Goal: Information Seeking & Learning: Learn about a topic

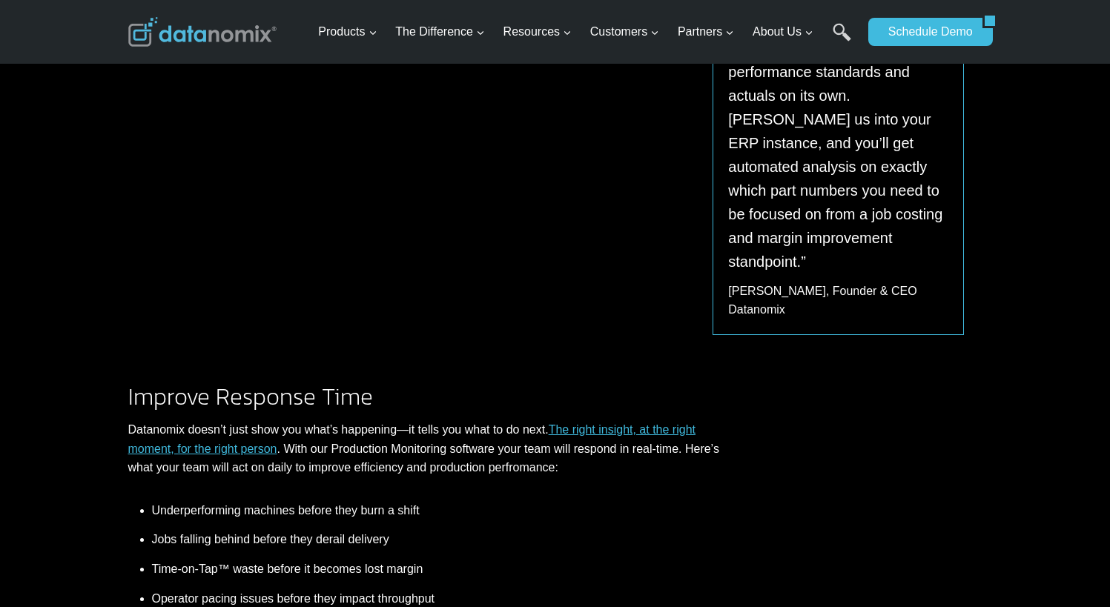
scroll to position [890, 0]
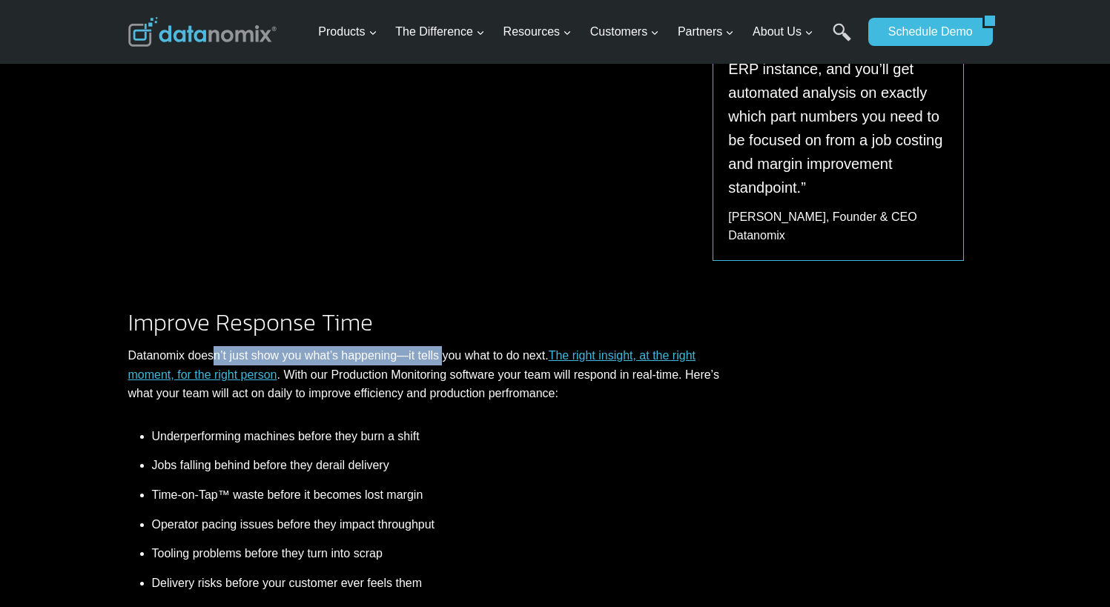
drag, startPoint x: 214, startPoint y: 314, endPoint x: 443, endPoint y: 314, distance: 229.1
click at [443, 346] on p "Datanomix doesn’t just show you what’s happening—it tells you what to do next. …" at bounding box center [425, 374] width 595 height 57
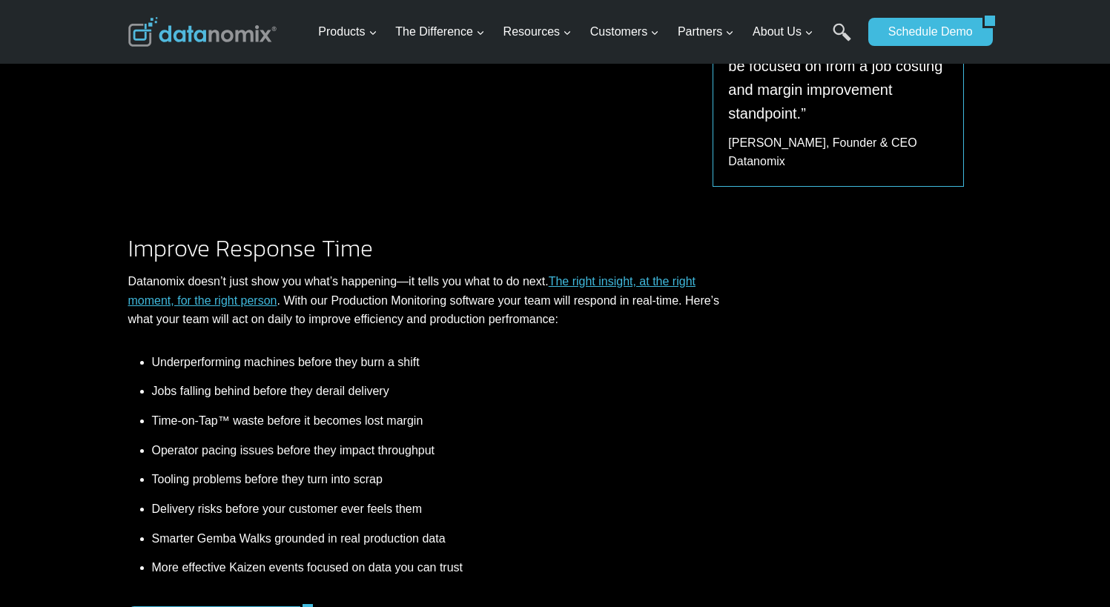
scroll to position [1038, 0]
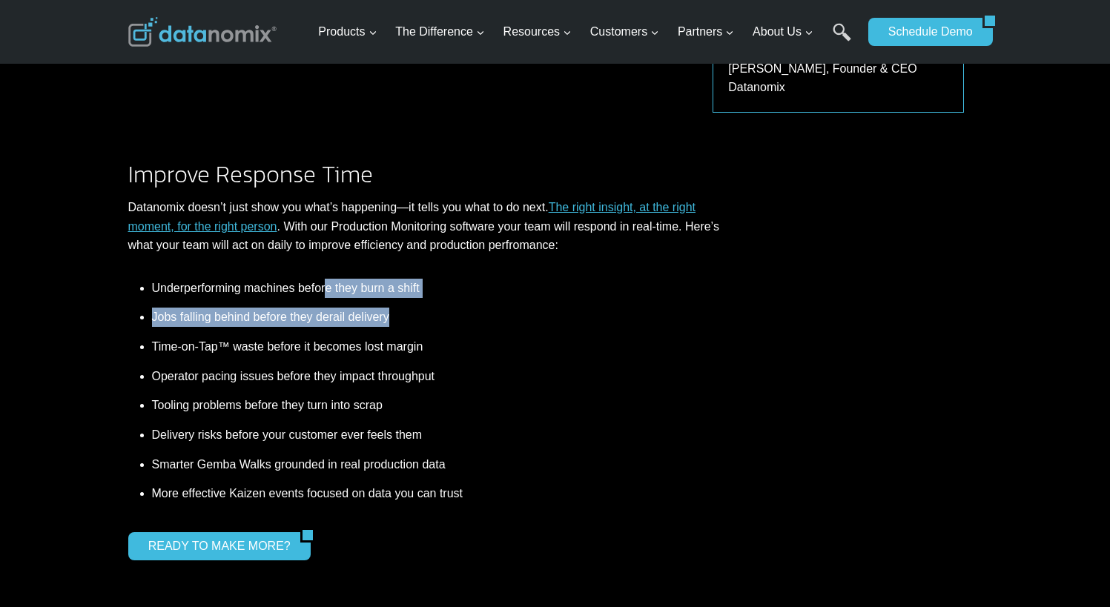
drag, startPoint x: 328, startPoint y: 242, endPoint x: 509, endPoint y: 255, distance: 181.4
click at [509, 279] on ul "Underperforming machines before they burn a shift Jobs falling behind before th…" at bounding box center [425, 394] width 595 height 230
drag, startPoint x: 509, startPoint y: 255, endPoint x: 437, endPoint y: 265, distance: 71.8
click at [437, 303] on li "Jobs falling behind before they derail delivery" at bounding box center [437, 318] width 571 height 30
drag, startPoint x: 166, startPoint y: 271, endPoint x: 311, endPoint y: 274, distance: 145.3
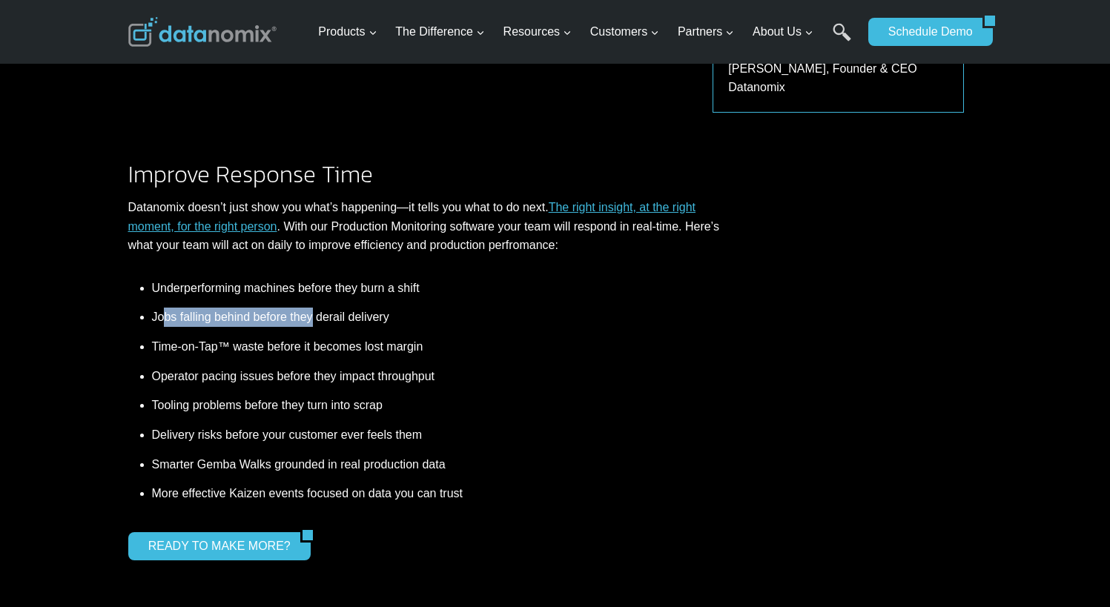
click at [311, 303] on li "Jobs falling behind before they derail delivery" at bounding box center [437, 318] width 571 height 30
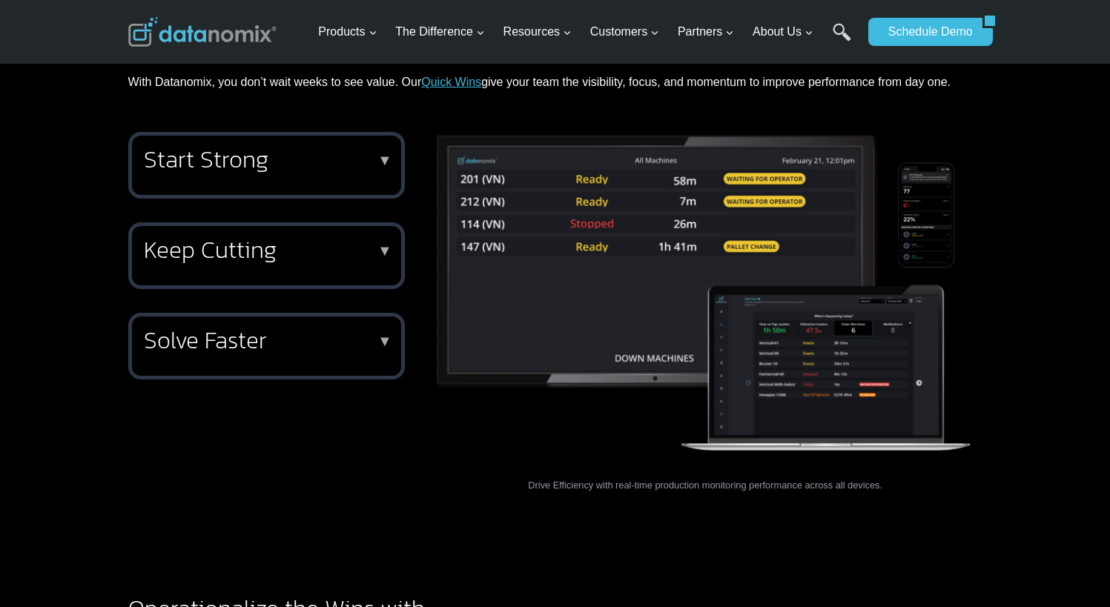
scroll to position [2299, 0]
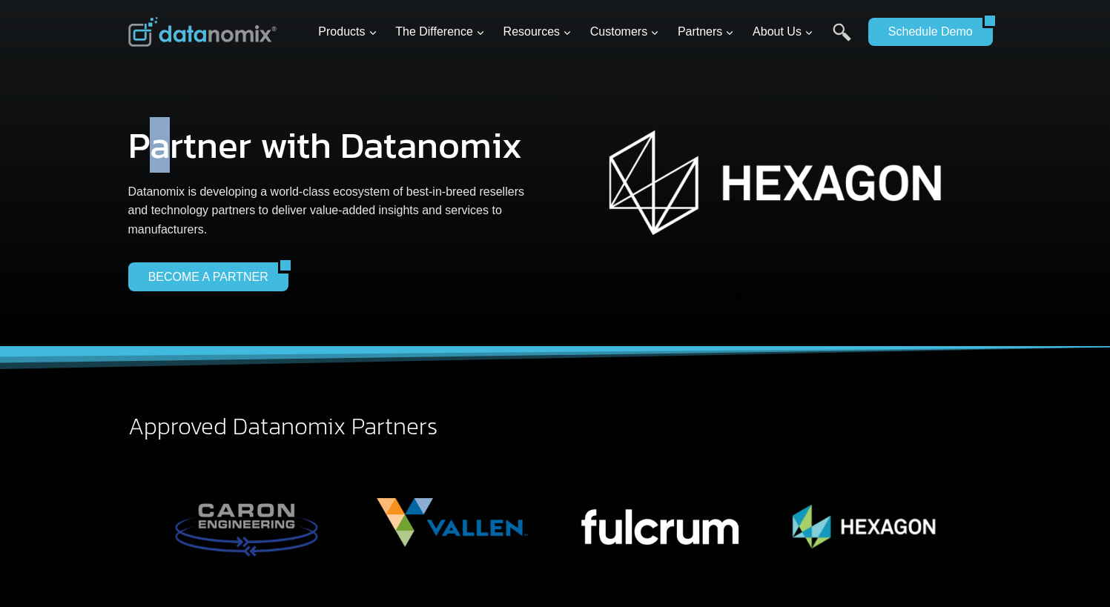
drag, startPoint x: 156, startPoint y: 151, endPoint x: 165, endPoint y: 151, distance: 8.9
click at [165, 151] on h1 "Partner with Datanomix" at bounding box center [335, 145] width 415 height 37
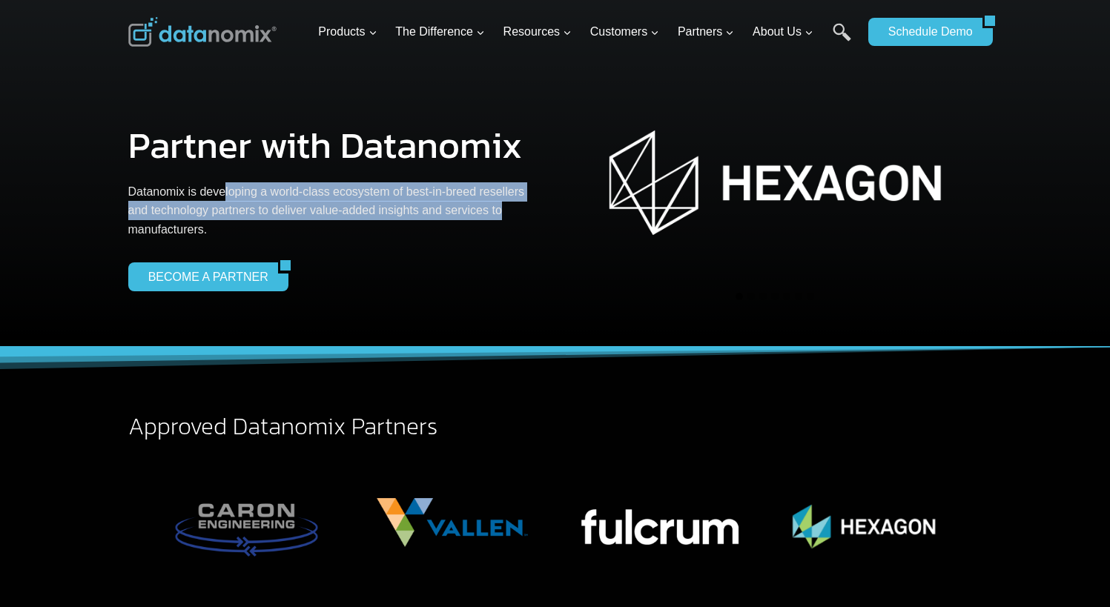
drag, startPoint x: 165, startPoint y: 151, endPoint x: 500, endPoint y: 208, distance: 339.9
click at [500, 208] on p "Datanomix is developing a world-class ecosystem of best-in-breed resellers and …" at bounding box center [335, 210] width 415 height 57
drag, startPoint x: 500, startPoint y: 208, endPoint x: 320, endPoint y: 213, distance: 179.5
click at [320, 213] on p "Datanomix is developing a world-class ecosystem of best-in-breed resellers and …" at bounding box center [335, 210] width 415 height 57
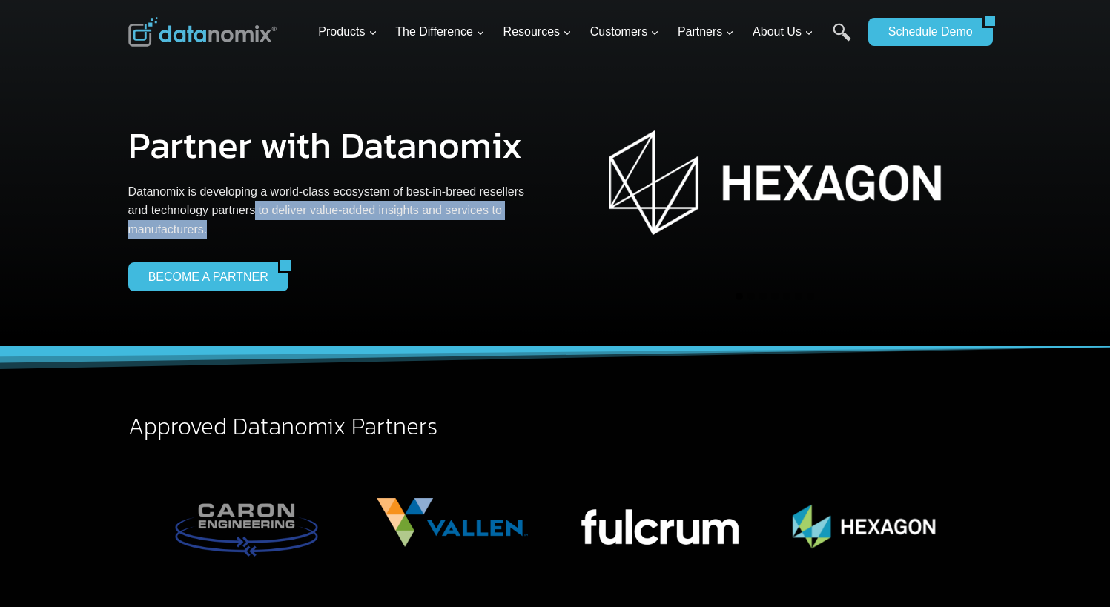
drag, startPoint x: 256, startPoint y: 214, endPoint x: 303, endPoint y: 226, distance: 48.4
click at [303, 226] on p "Datanomix is developing a world-class ecosystem of best-in-breed resellers and …" at bounding box center [335, 210] width 415 height 57
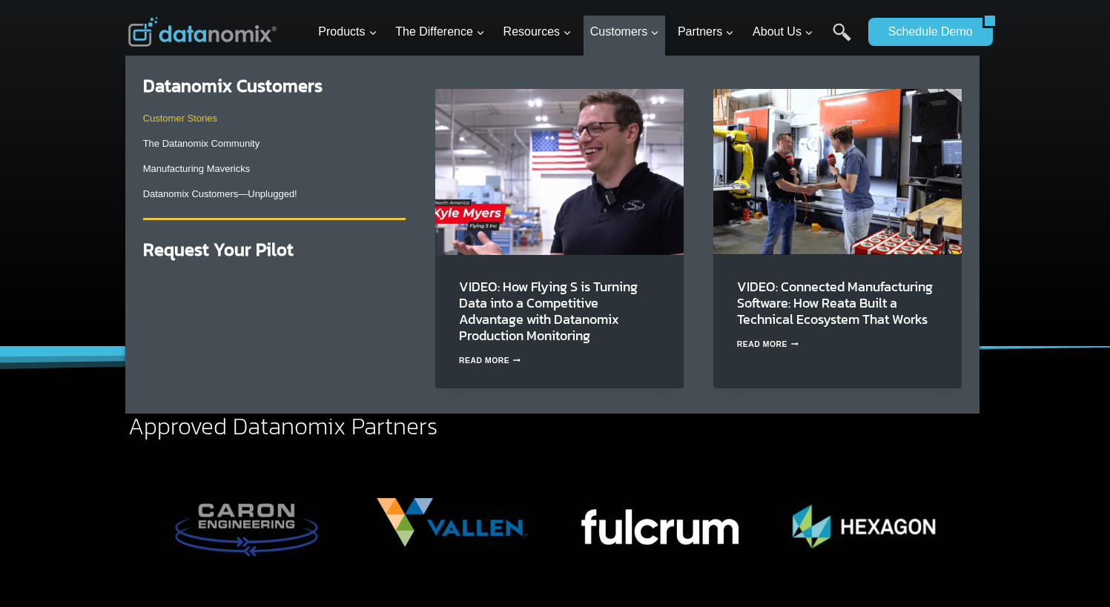
drag, startPoint x: 199, startPoint y: 118, endPoint x: 184, endPoint y: 121, distance: 15.1
click at [184, 121] on link "Customer Stories" at bounding box center [180, 118] width 74 height 11
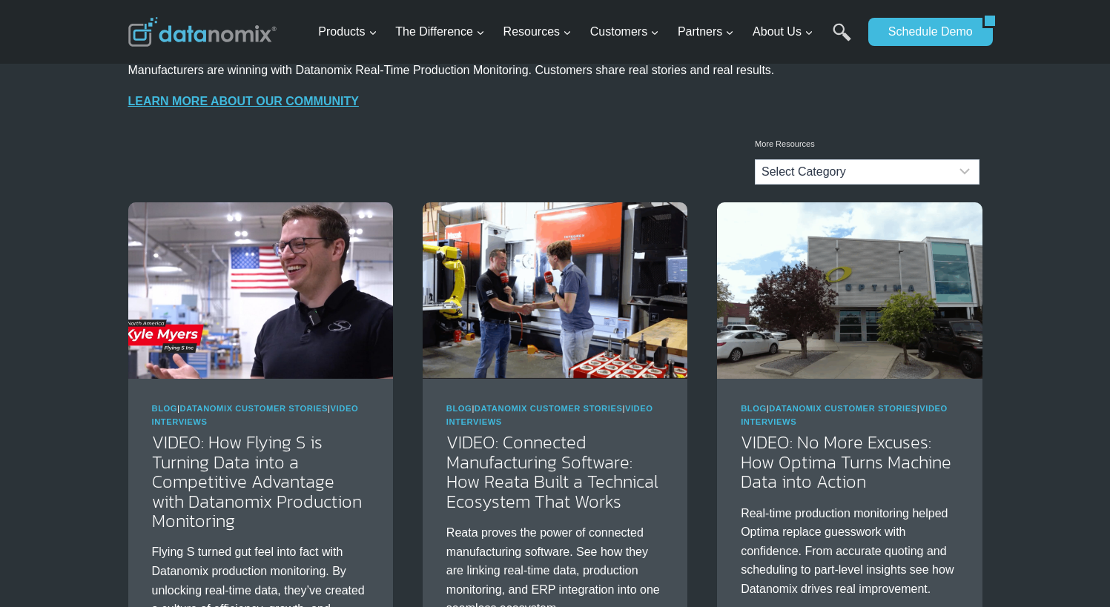
scroll to position [148, 0]
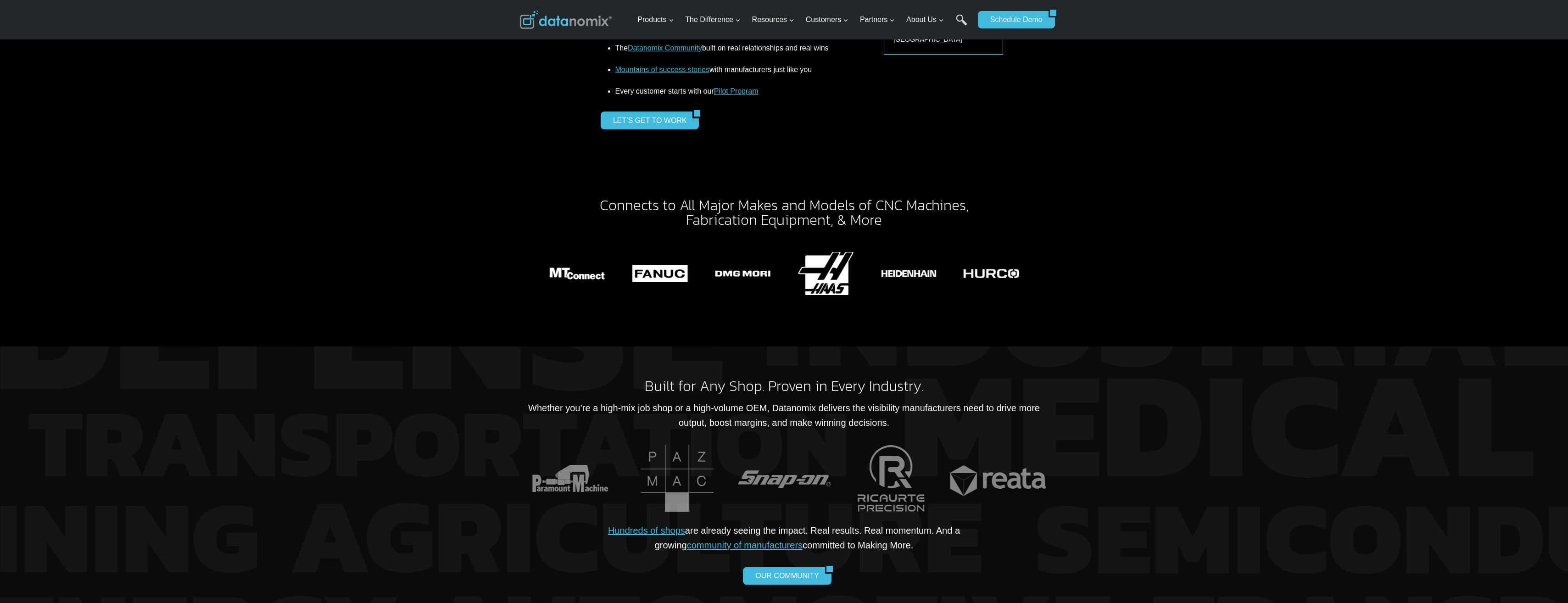
scroll to position [1698, 0]
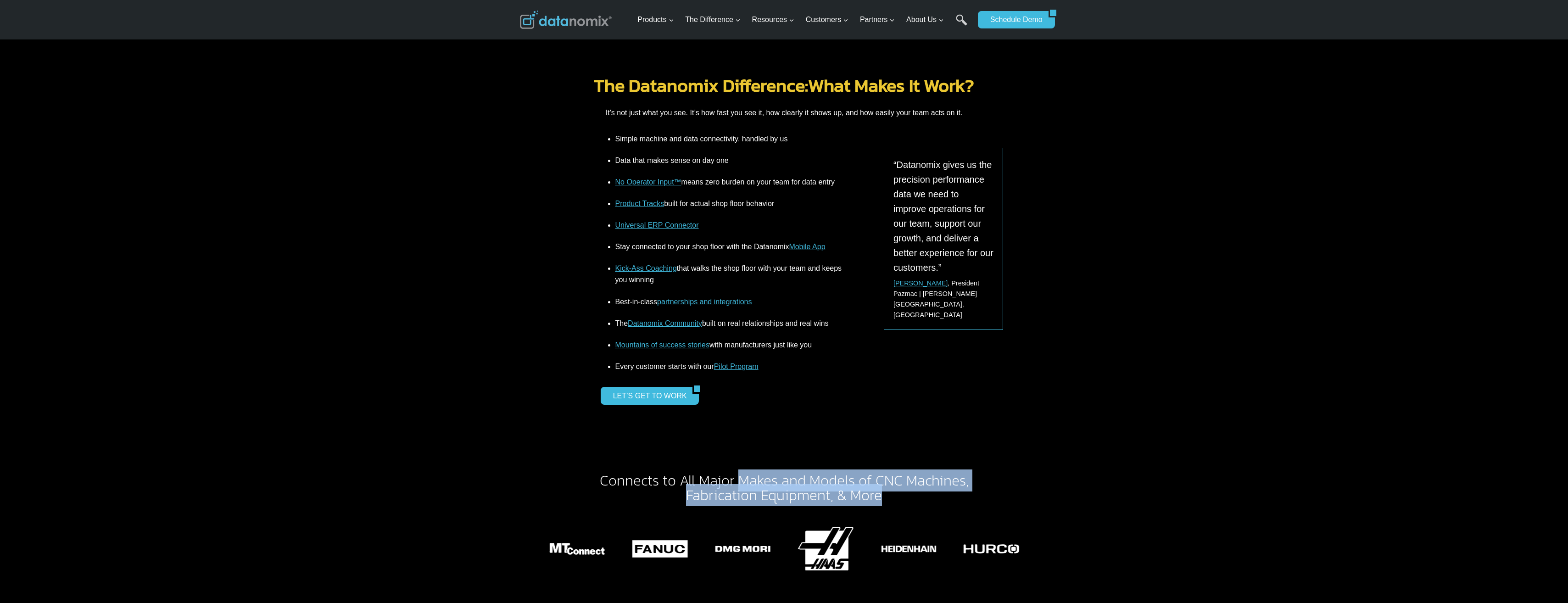
drag, startPoint x: 738, startPoint y: 450, endPoint x: 986, endPoint y: 462, distance: 248.3
click at [686, 376] on h2 "Connects to All Major Makes and Models of CNC Machines , Fabrication Equipment,…" at bounding box center [784, 487] width 433 height 29
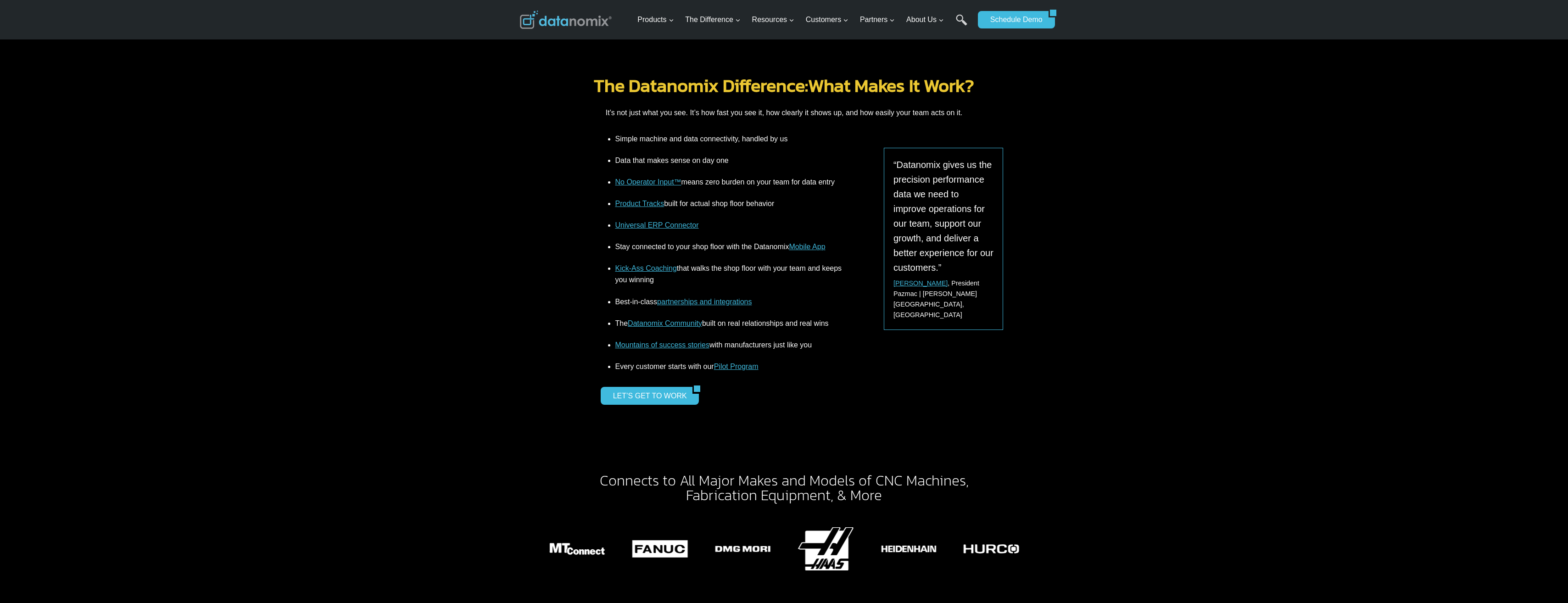
click at [686, 376] on h2 "Connects to All Major Makes and Models of CNC Machines , Fabrication Equipment,…" at bounding box center [784, 487] width 433 height 29
drag, startPoint x: 808, startPoint y: 448, endPoint x: 950, endPoint y: 456, distance: 142.2
click at [686, 376] on mark "Connects to All Major Makes and Models of CNC Machines" at bounding box center [783, 481] width 366 height 22
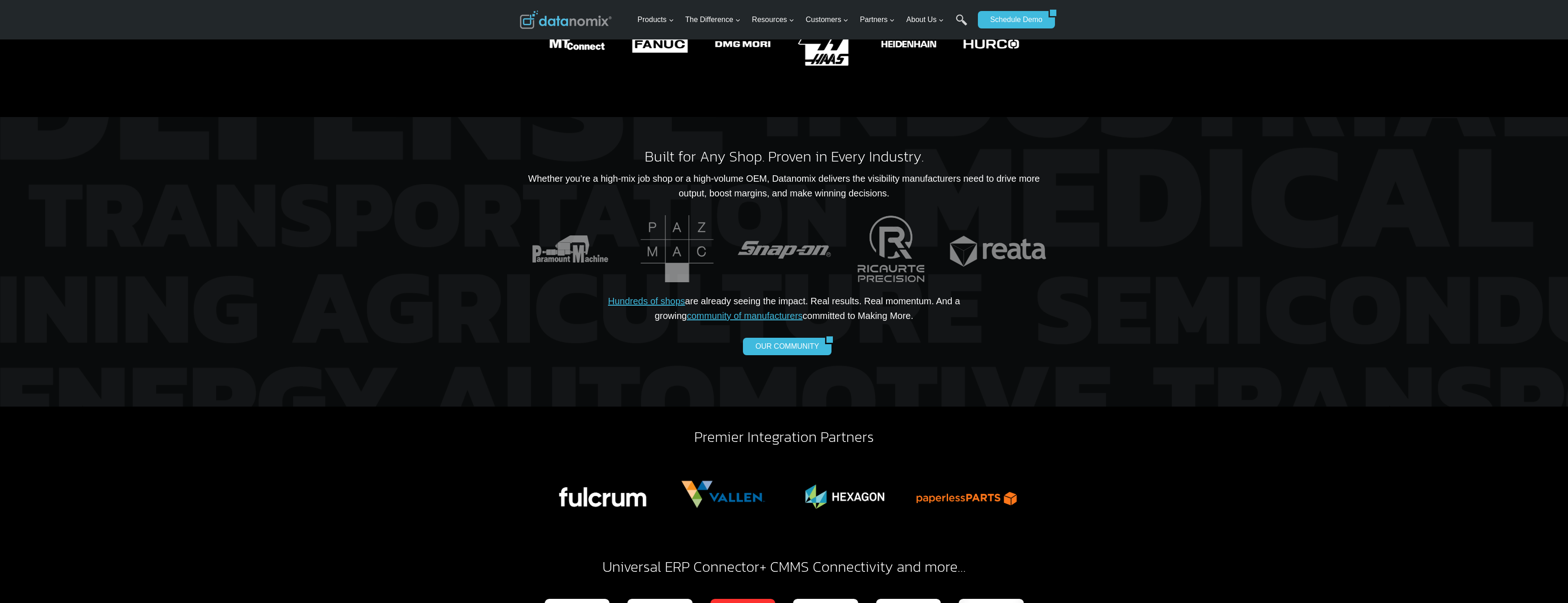
scroll to position [2295, 0]
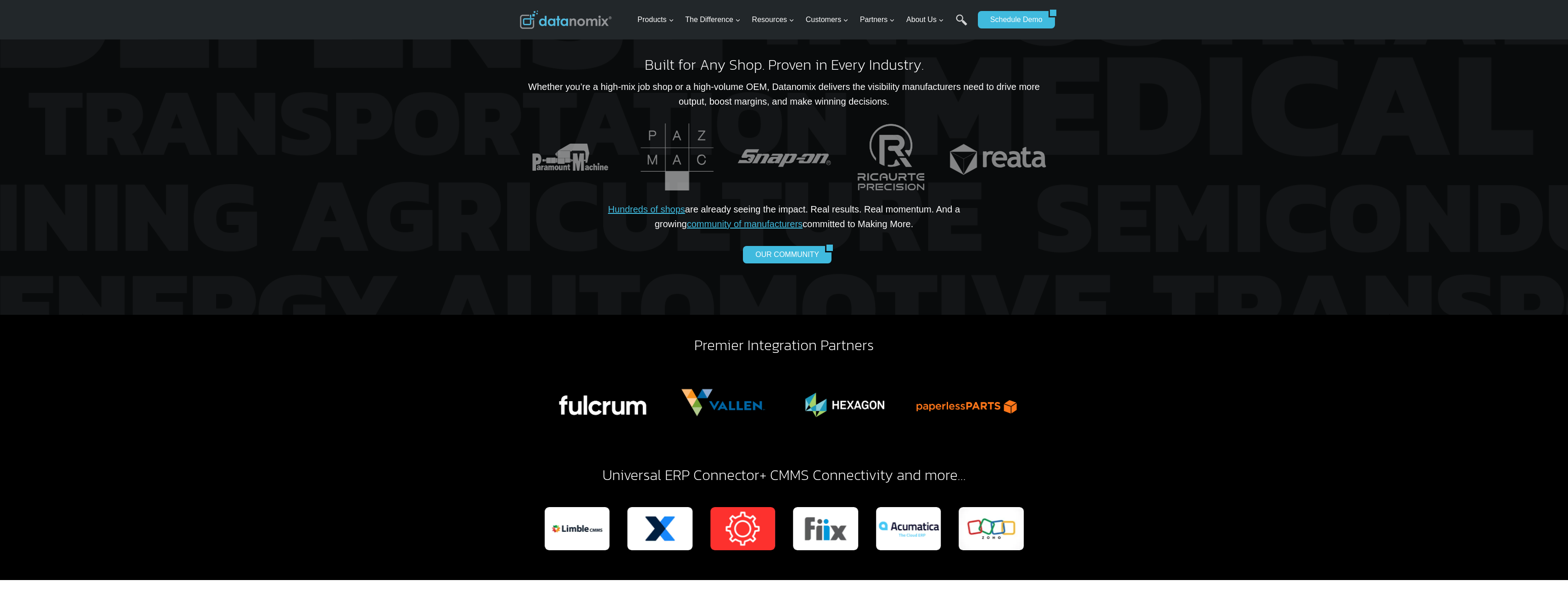
click at [686, 376] on img "4 of 19" at bounding box center [825, 529] width 65 height 43
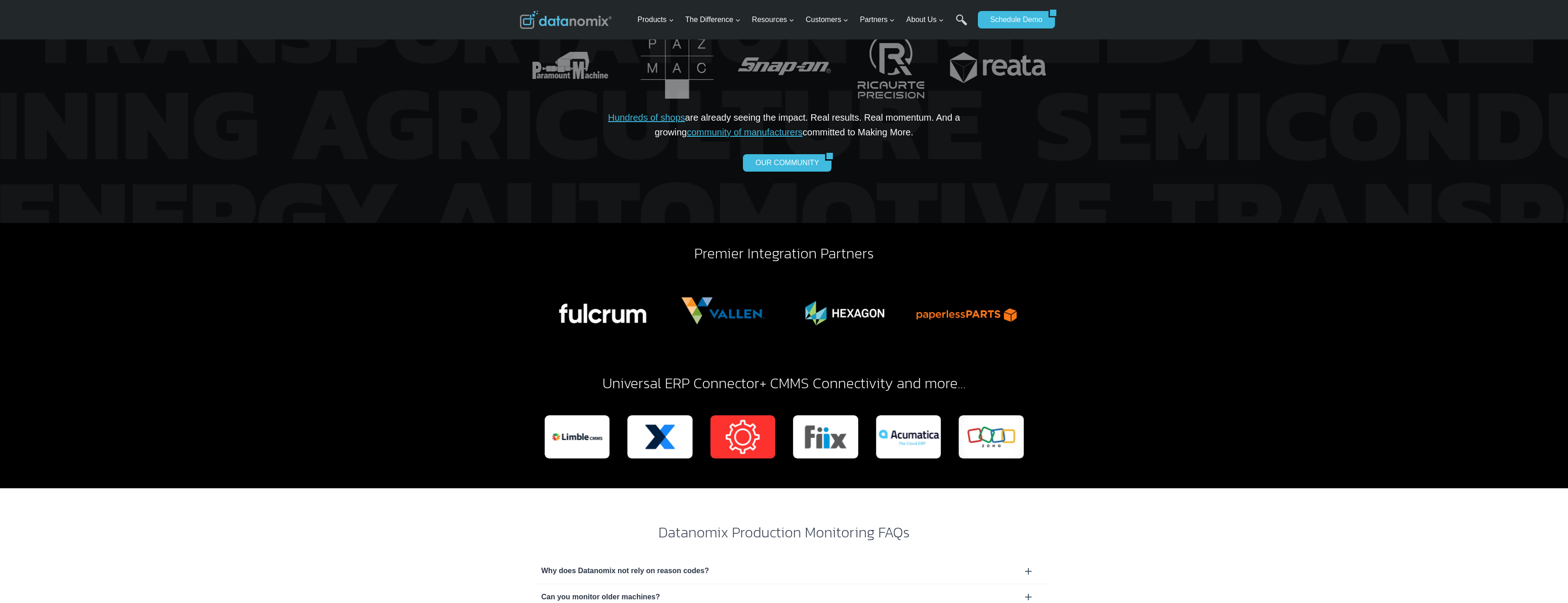
scroll to position [2433, 0]
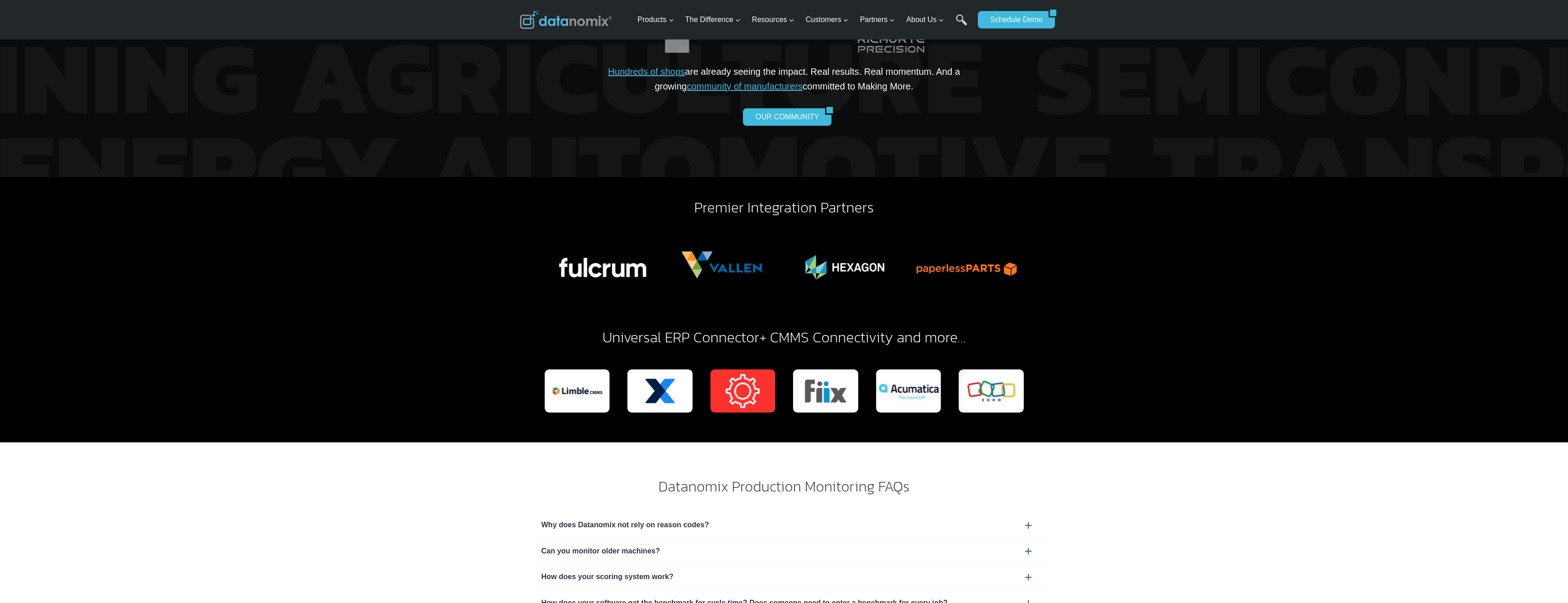
click at [686, 370] on img "3 of 19" at bounding box center [743, 391] width 65 height 43
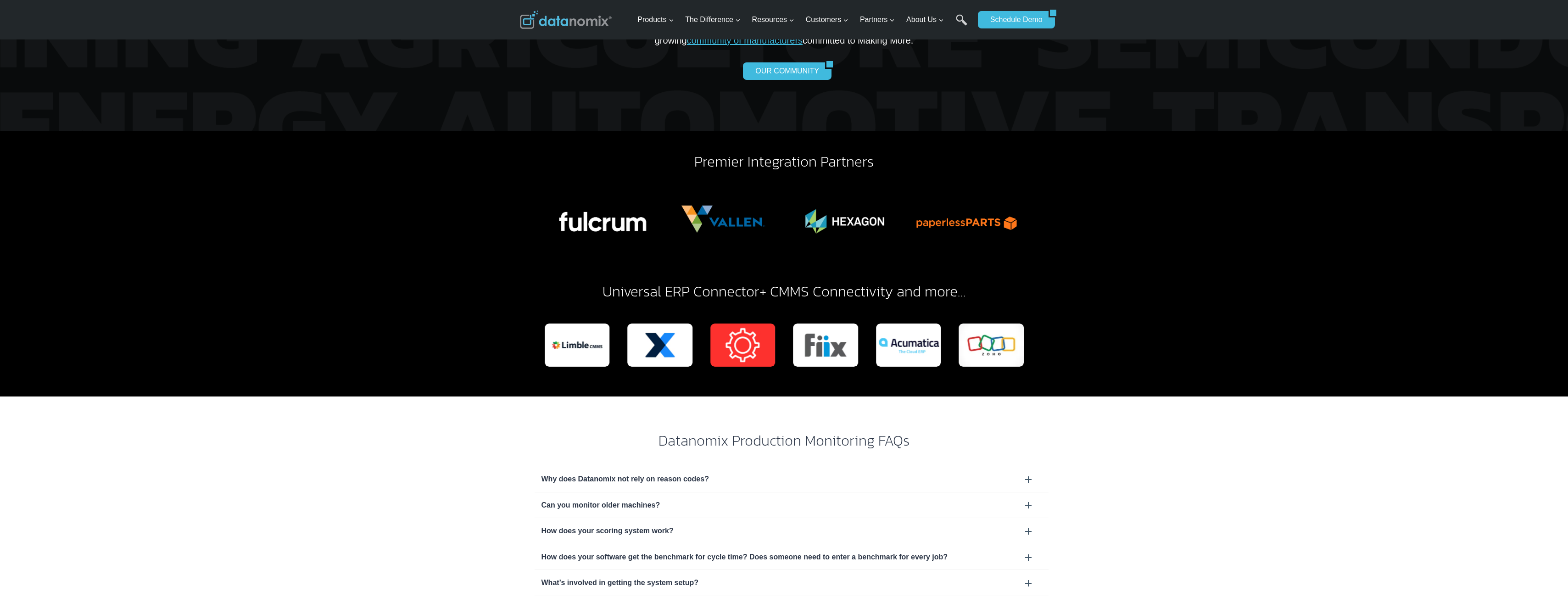
click at [686, 376] on div "Why does Datanomix not rely on reason codes?" at bounding box center [791, 479] width 500 height 12
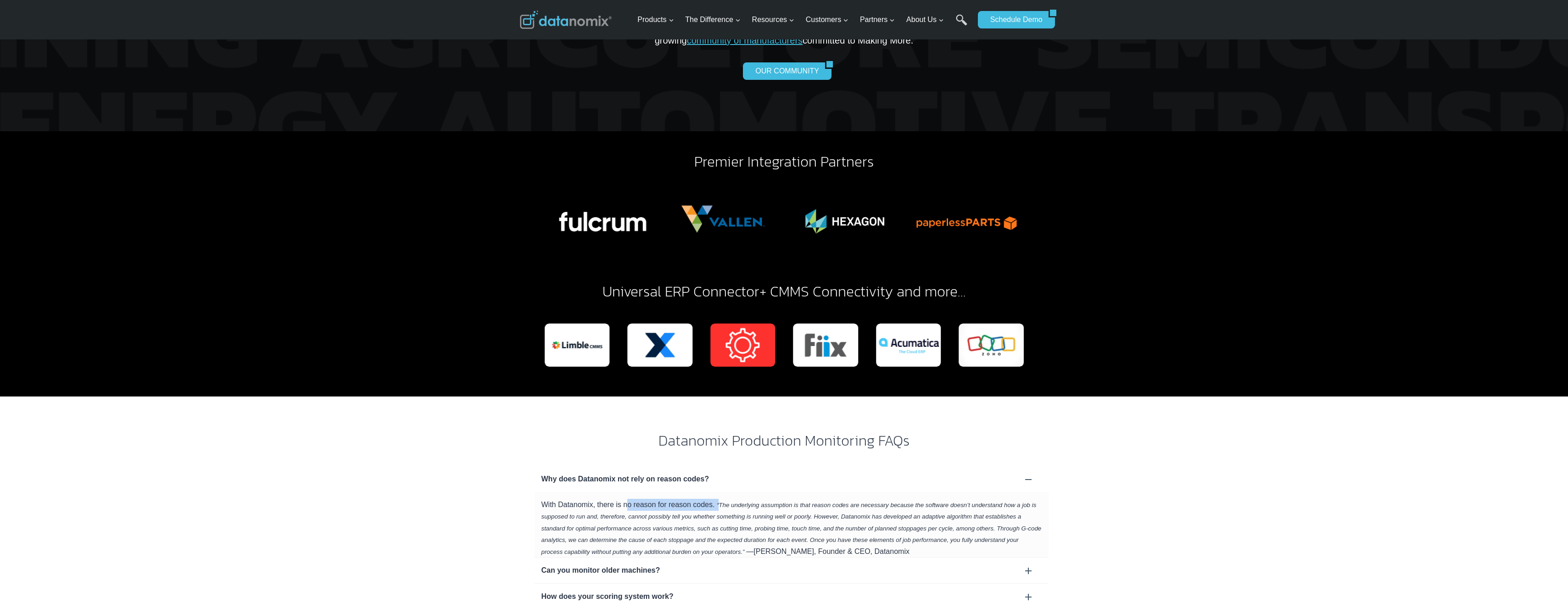
drag, startPoint x: 619, startPoint y: 477, endPoint x: 717, endPoint y: 477, distance: 98.0
click at [686, 376] on div "With Datanomix, there is no reason for reason codes. “The underlying assumption…" at bounding box center [791, 525] width 514 height 66
click at [686, 376] on em "“The underlying assumption is that reason codes are necessary because the softw…" at bounding box center [791, 528] width 500 height 54
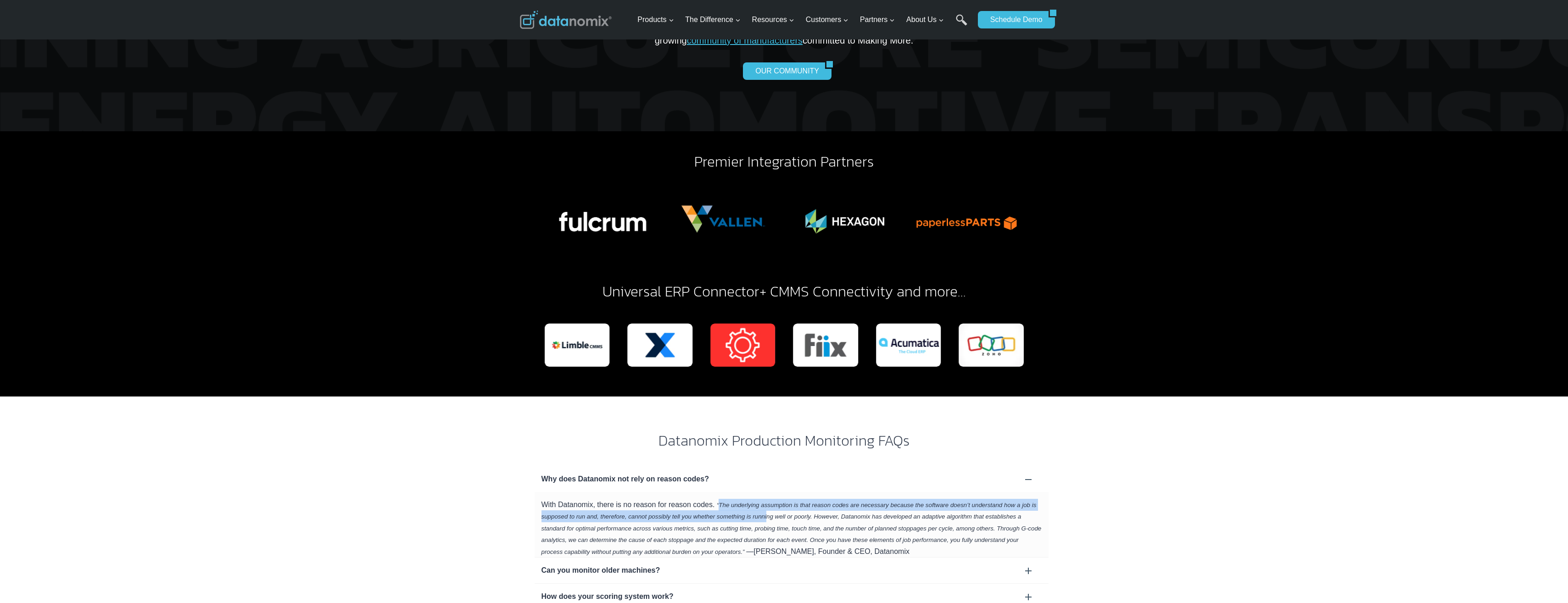
drag, startPoint x: 718, startPoint y: 476, endPoint x: 762, endPoint y: 485, distance: 44.9
click at [686, 376] on em "“The underlying assumption is that reason codes are necessary because the softw…" at bounding box center [791, 528] width 500 height 54
drag, startPoint x: 767, startPoint y: 478, endPoint x: 765, endPoint y: 490, distance: 12.2
click at [686, 376] on em "“The underlying assumption is that reason codes are necessary because the softw…" at bounding box center [791, 528] width 500 height 54
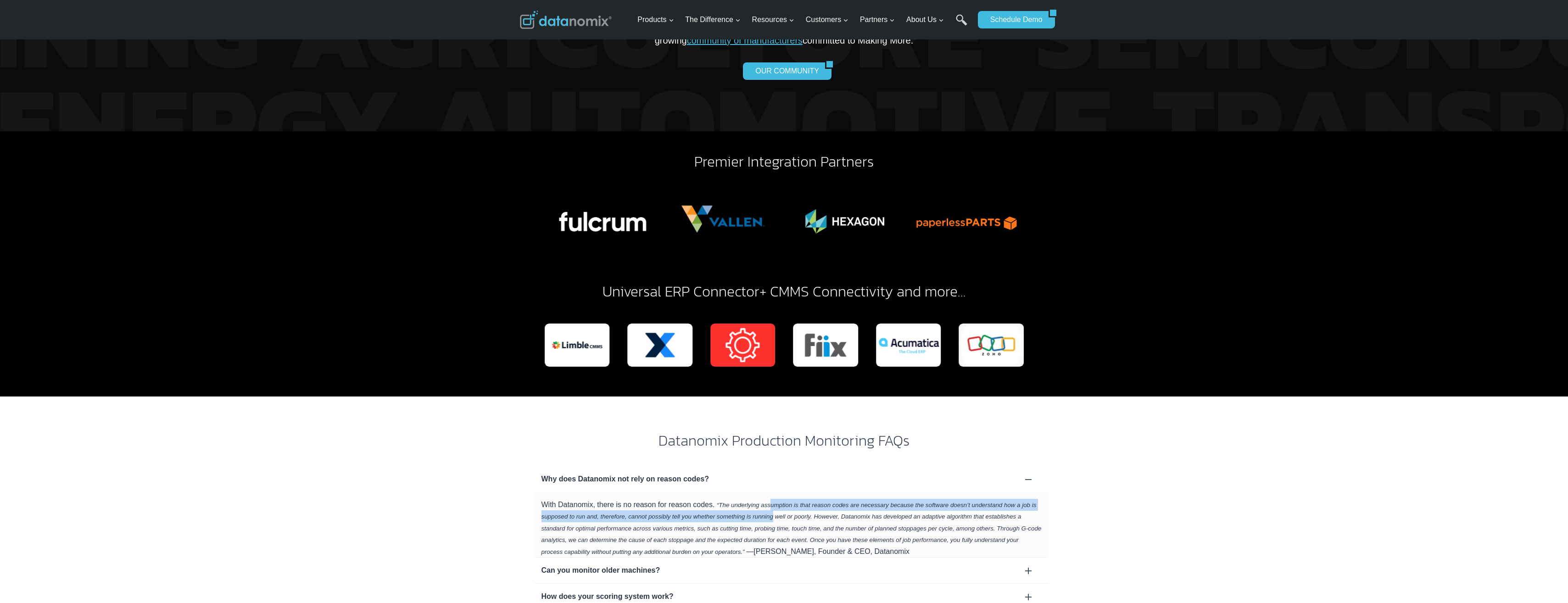
scroll to position [2525, 0]
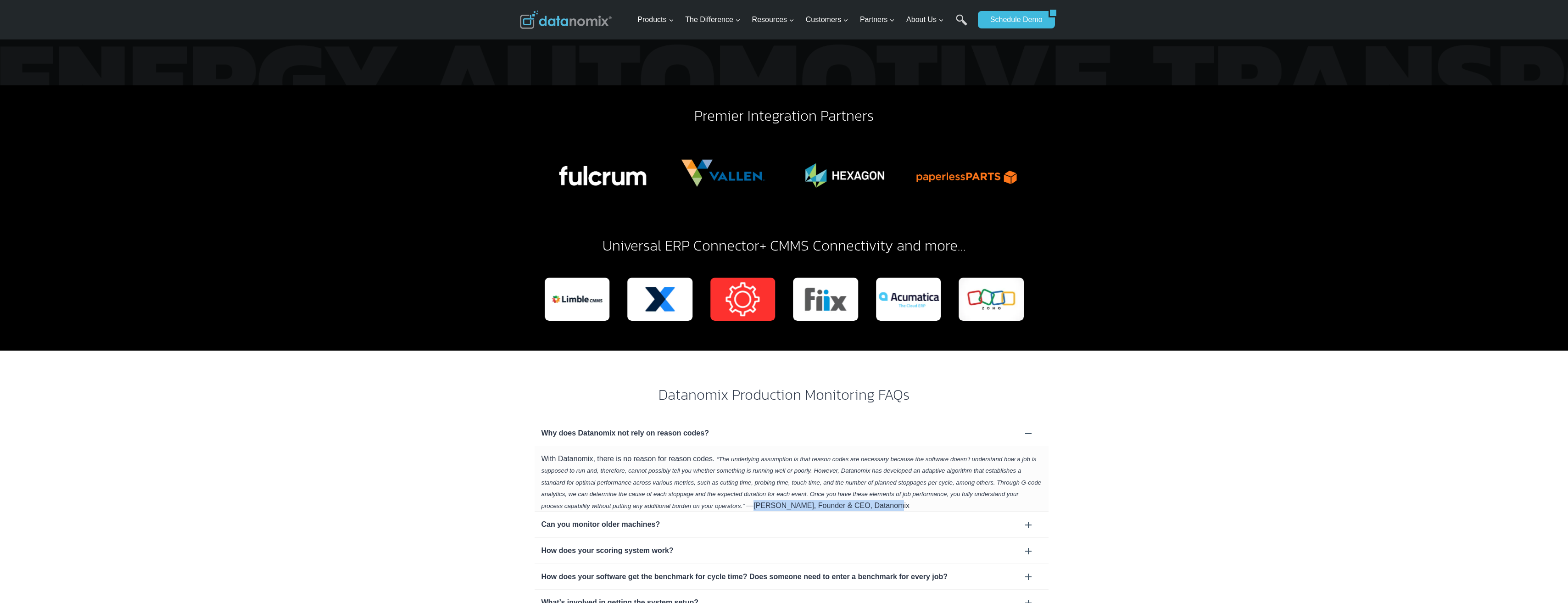
drag, startPoint x: 681, startPoint y: 478, endPoint x: 824, endPoint y: 480, distance: 143.0
click at [686, 376] on div "With Datanomix, there is no reason for reason codes. “The underlying assumption…" at bounding box center [791, 479] width 514 height 66
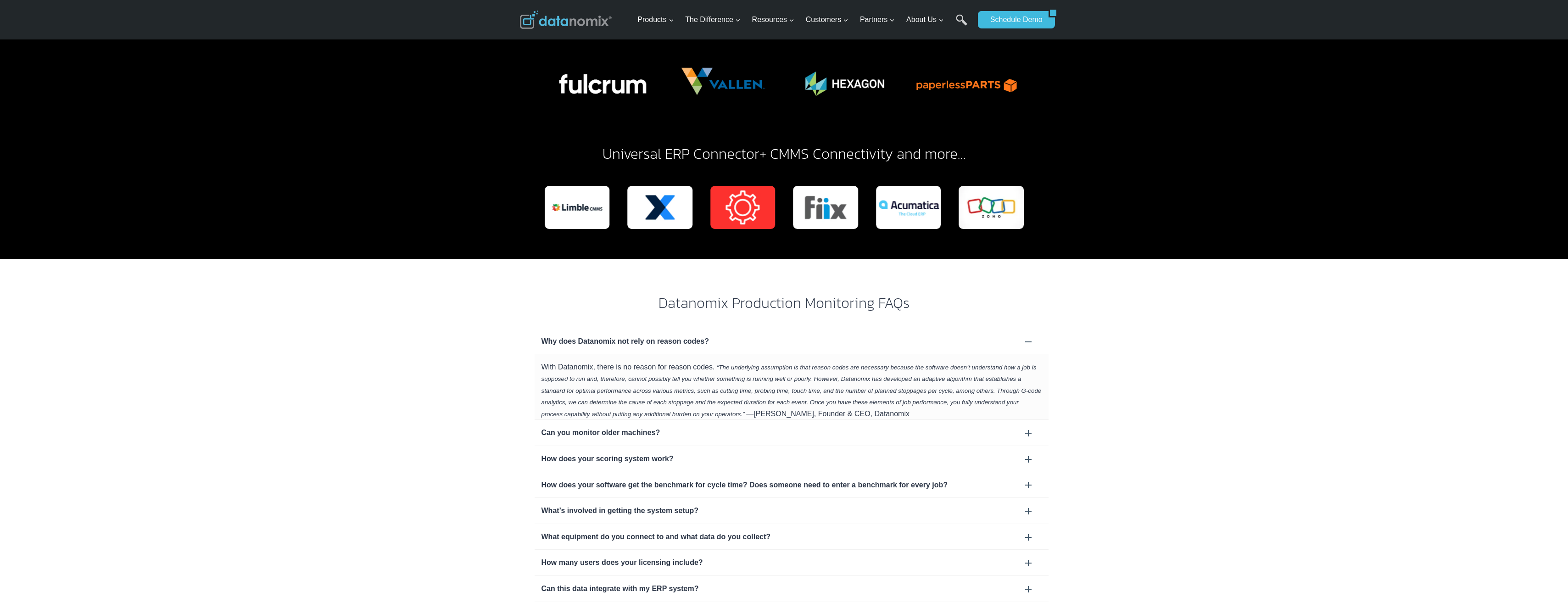
click at [667, 376] on div "Can you monitor older machines?" at bounding box center [791, 433] width 500 height 12
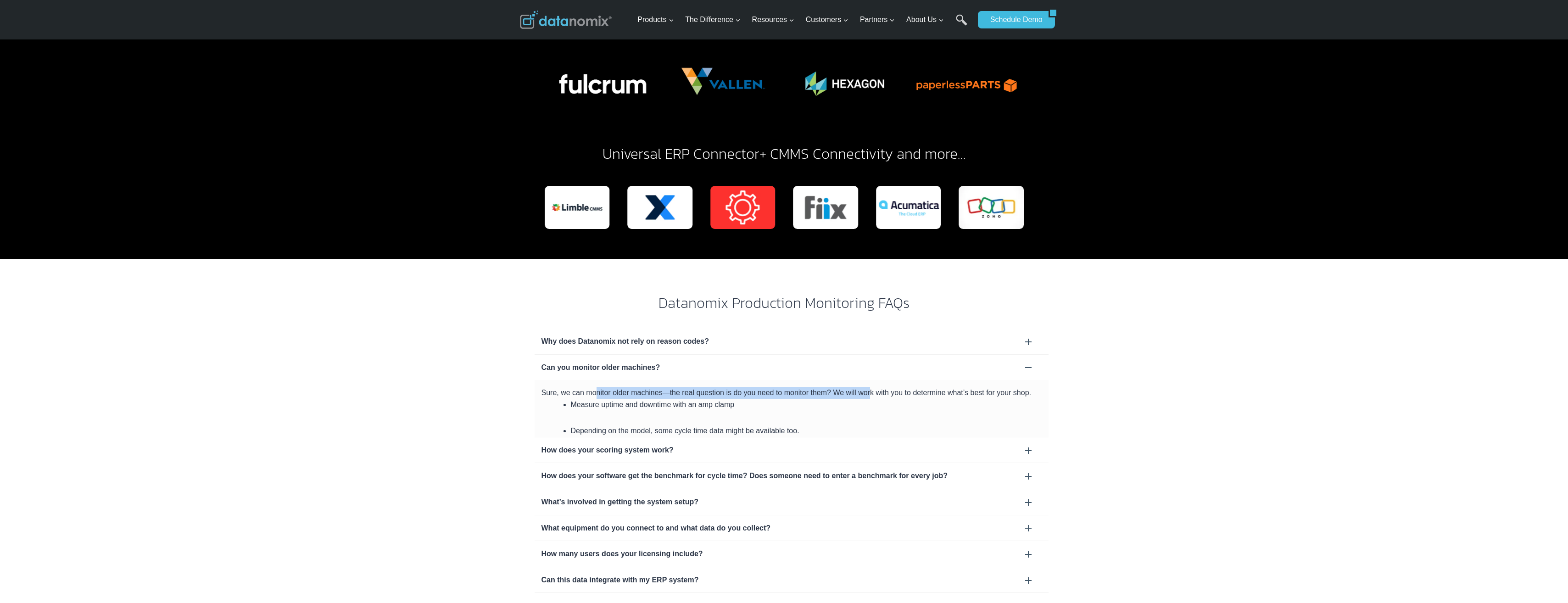
drag, startPoint x: 584, startPoint y: 363, endPoint x: 863, endPoint y: 369, distance: 279.1
click at [686, 376] on div "Sure, we can monitor older machines—the real question is do you need to monitor…" at bounding box center [791, 409] width 514 height 57
drag, startPoint x: 863, startPoint y: 369, endPoint x: 830, endPoint y: 367, distance: 33.1
click at [686, 376] on div "Sure, we can monitor older machines—the real question is do you need to monitor…" at bounding box center [791, 409] width 514 height 57
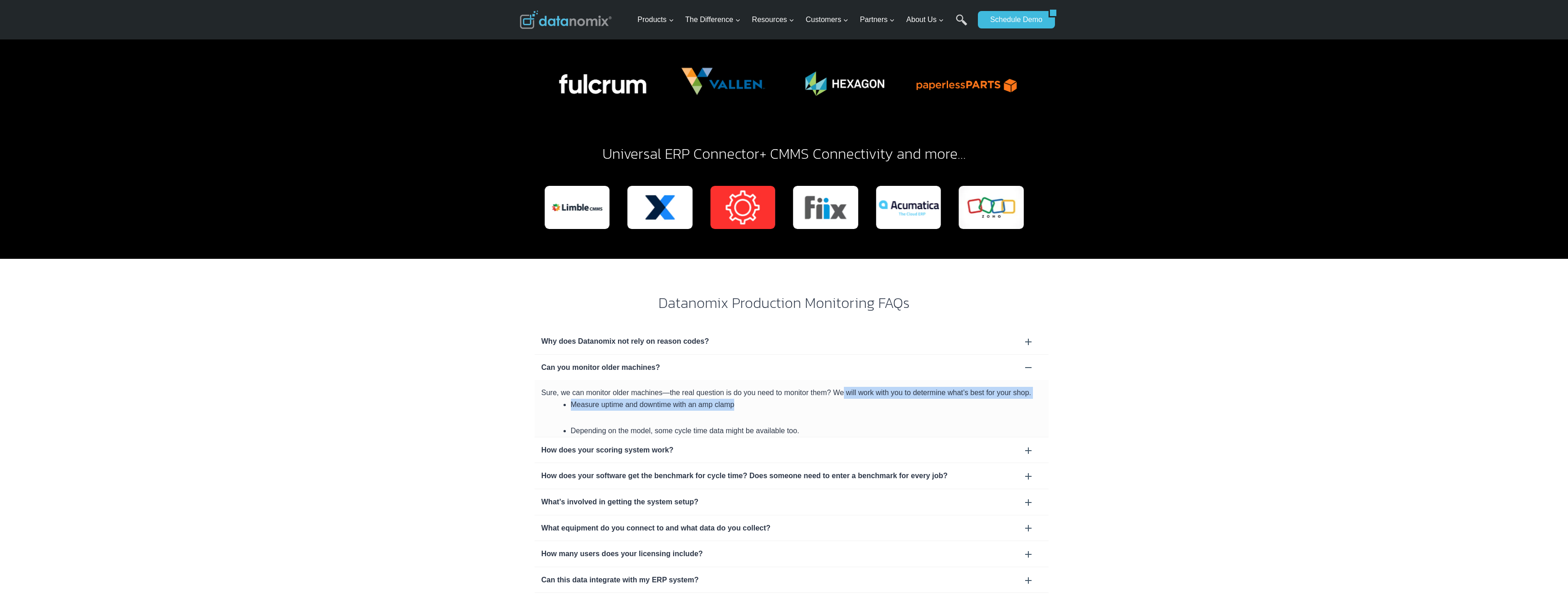
drag, startPoint x: 834, startPoint y: 363, endPoint x: 832, endPoint y: 379, distance: 16.1
click at [686, 376] on div "Sure, we can monitor older machines—the real question is do you need to monitor…" at bounding box center [791, 409] width 514 height 57
click at [644, 376] on li "Measure uptime and downtime with an amp clamp" at bounding box center [806, 404] width 471 height 12
drag, startPoint x: 617, startPoint y: 379, endPoint x: 738, endPoint y: 397, distance: 122.3
click at [686, 376] on div "Sure, we can monitor older machines—the real question is do you need to monitor…" at bounding box center [791, 409] width 514 height 57
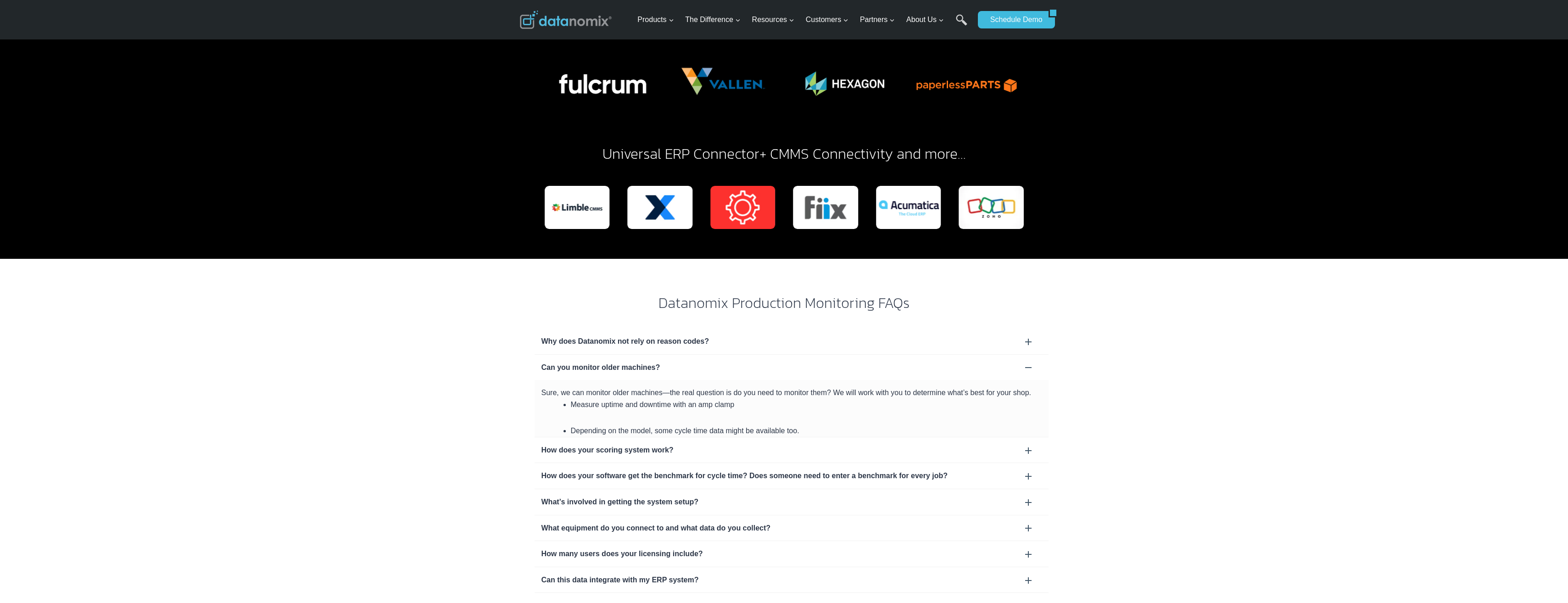
click at [686, 376] on li "Depending on the model, some cycle time data might be available too." at bounding box center [806, 431] width 471 height 12
drag, startPoint x: 603, startPoint y: 402, endPoint x: 814, endPoint y: 406, distance: 211.0
click at [686, 376] on li "Depending on the model, some cycle time data might be available too." at bounding box center [806, 431] width 471 height 12
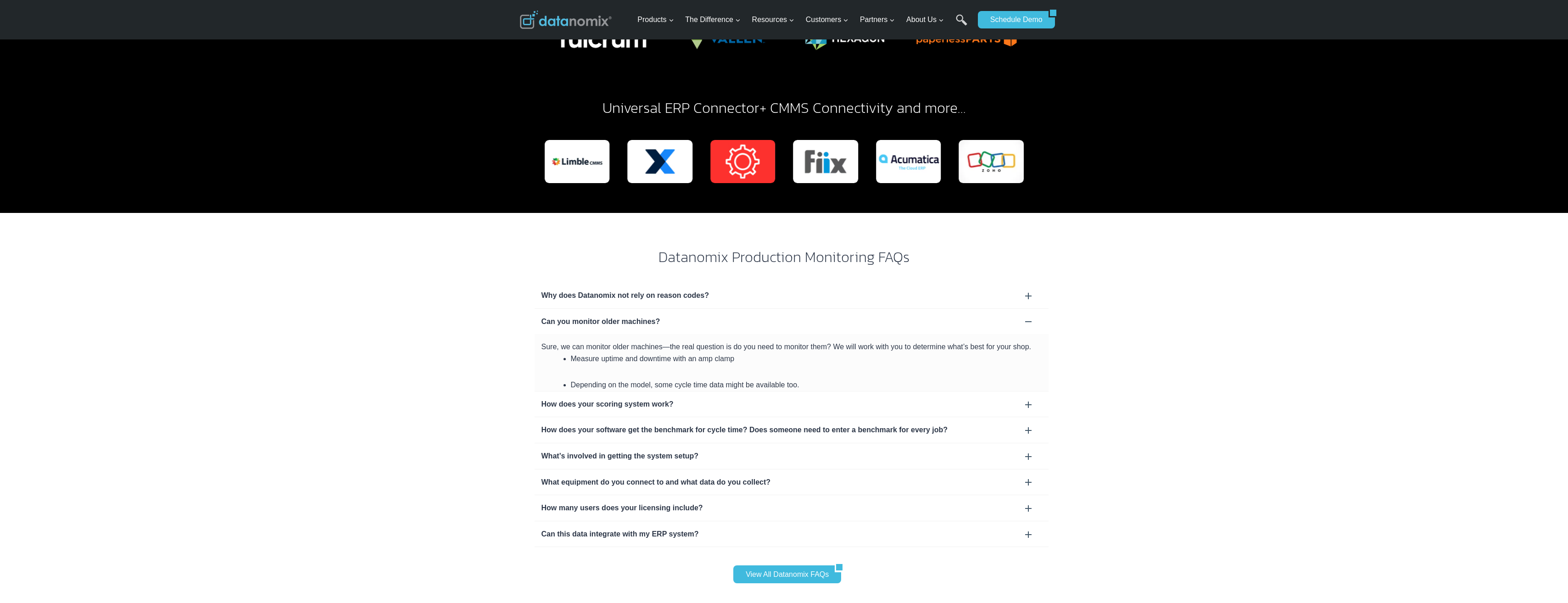
click at [652, 376] on div "How does your scoring system work?" at bounding box center [791, 404] width 500 height 12
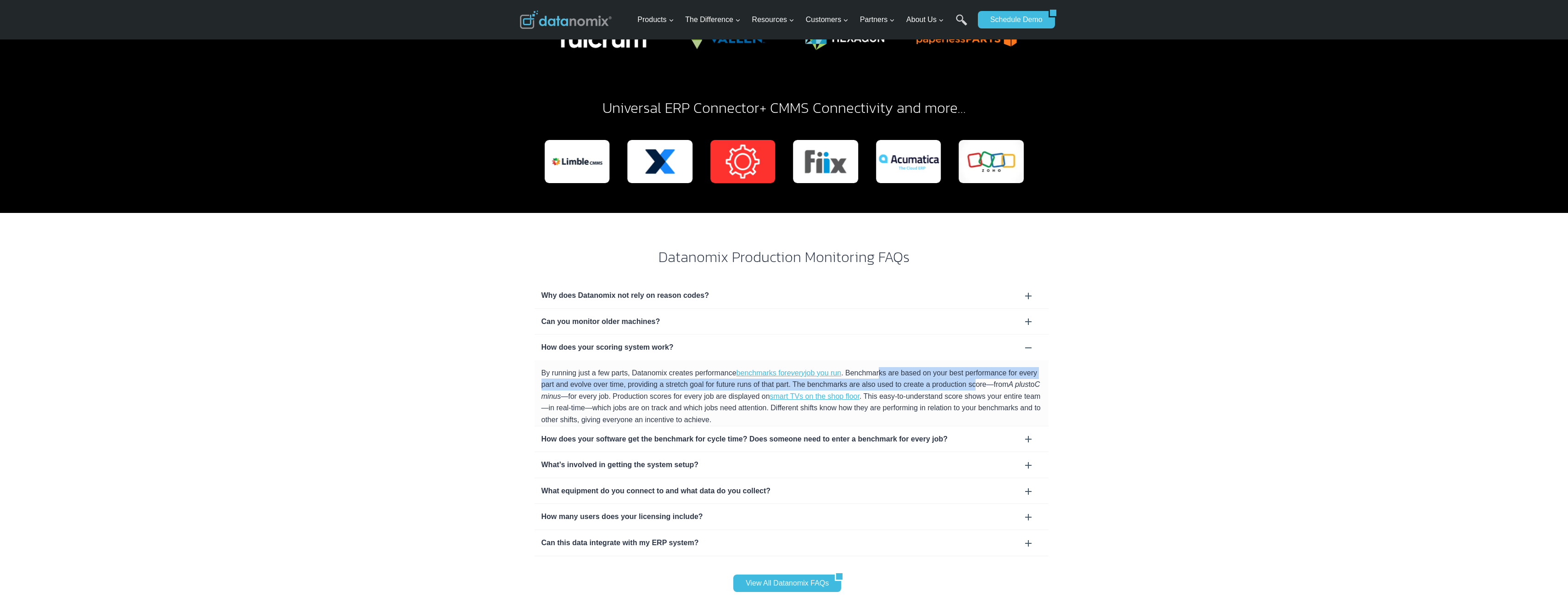
drag, startPoint x: 879, startPoint y: 344, endPoint x: 977, endPoint y: 358, distance: 99.0
click at [686, 360] on div "By running just a few parts, Datanomix creates performance benchmarks for every…" at bounding box center [791, 393] width 514 height 66
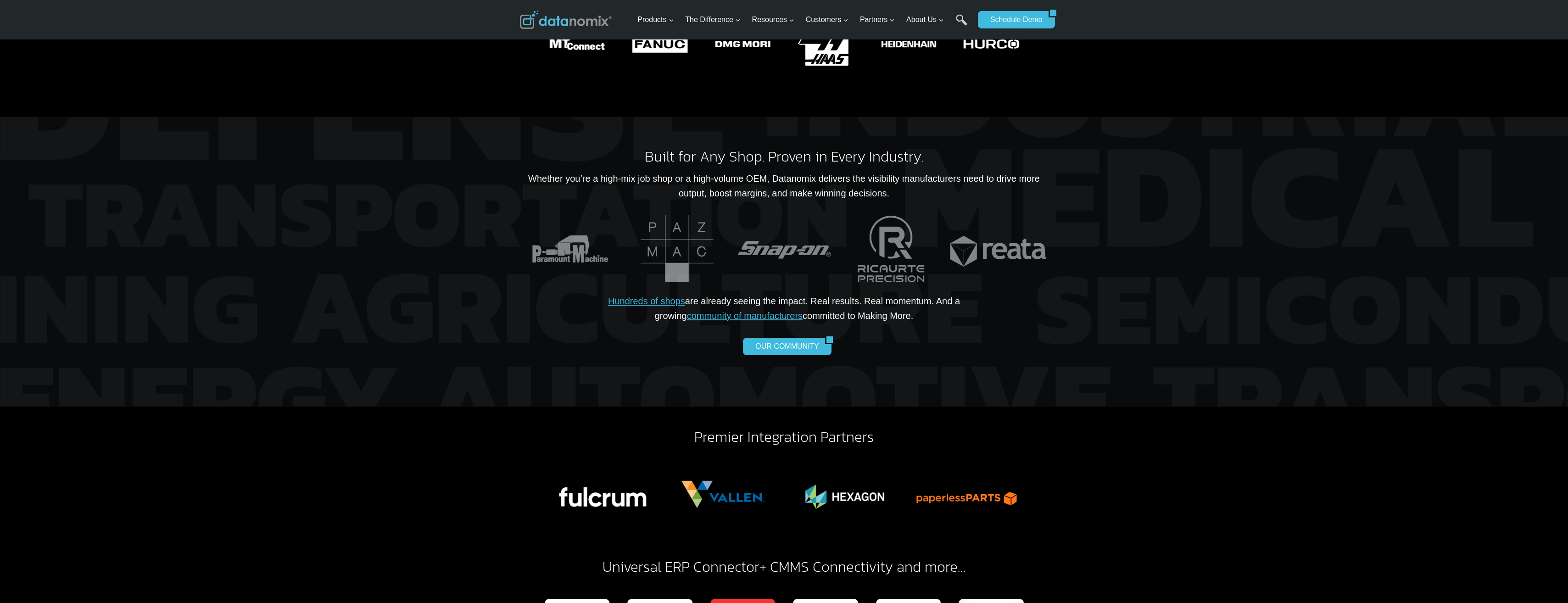
scroll to position [1928, 0]
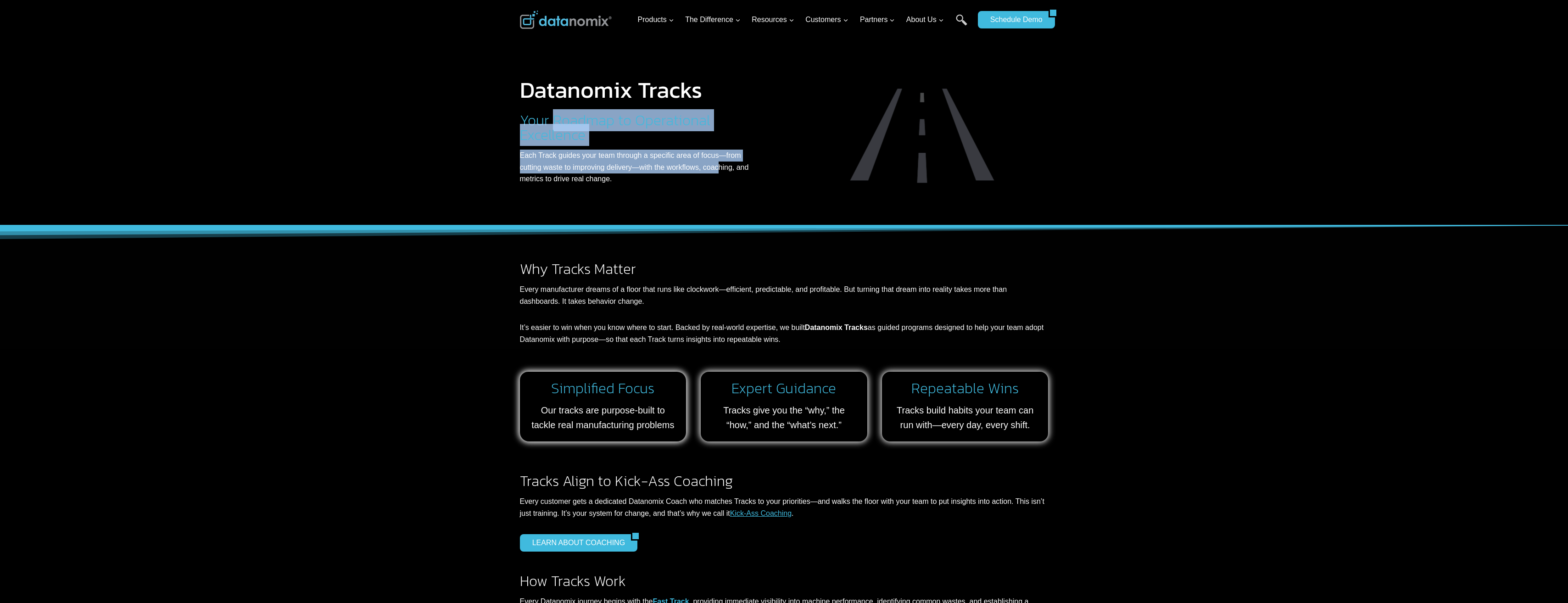
drag, startPoint x: 550, startPoint y: 121, endPoint x: 722, endPoint y: 171, distance: 179.1
click at [722, 171] on div "Datanomix Tracks Your Roadmap to Operational Excellence Each Track guides your …" at bounding box center [641, 124] width 243 height 121
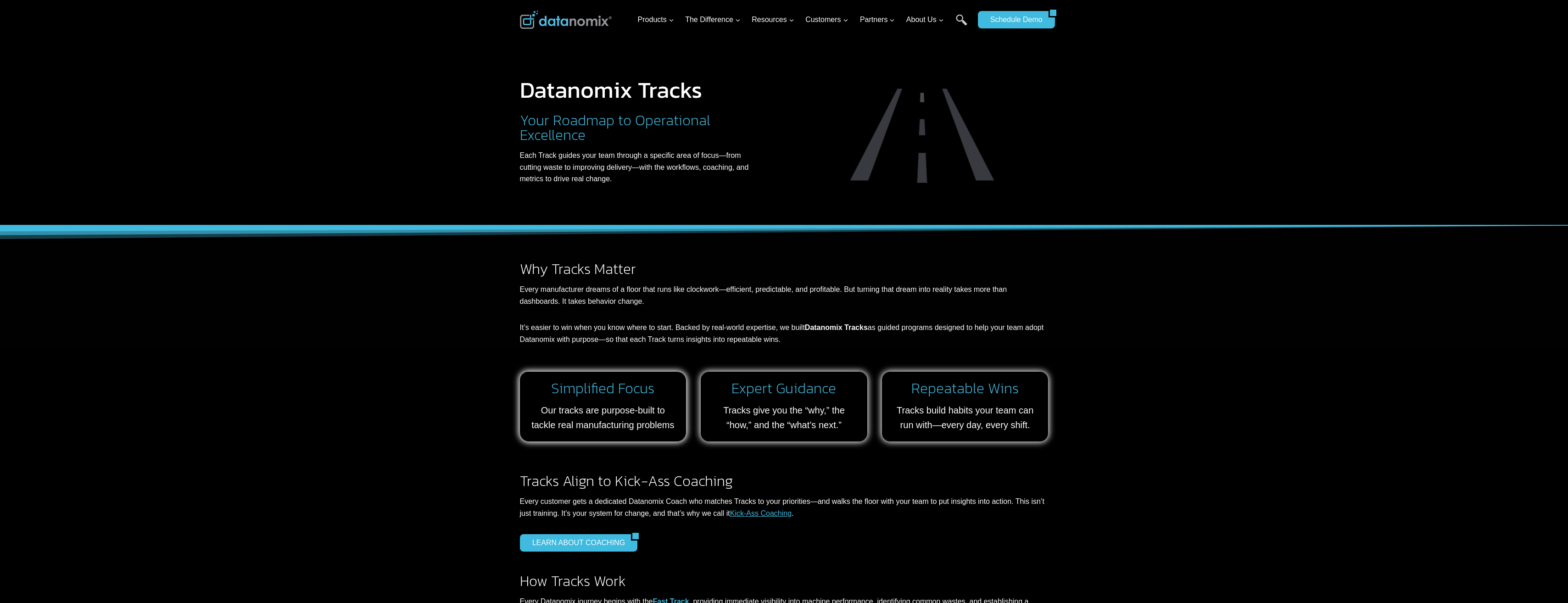
drag, startPoint x: 722, startPoint y: 171, endPoint x: 620, endPoint y: 184, distance: 102.8
click at [620, 184] on p "Each Track guides your team through a specific area of focus—from cutting waste…" at bounding box center [641, 167] width 243 height 35
drag, startPoint x: 543, startPoint y: 156, endPoint x: 673, endPoint y: 177, distance: 131.7
click at [673, 177] on p "Each Track guides your team through a specific area of focus—from cutting waste…" at bounding box center [641, 167] width 243 height 35
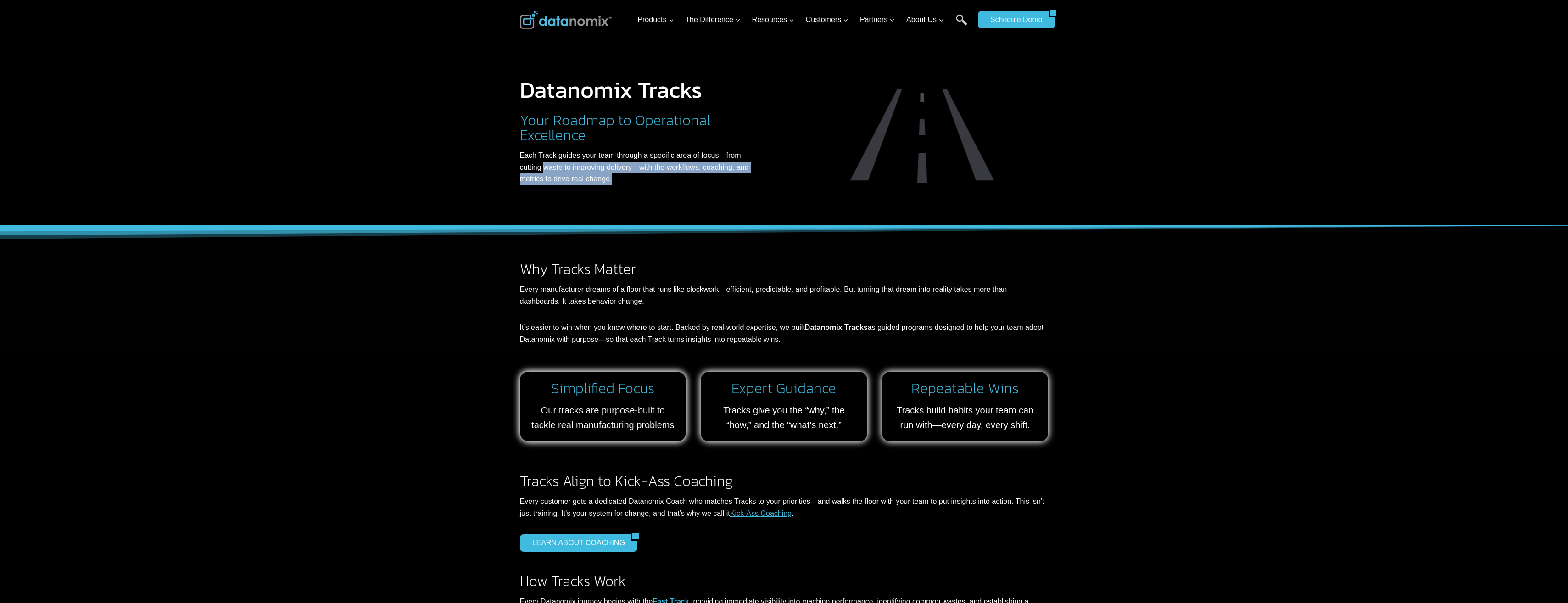
drag, startPoint x: 545, startPoint y: 168, endPoint x: 634, endPoint y: 180, distance: 89.8
click at [634, 180] on p "Each Track guides your team through a specific area of focus—from cutting waste…" at bounding box center [641, 167] width 243 height 35
click at [611, 180] on p "Each Track guides your team through a specific area of focus—from cutting waste…" at bounding box center [641, 167] width 243 height 35
drag, startPoint x: 611, startPoint y: 180, endPoint x: 512, endPoint y: 159, distance: 101.2
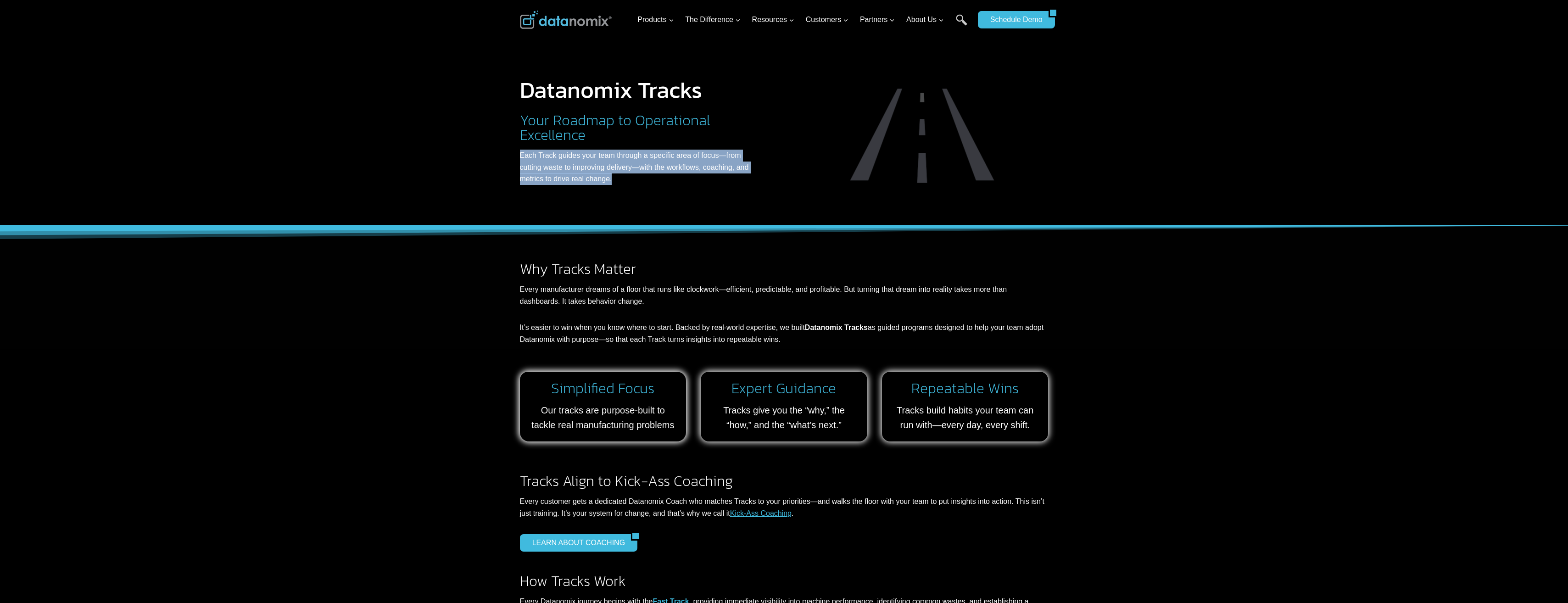
click at [512, 159] on div "Datanomix Tracks Your Roadmap to Operational Excellence Each Track guides your …" at bounding box center [784, 113] width 551 height 225
drag, startPoint x: 512, startPoint y: 159, endPoint x: 562, endPoint y: 168, distance: 50.8
click at [561, 168] on p "Each Track guides your team through a specific area of focus—from cutting waste…" at bounding box center [641, 167] width 243 height 35
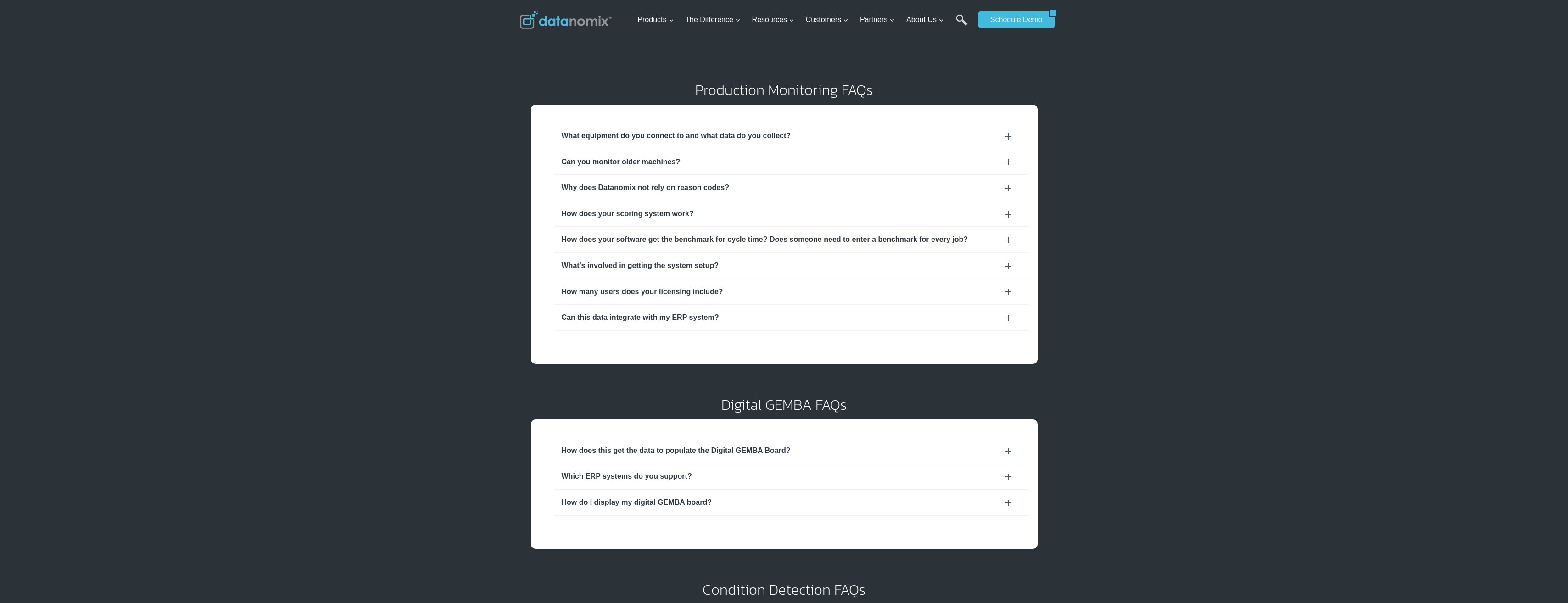
click at [1011, 473] on div "Which ERP systems do you support?" at bounding box center [791, 476] width 460 height 12
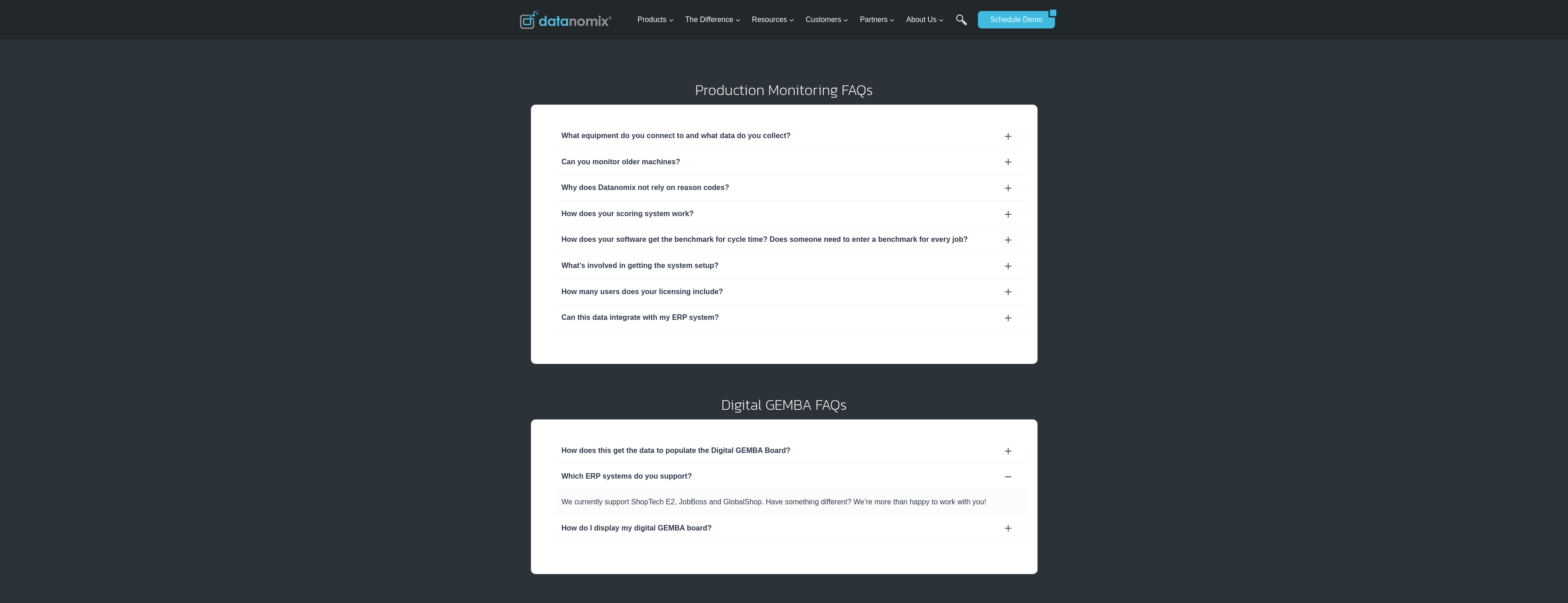
scroll to position [46, 0]
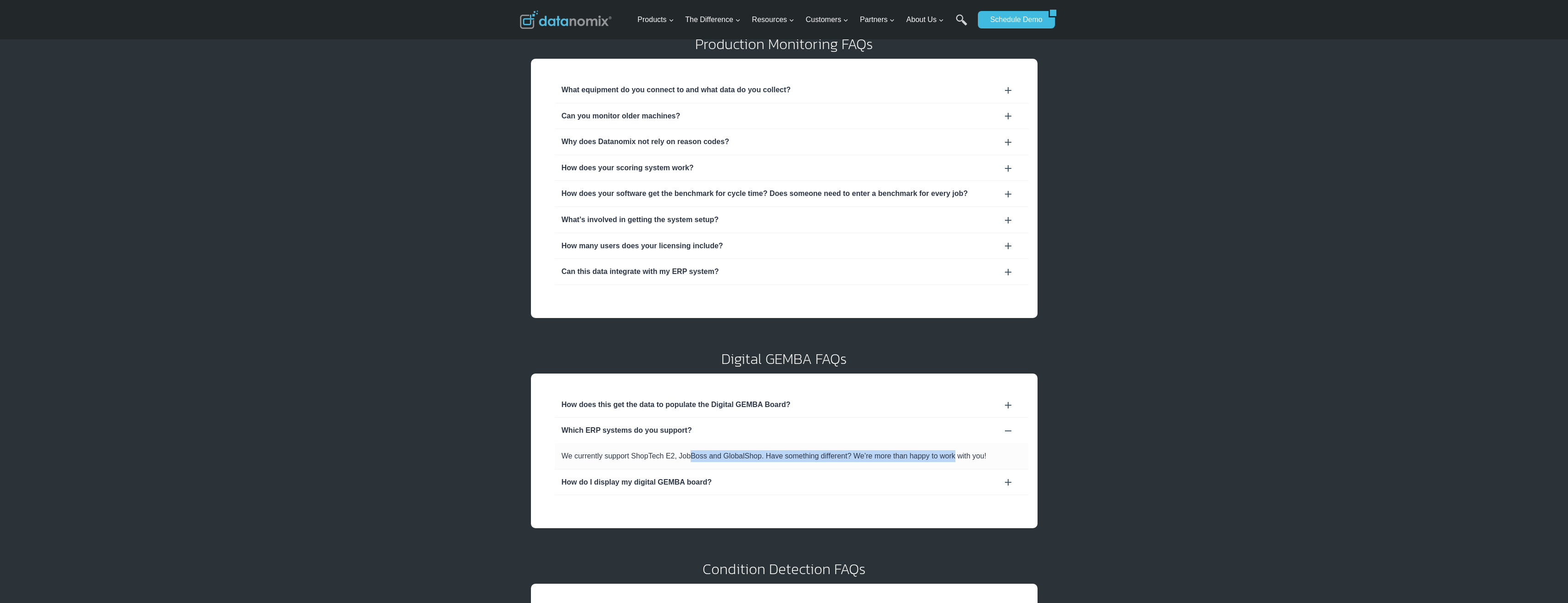
drag, startPoint x: 709, startPoint y: 458, endPoint x: 954, endPoint y: 459, distance: 245.0
click at [954, 459] on p "We currently support ShopTech E2, JobBoss and GlobalShop. Have something differ…" at bounding box center [791, 456] width 460 height 12
click at [955, 459] on p "We currently support ShopTech E2, JobBoss and GlobalShop. Have something differ…" at bounding box center [791, 456] width 460 height 12
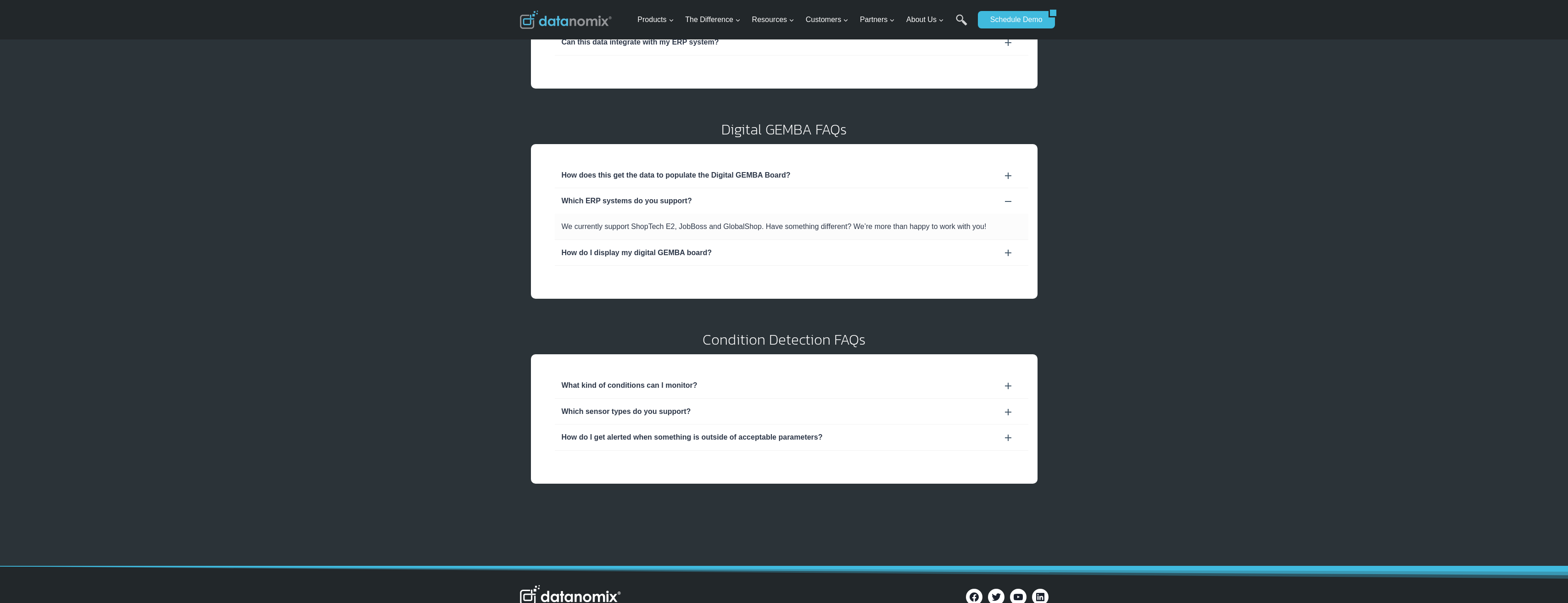
scroll to position [230, 0]
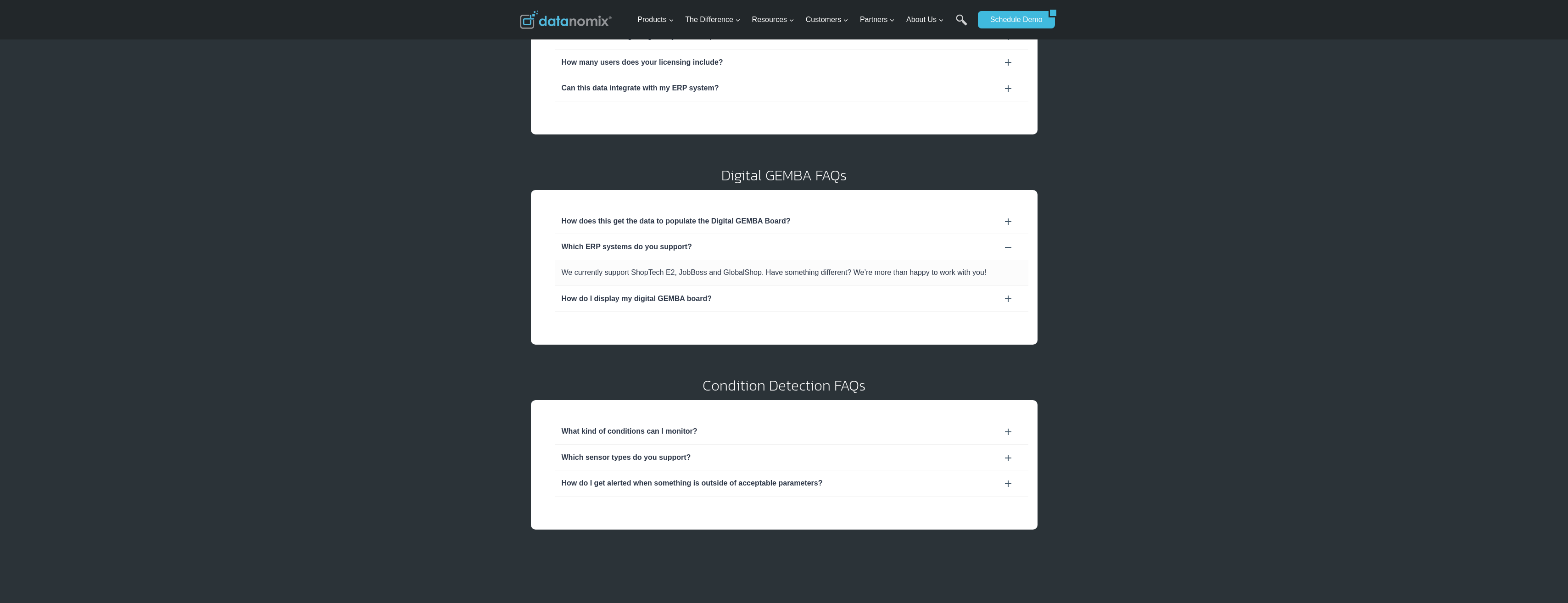
click at [1002, 88] on div "Can this data integrate with my ERP system?" at bounding box center [791, 88] width 460 height 12
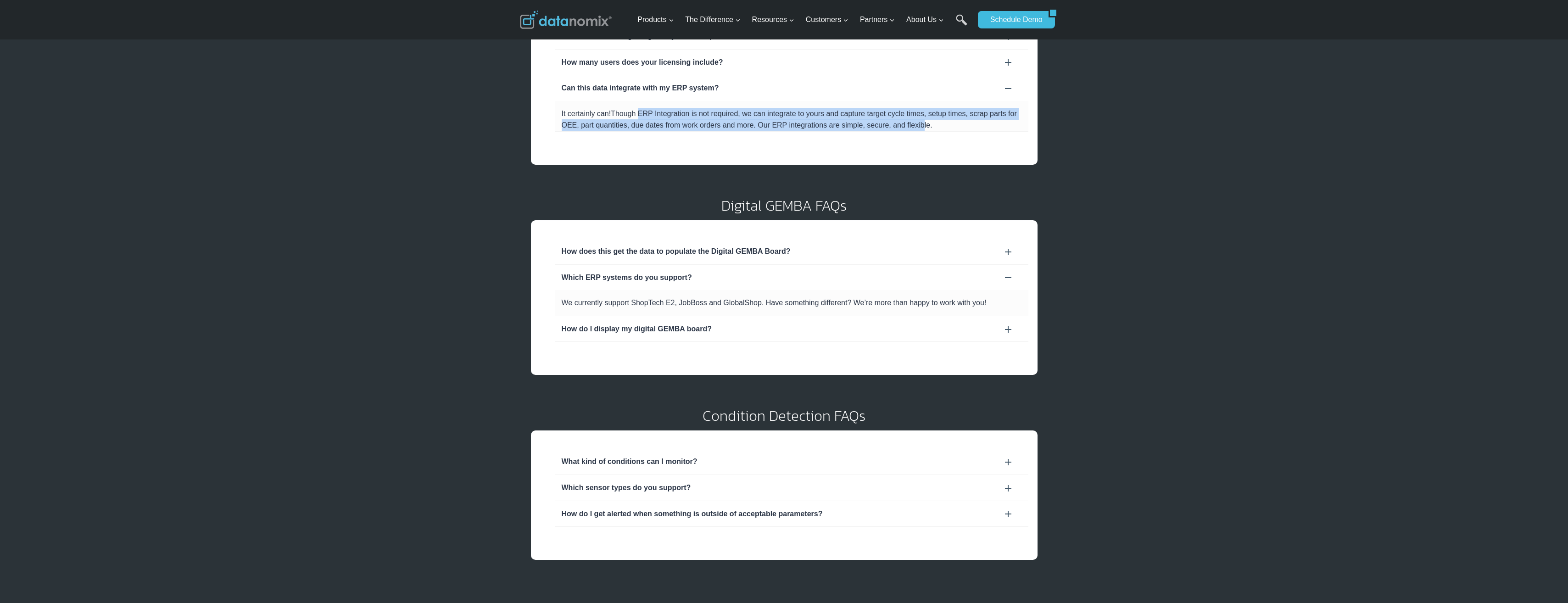
drag, startPoint x: 640, startPoint y: 115, endPoint x: 916, endPoint y: 125, distance: 276.2
click at [916, 125] on span "Though ERP Integration is not required, we can integrate to yours and capture t…" at bounding box center [790, 119] width 455 height 20
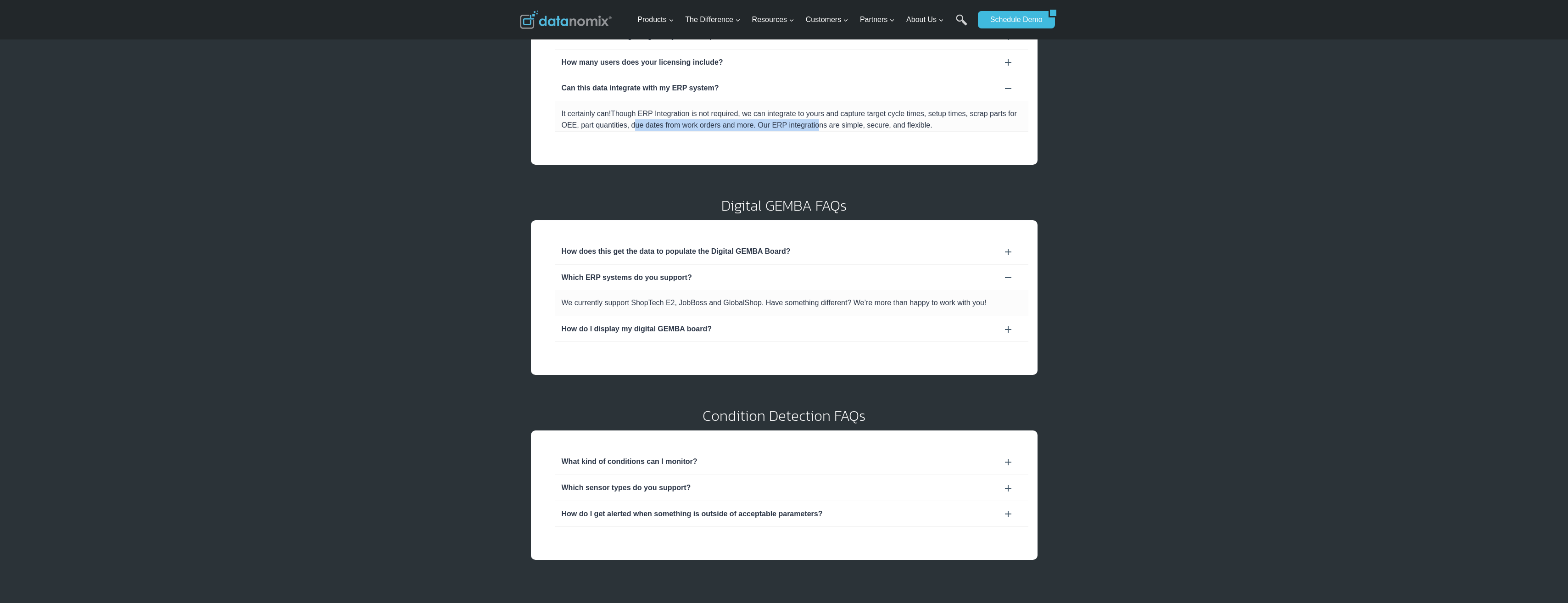
drag, startPoint x: 632, startPoint y: 125, endPoint x: 814, endPoint y: 121, distance: 182.0
click at [814, 121] on span "Though ERP Integration is not required, we can integrate to yours and capture t…" at bounding box center [790, 119] width 455 height 20
drag, startPoint x: 814, startPoint y: 121, endPoint x: 757, endPoint y: 123, distance: 57.0
click at [757, 123] on span "Though ERP Integration is not required, we can integrate to yours and capture t…" at bounding box center [790, 119] width 455 height 20
click at [763, 124] on span "Though ERP Integration is not required, we can integrate to yours and capture t…" at bounding box center [790, 119] width 455 height 20
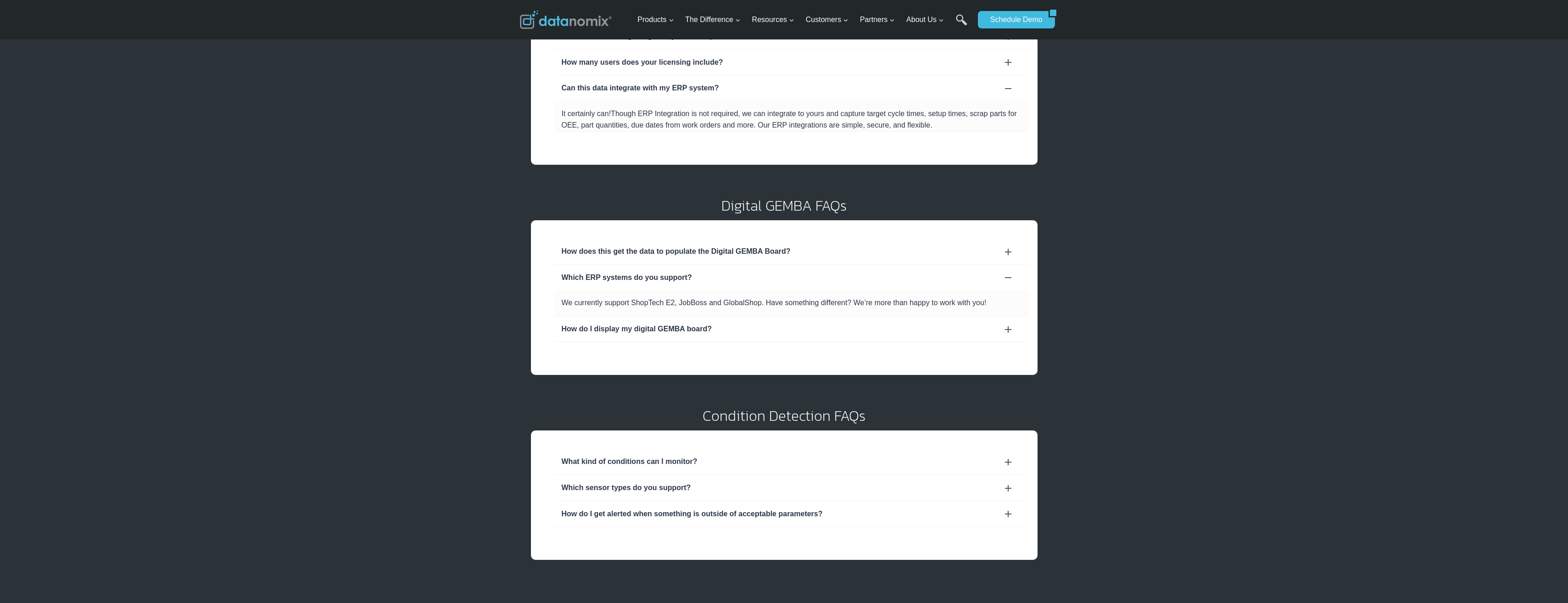
click at [892, 126] on span "Though ERP Integration is not required, we can integrate to yours and capture t…" at bounding box center [790, 119] width 455 height 20
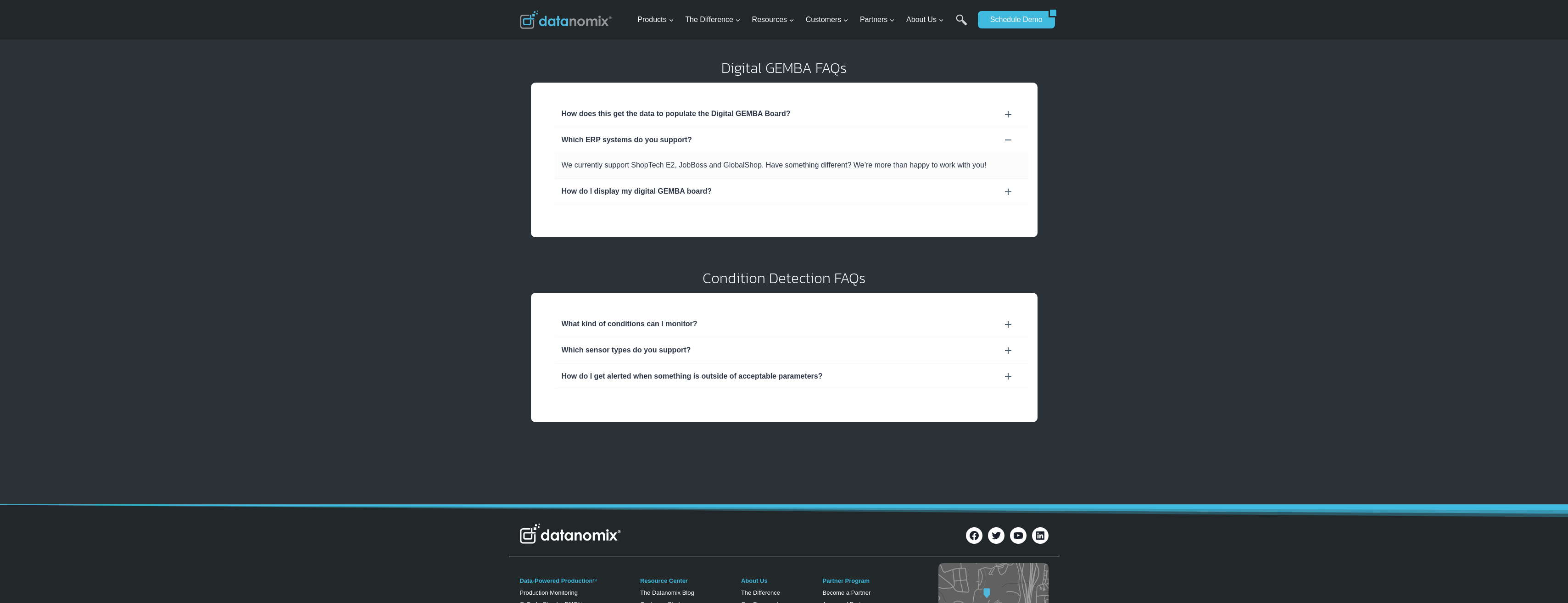
scroll to position [597, 0]
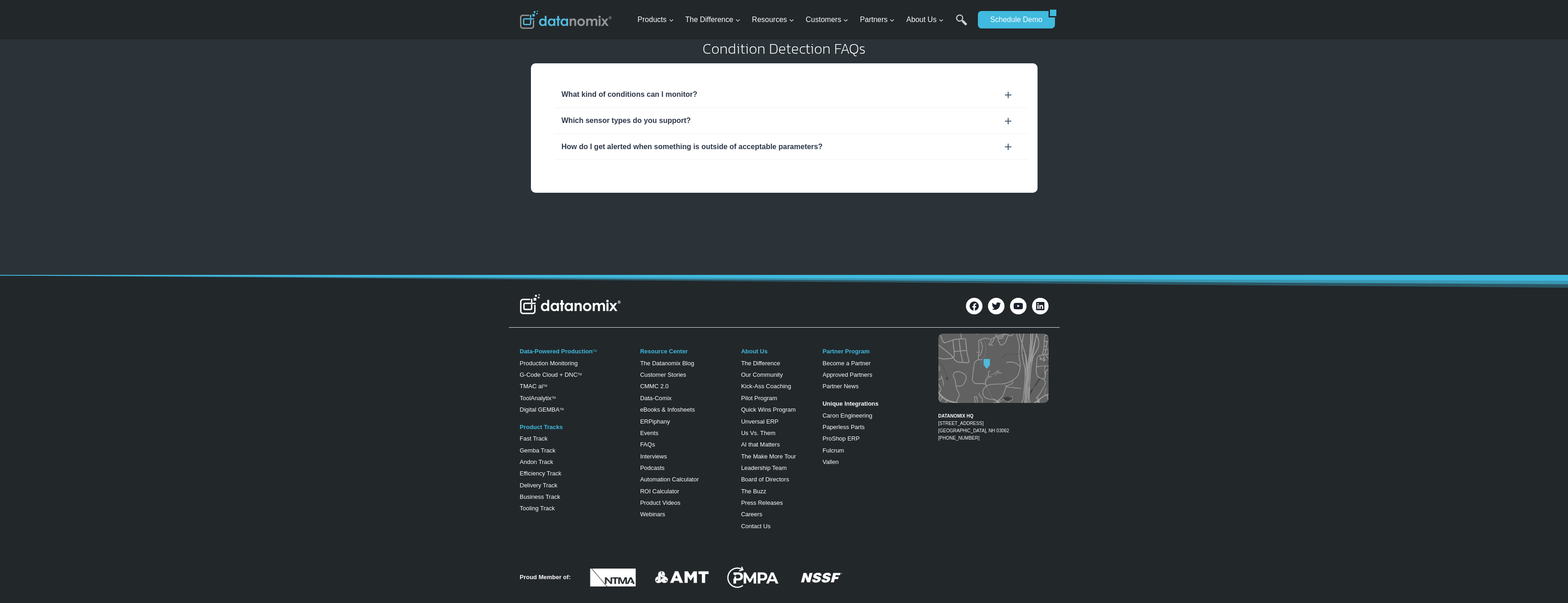
click at [805, 150] on div "How do I get alerted when something is outside of acceptable parameters?" at bounding box center [791, 147] width 460 height 12
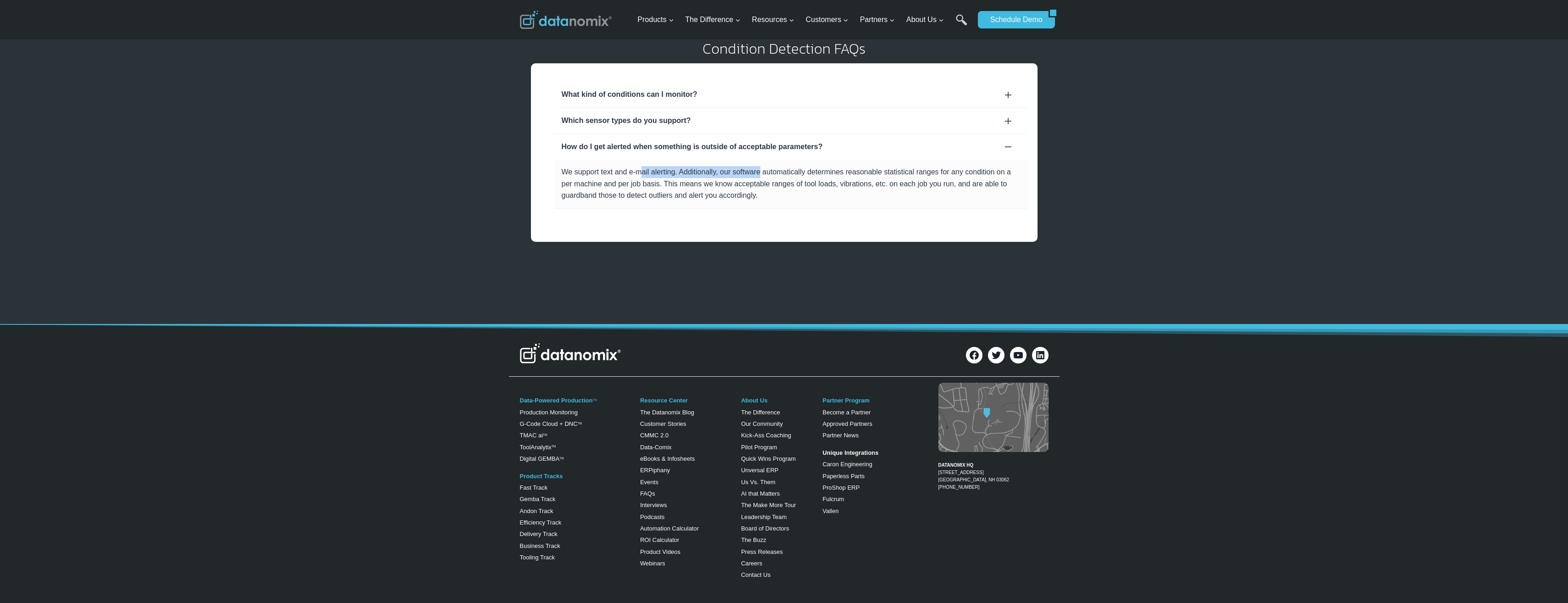
drag, startPoint x: 641, startPoint y: 173, endPoint x: 764, endPoint y: 173, distance: 123.0
click at [764, 173] on p "We support text and e-mail alerting. Additionally, our software automatically d…" at bounding box center [791, 183] width 460 height 35
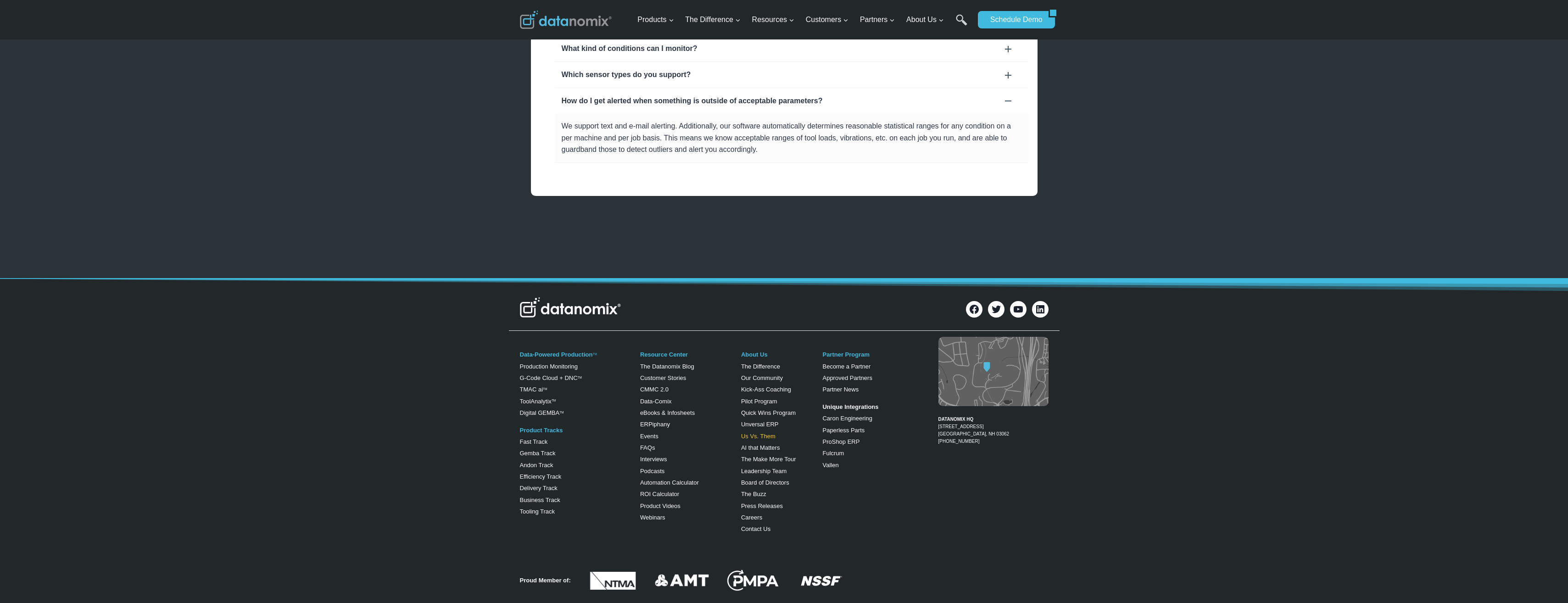
scroll to position [718, 0]
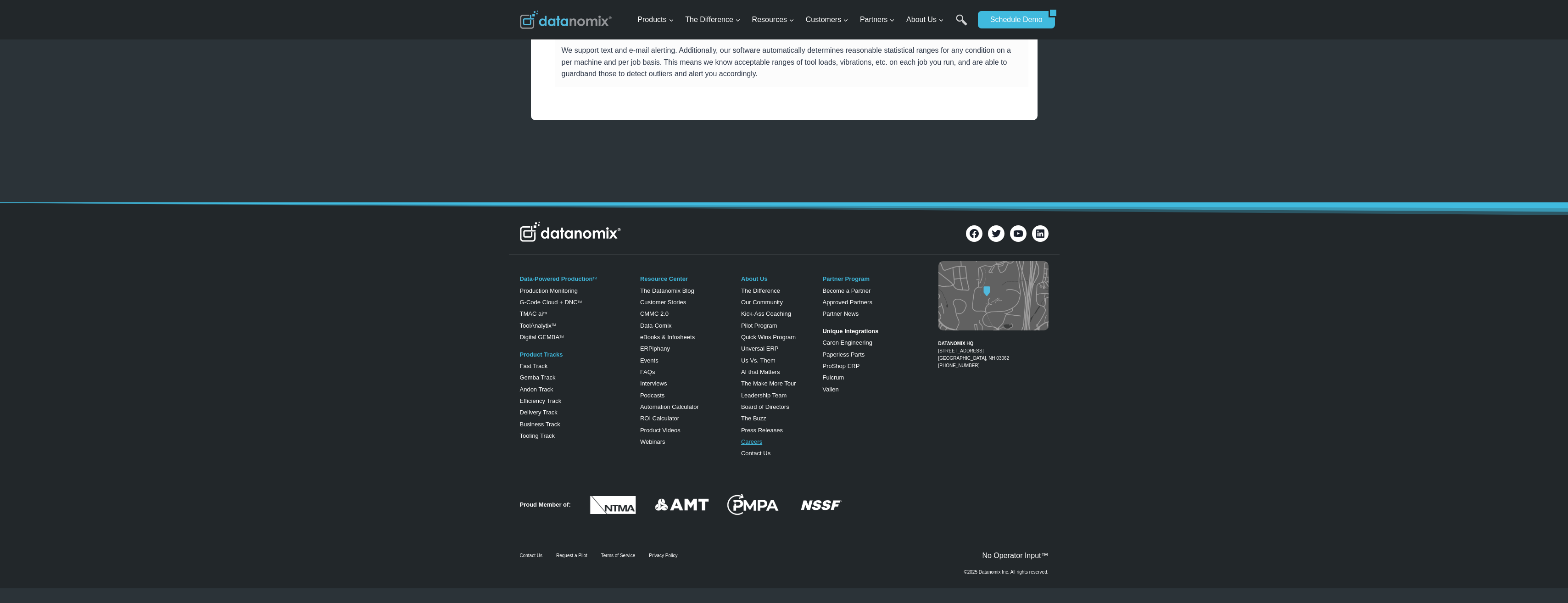
click at [750, 441] on link "Careers" at bounding box center [751, 441] width 21 height 7
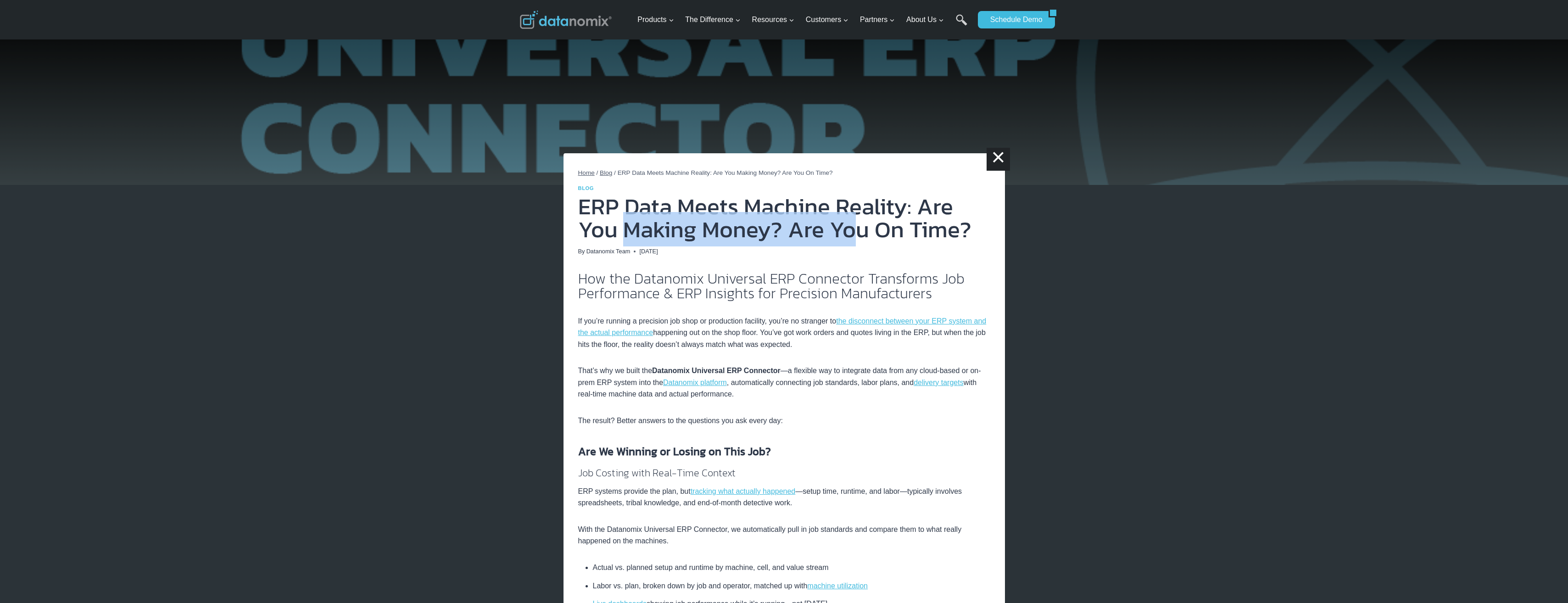
drag, startPoint x: 627, startPoint y: 230, endPoint x: 850, endPoint y: 225, distance: 223.1
click at [850, 225] on h1 "ERP Data Meets Machine Reality: Are You Making Money? Are You On Time?" at bounding box center [784, 218] width 412 height 46
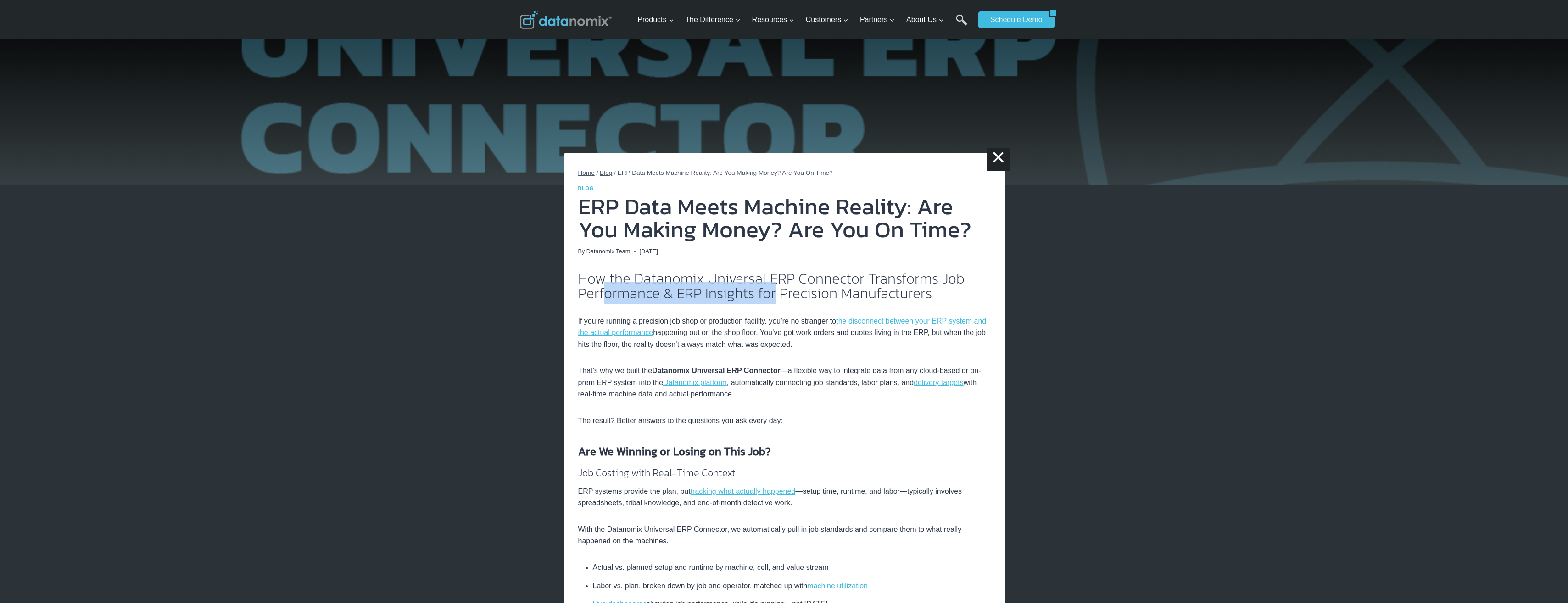
drag, startPoint x: 606, startPoint y: 295, endPoint x: 773, endPoint y: 291, distance: 167.0
click at [773, 291] on h2 "How the Datanomix Universal ERP Connector Transforms Job Performance & ERP Insi…" at bounding box center [784, 285] width 412 height 29
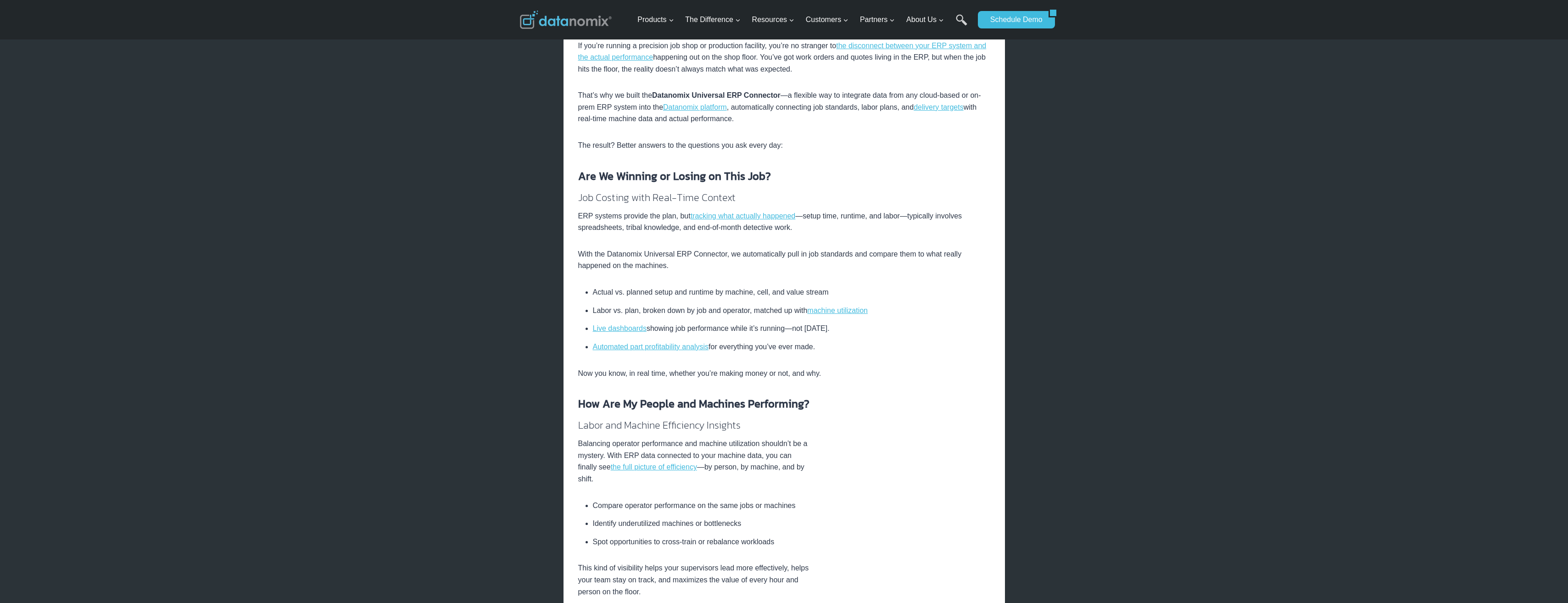
scroll to position [413, 0]
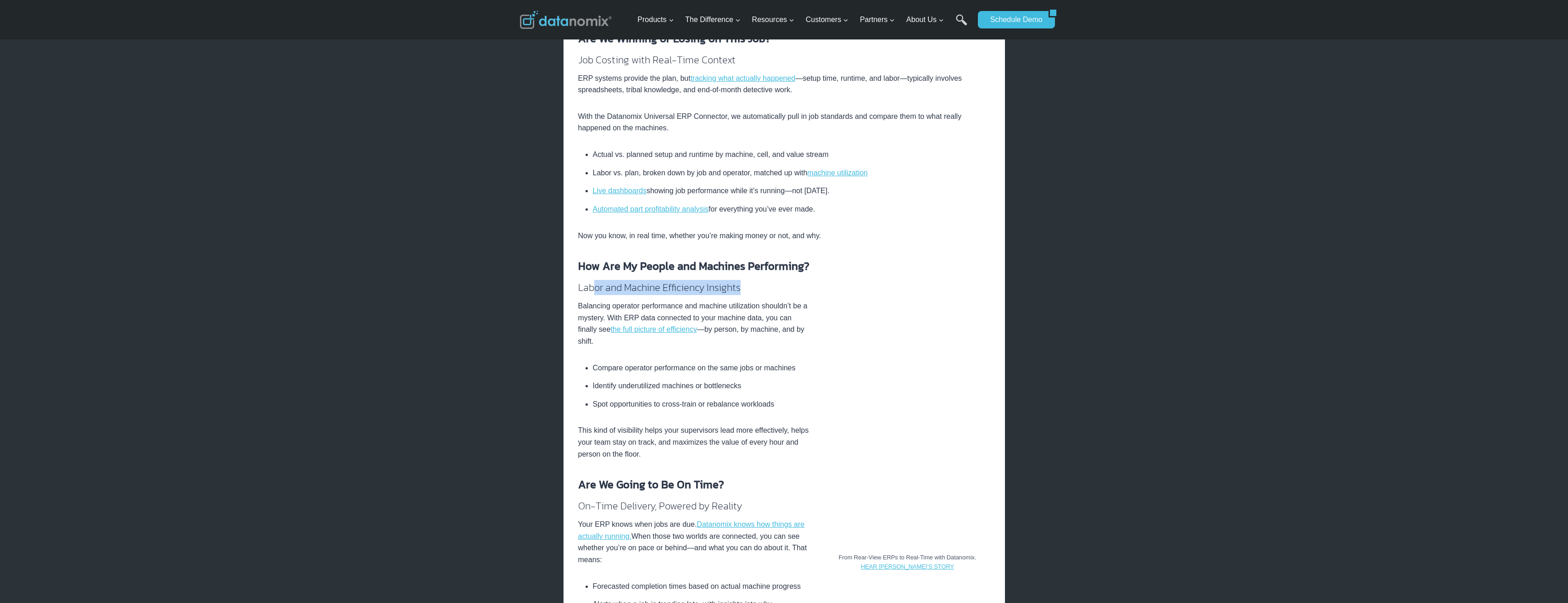
drag, startPoint x: 702, startPoint y: 288, endPoint x: 742, endPoint y: 293, distance: 40.3
click at [742, 293] on h4 "Labor and Machine Efficiency Insights" at bounding box center [784, 287] width 412 height 15
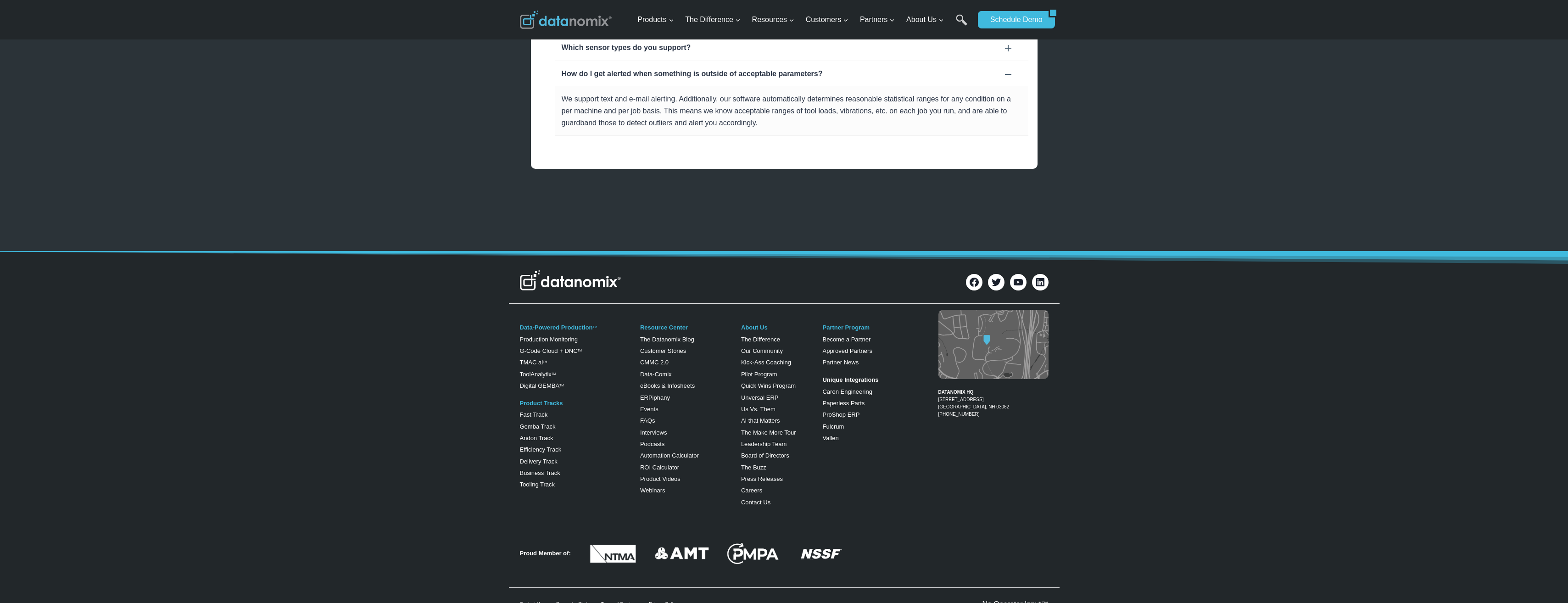
scroll to position [663, 0]
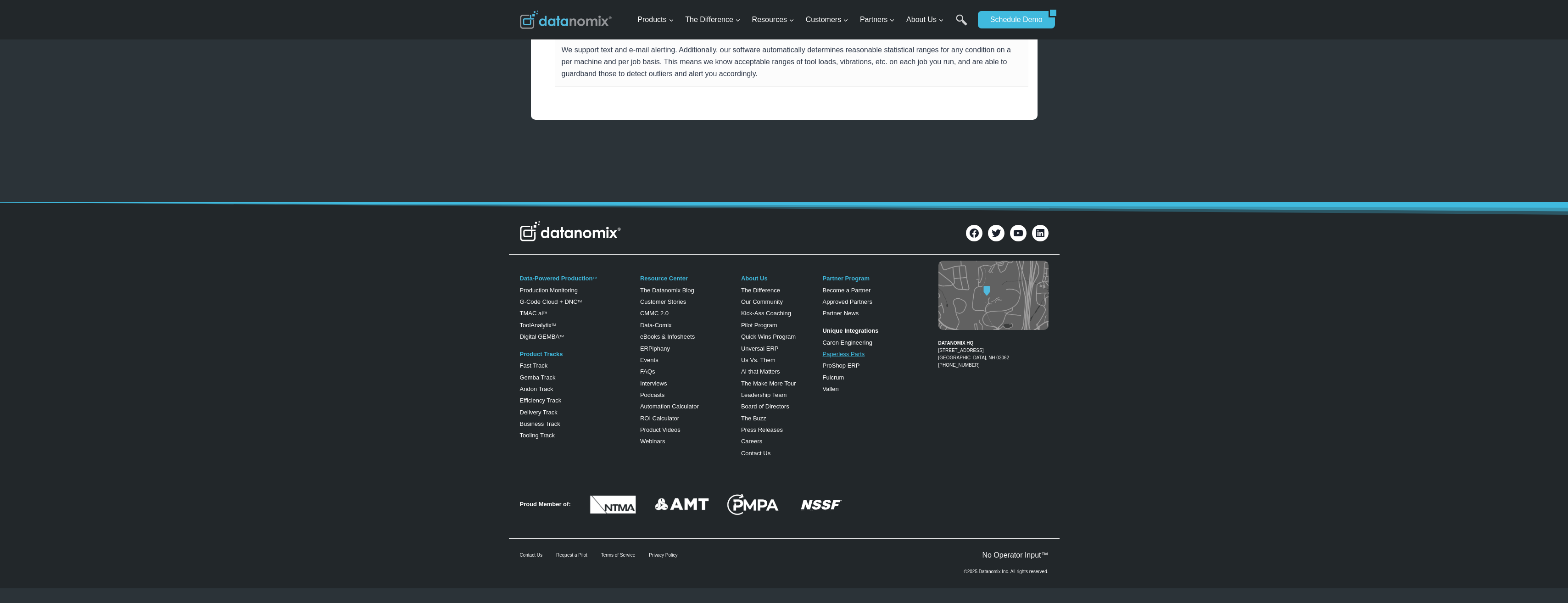
click at [854, 355] on link "Paperless Parts" at bounding box center [843, 354] width 42 height 7
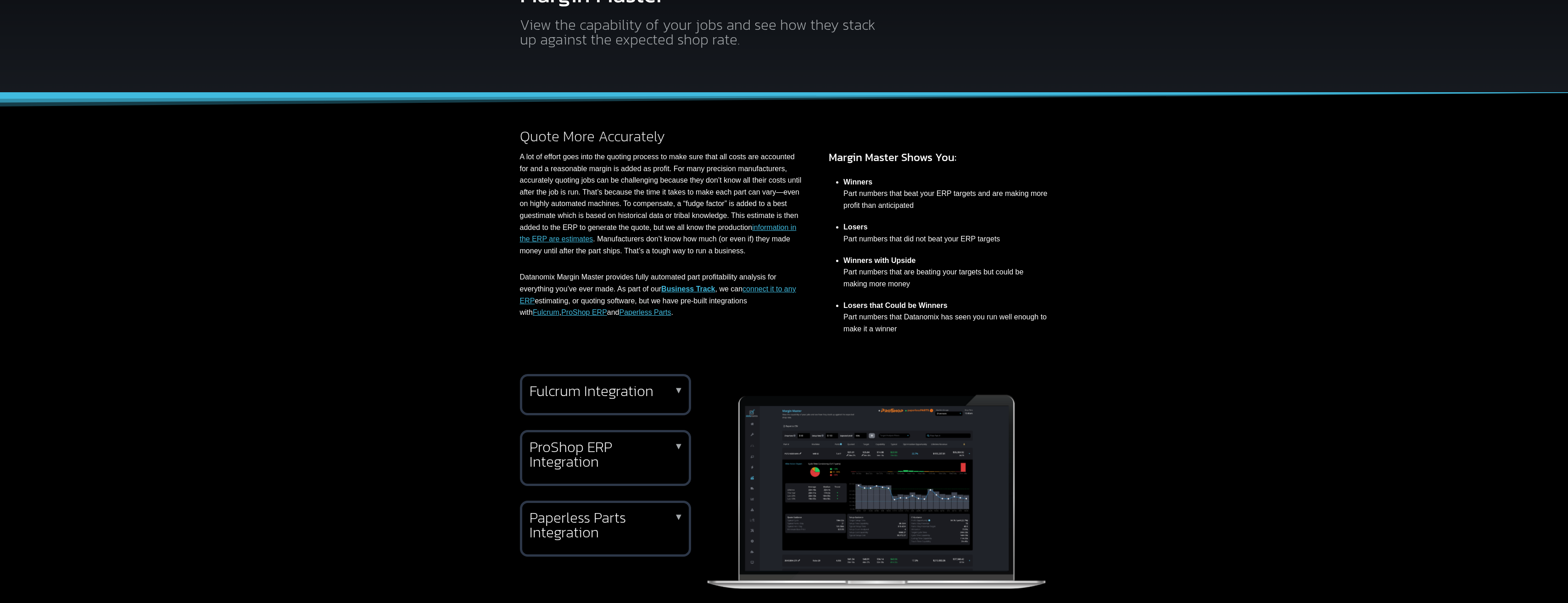
scroll to position [137, 0]
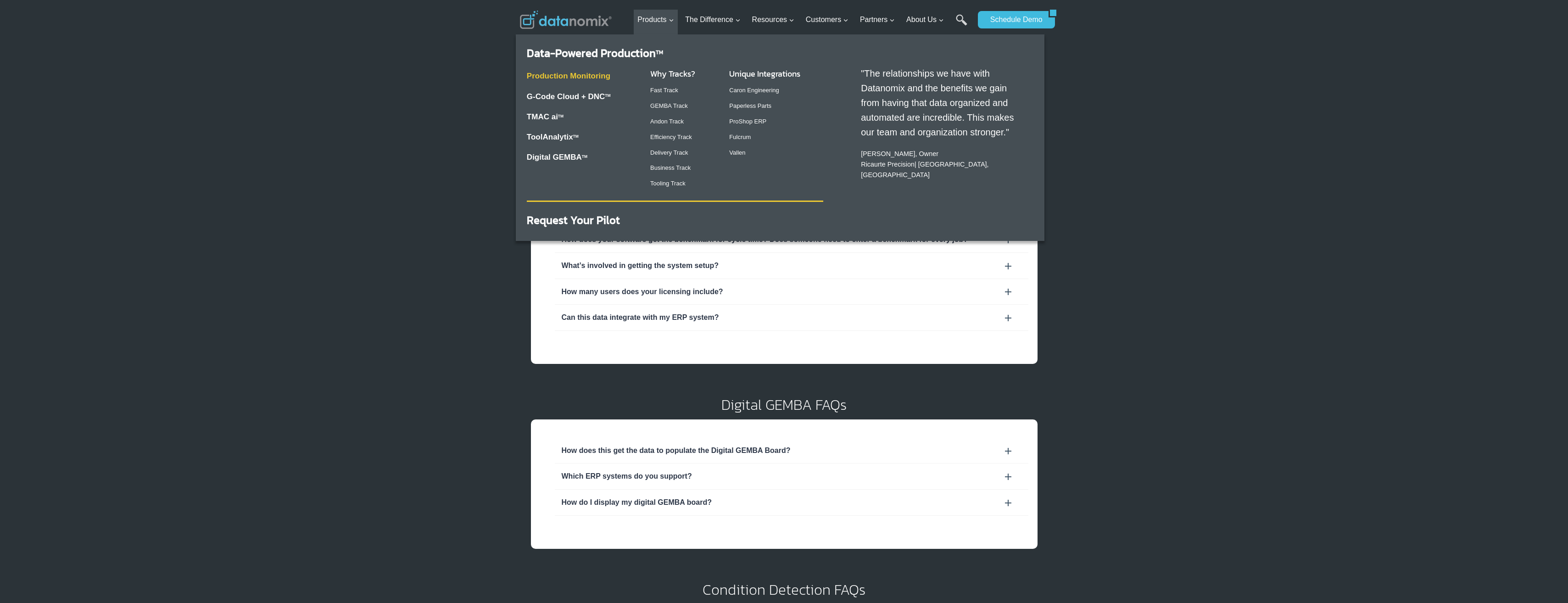
click at [569, 75] on link "Production Monitoring" at bounding box center [568, 76] width 84 height 9
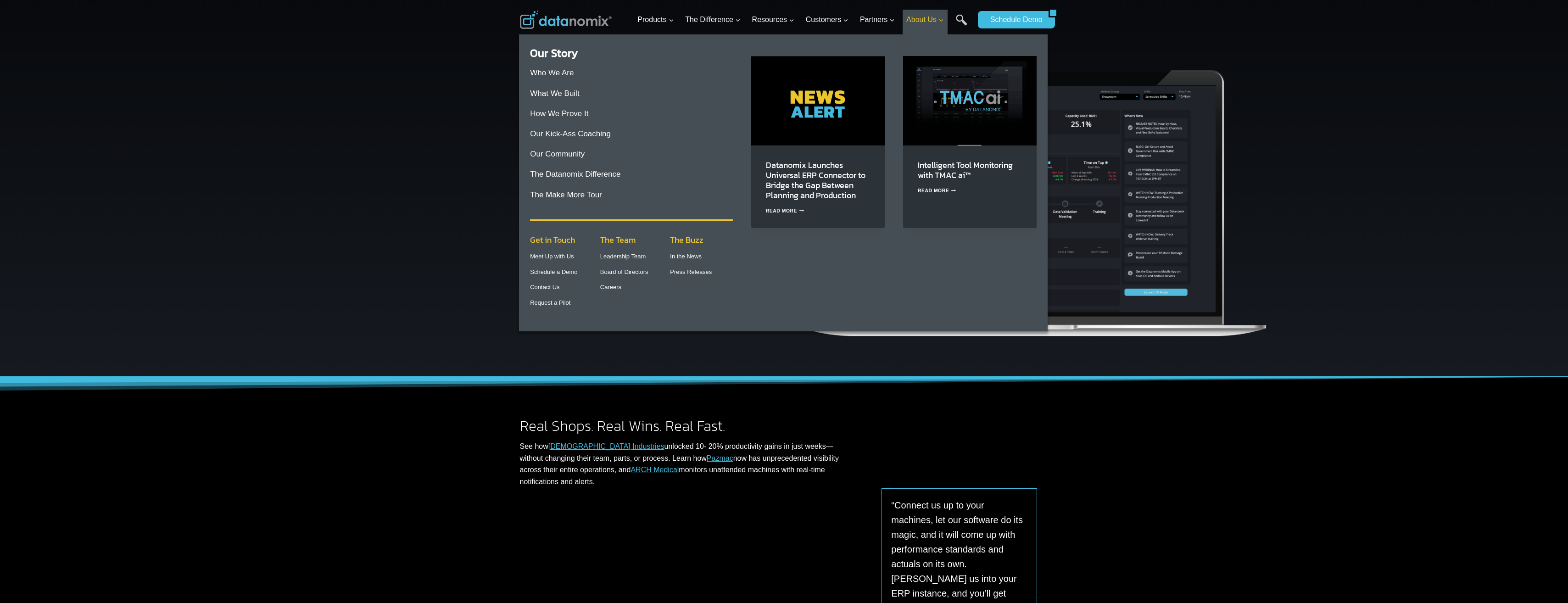
click at [936, 22] on span "About Us Expand" at bounding box center [924, 19] width 38 height 12
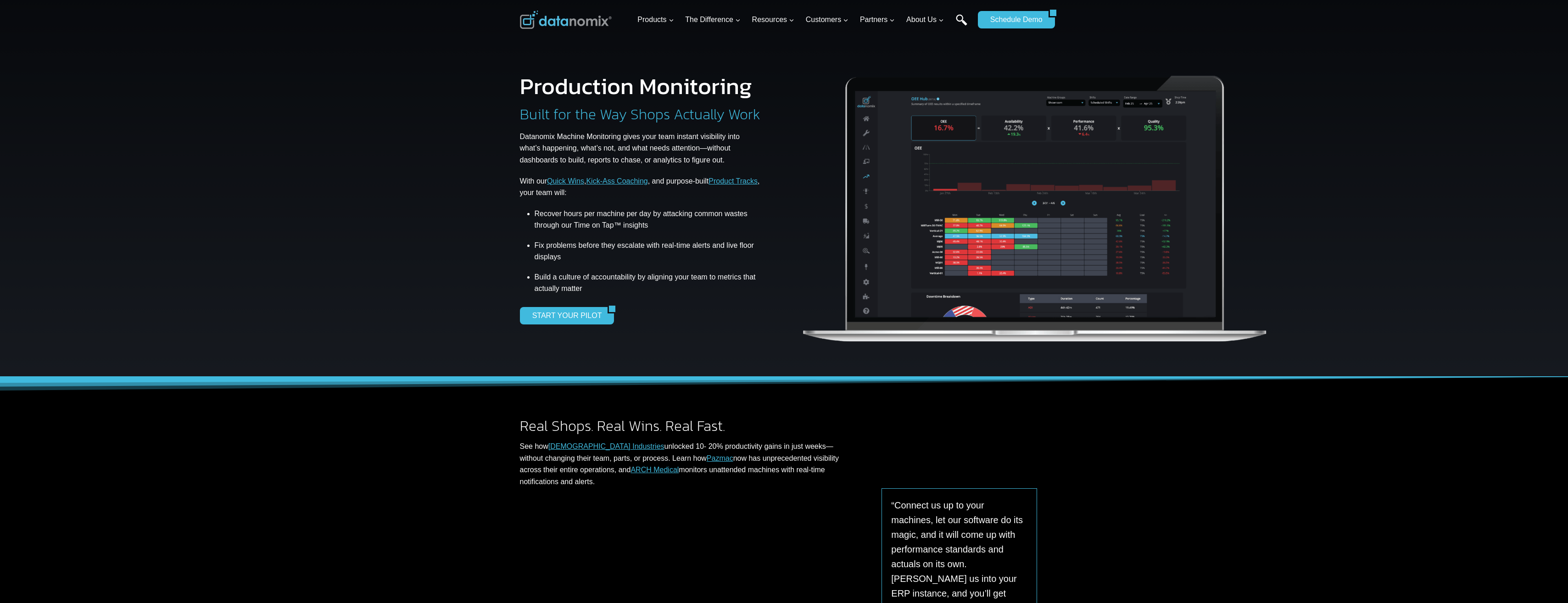
click at [961, 20] on link "Search" at bounding box center [961, 24] width 12 height 20
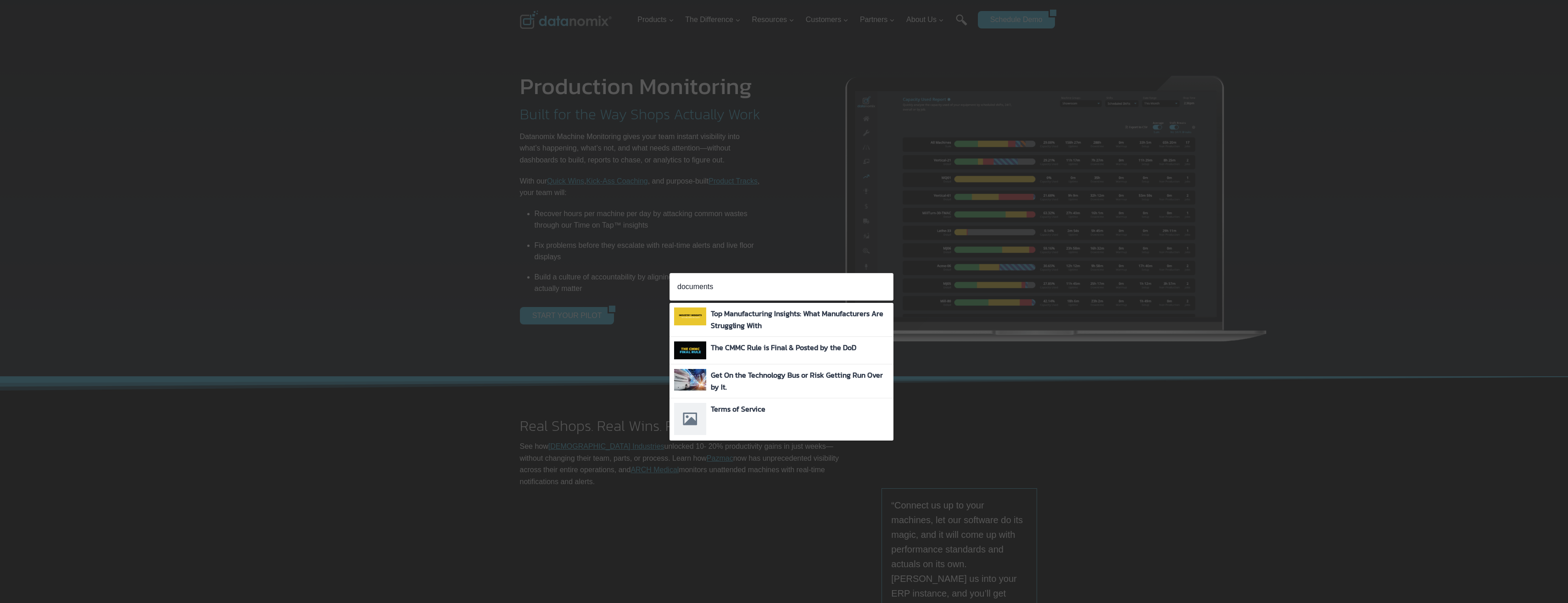
type input "documents"
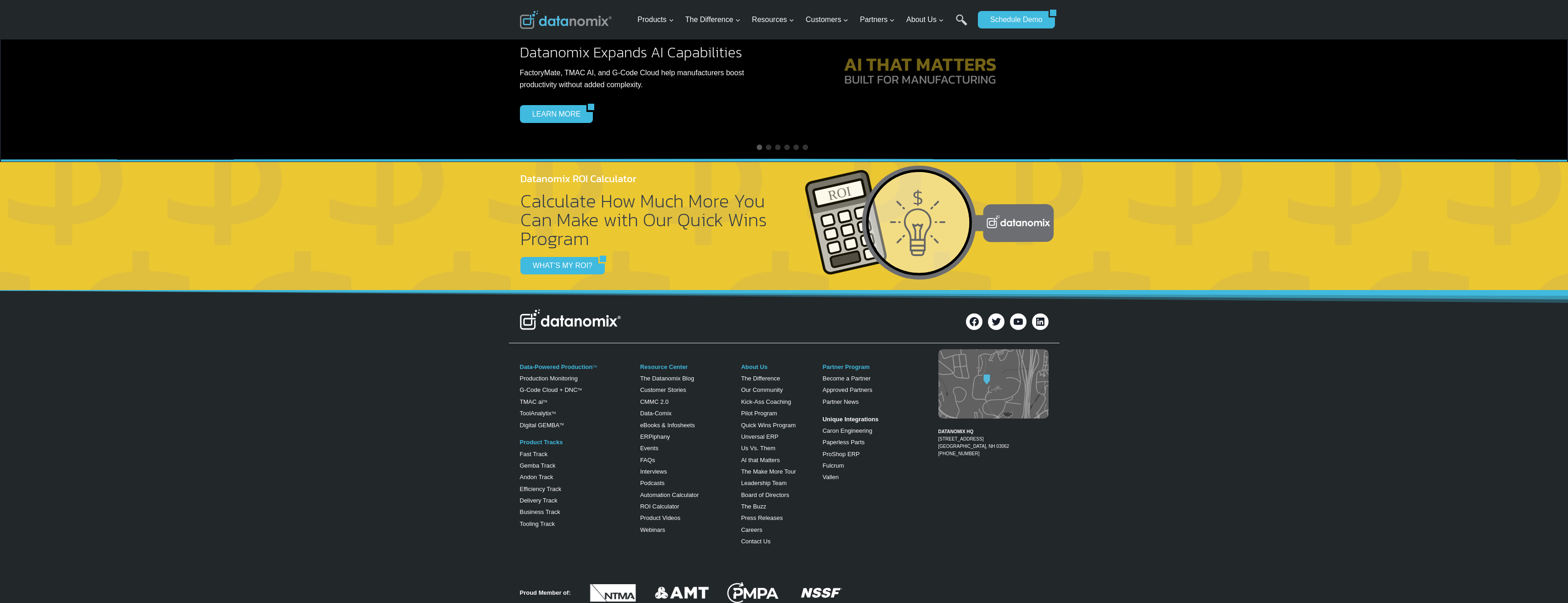
scroll to position [1745, 0]
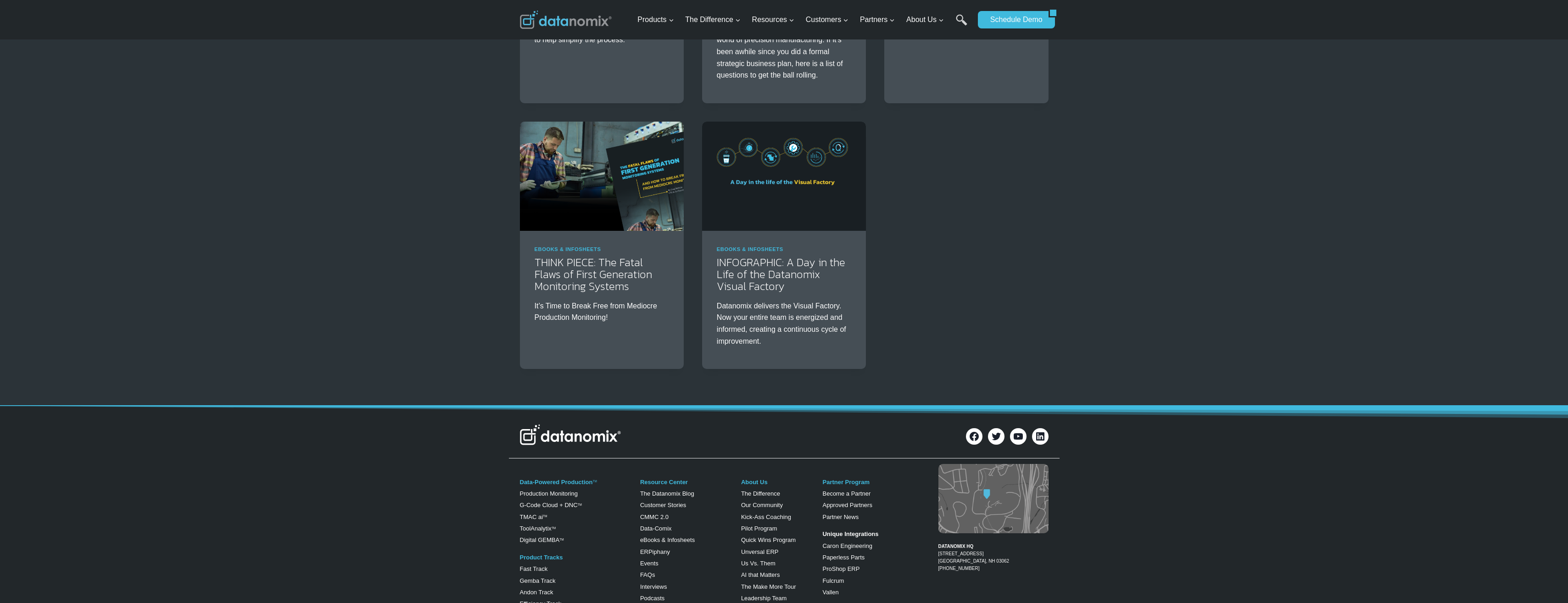
scroll to position [321, 0]
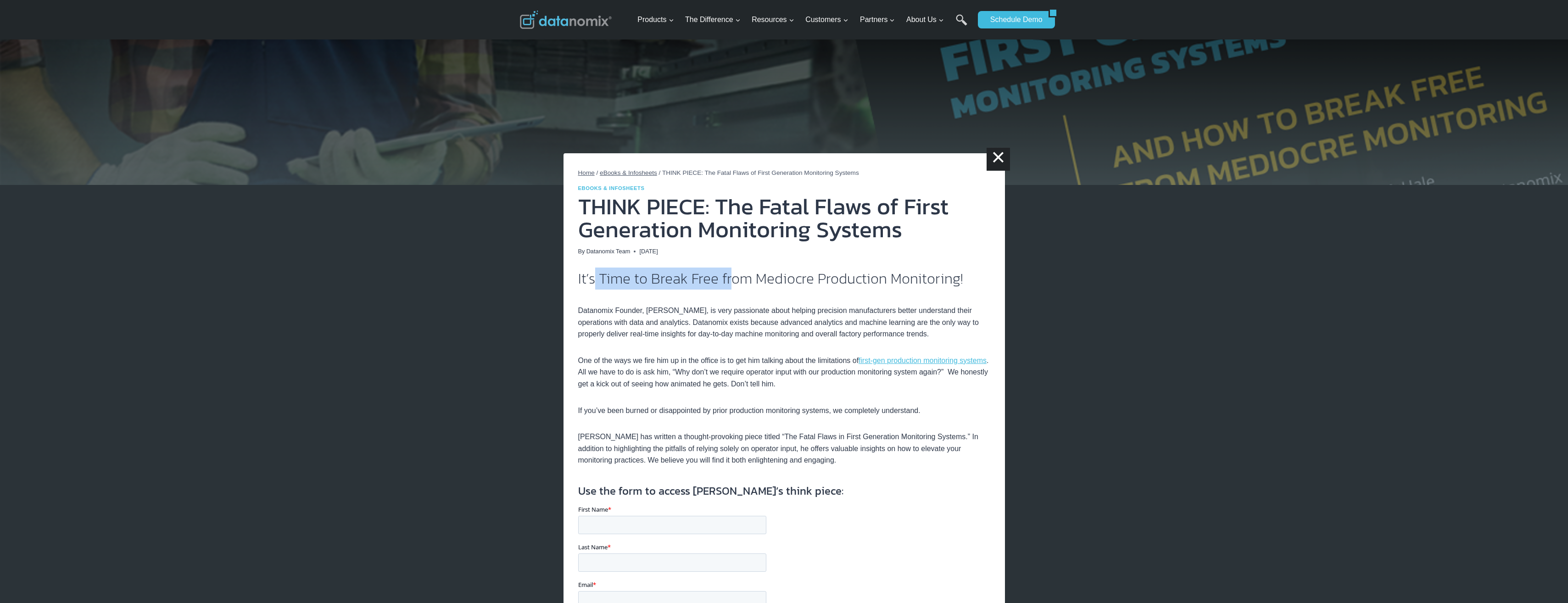
drag, startPoint x: 595, startPoint y: 282, endPoint x: 731, endPoint y: 280, distance: 136.0
click at [731, 280] on h2 "It’s Time to Break Free from Mediocre Production Monitoring!" at bounding box center [784, 279] width 412 height 15
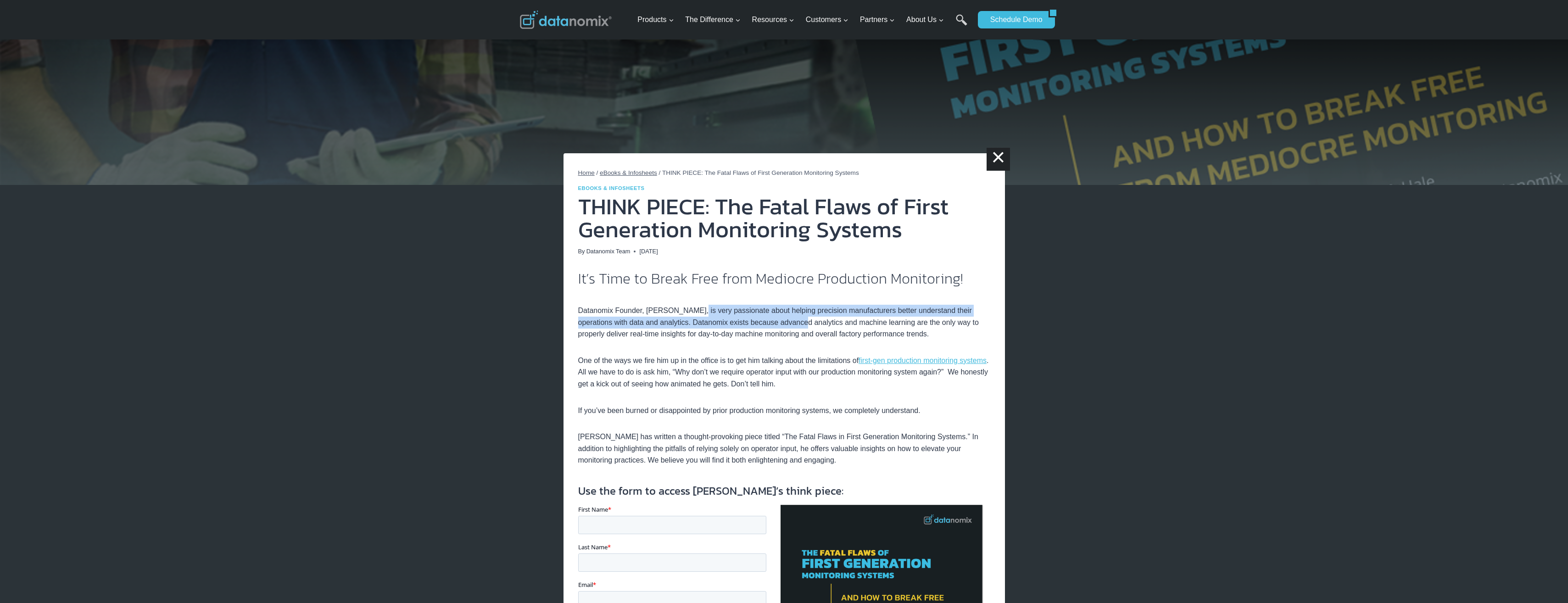
drag, startPoint x: 693, startPoint y: 310, endPoint x: 774, endPoint y: 319, distance: 81.5
click at [774, 319] on p "Datanomix Founder, Greg McHale, is very passionate about helping precision manu…" at bounding box center [784, 317] width 412 height 47
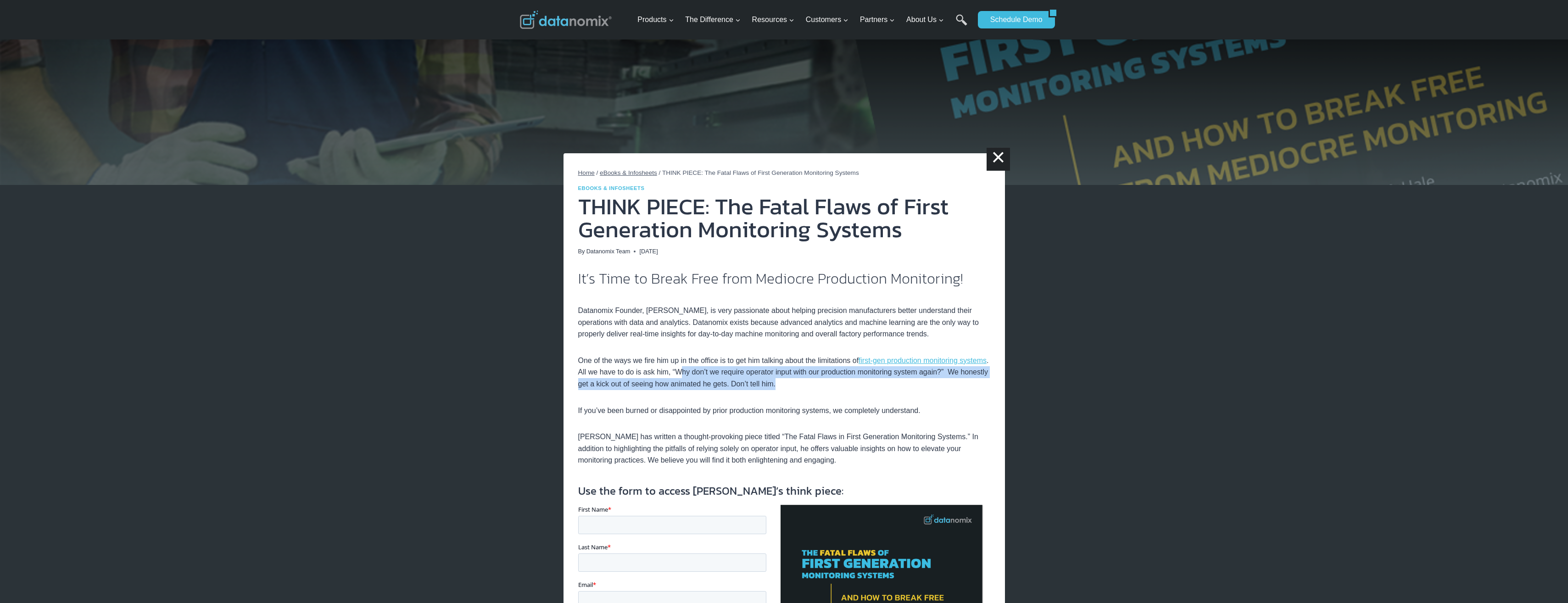
drag, startPoint x: 707, startPoint y: 374, endPoint x: 826, endPoint y: 387, distance: 119.7
click at [826, 387] on p "One of the ways we fire him up in the office is to get him talking about the li…" at bounding box center [784, 372] width 412 height 35
drag, startPoint x: 827, startPoint y: 367, endPoint x: 827, endPoint y: 388, distance: 21.0
click at [827, 388] on p "One of the ways we fire him up in the office is to get him talking about the li…" at bounding box center [784, 372] width 412 height 35
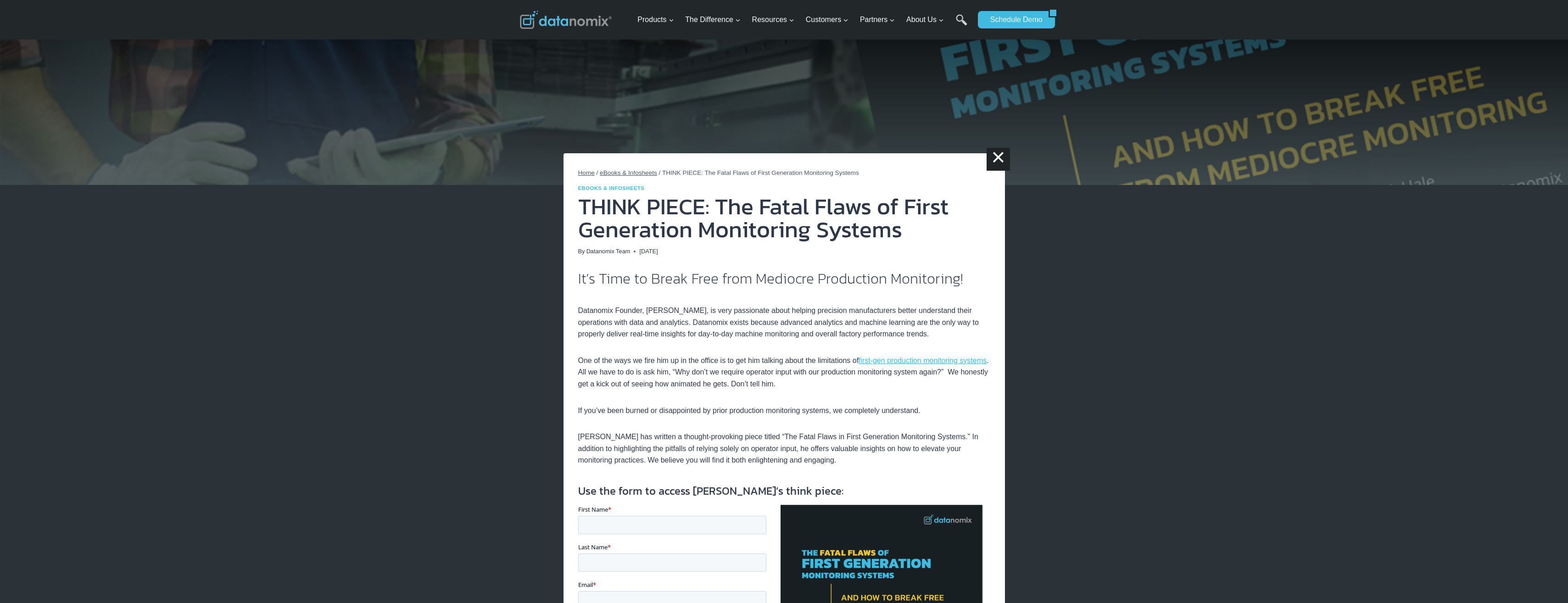
drag, startPoint x: 827, startPoint y: 388, endPoint x: 592, endPoint y: 378, distance: 235.2
click at [592, 378] on p "One of the ways we fire him up in the office is to get him talking about the li…" at bounding box center [784, 372] width 412 height 35
drag, startPoint x: 578, startPoint y: 386, endPoint x: 830, endPoint y: 388, distance: 252.0
click at [830, 388] on p "One of the ways we fire him up in the office is to get him talking about the li…" at bounding box center [784, 372] width 412 height 35
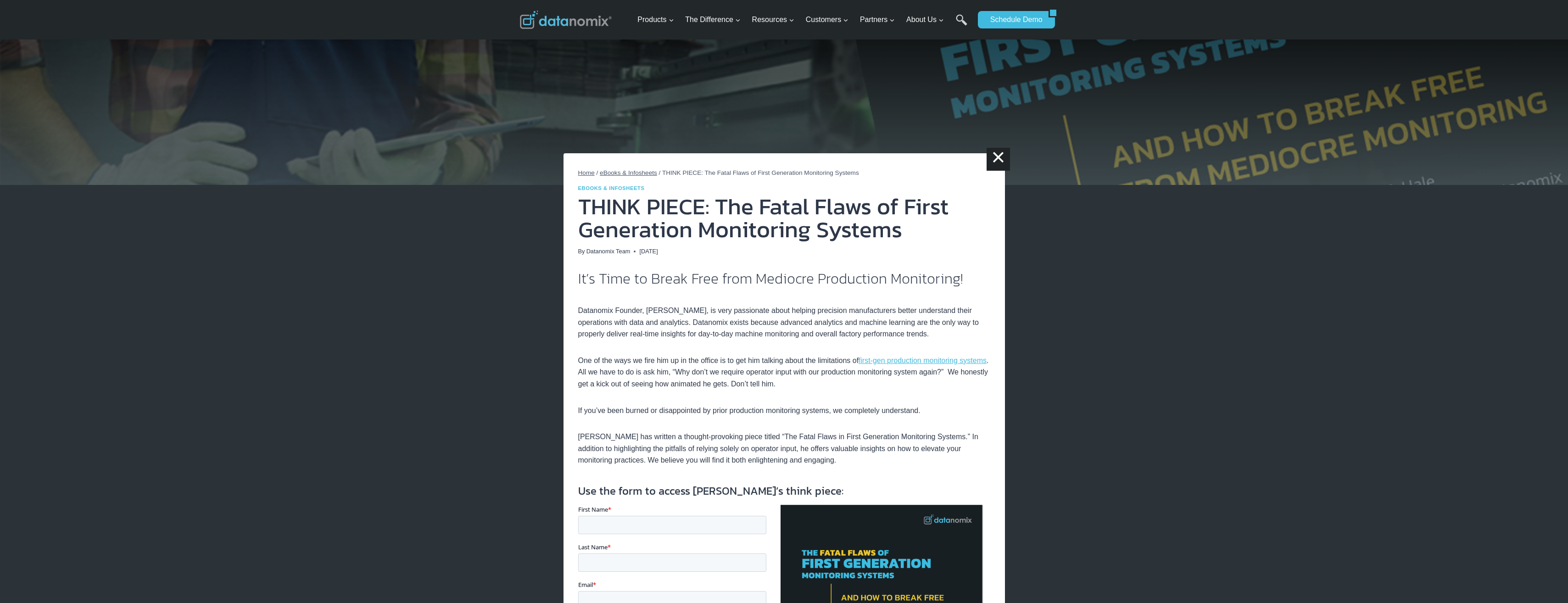
scroll to position [46, 0]
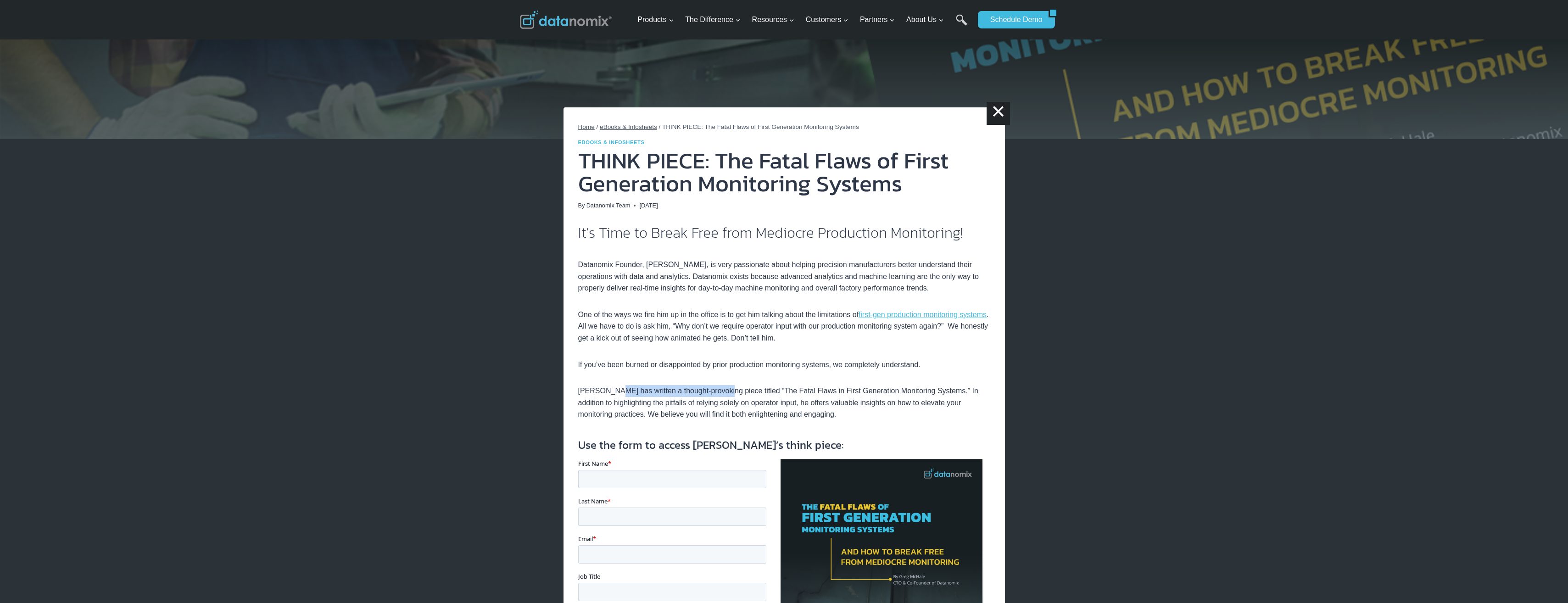
drag, startPoint x: 614, startPoint y: 394, endPoint x: 722, endPoint y: 393, distance: 108.0
click at [722, 393] on p "Greg has written a thought-provoking piece titled “The Fatal Flaws in First Gen…" at bounding box center [784, 402] width 412 height 35
drag, startPoint x: 617, startPoint y: 404, endPoint x: 795, endPoint y: 404, distance: 178.0
click at [795, 404] on p "Greg has written a thought-provoking piece titled “The Fatal Flaws in First Gen…" at bounding box center [784, 402] width 412 height 35
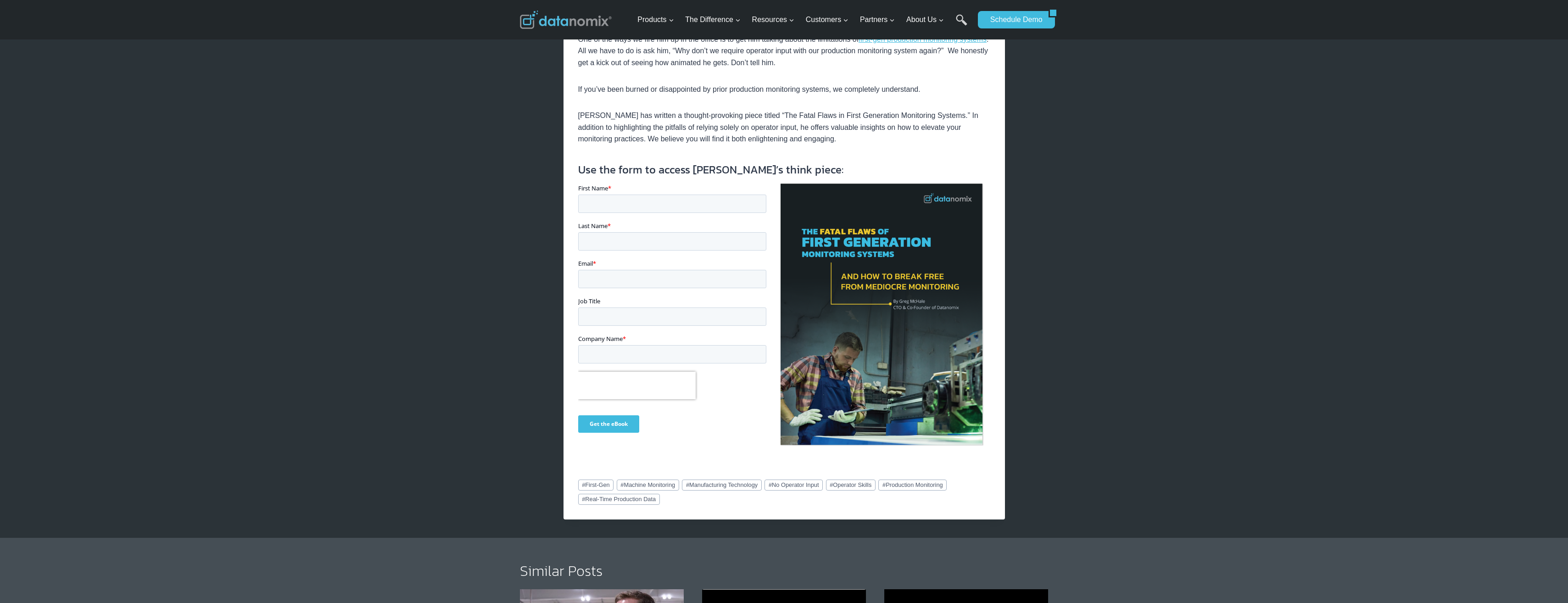
scroll to position [275, 0]
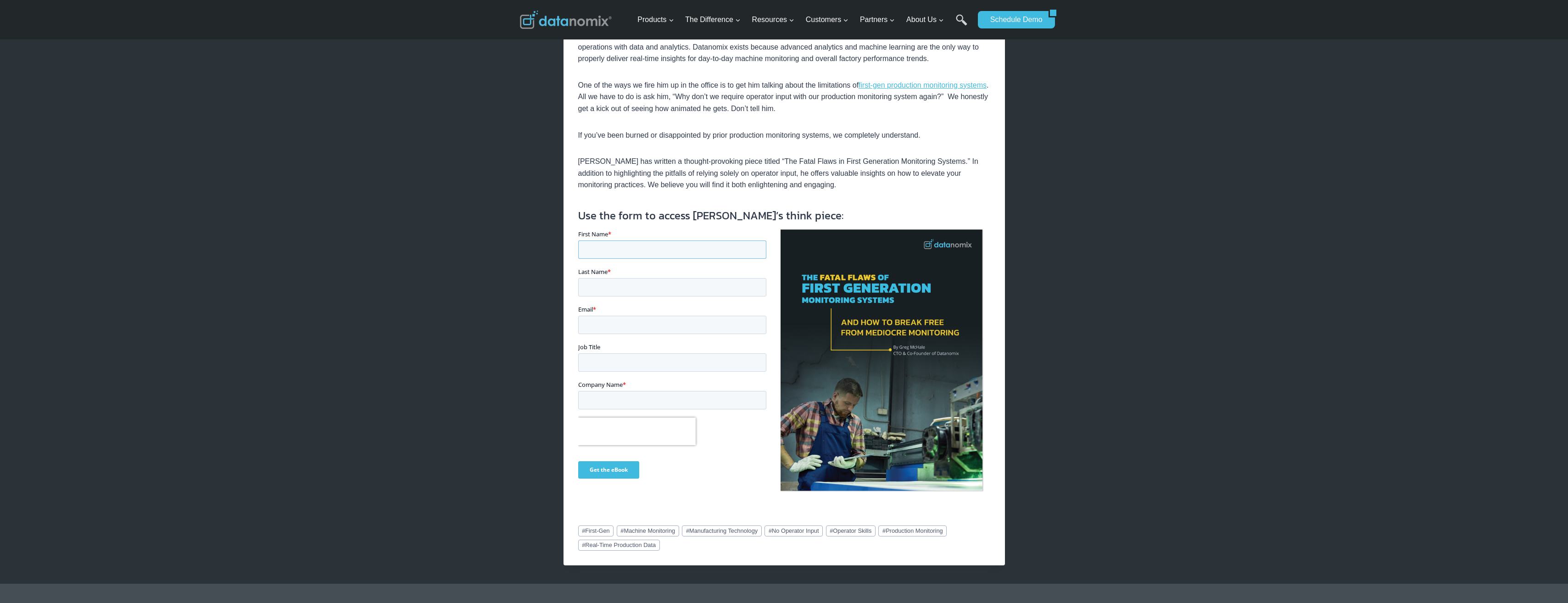
click at [631, 253] on input "First Name *" at bounding box center [672, 250] width 188 height 19
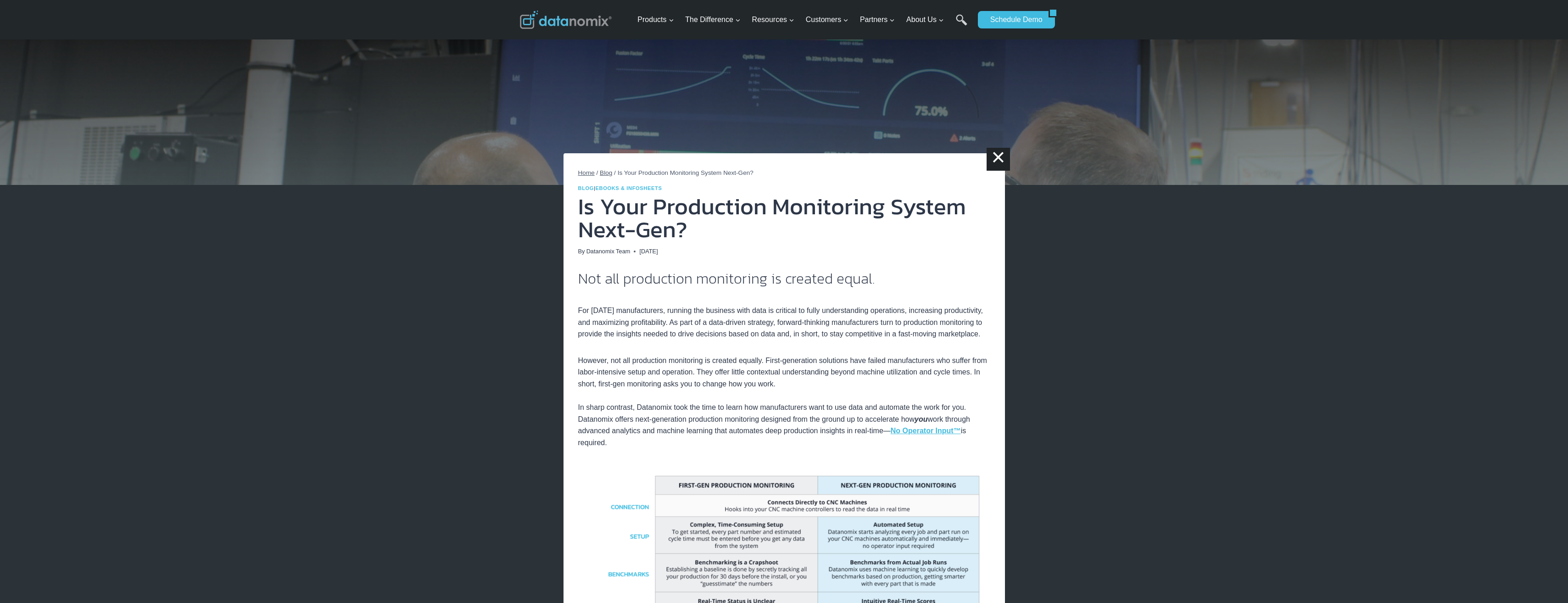
scroll to position [46, 0]
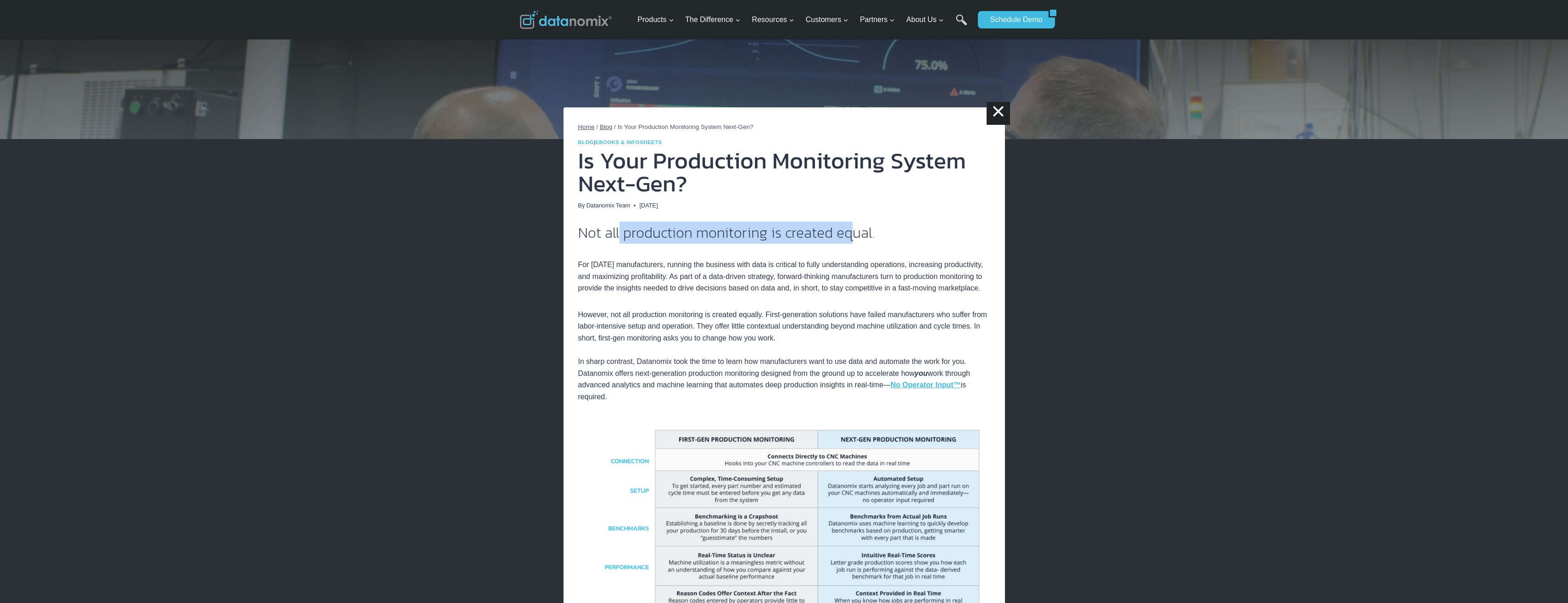
drag, startPoint x: 620, startPoint y: 235, endPoint x: 852, endPoint y: 232, distance: 232.0
click at [852, 232] on h2 "Not all production monitoring is created equal." at bounding box center [784, 233] width 412 height 15
click at [852, 231] on h2 "Not all production monitoring is created equal." at bounding box center [784, 233] width 412 height 15
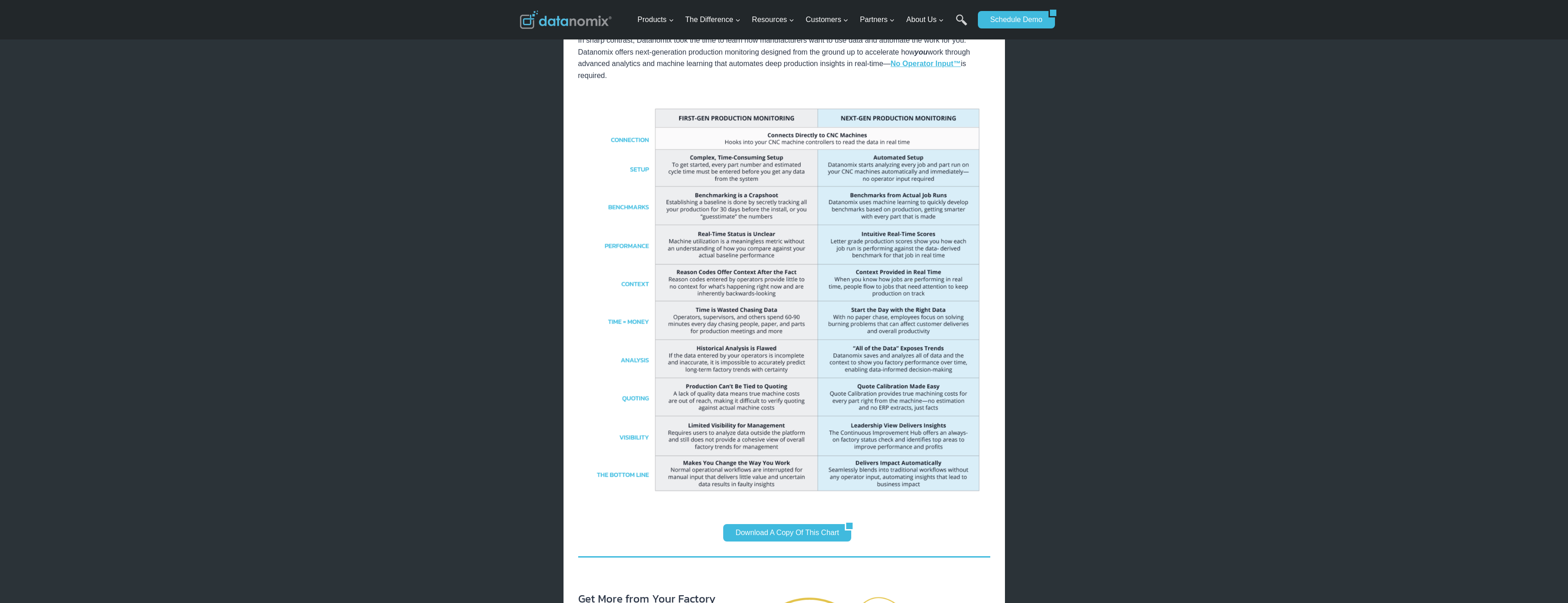
scroll to position [0, 0]
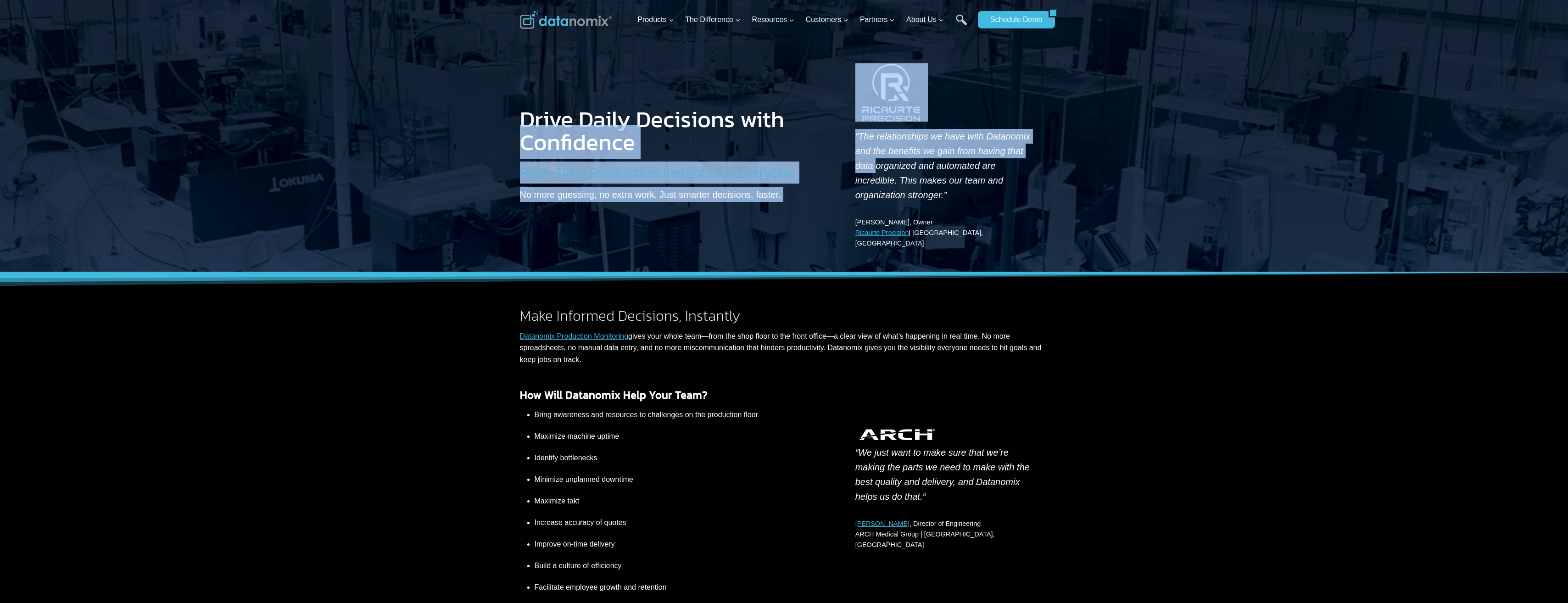
drag, startPoint x: 520, startPoint y: 129, endPoint x: 835, endPoint y: 164, distance: 316.9
click at [835, 164] on div "Drive Daily Decisions with Confidence Real-Time Production Insights for Everyon…" at bounding box center [784, 136] width 551 height 272
drag, startPoint x: 835, startPoint y: 164, endPoint x: 764, endPoint y: 192, distance: 76.3
click at [764, 192] on div "Drive Daily Decisions with Confidence Real-Time Production Insights for Everyon…" at bounding box center [668, 147] width 296 height 176
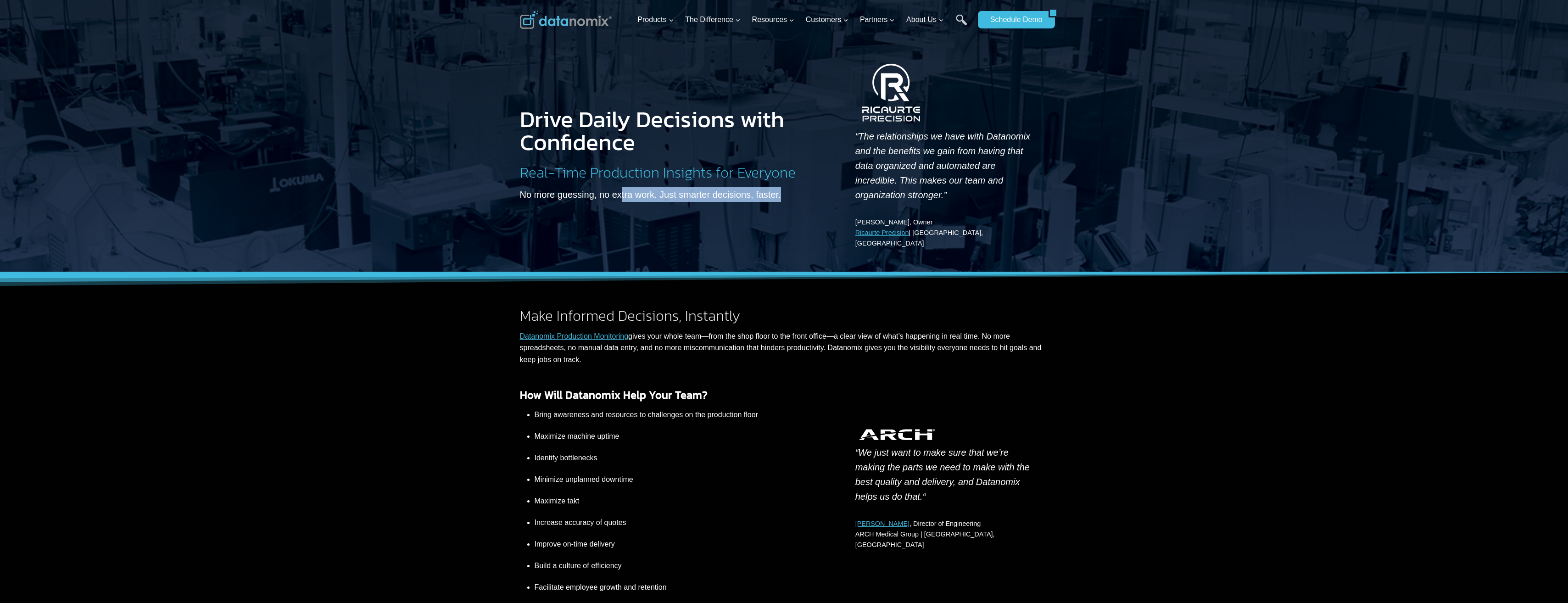
drag, startPoint x: 637, startPoint y: 184, endPoint x: 777, endPoint y: 190, distance: 140.1
click at [777, 190] on div "Drive Daily Decisions with Confidence Real-Time Production Insights for Everyon…" at bounding box center [668, 147] width 296 height 176
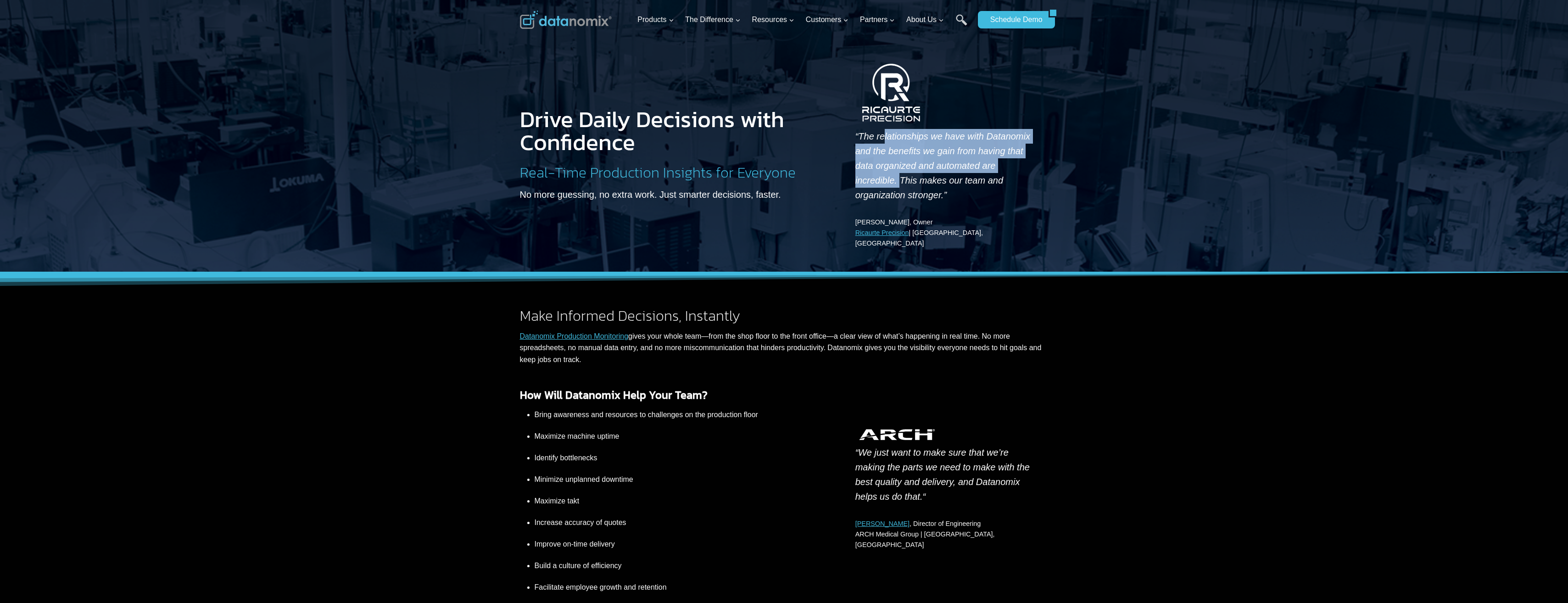
drag, startPoint x: 881, startPoint y: 143, endPoint x: 1010, endPoint y: 163, distance: 130.5
click at [1010, 163] on p "“The relationships we have with Datanomix and the benefits we gain from having …" at bounding box center [946, 165] width 182 height 74
drag, startPoint x: 1010, startPoint y: 163, endPoint x: 942, endPoint y: 163, distance: 68.0
click at [942, 163] on em "“The relationships we have with Datanomix and the benefits we gain from having …" at bounding box center [942, 165] width 175 height 69
drag, startPoint x: 869, startPoint y: 170, endPoint x: 1020, endPoint y: 171, distance: 151.0
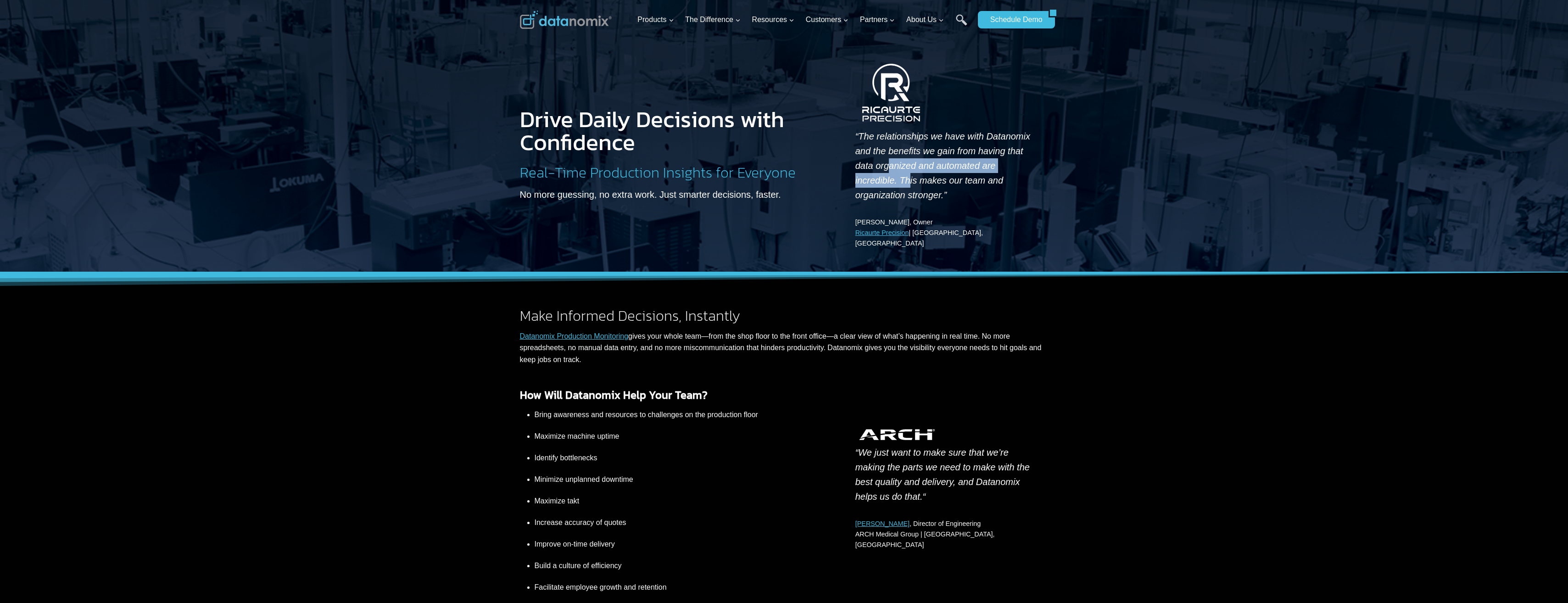
click at [1020, 171] on em "“The relationships we have with Datanomix and the benefits we gain from having …" at bounding box center [942, 165] width 175 height 69
drag, startPoint x: 1020, startPoint y: 171, endPoint x: 1006, endPoint y: 180, distance: 16.6
click at [1006, 180] on em "“The relationships we have with Datanomix and the benefits we gain from having …" at bounding box center [942, 165] width 175 height 69
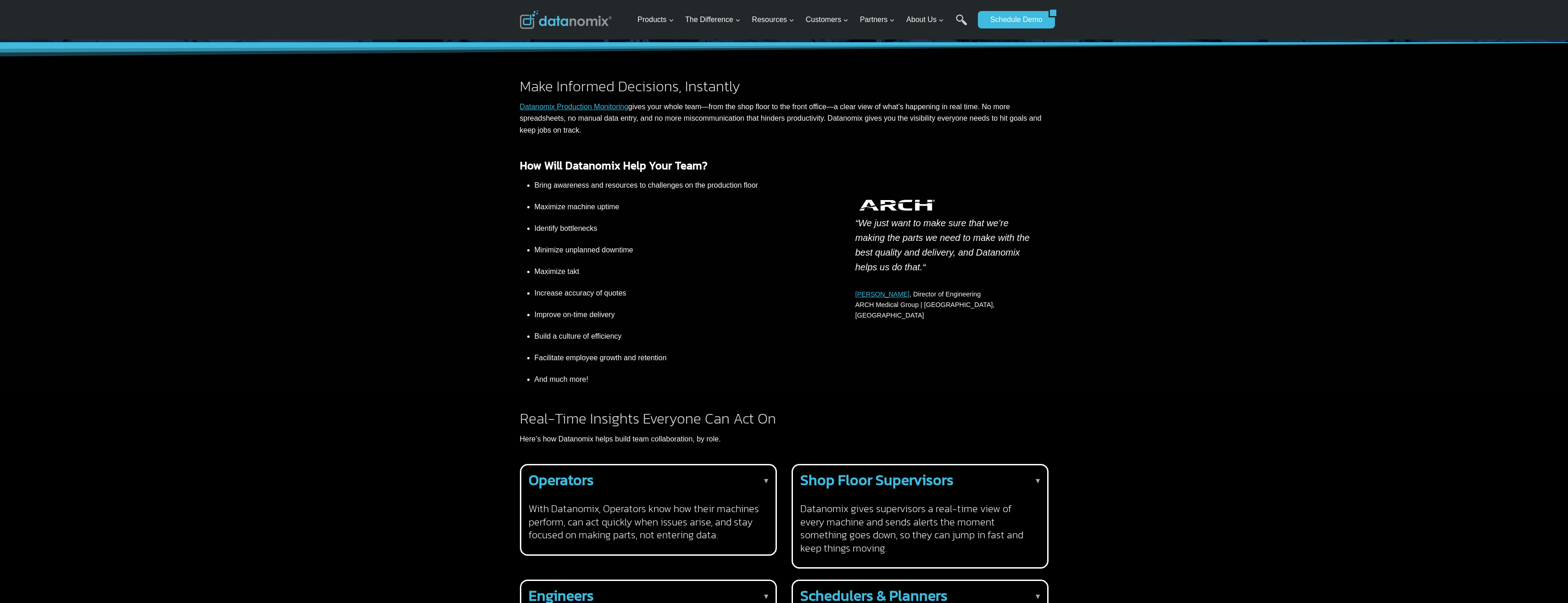
scroll to position [413, 0]
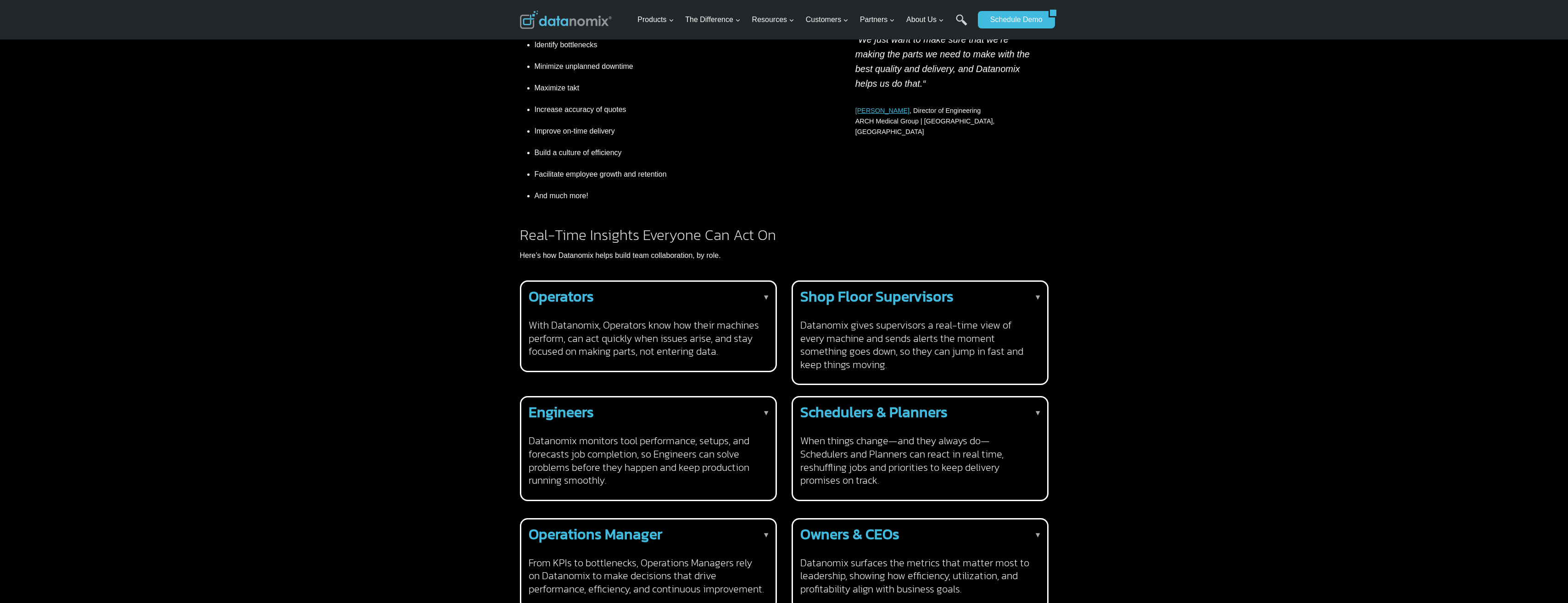
click at [941, 285] on strong "Shop Floor Supervisors" at bounding box center [877, 297] width 153 height 22
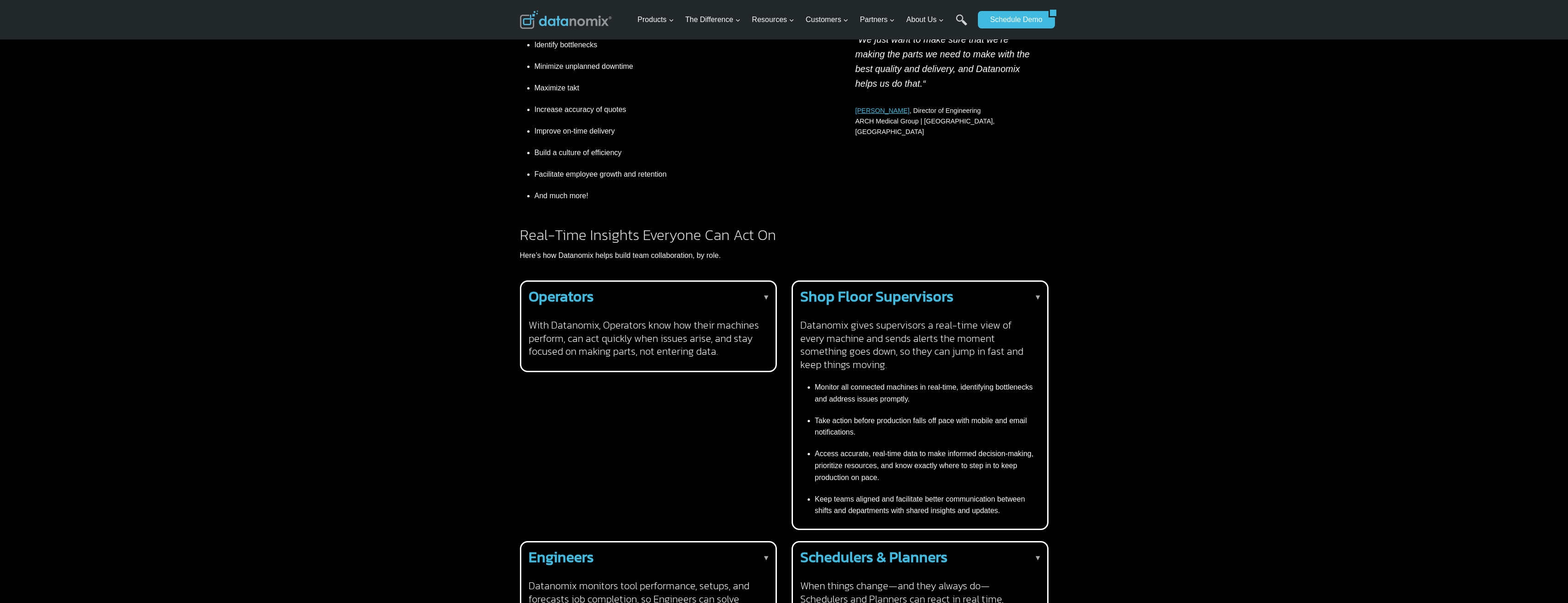
click at [942, 285] on strong "Shop Floor Supervisors" at bounding box center [877, 297] width 153 height 22
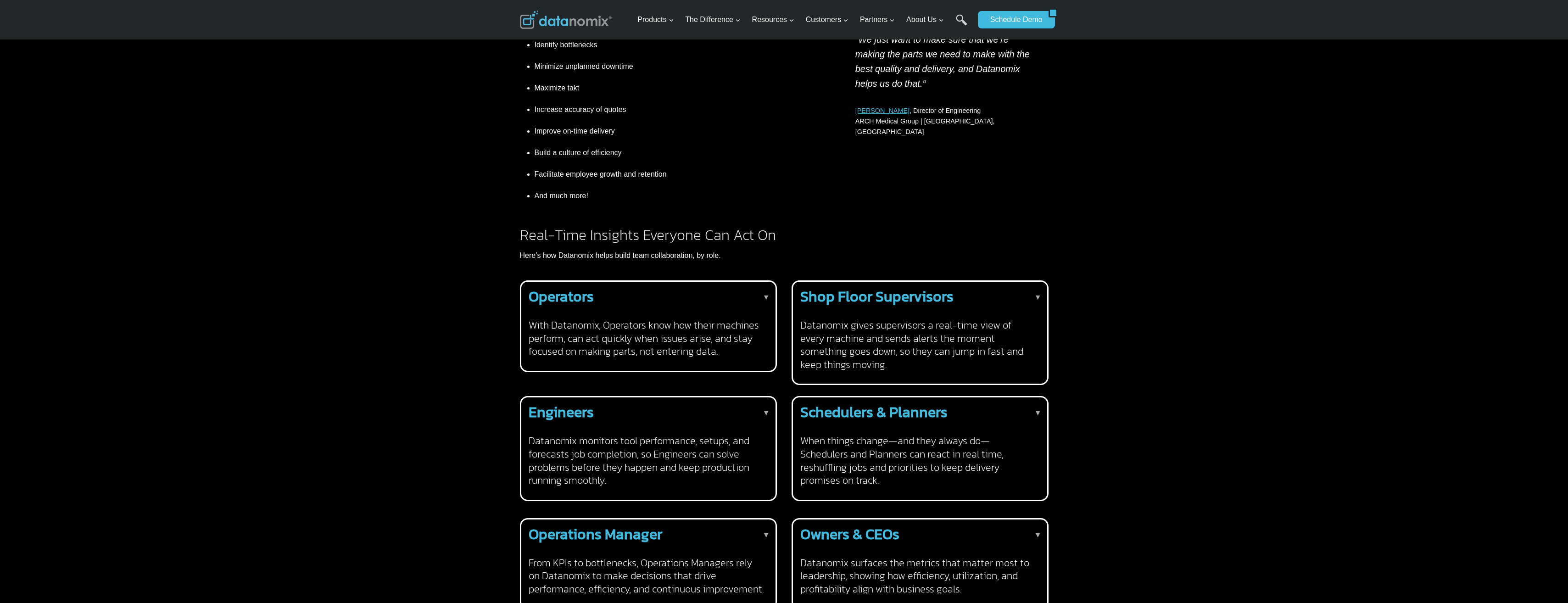
click at [982, 289] on h2 "Shop Floor Supervisors" at bounding box center [918, 297] width 236 height 15
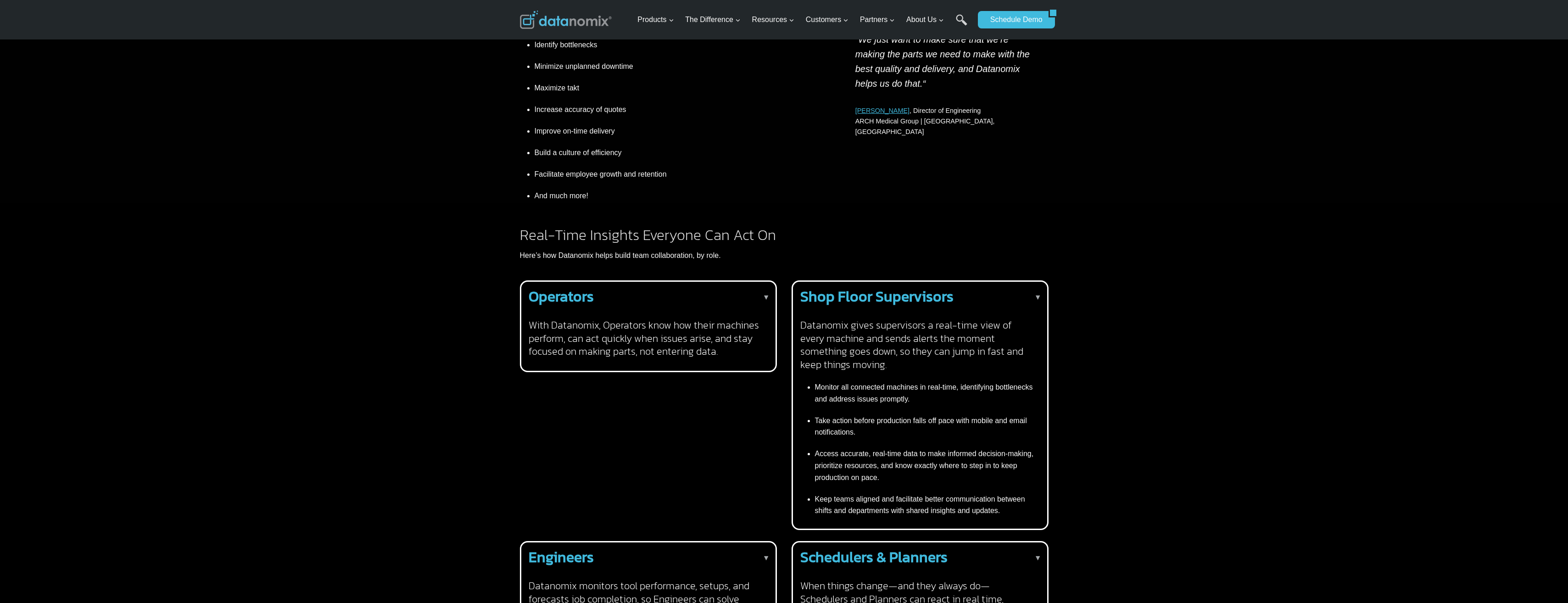
click at [940, 285] on strong "Shop Floor Supervisors" at bounding box center [877, 297] width 153 height 22
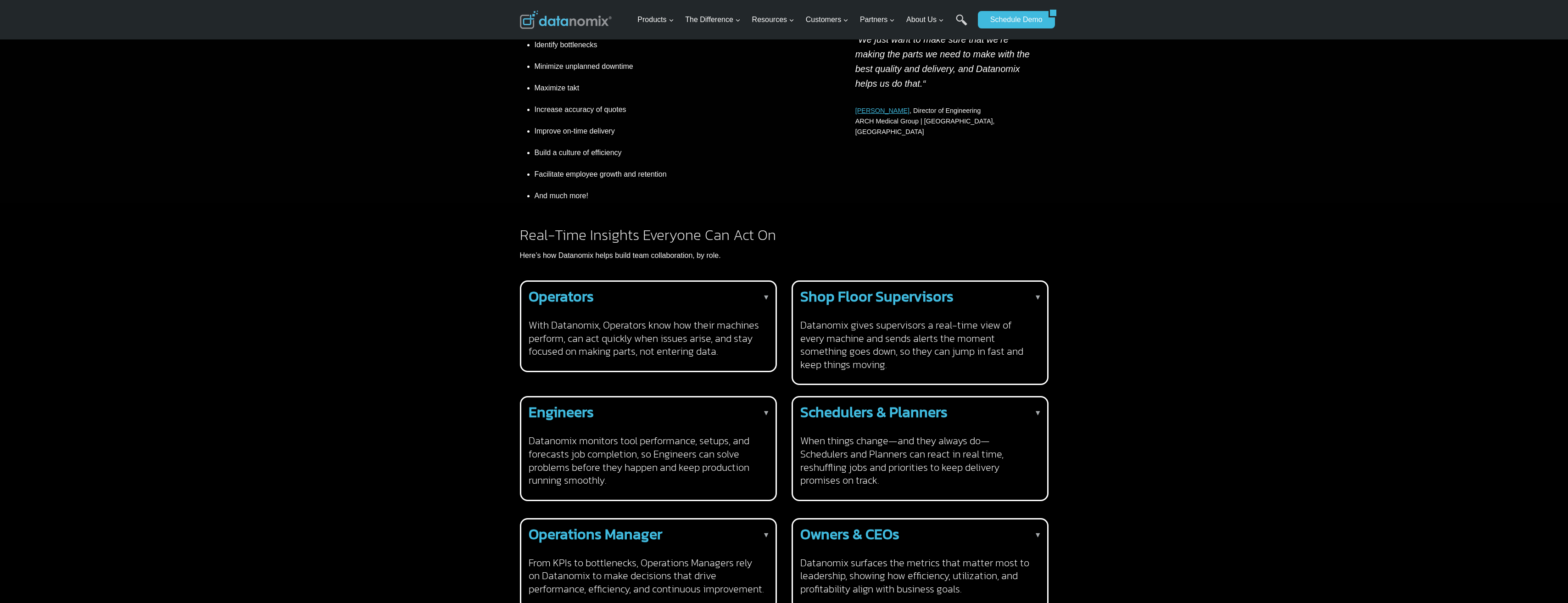
click at [751, 289] on h2 "Operators" at bounding box center [646, 297] width 236 height 15
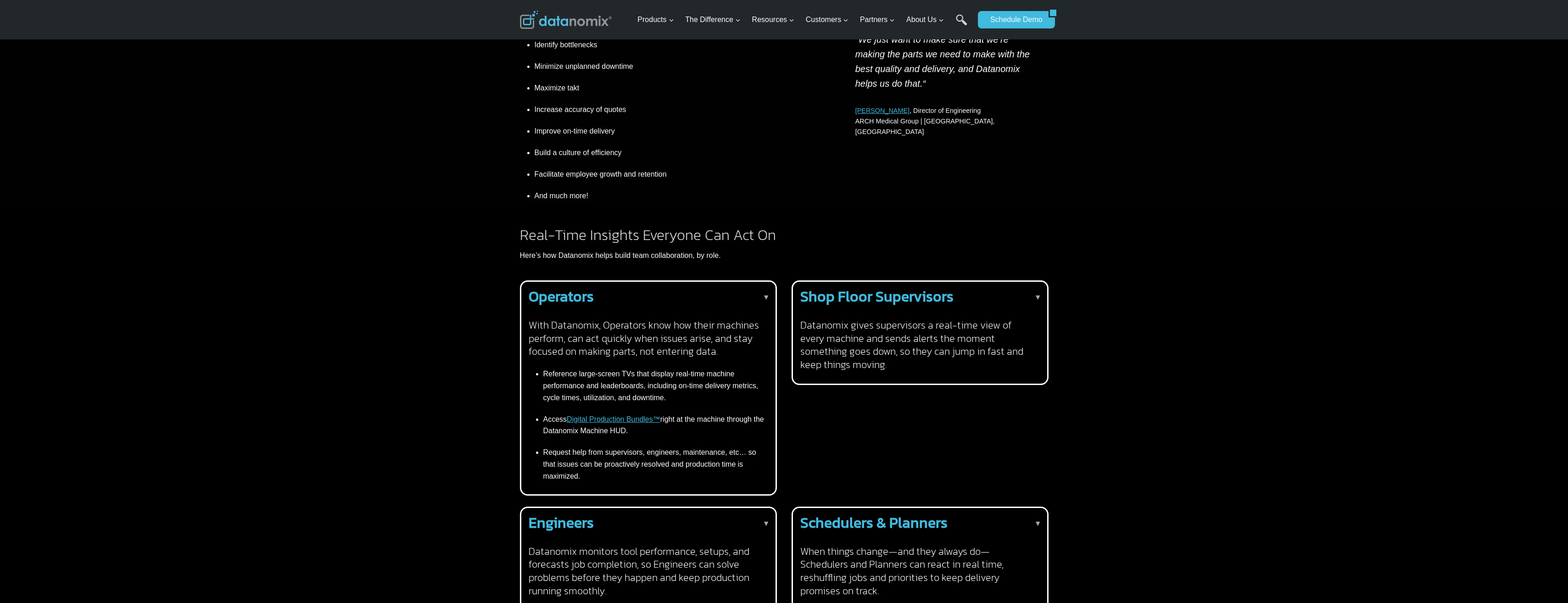
click at [751, 289] on h2 "Operators" at bounding box center [646, 297] width 236 height 15
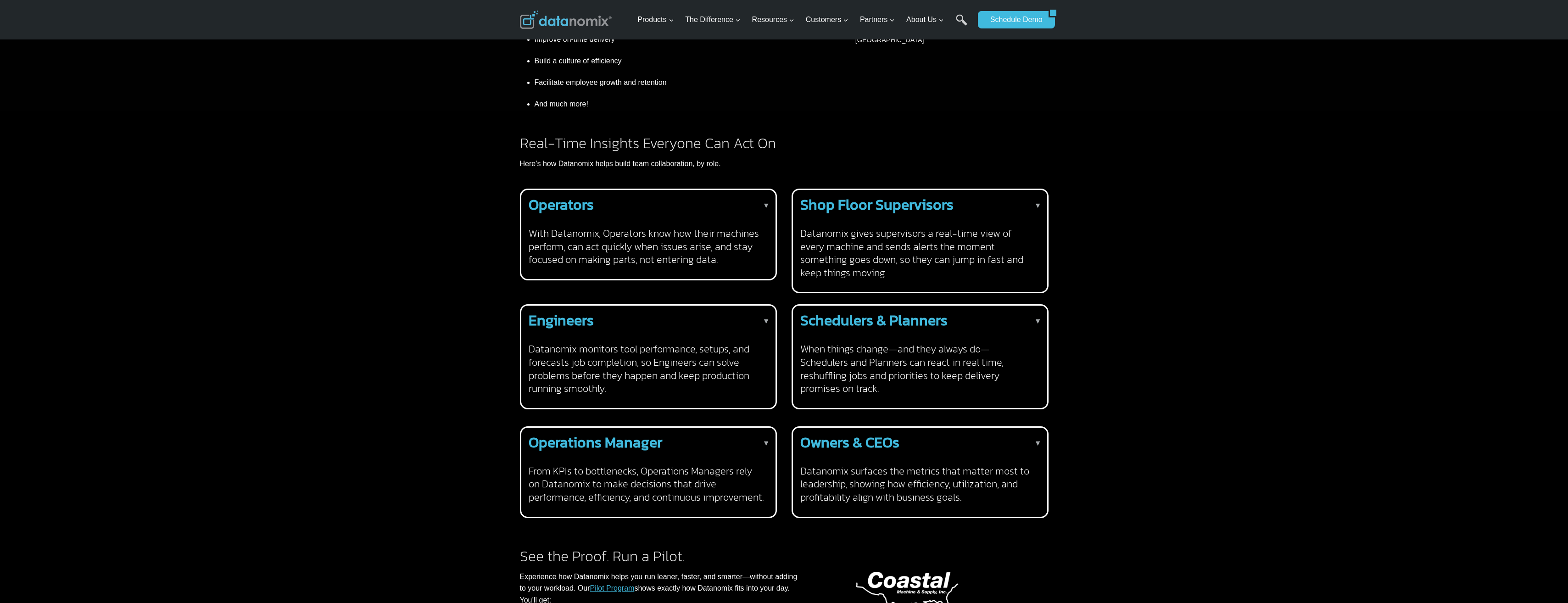
scroll to position [0, 0]
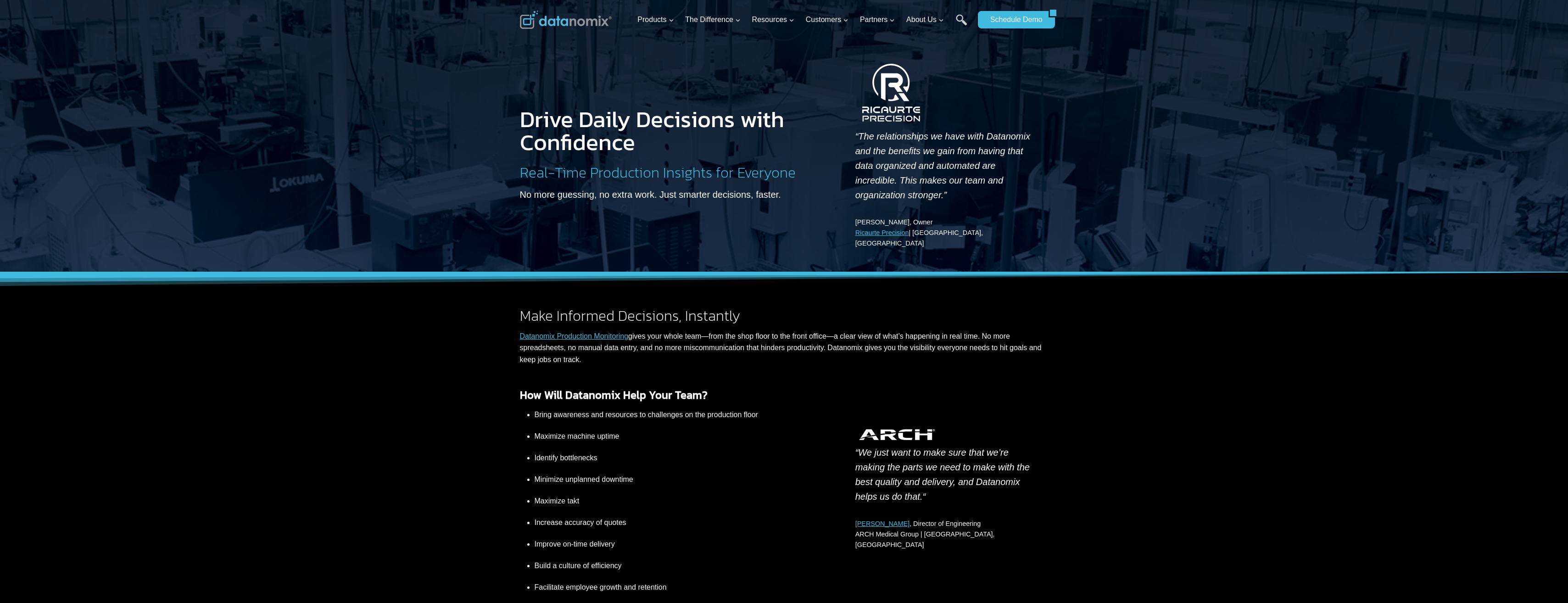
click at [567, 20] on img at bounding box center [566, 20] width 92 height 19
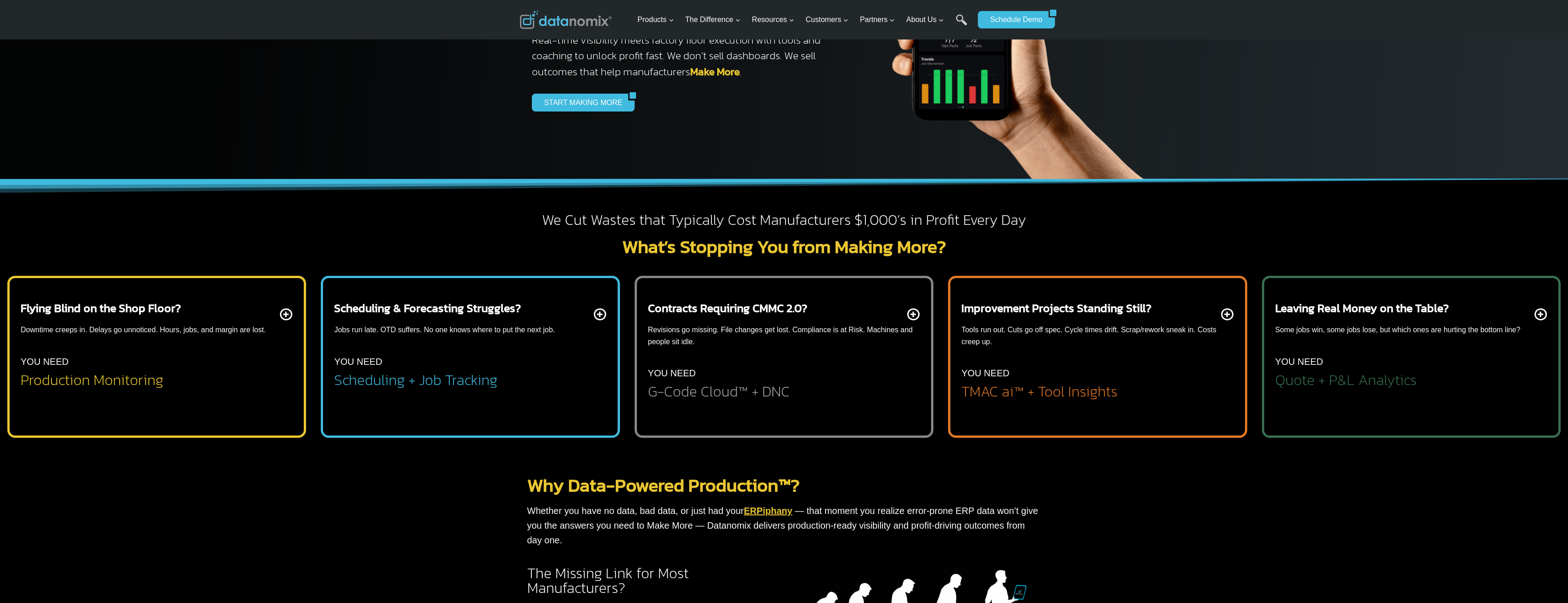
click at [436, 232] on div "We Cut Wastes that Typically Cost Manufacturers $1,000’s in Profit Every Day Wh…" at bounding box center [784, 316] width 1568 height 274
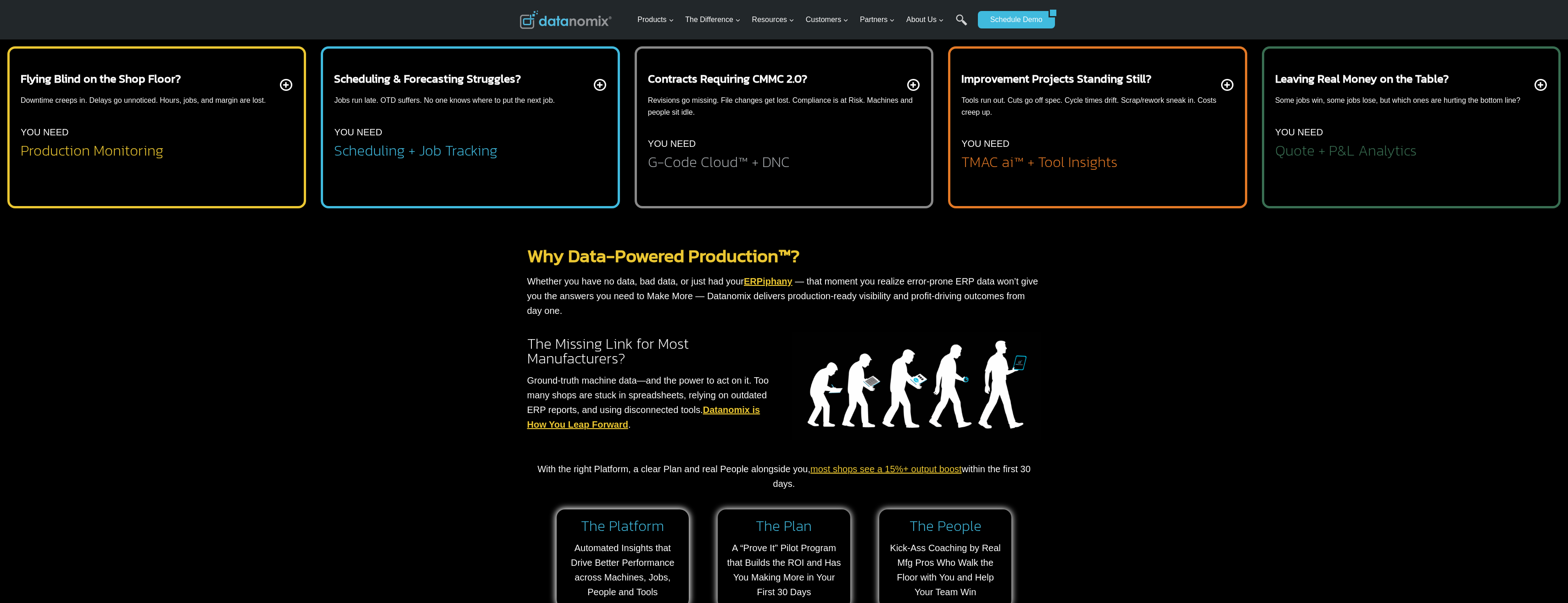
scroll to position [505, 0]
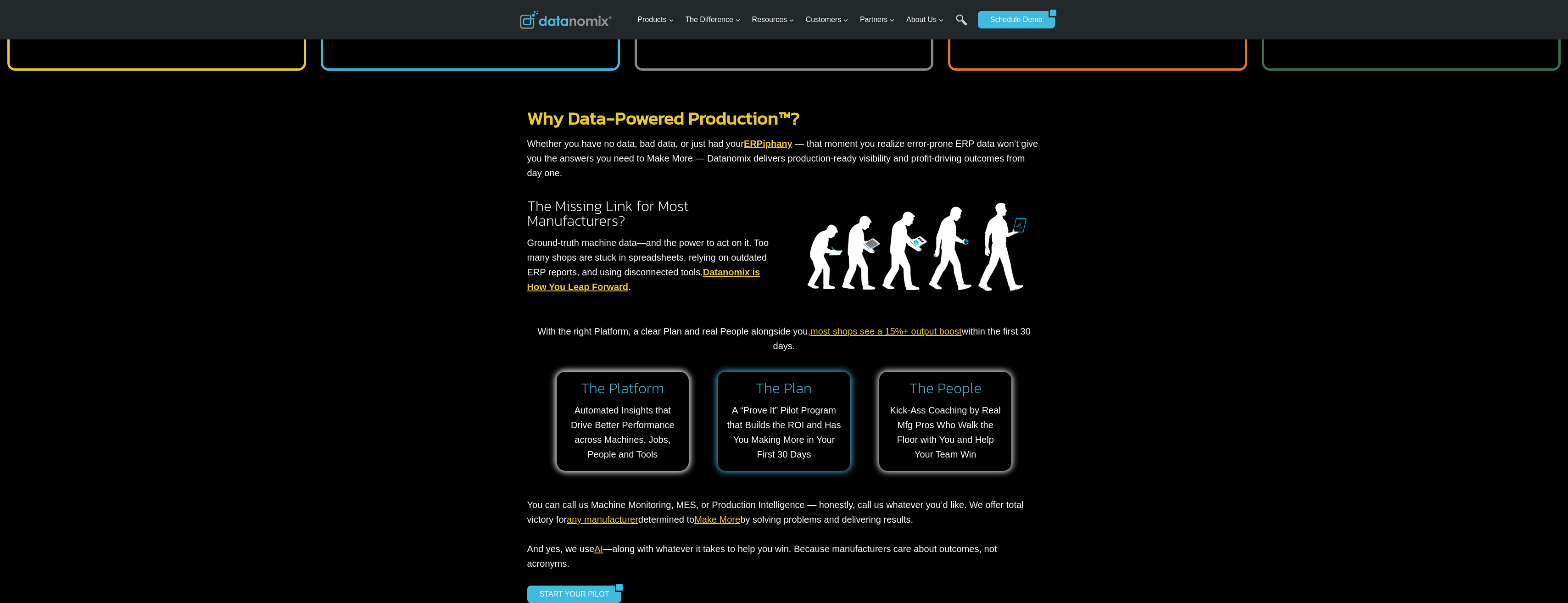
click at [775, 388] on link at bounding box center [784, 422] width 132 height 99
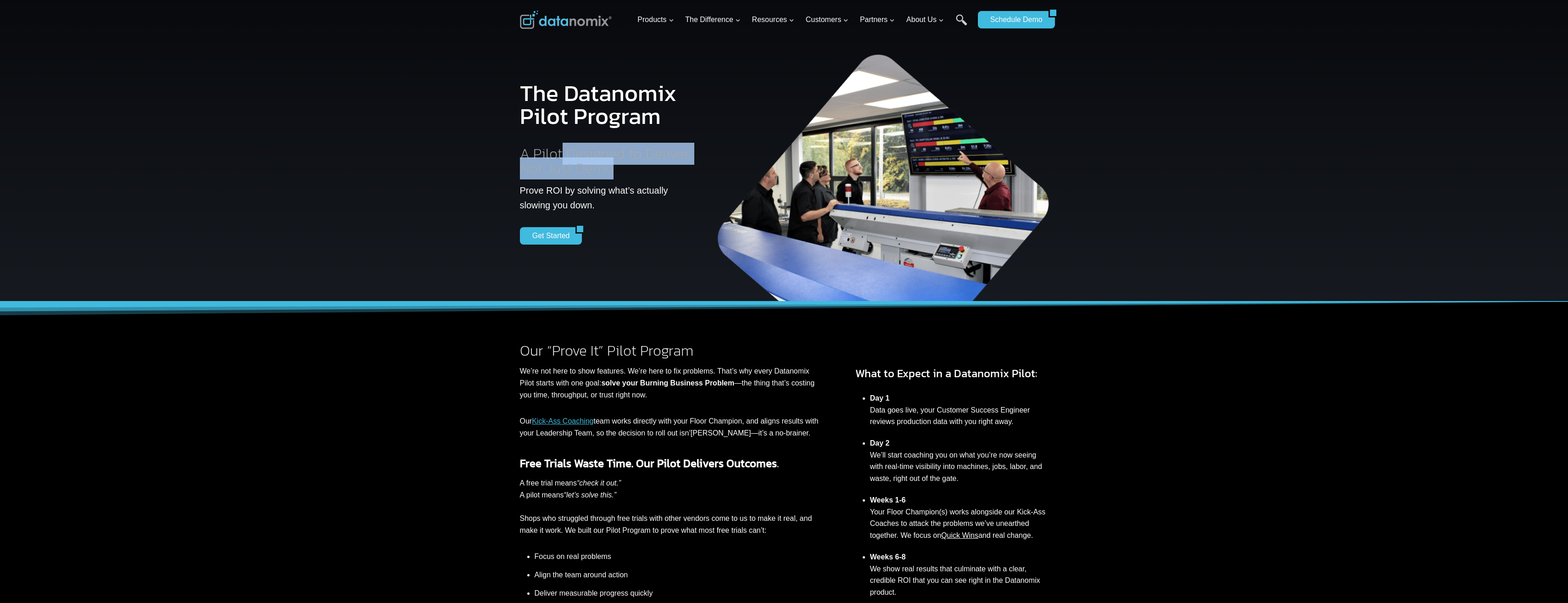
drag, startPoint x: 562, startPoint y: 154, endPoint x: 634, endPoint y: 173, distance: 74.5
click at [634, 173] on h2 "A Pilot Designed to Deliver, Not Just Demo" at bounding box center [608, 161] width 178 height 29
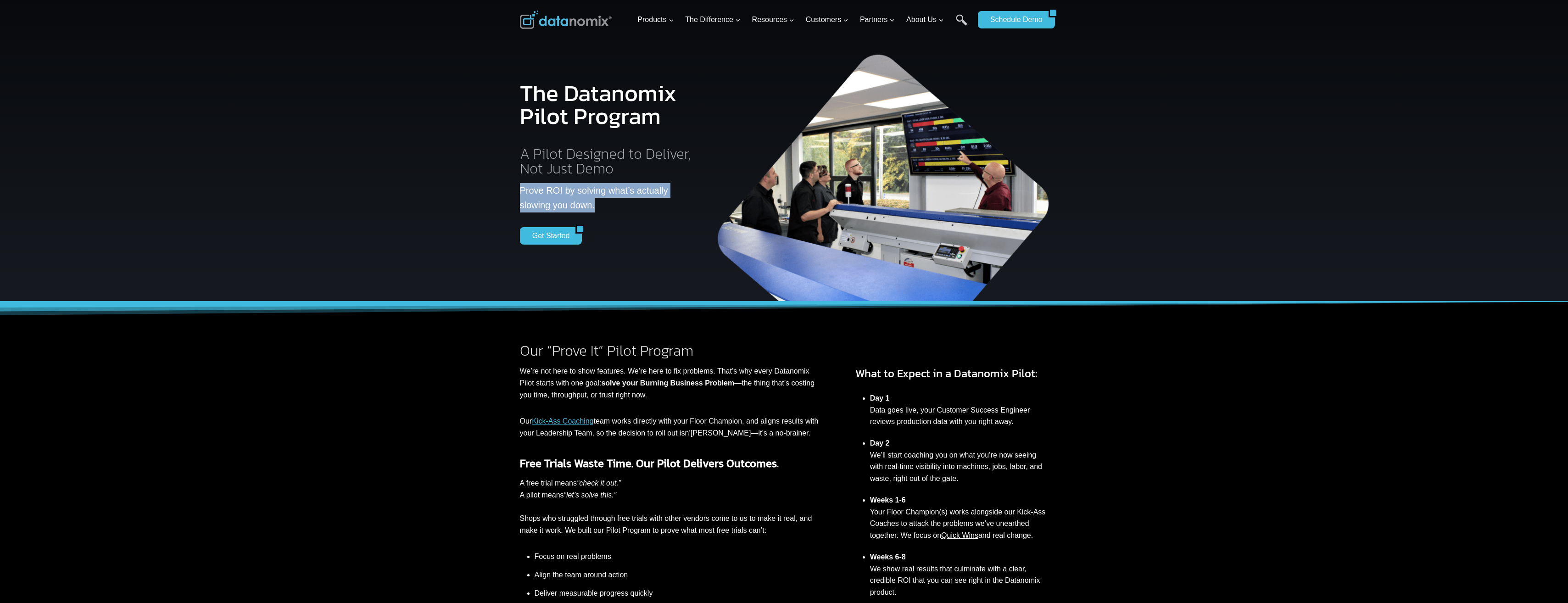
drag, startPoint x: 520, startPoint y: 191, endPoint x: 634, endPoint y: 210, distance: 115.6
click at [634, 210] on p "Prove ROI by solving what’s actually slowing you down." at bounding box center [608, 197] width 178 height 29
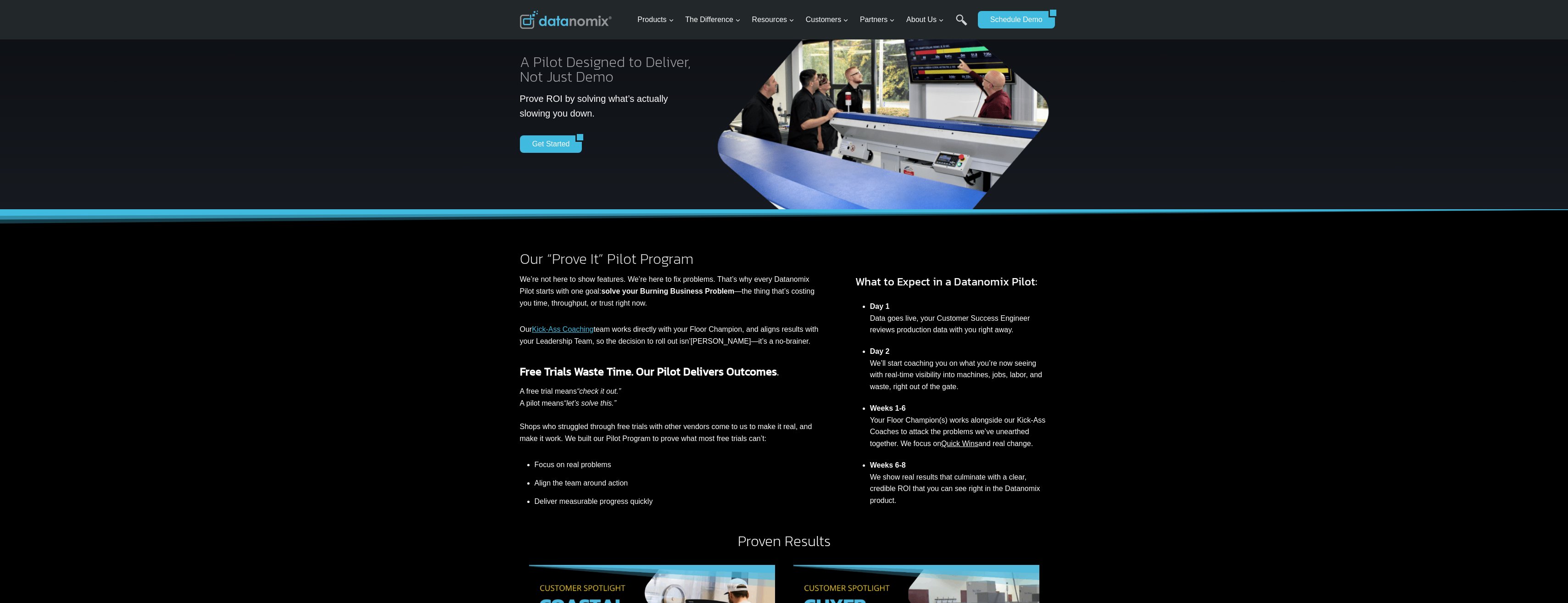
scroll to position [137, 0]
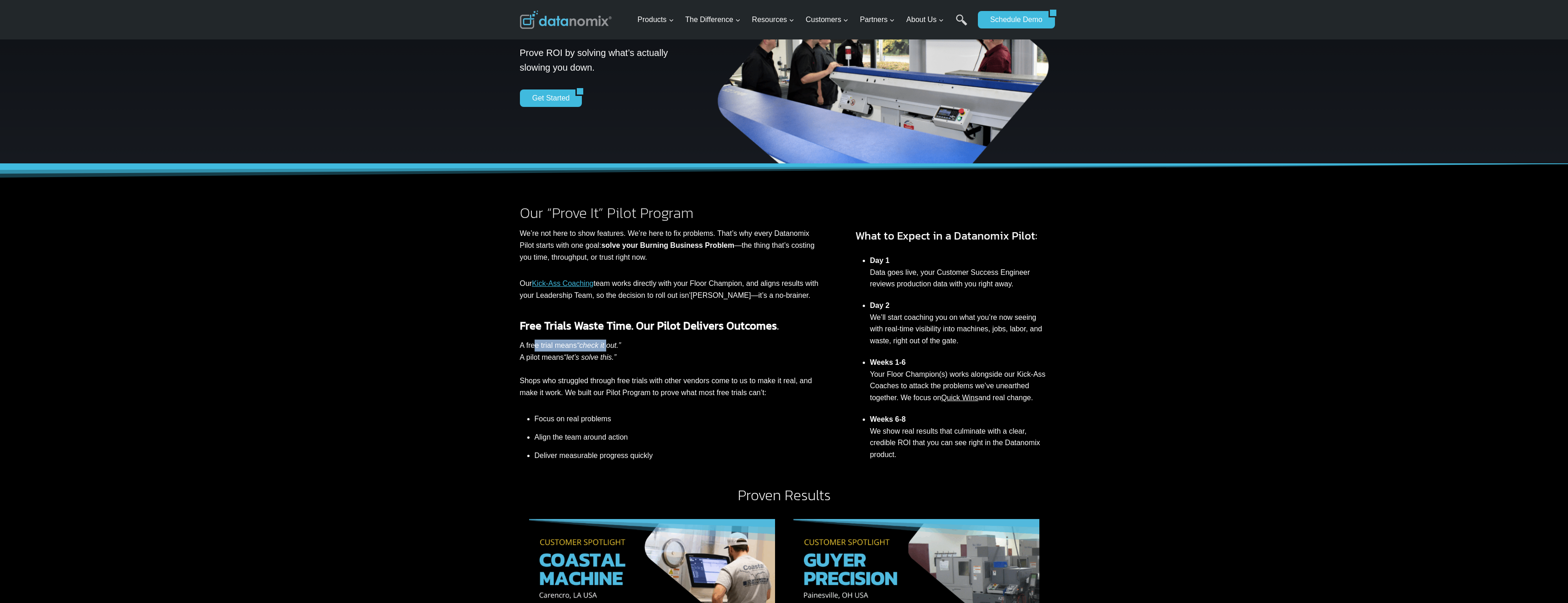
drag, startPoint x: 535, startPoint y: 347, endPoint x: 606, endPoint y: 343, distance: 71.1
click at [606, 343] on p "A free trial means “check it out.” A pilot means “let’s solve this.” Shops who …" at bounding box center [669, 369] width 299 height 59
drag, startPoint x: 606, startPoint y: 343, endPoint x: 556, endPoint y: 360, distance: 52.8
click at [556, 360] on p "A free trial means “check it out.” A pilot means “let’s solve this.” Shops who …" at bounding box center [669, 369] width 299 height 59
drag, startPoint x: 530, startPoint y: 360, endPoint x: 606, endPoint y: 358, distance: 76.0
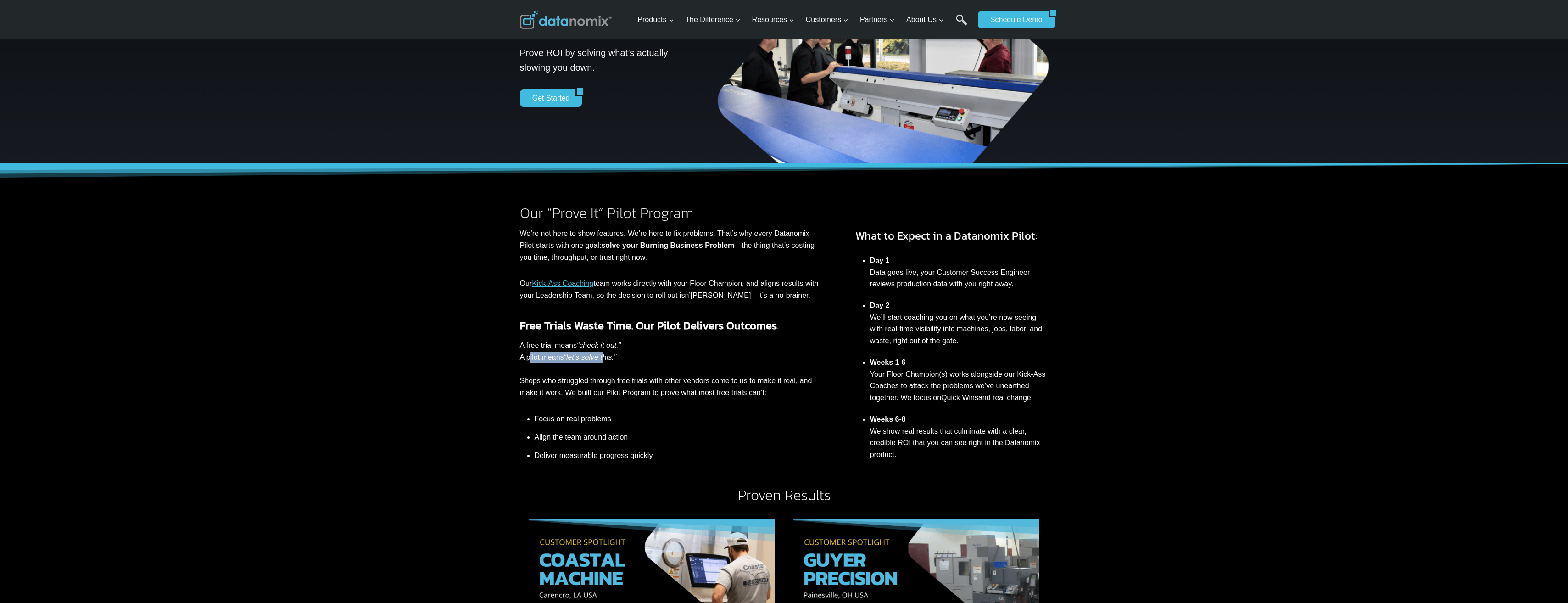
click at [606, 358] on p "A free trial means “check it out.” A pilot means “let’s solve this.” Shops who …" at bounding box center [669, 369] width 299 height 59
drag, startPoint x: 606, startPoint y: 358, endPoint x: 611, endPoint y: 357, distance: 5.1
click at [611, 358] on em "“let’s solve this.”" at bounding box center [590, 357] width 53 height 8
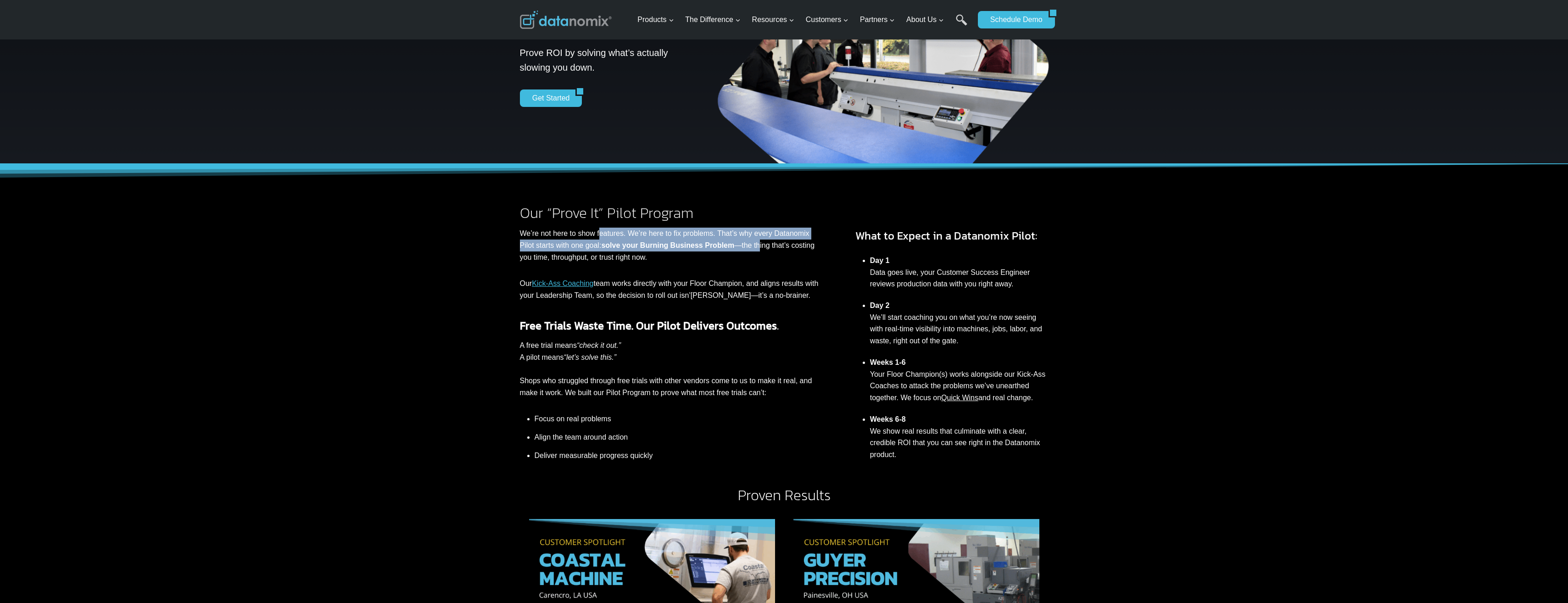
drag, startPoint x: 600, startPoint y: 233, endPoint x: 757, endPoint y: 248, distance: 157.7
click at [757, 248] on p "We’re not here to show features. We’re here to fix problems. That’s why every D…" at bounding box center [669, 245] width 299 height 35
drag, startPoint x: 757, startPoint y: 248, endPoint x: 641, endPoint y: 248, distance: 116.0
click at [641, 248] on strong "solve your Burning Business Problem" at bounding box center [667, 245] width 133 height 8
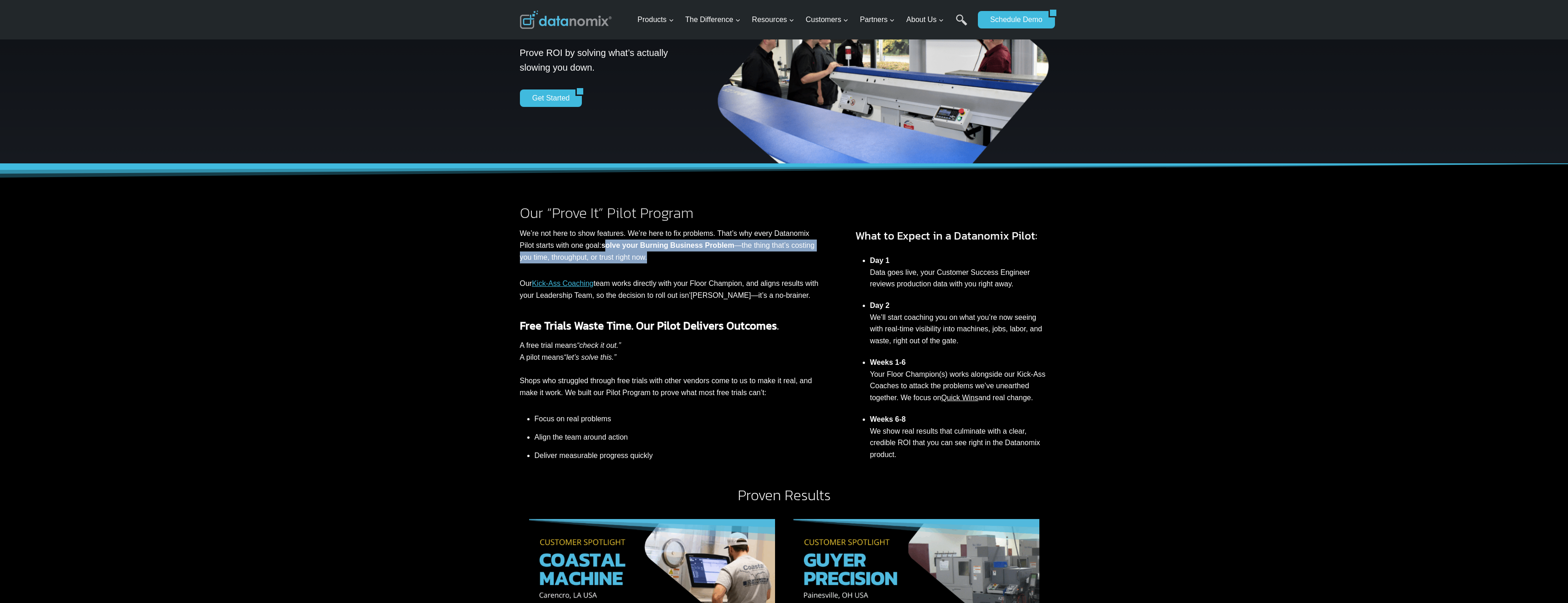
drag, startPoint x: 606, startPoint y: 246, endPoint x: 707, endPoint y: 261, distance: 102.1
click at [707, 261] on p "We’re not here to show features. We’re here to fix problems. That’s why every D…" at bounding box center [669, 245] width 299 height 35
drag, startPoint x: 548, startPoint y: 262, endPoint x: 702, endPoint y: 260, distance: 154.0
click at [702, 260] on p "We’re not here to show features. We’re here to fix problems. That’s why every D…" at bounding box center [669, 245] width 299 height 35
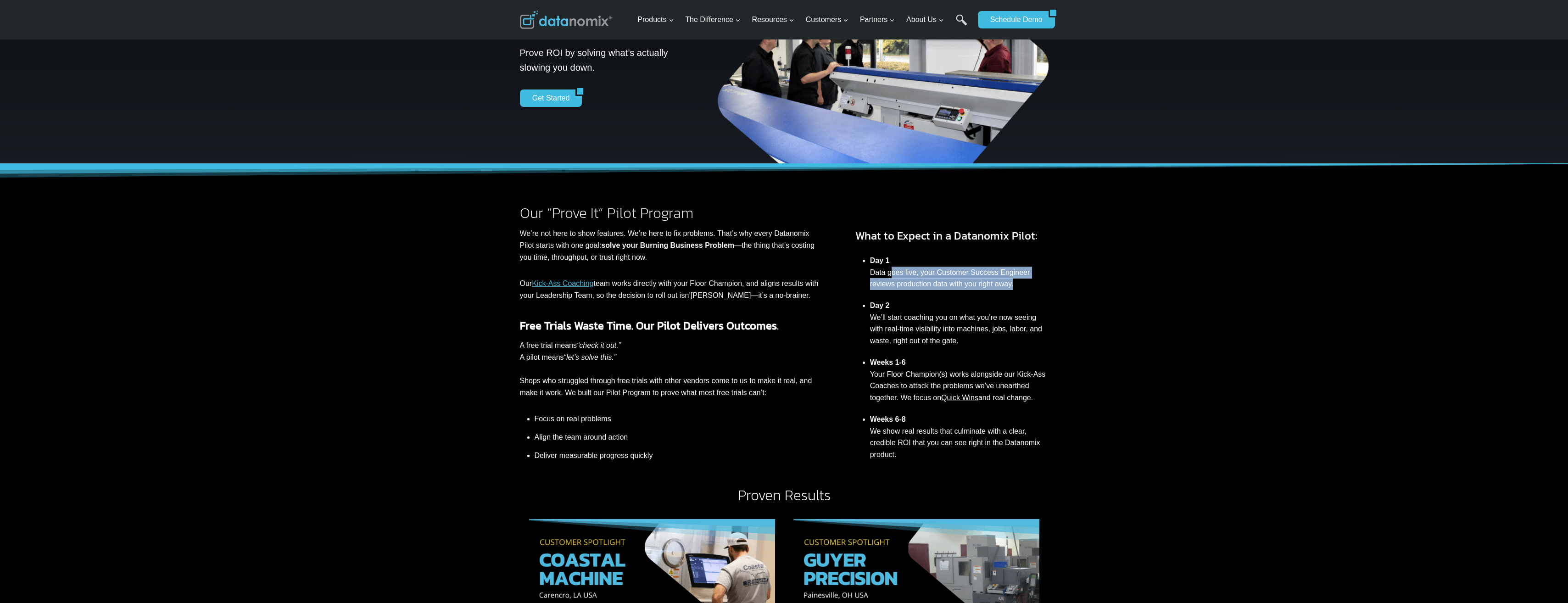
drag, startPoint x: 889, startPoint y: 271, endPoint x: 1017, endPoint y: 287, distance: 129.0
click at [1017, 287] on li "Day 1 Data goes live, your Customer Success Engineer reviews production data wi…" at bounding box center [959, 272] width 178 height 45
drag, startPoint x: 884, startPoint y: 321, endPoint x: 978, endPoint y: 337, distance: 95.4
click at [978, 337] on li "Day 2 We’ll start coaching you on what you’re now seeing with real-time visibil…" at bounding box center [959, 324] width 178 height 57
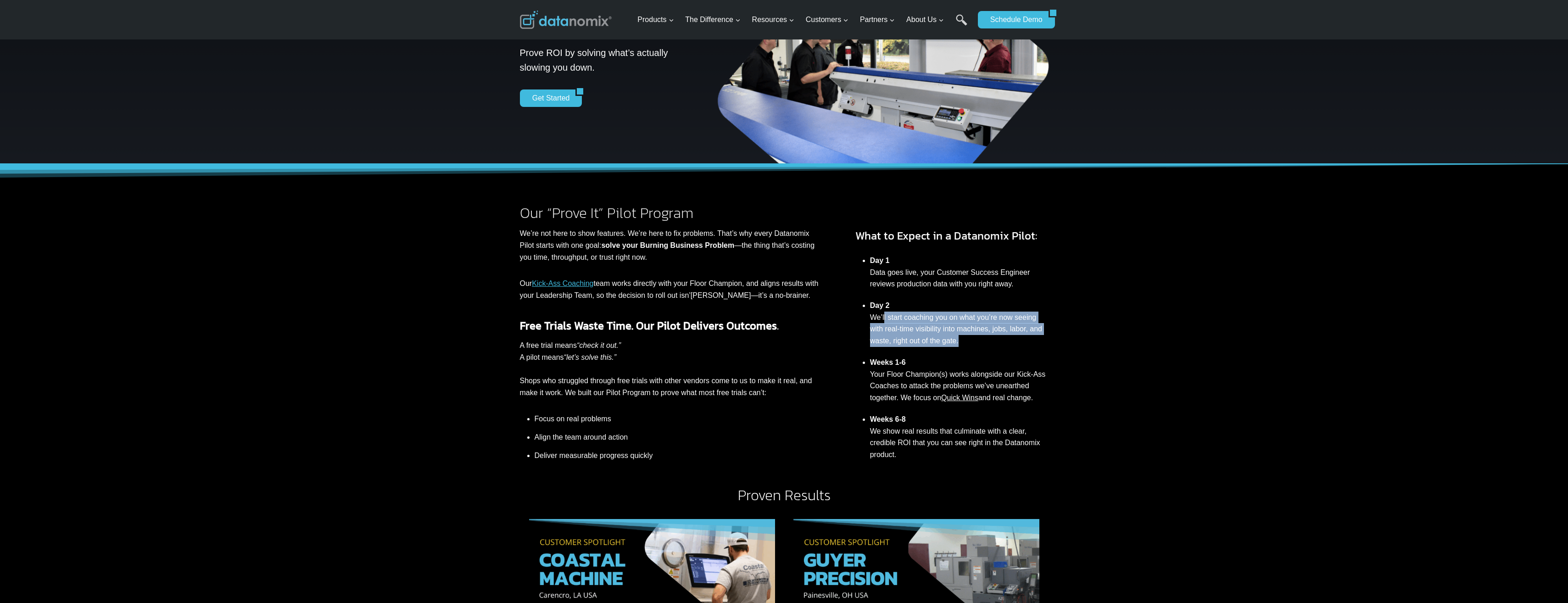
scroll to position [184, 0]
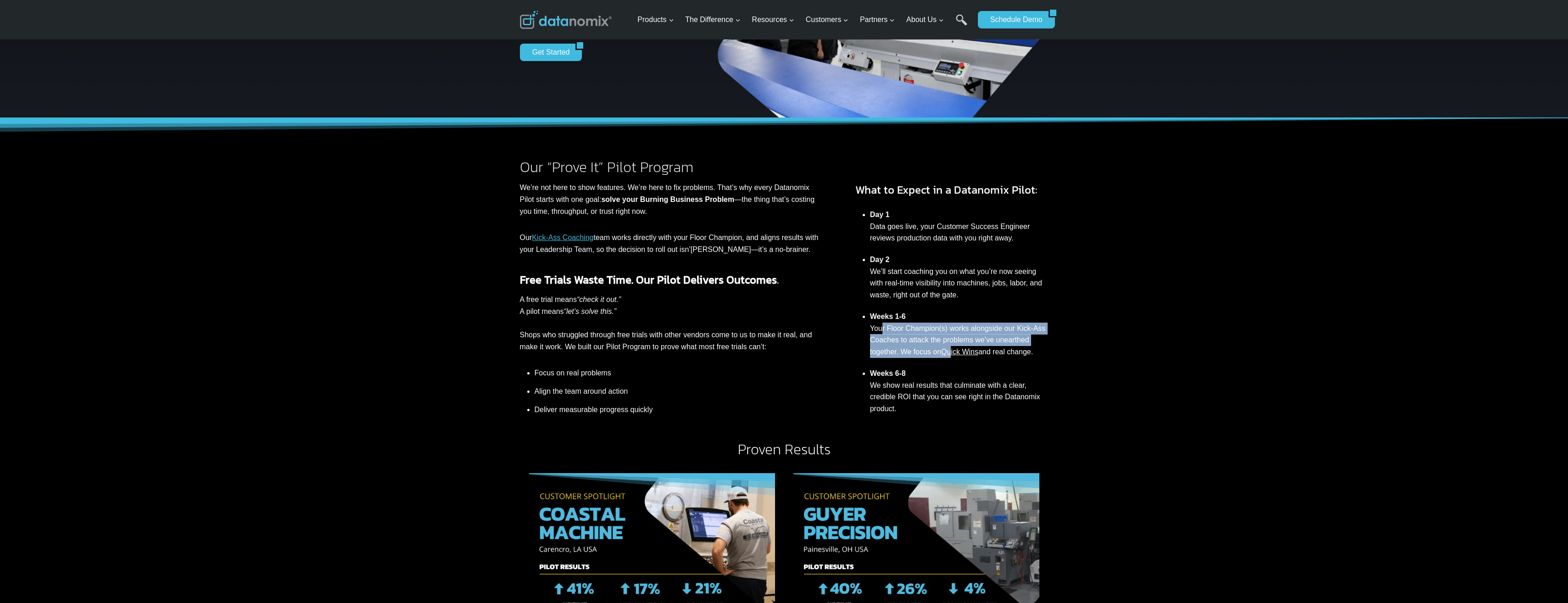
drag, startPoint x: 881, startPoint y: 331, endPoint x: 954, endPoint y: 347, distance: 74.7
click at [954, 347] on li "Weeks 1-6 Your Floor Champion(s) works alongside our Kick-Ass Coaches to attack…" at bounding box center [959, 334] width 178 height 57
drag, startPoint x: 954, startPoint y: 347, endPoint x: 895, endPoint y: 382, distance: 68.6
click at [895, 382] on li "Weeks 6-8 We show real results that culminate with a clear, credible ROI that y…" at bounding box center [959, 391] width 178 height 57
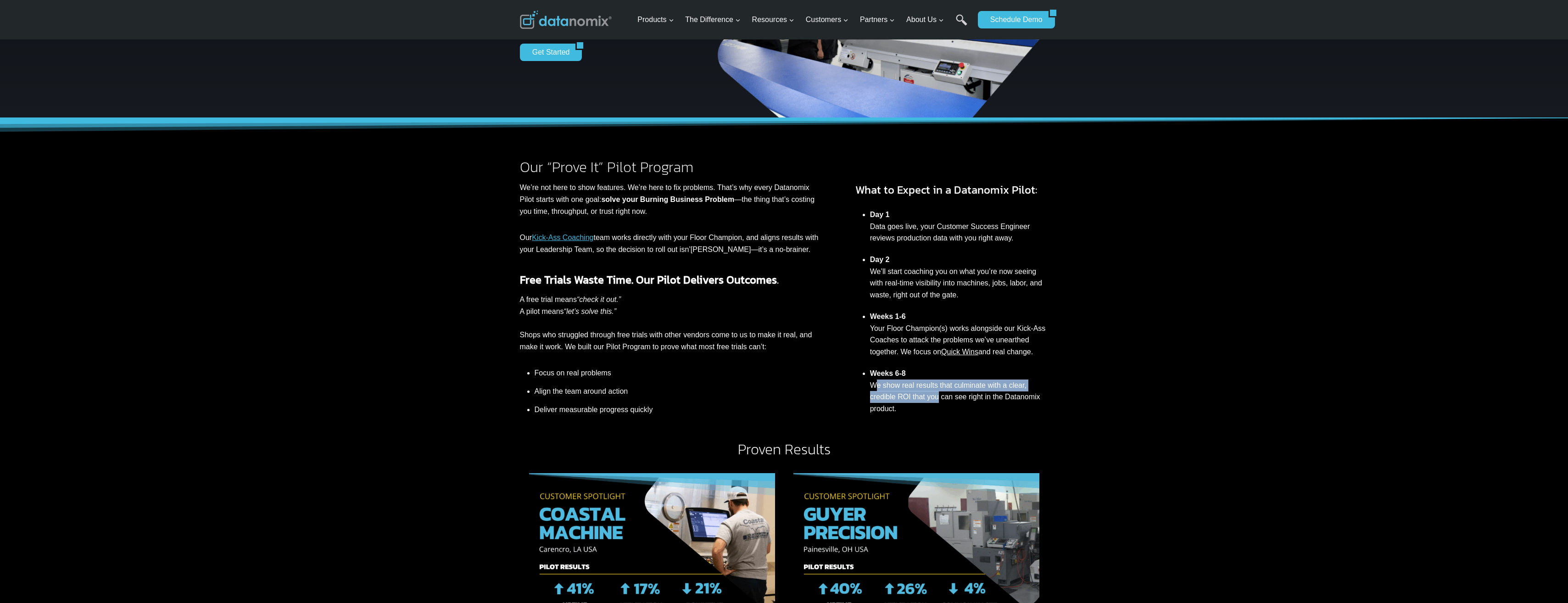
drag, startPoint x: 876, startPoint y: 386, endPoint x: 939, endPoint y: 397, distance: 64.0
click at [939, 397] on li "Weeks 6-8 We show real results that culminate with a clear, credible ROI that y…" at bounding box center [959, 391] width 178 height 57
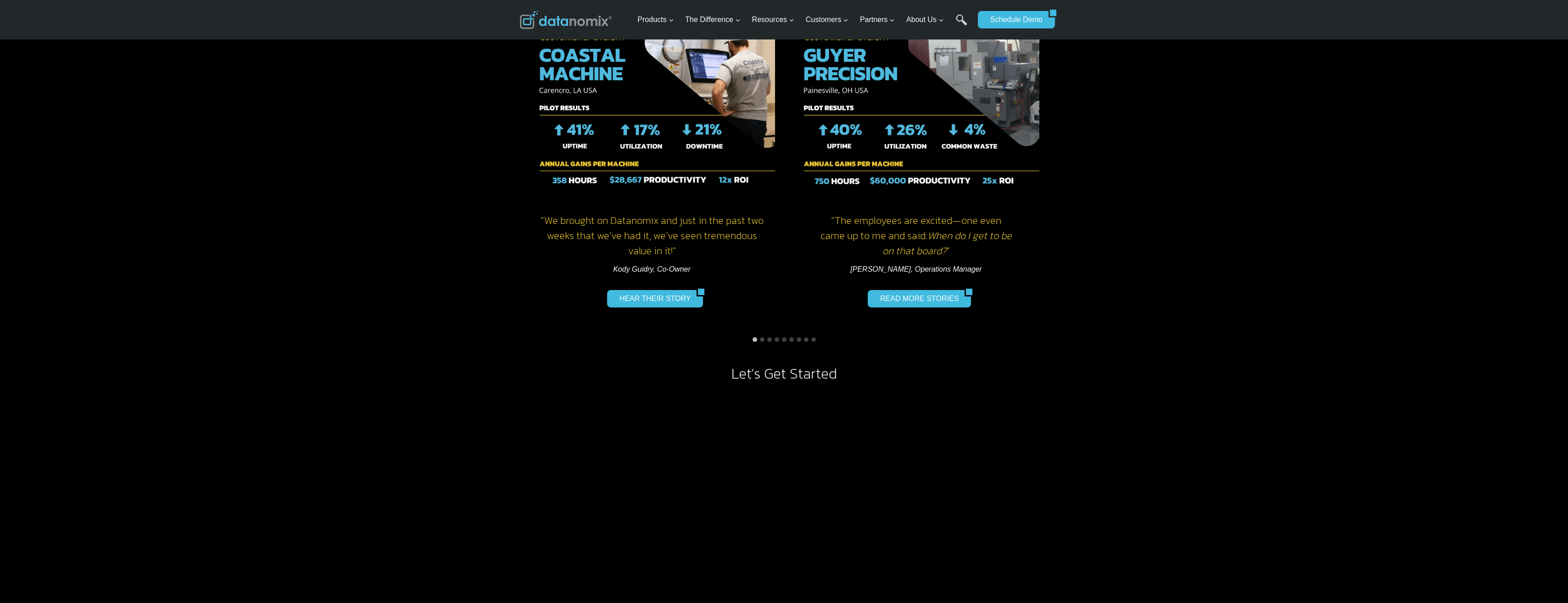
scroll to position [781, 0]
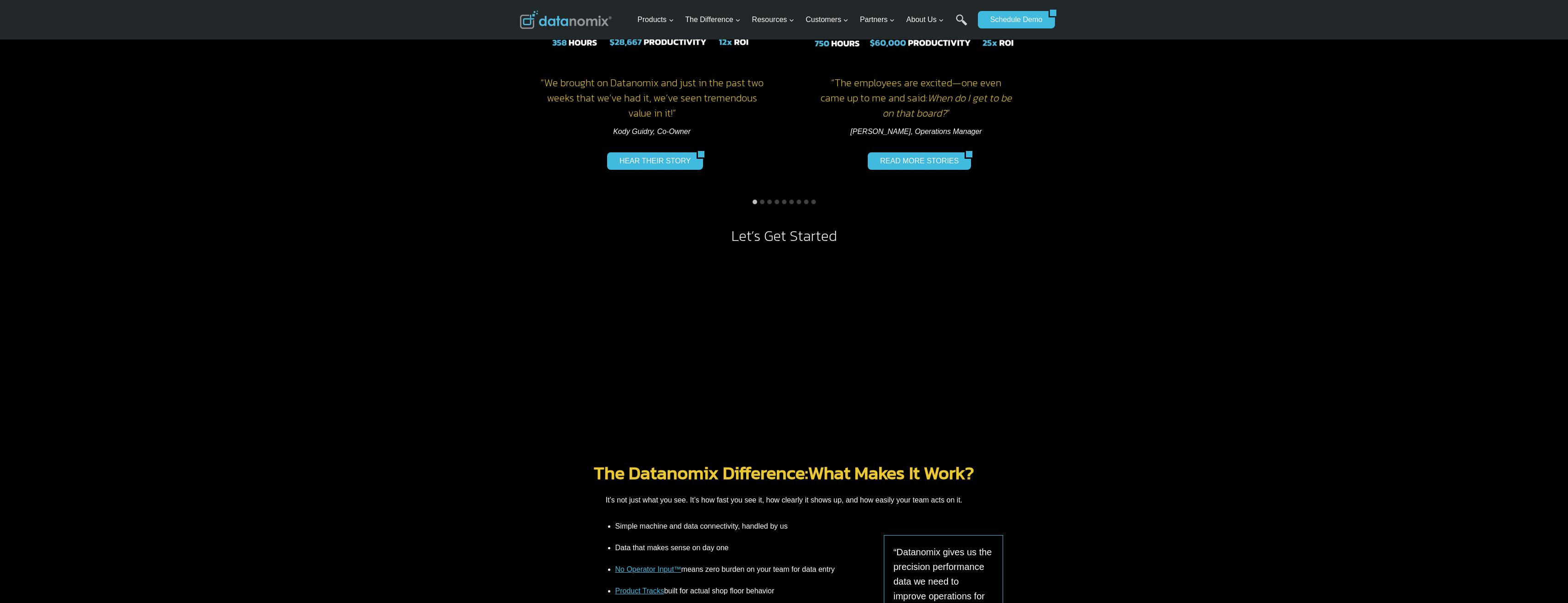
click at [791, 238] on h2 "Let’s Get Started" at bounding box center [784, 236] width 528 height 15
click at [762, 203] on button "Go to slide 2" at bounding box center [762, 202] width 4 height 4
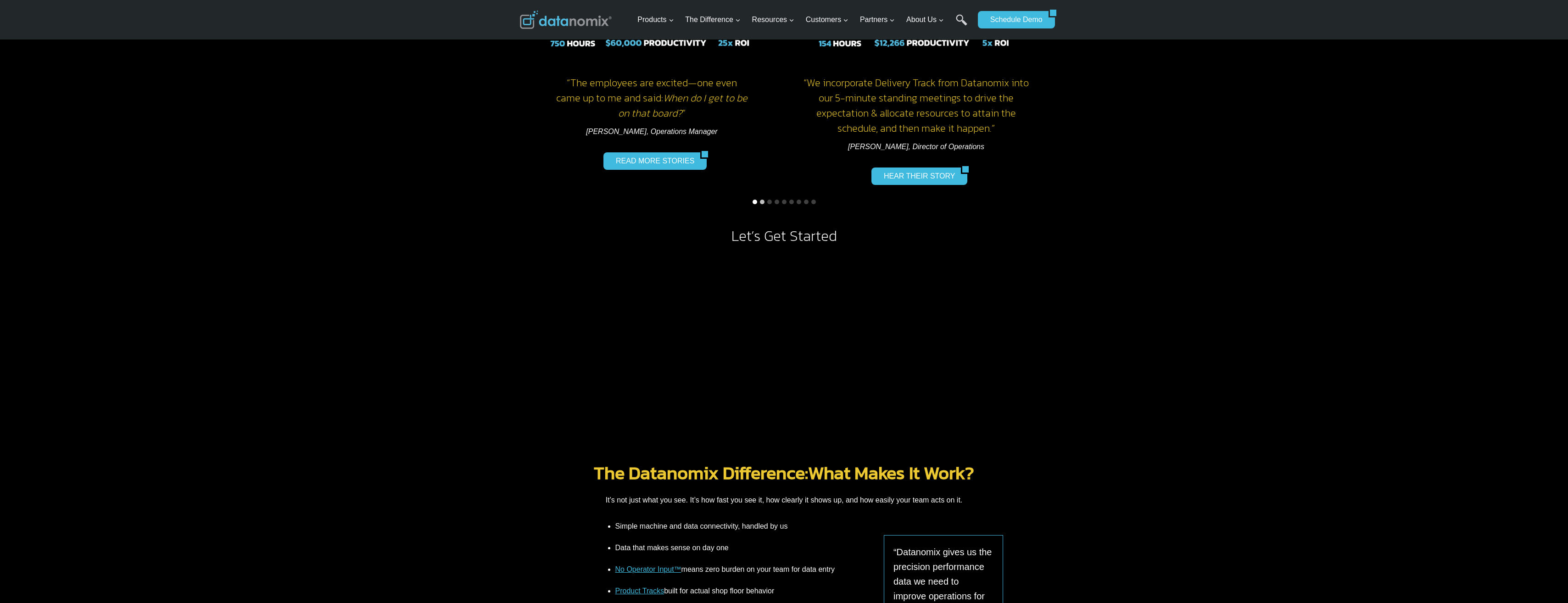
click at [753, 200] on button "Go to slide 1" at bounding box center [754, 202] width 4 height 4
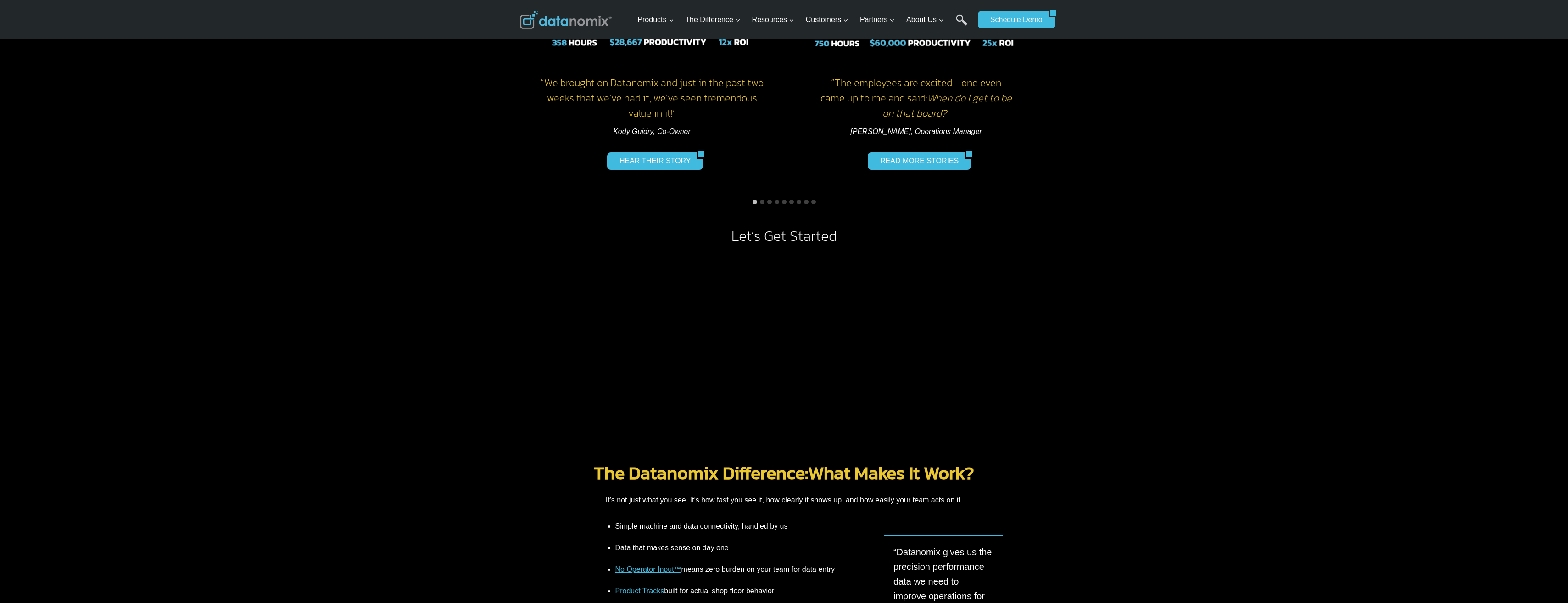
scroll to position [918, 0]
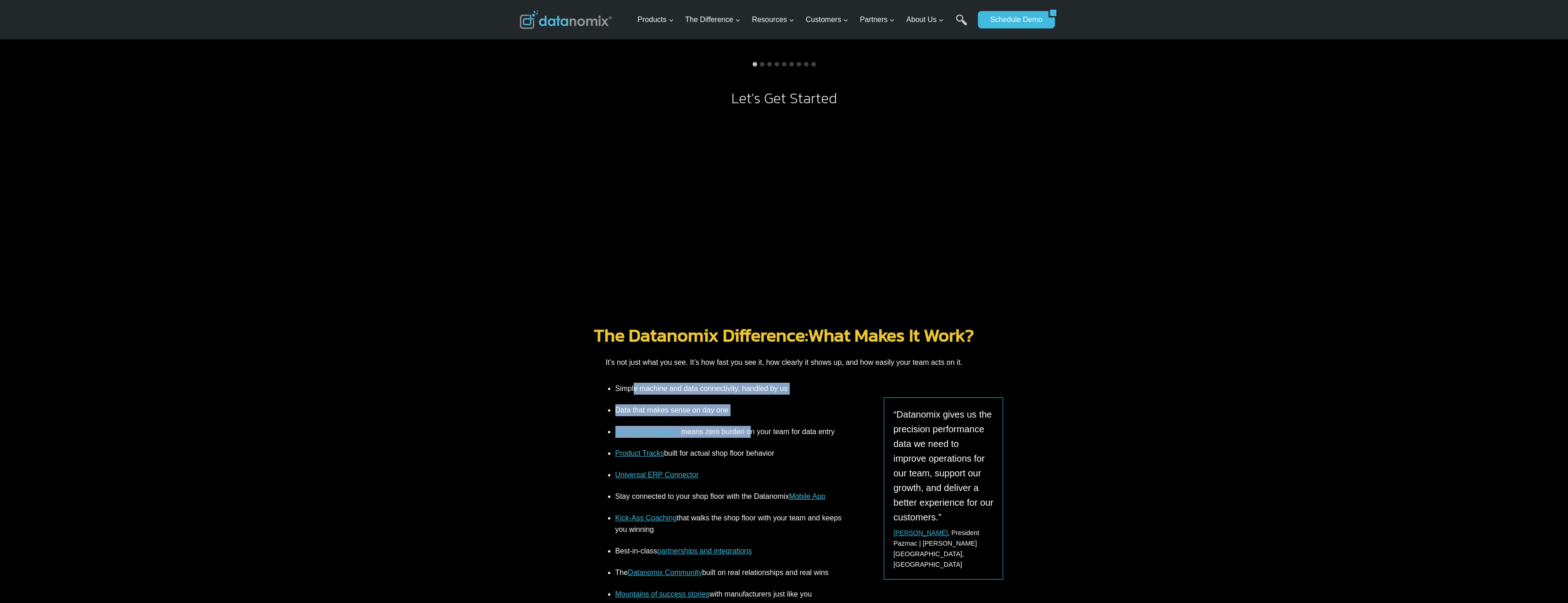
drag, startPoint x: 636, startPoint y: 390, endPoint x: 747, endPoint y: 432, distance: 118.7
click at [747, 432] on ul "Simple machine and data connectivity, handled by us Data that makes sense on da…" at bounding box center [722, 502] width 243 height 240
click at [747, 432] on li "No Operator Input™ means zero burden on your team for data entry" at bounding box center [729, 432] width 228 height 22
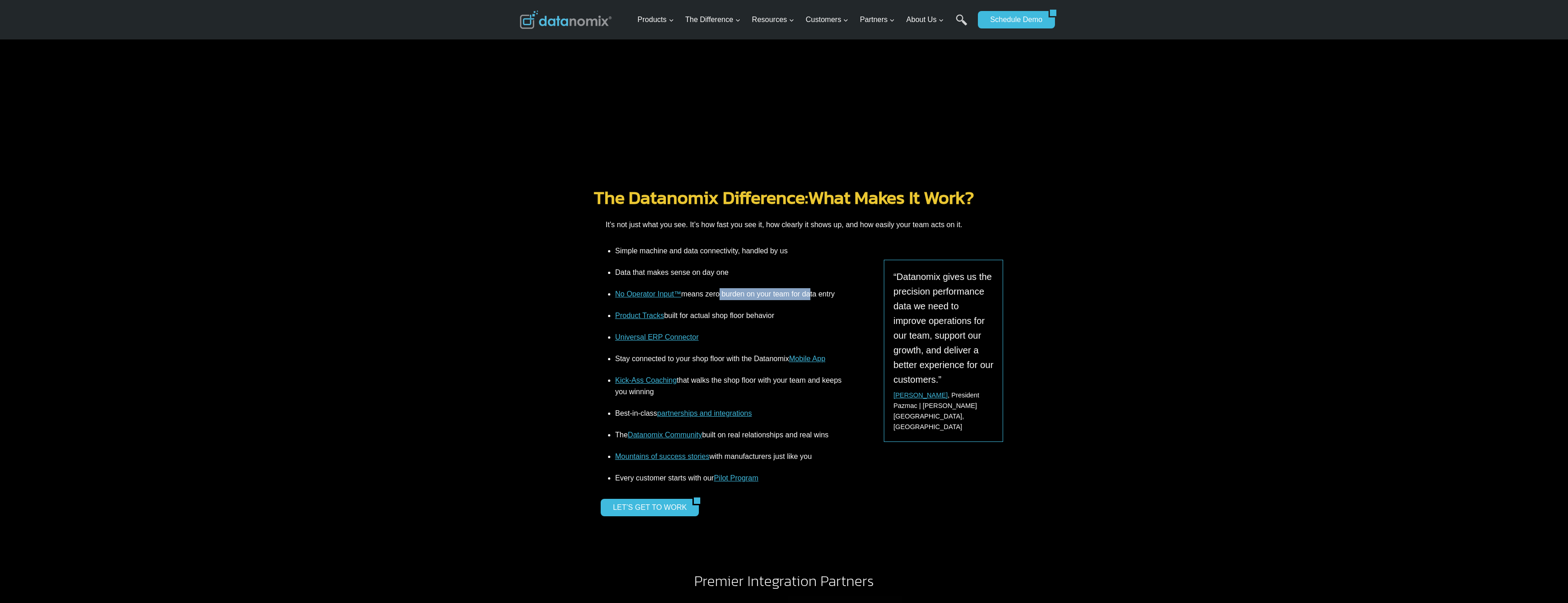
drag, startPoint x: 717, startPoint y: 295, endPoint x: 808, endPoint y: 296, distance: 91.0
click at [808, 296] on li "No Operator Input™ means zero burden on your team for data entry" at bounding box center [729, 293] width 228 height 22
drag, startPoint x: 808, startPoint y: 296, endPoint x: 795, endPoint y: 297, distance: 13.0
click at [795, 297] on li "No Operator Input™ means zero burden on your team for data entry" at bounding box center [729, 293] width 228 height 22
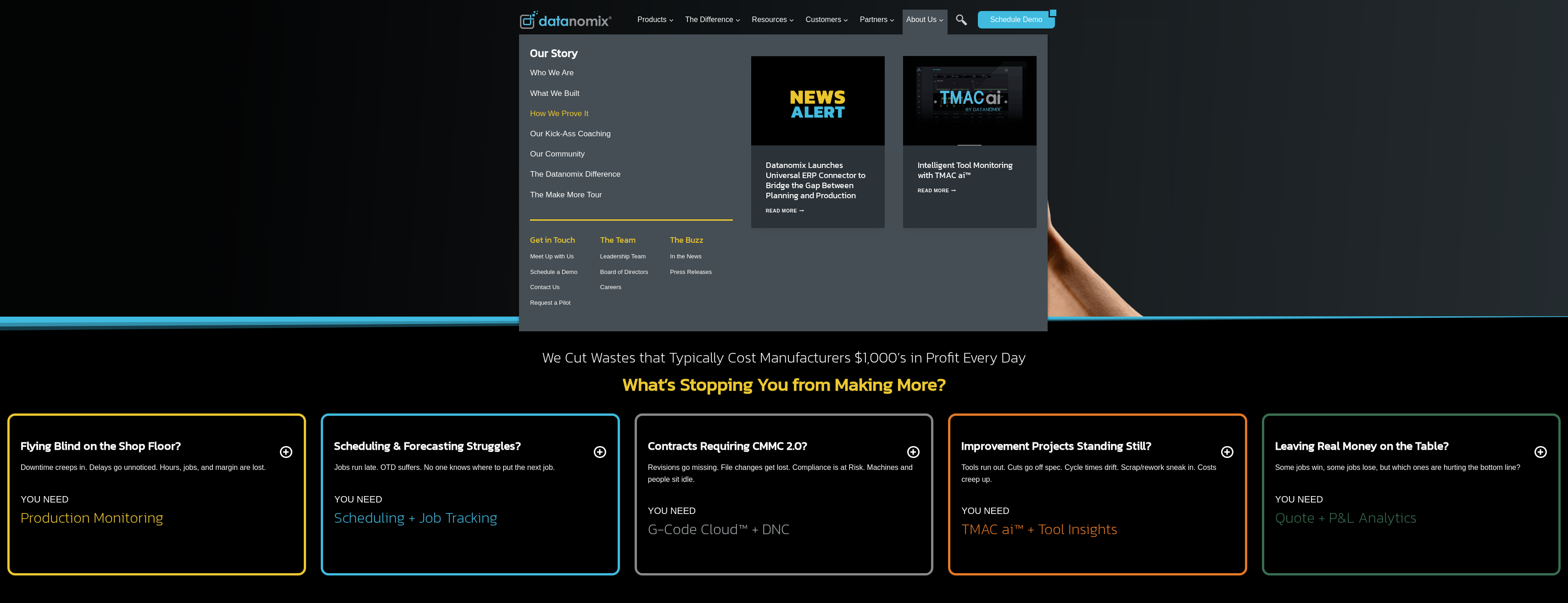
click at [556, 111] on link "How We Prove It" at bounding box center [559, 113] width 58 height 9
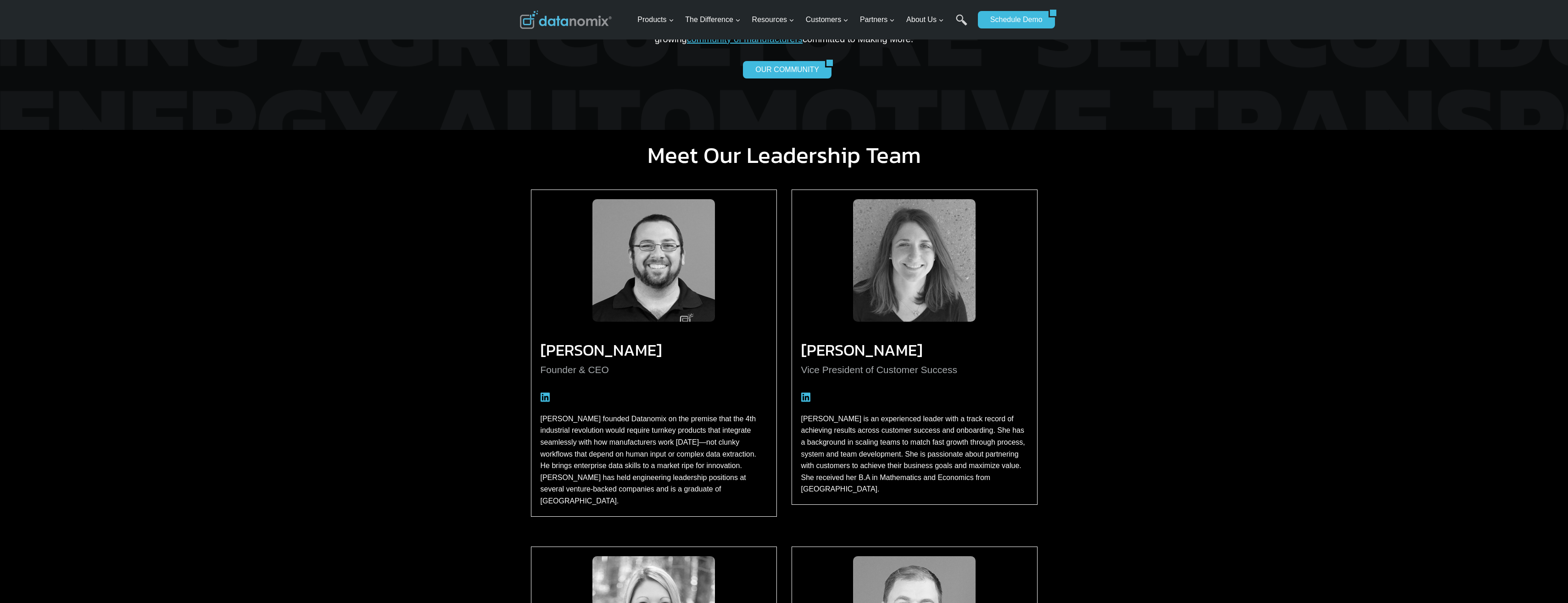
scroll to position [843, 0]
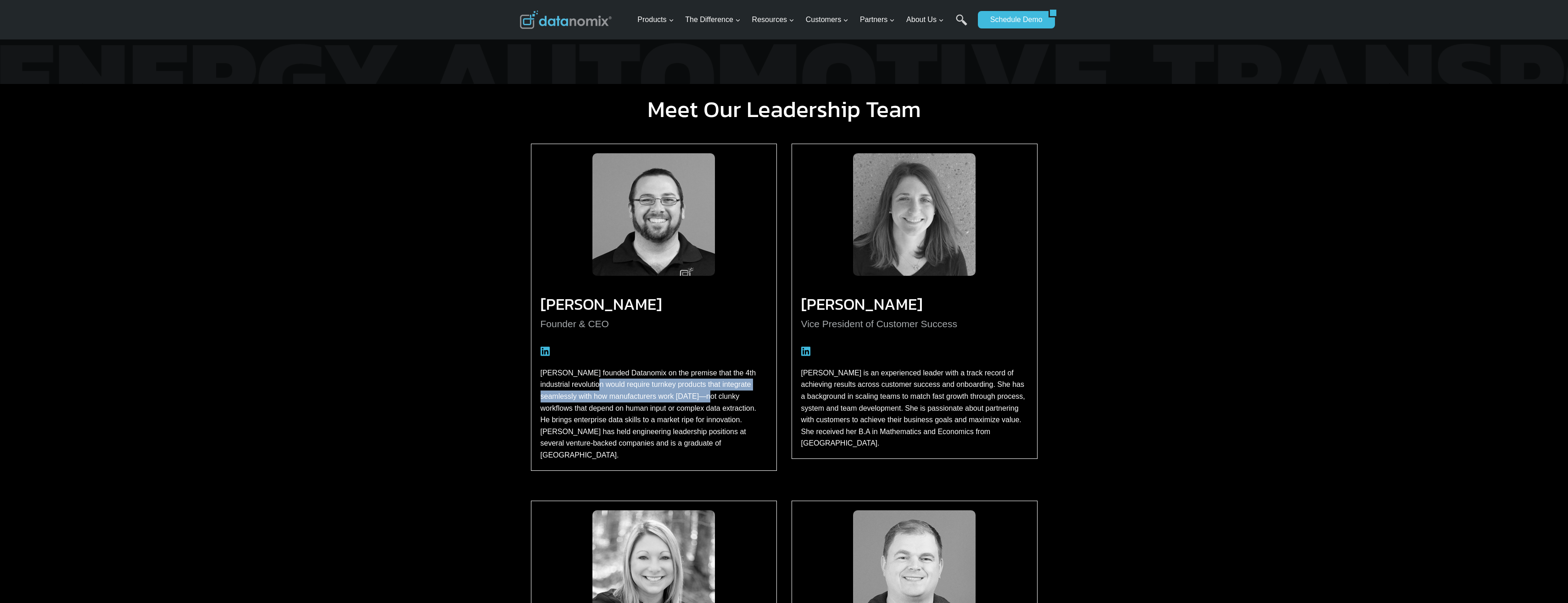
drag, startPoint x: 600, startPoint y: 386, endPoint x: 700, endPoint y: 395, distance: 100.4
click at [700, 395] on p "[PERSON_NAME] founded Datanomix on the premise that the 4th industrial revoluti…" at bounding box center [653, 414] width 226 height 94
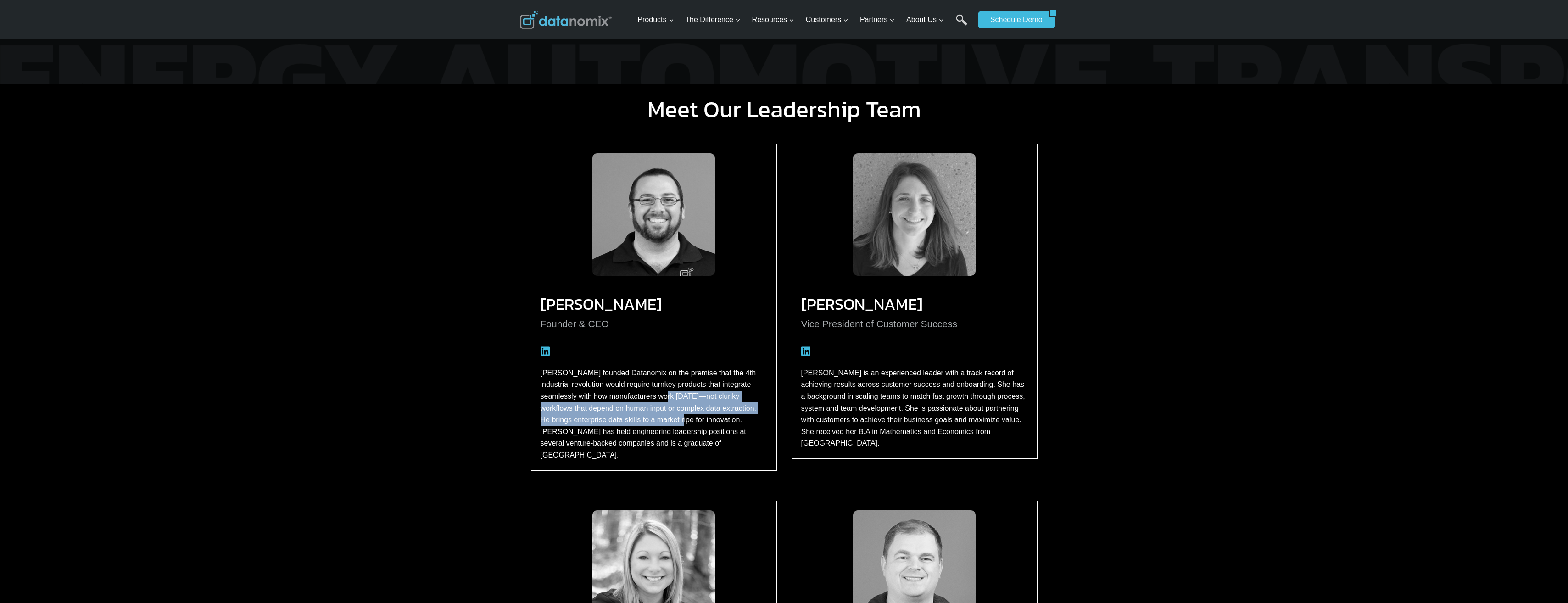
drag, startPoint x: 661, startPoint y: 399, endPoint x: 679, endPoint y: 417, distance: 25.5
click at [679, 417] on p "[PERSON_NAME] founded Datanomix on the premise that the 4th industrial revoluti…" at bounding box center [653, 414] width 226 height 94
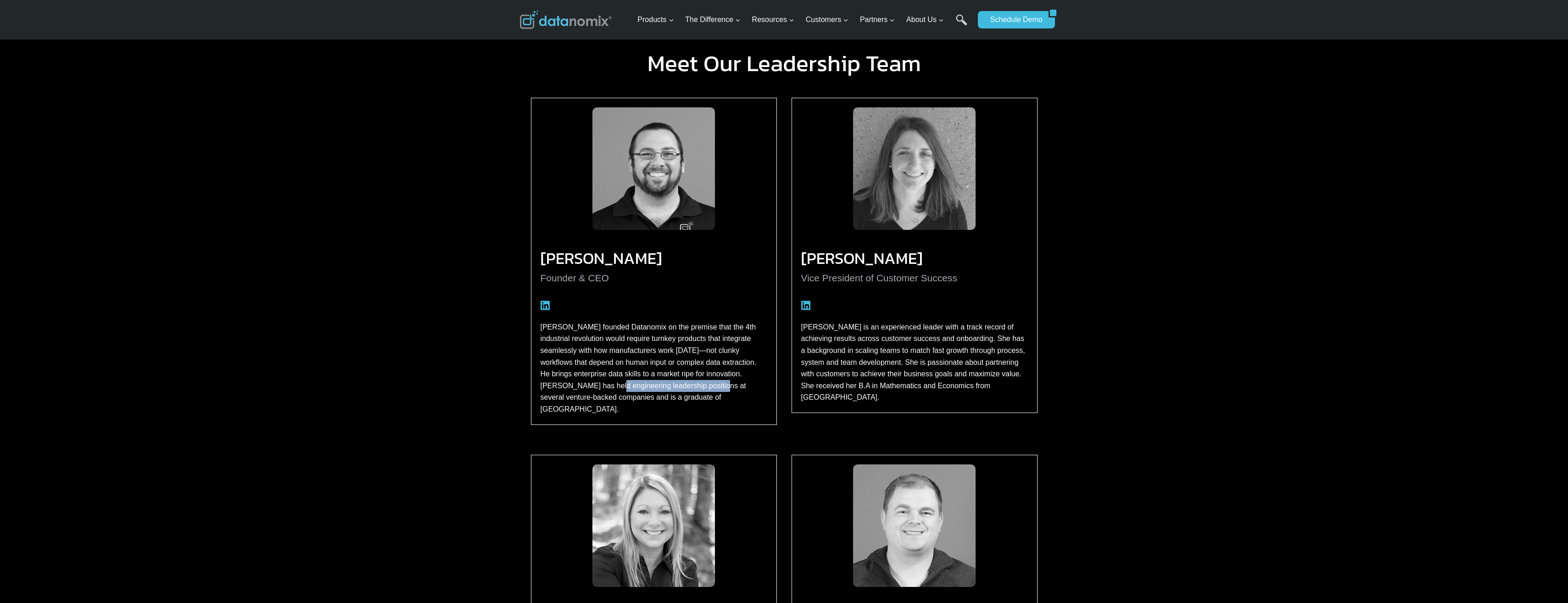
drag, startPoint x: 642, startPoint y: 388, endPoint x: 702, endPoint y: 391, distance: 60.1
click at [702, 391] on p "[PERSON_NAME] founded Datanomix on the premise that the 4th industrial revoluti…" at bounding box center [653, 368] width 226 height 94
drag, startPoint x: 702, startPoint y: 391, endPoint x: 683, endPoint y: 398, distance: 20.2
click at [683, 398] on p "[PERSON_NAME] founded Datanomix on the premise that the 4th industrial revoluti…" at bounding box center [653, 368] width 226 height 94
drag, startPoint x: 574, startPoint y: 398, endPoint x: 738, endPoint y: 401, distance: 164.0
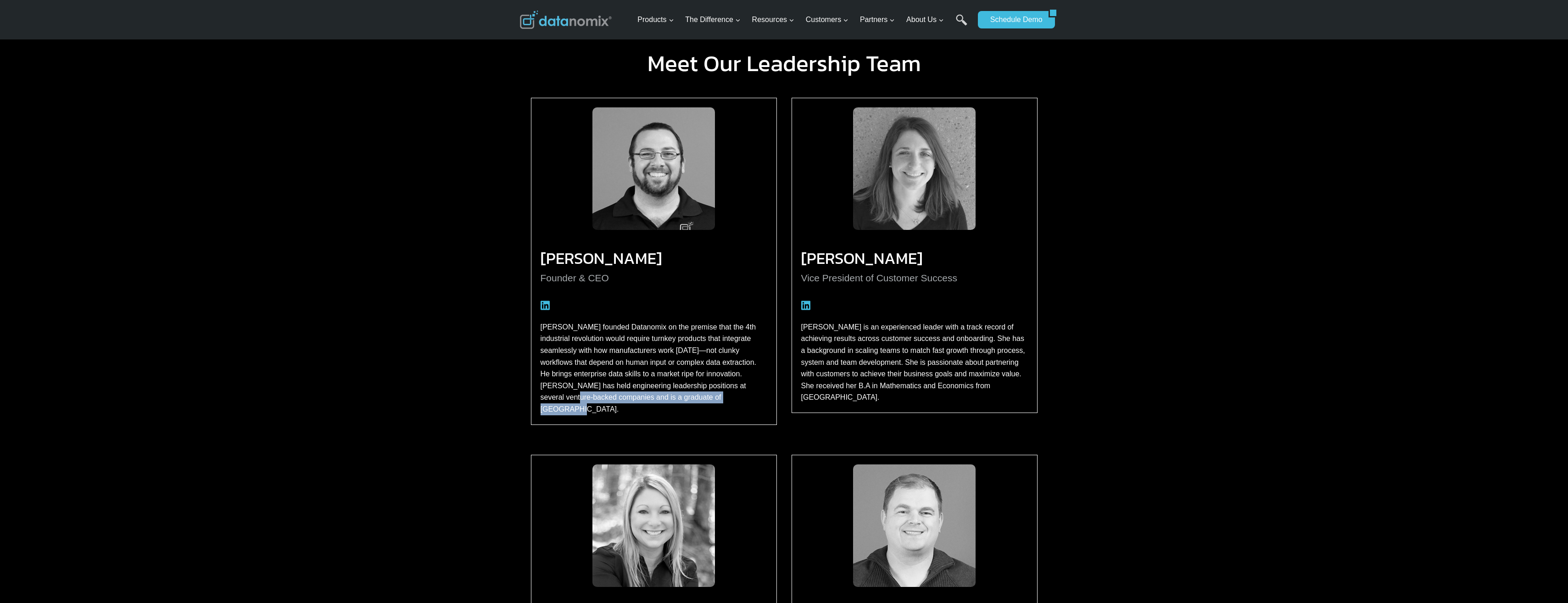
click at [738, 401] on p "[PERSON_NAME] founded Datanomix on the premise that the 4th industrial revoluti…" at bounding box center [653, 368] width 226 height 94
drag, startPoint x: 738, startPoint y: 401, endPoint x: 720, endPoint y: 404, distance: 18.2
click at [720, 404] on div "[PERSON_NAME] Founder & CEO [PERSON_NAME] founded Datanomix on the premise that…" at bounding box center [653, 261] width 246 height 327
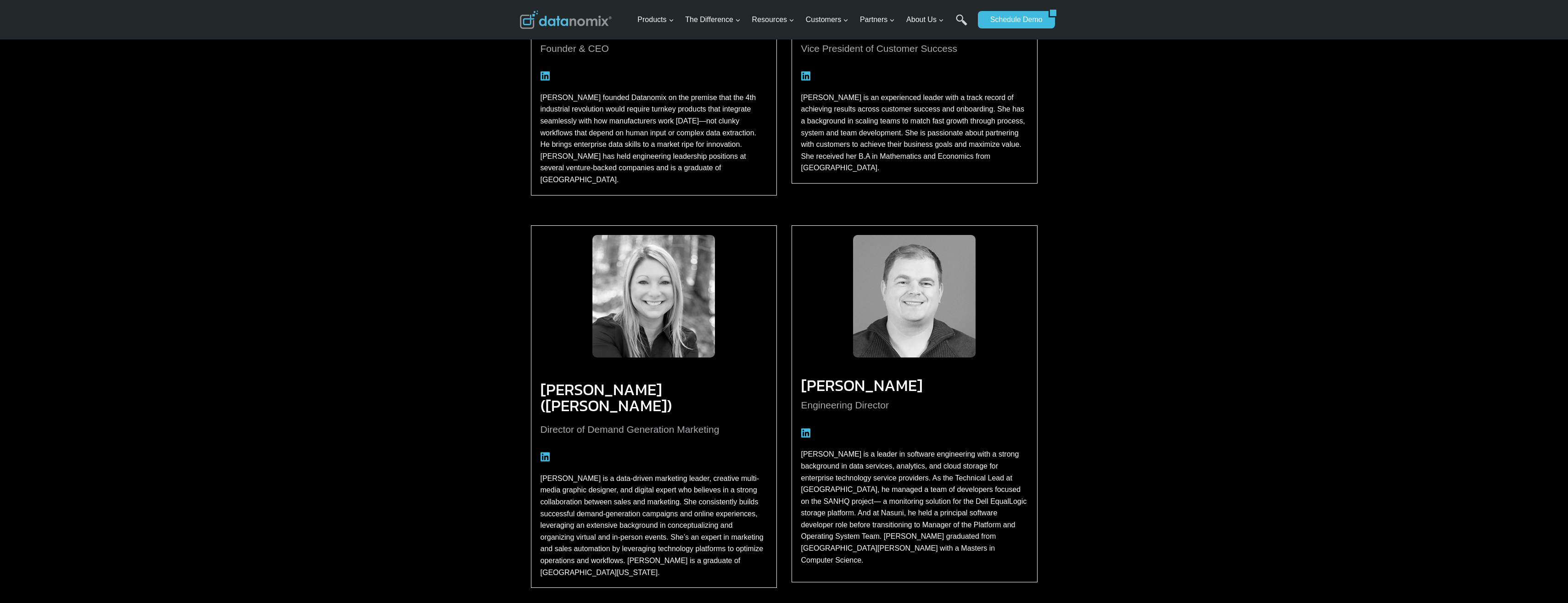
scroll to position [1165, 0]
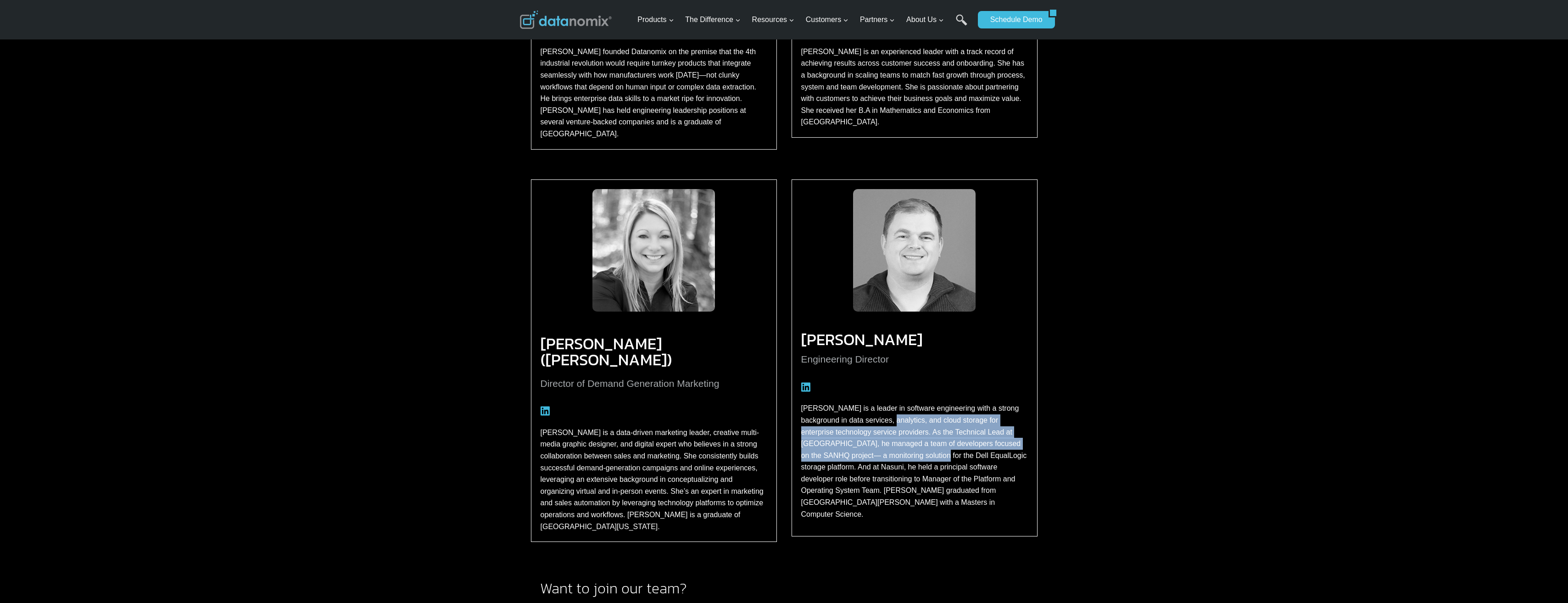
drag, startPoint x: 903, startPoint y: 408, endPoint x: 908, endPoint y: 444, distance: 36.3
click at [908, 444] on p "[PERSON_NAME] is a leader in software engineering with a strong background in d…" at bounding box center [915, 461] width 226 height 118
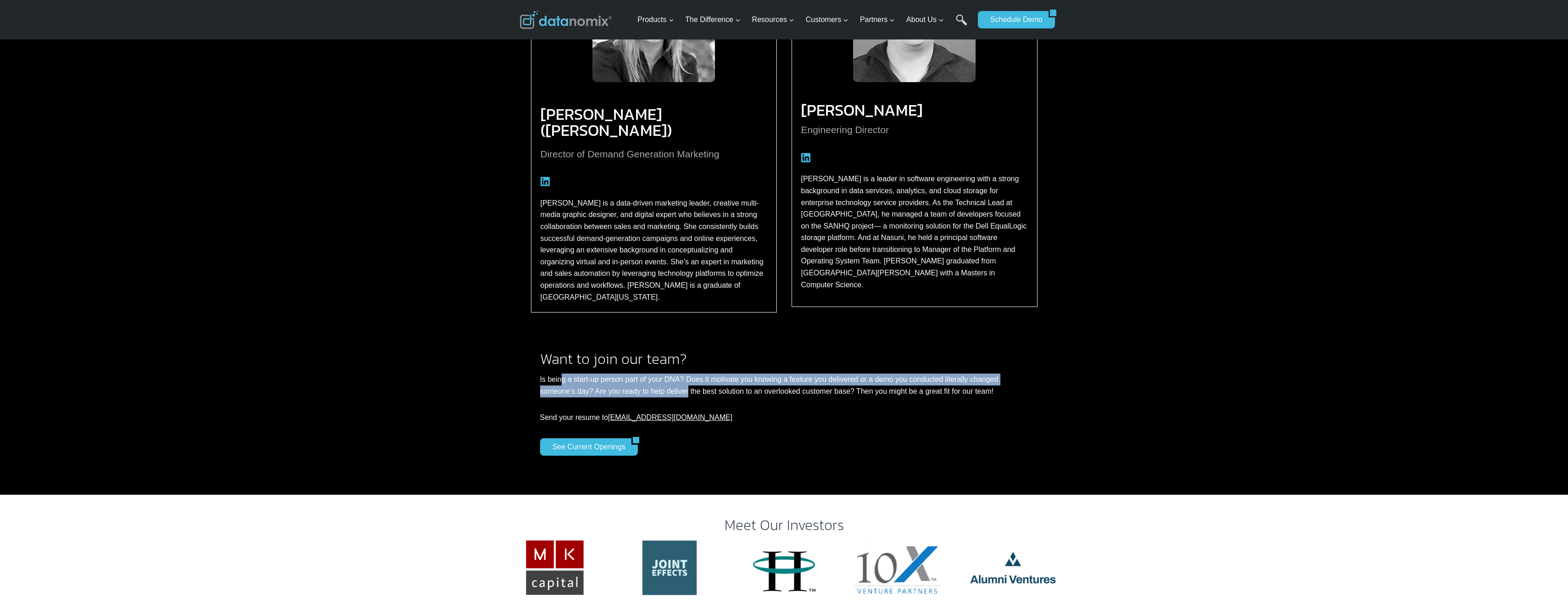
drag, startPoint x: 561, startPoint y: 355, endPoint x: 686, endPoint y: 362, distance: 125.2
click at [686, 374] on p "Is being a start-up person part of your DNA? Does it motivate you knowing a fea…" at bounding box center [784, 386] width 488 height 24
drag, startPoint x: 617, startPoint y: 353, endPoint x: 894, endPoint y: 362, distance: 277.1
click at [894, 374] on p "Is being a start-up person part of your DNA? Does it motivate you knowing a fea…" at bounding box center [784, 386] width 488 height 24
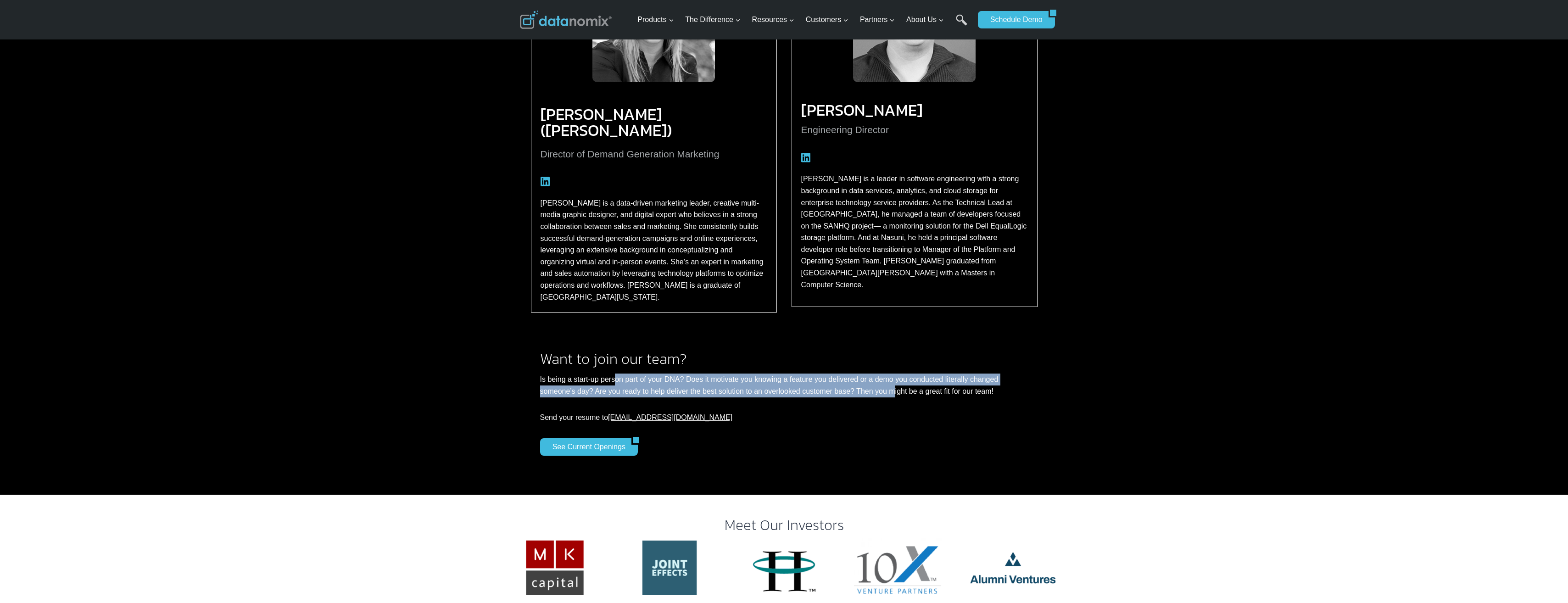
click at [714, 374] on p "Is being a start-up person part of your DNA? Does it motivate you knowing a fea…" at bounding box center [784, 386] width 488 height 24
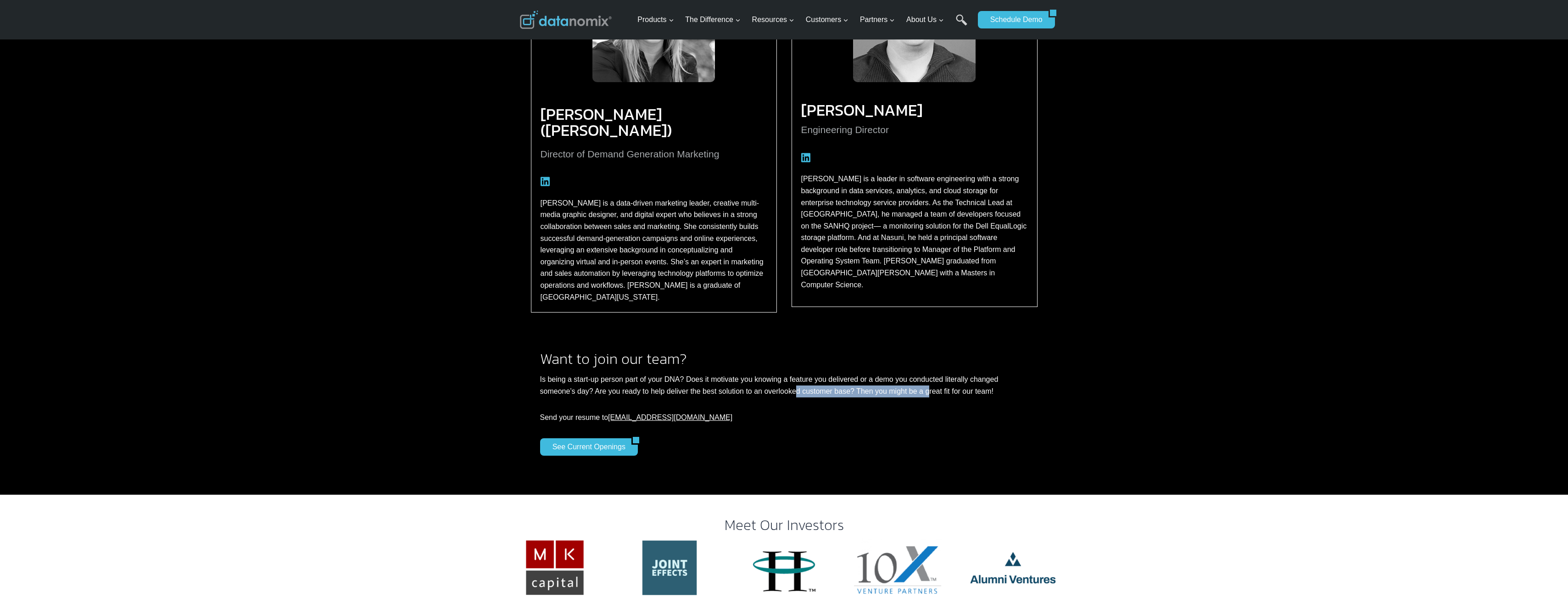
drag, startPoint x: 796, startPoint y: 363, endPoint x: 928, endPoint y: 363, distance: 132.0
click at [928, 374] on p "Is being a start-up person part of your DNA? Does it motivate you knowing a fea…" at bounding box center [784, 386] width 488 height 24
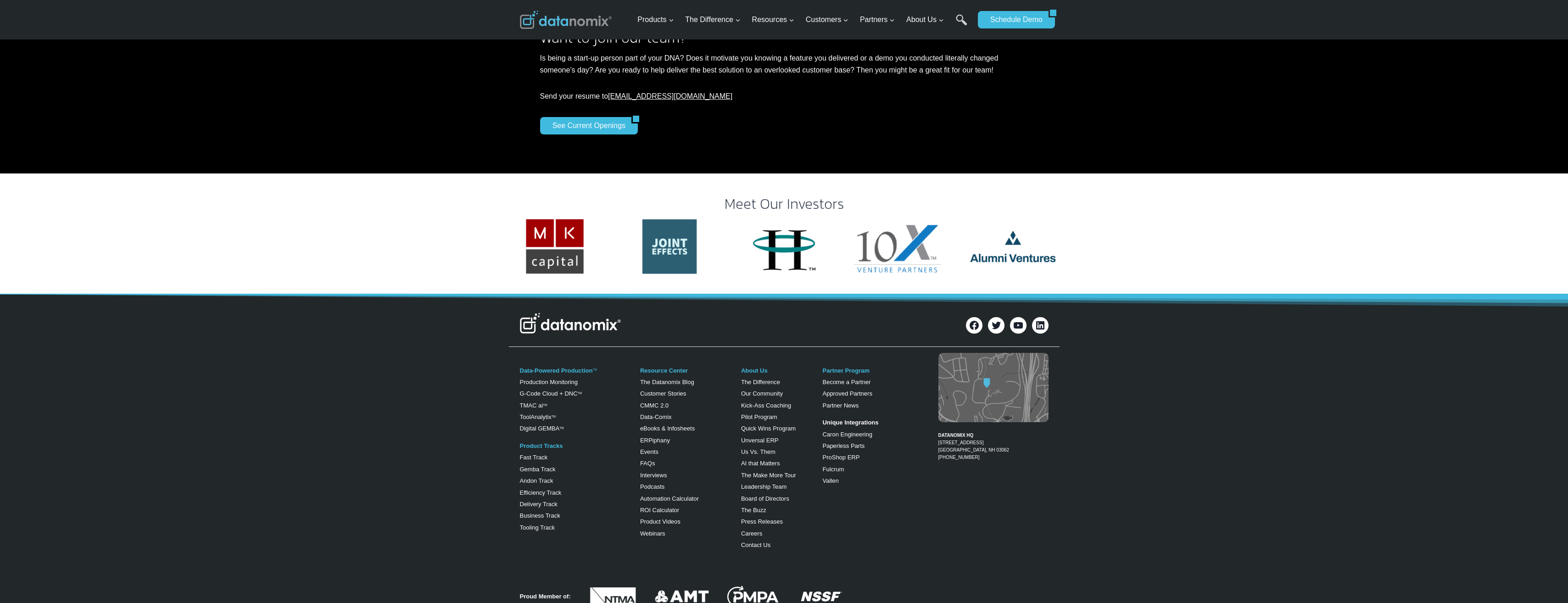
scroll to position [1761, 0]
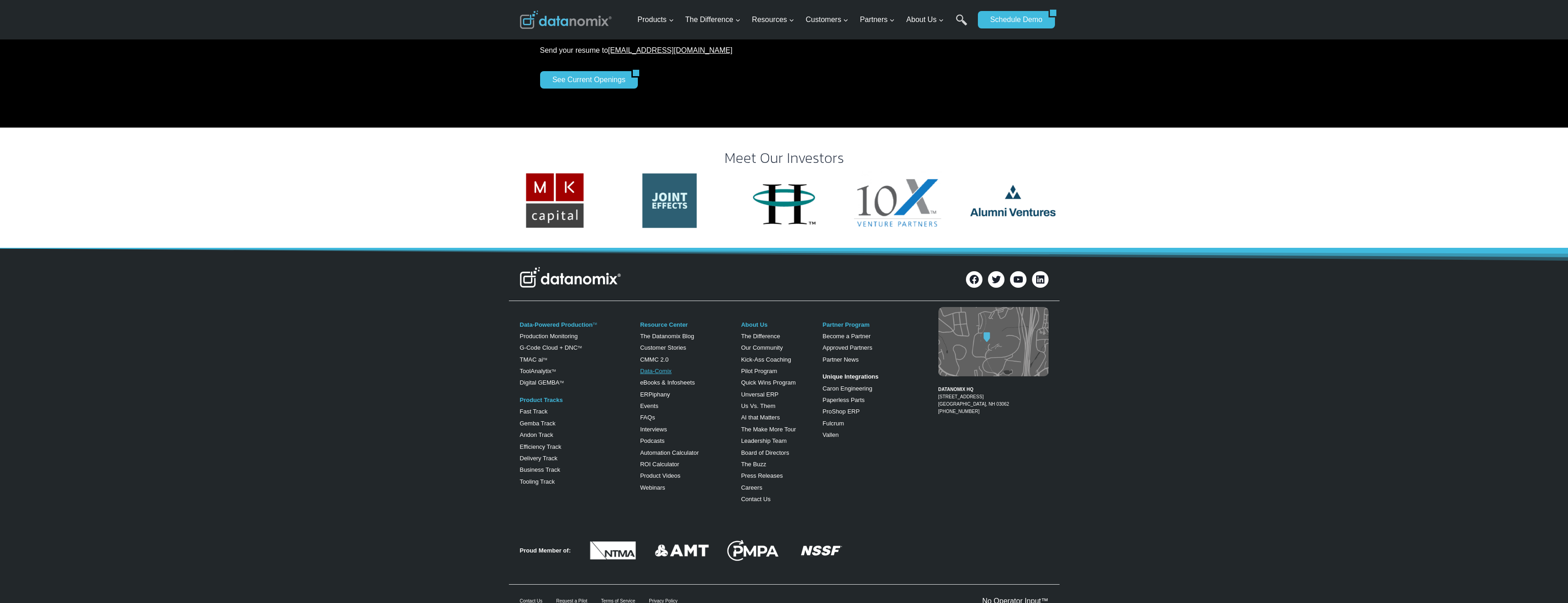
click at [663, 368] on link "Data-Comix" at bounding box center [655, 371] width 32 height 7
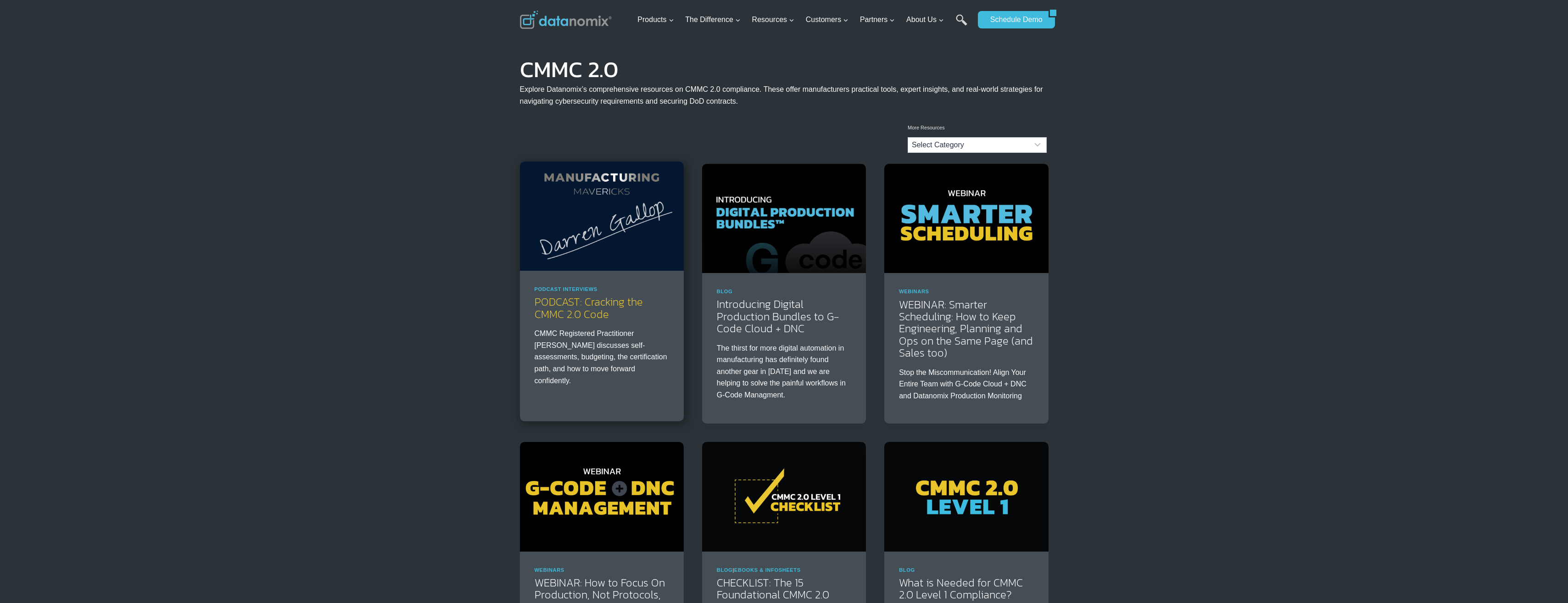
click at [582, 305] on link "PODCAST: Cracking the CMMC 2.0 Code" at bounding box center [588, 308] width 108 height 28
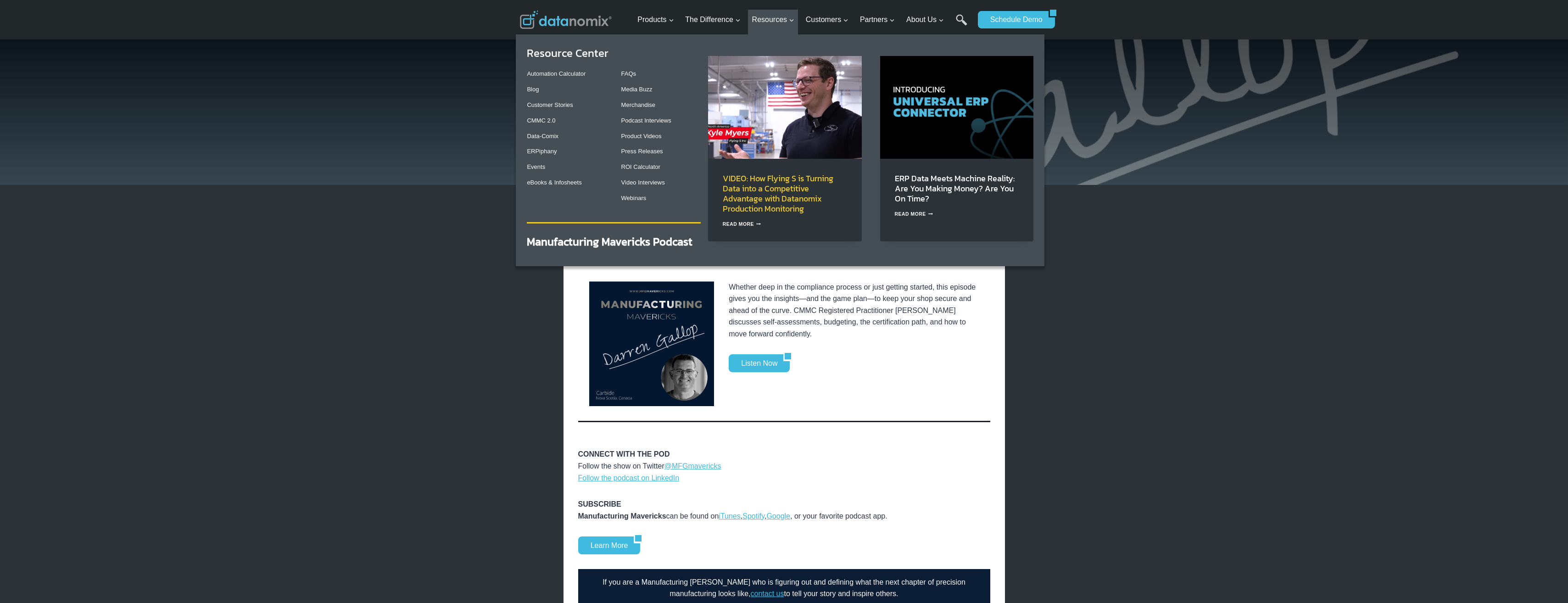
click at [797, 189] on link "VIDEO: How Flying S is Turning Data into a Competitive Advantage with Datanomix…" at bounding box center [778, 193] width 111 height 43
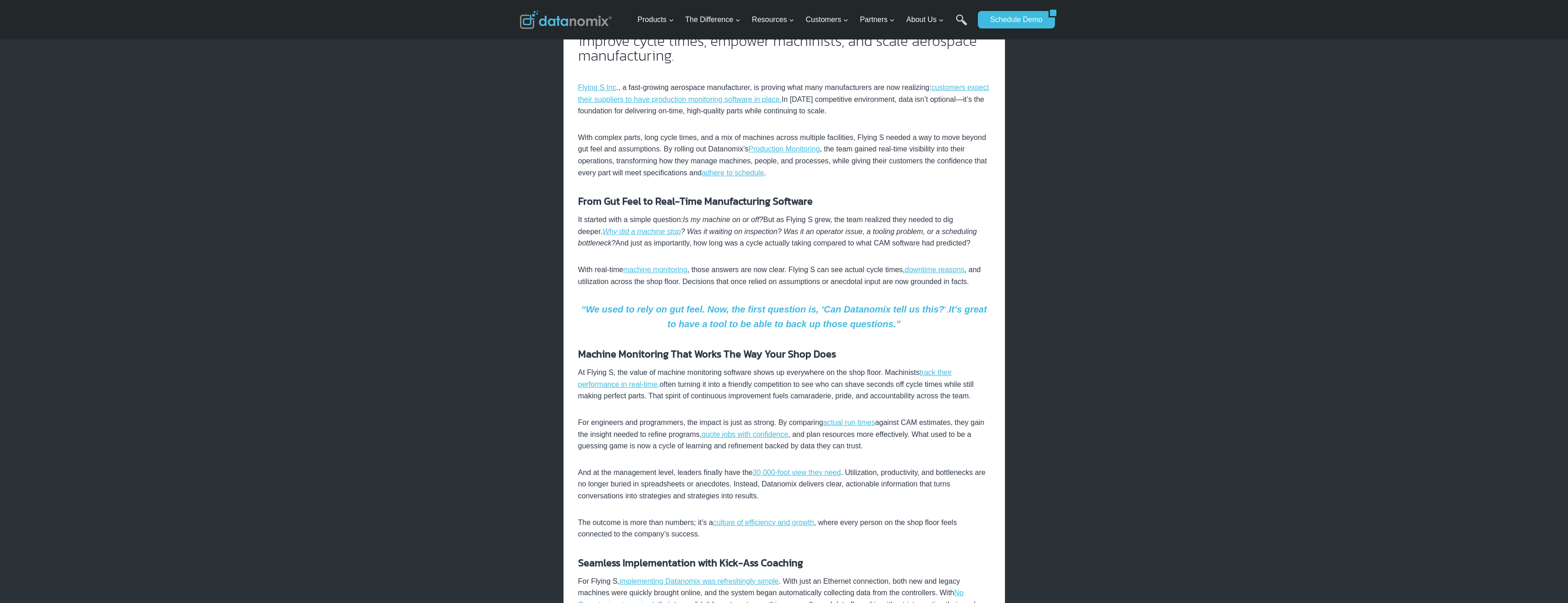
scroll to position [321, 0]
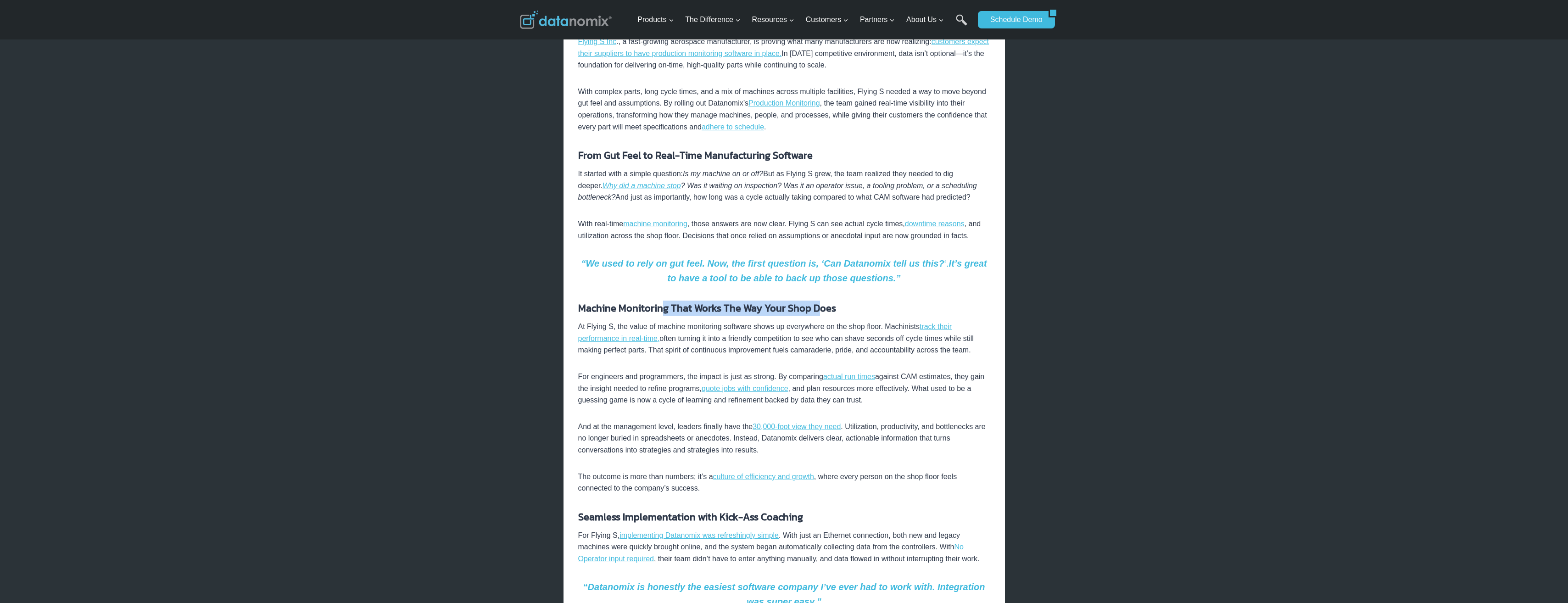
drag, startPoint x: 665, startPoint y: 311, endPoint x: 830, endPoint y: 303, distance: 165.2
click at [830, 303] on strong "Machine Monitoring That Works The Way Your Shop Does" at bounding box center [707, 308] width 258 height 15
drag, startPoint x: 830, startPoint y: 303, endPoint x: 838, endPoint y: 309, distance: 10.0
click at [838, 309] on h4 "Machine Monitoring That Works The Way Your Shop Does" at bounding box center [784, 308] width 412 height 15
drag, startPoint x: 661, startPoint y: 327, endPoint x: 848, endPoint y: 329, distance: 187.0
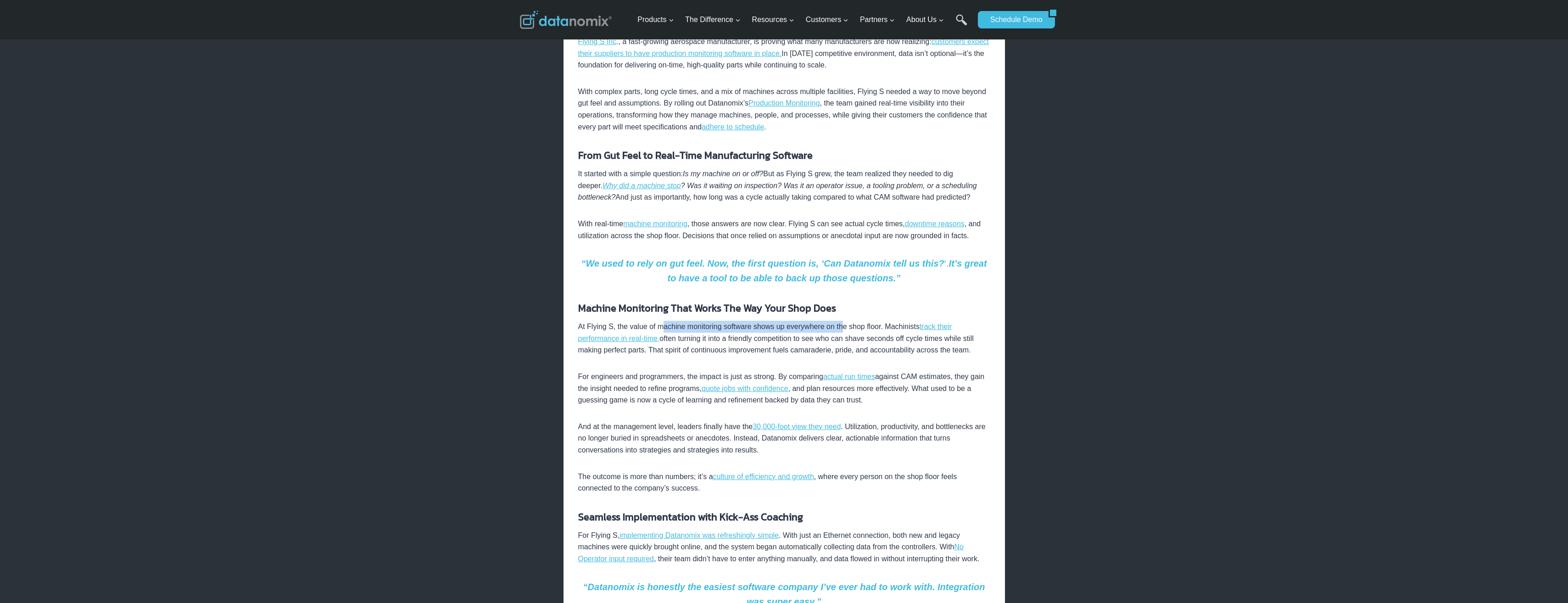
click at [848, 329] on p "At Flying S, the value of machine monitoring software shows up everywhere on th…" at bounding box center [784, 338] width 412 height 35
drag, startPoint x: 848, startPoint y: 329, endPoint x: 860, endPoint y: 329, distance: 12.0
click at [860, 329] on p "At Flying S, the value of machine monitoring software shows up everywhere on th…" at bounding box center [784, 338] width 412 height 35
click at [696, 340] on p "At Flying S, the value of machine monitoring software shows up everywhere on th…" at bounding box center [784, 338] width 412 height 35
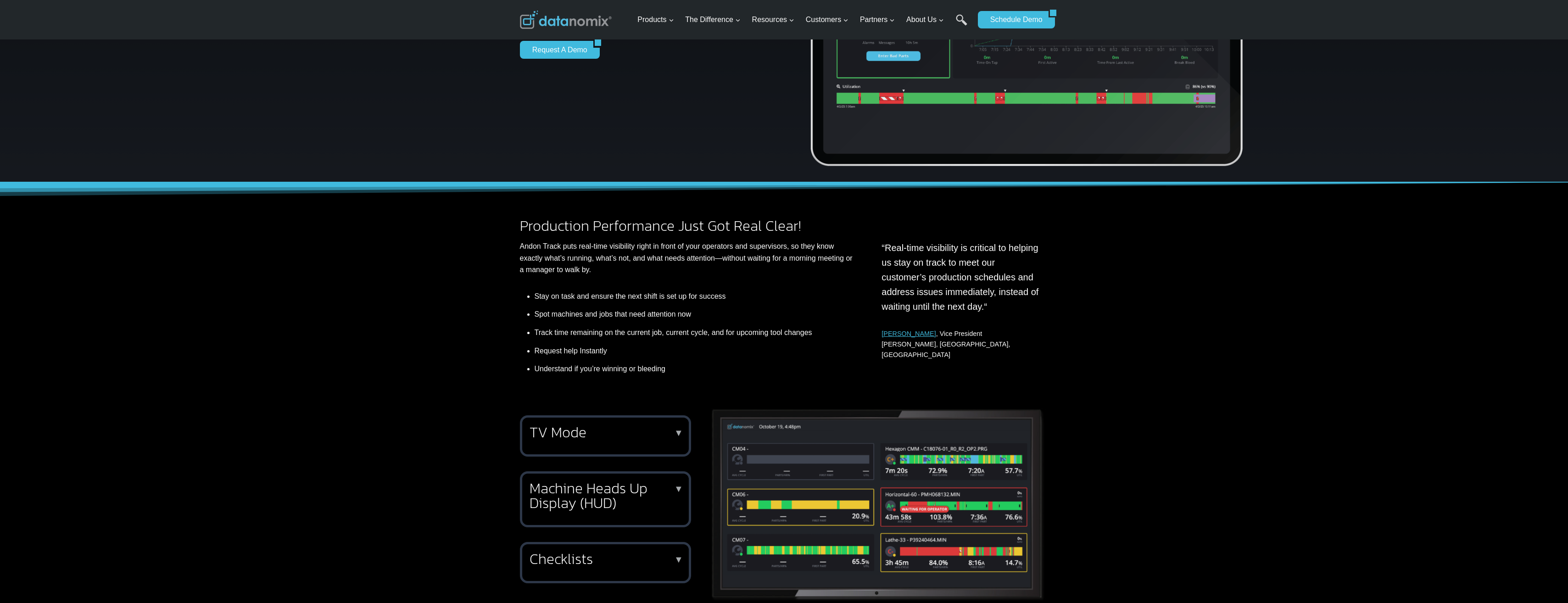
scroll to position [275, 0]
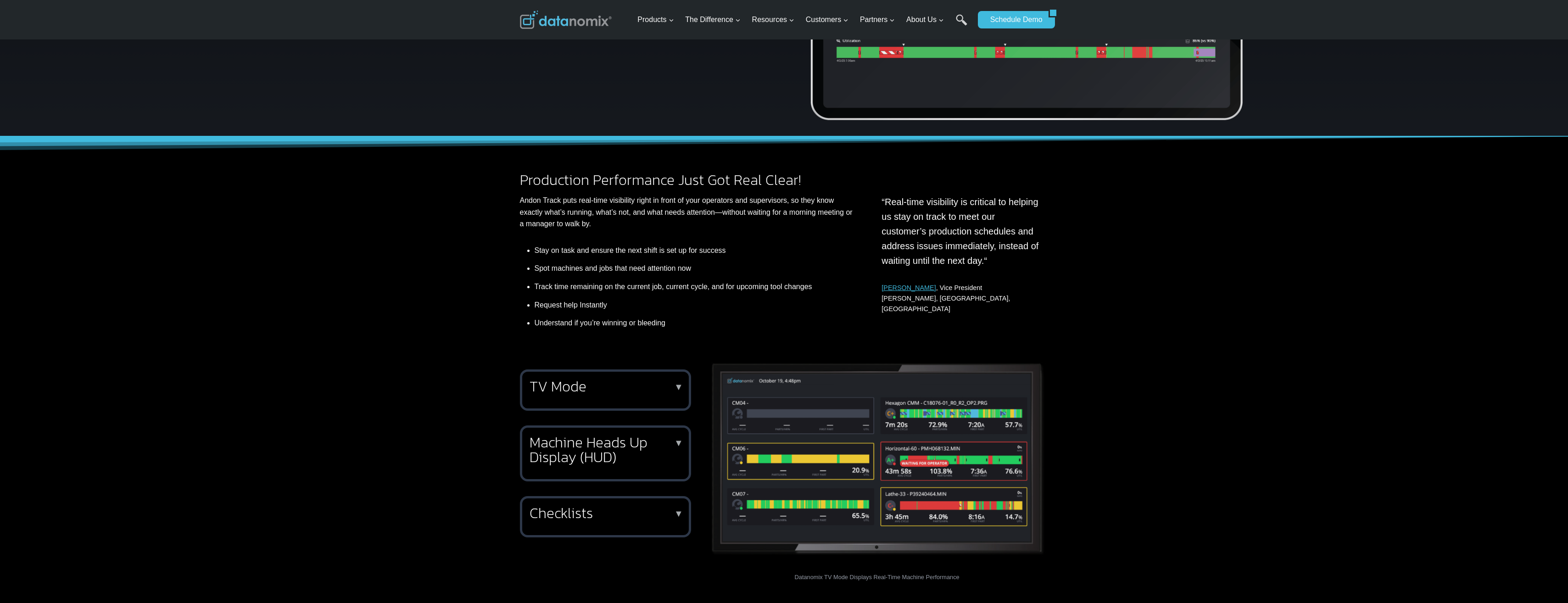
click at [670, 383] on h2 "TV Mode" at bounding box center [603, 386] width 148 height 15
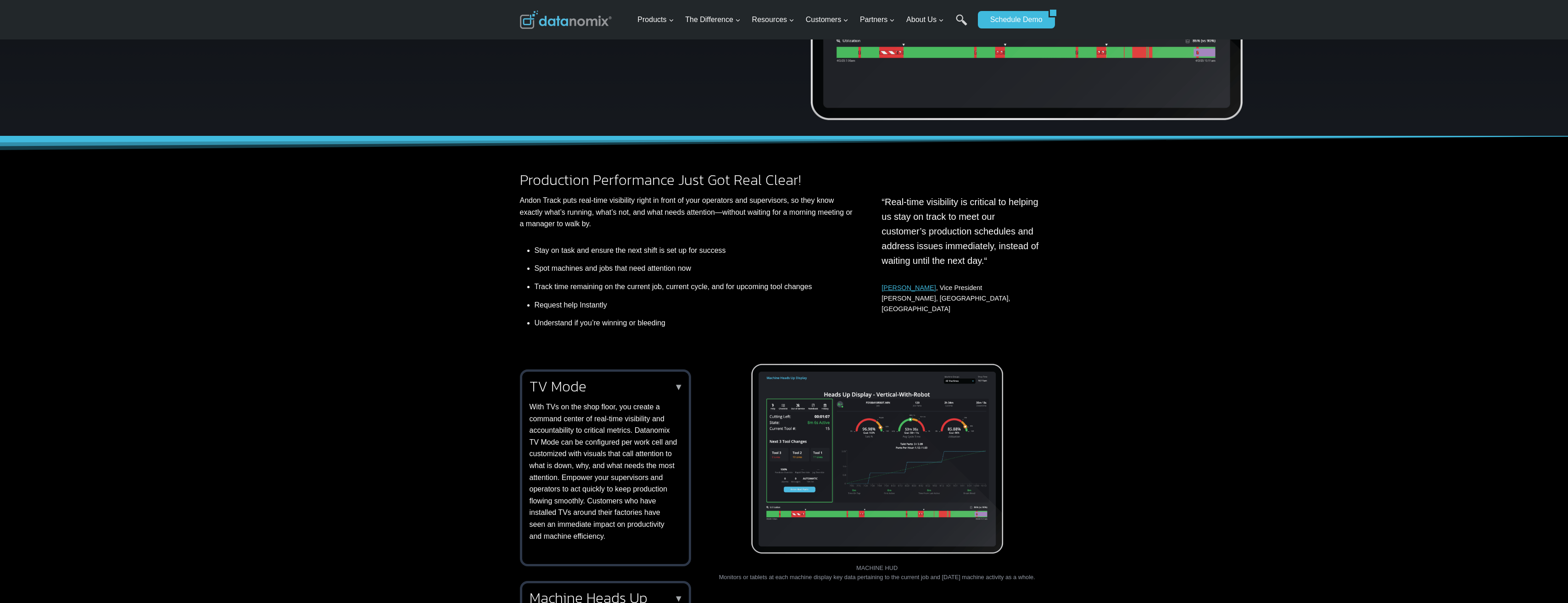
click at [670, 383] on h2 "TV Mode" at bounding box center [603, 386] width 148 height 15
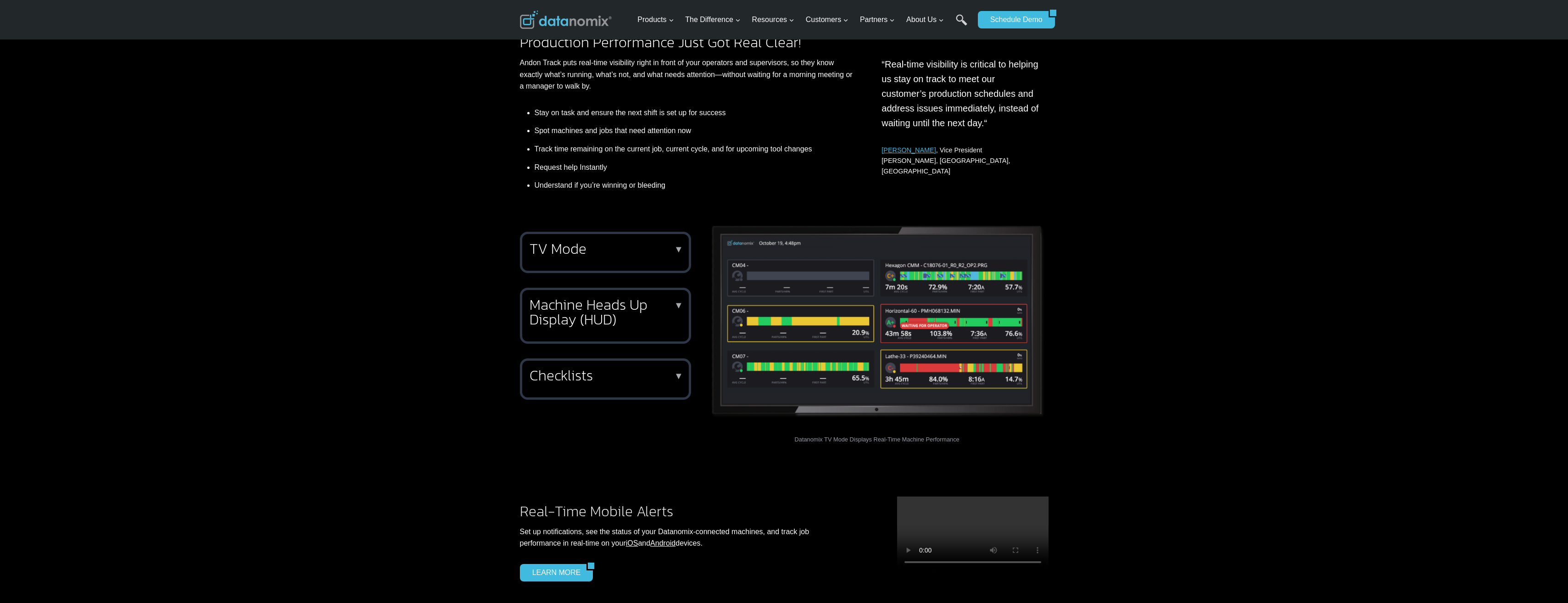
scroll to position [459, 0]
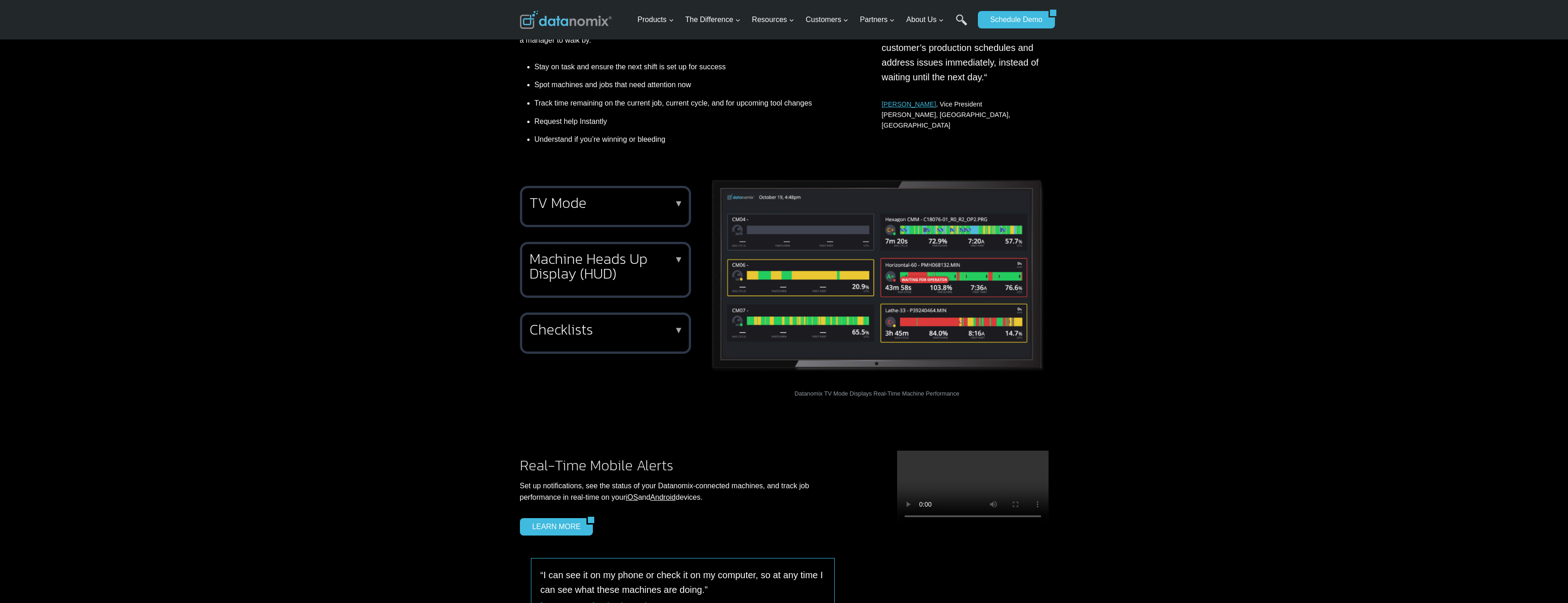
click at [648, 203] on h2 "TV Mode" at bounding box center [603, 203] width 148 height 15
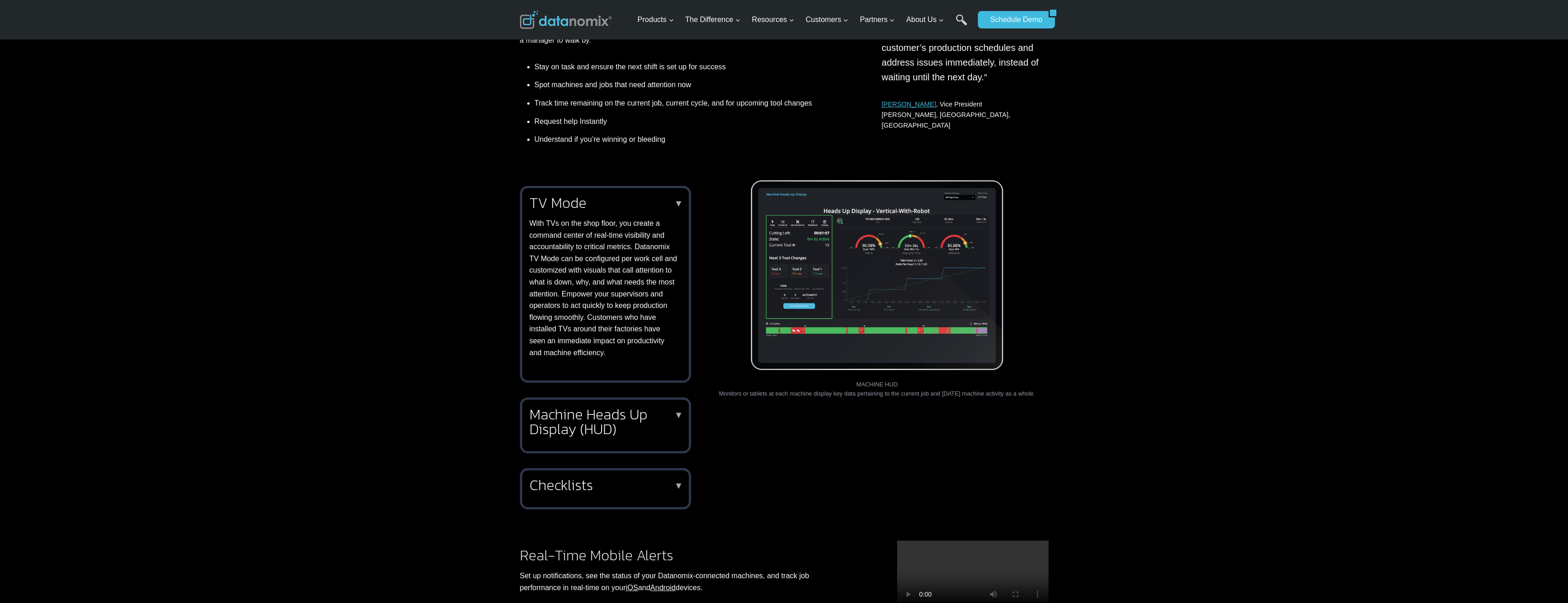
click at [648, 203] on h2 "TV Mode" at bounding box center [603, 203] width 148 height 15
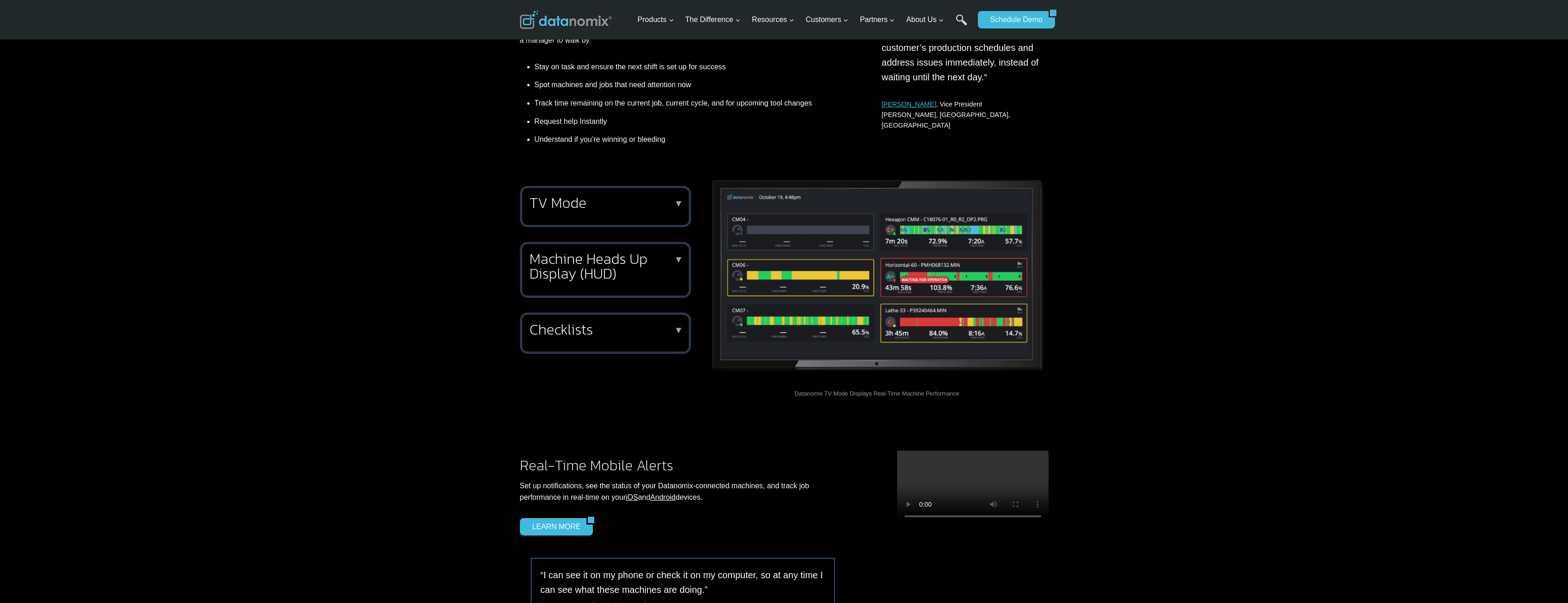
click at [648, 267] on h2 "Machine Heads Up Display (HUD)" at bounding box center [603, 266] width 148 height 29
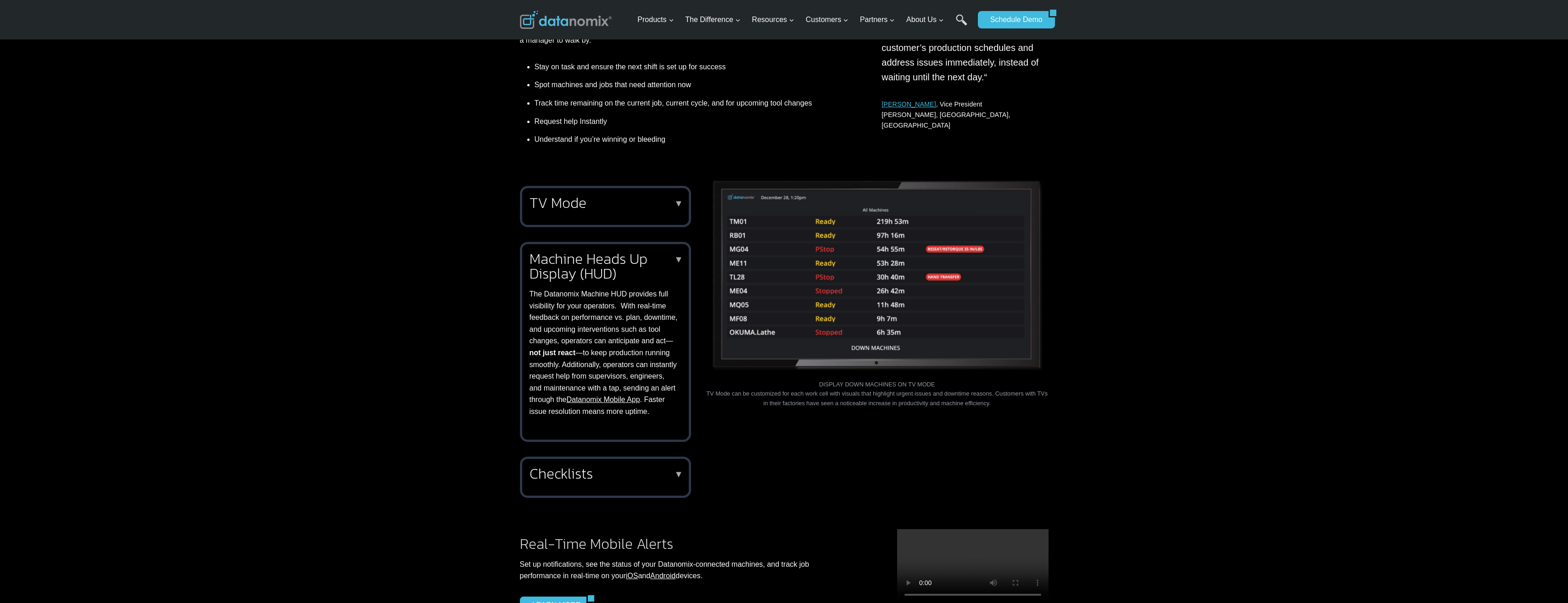
click at [673, 264] on h2 "Machine Heads Up Display (HUD)" at bounding box center [603, 266] width 148 height 29
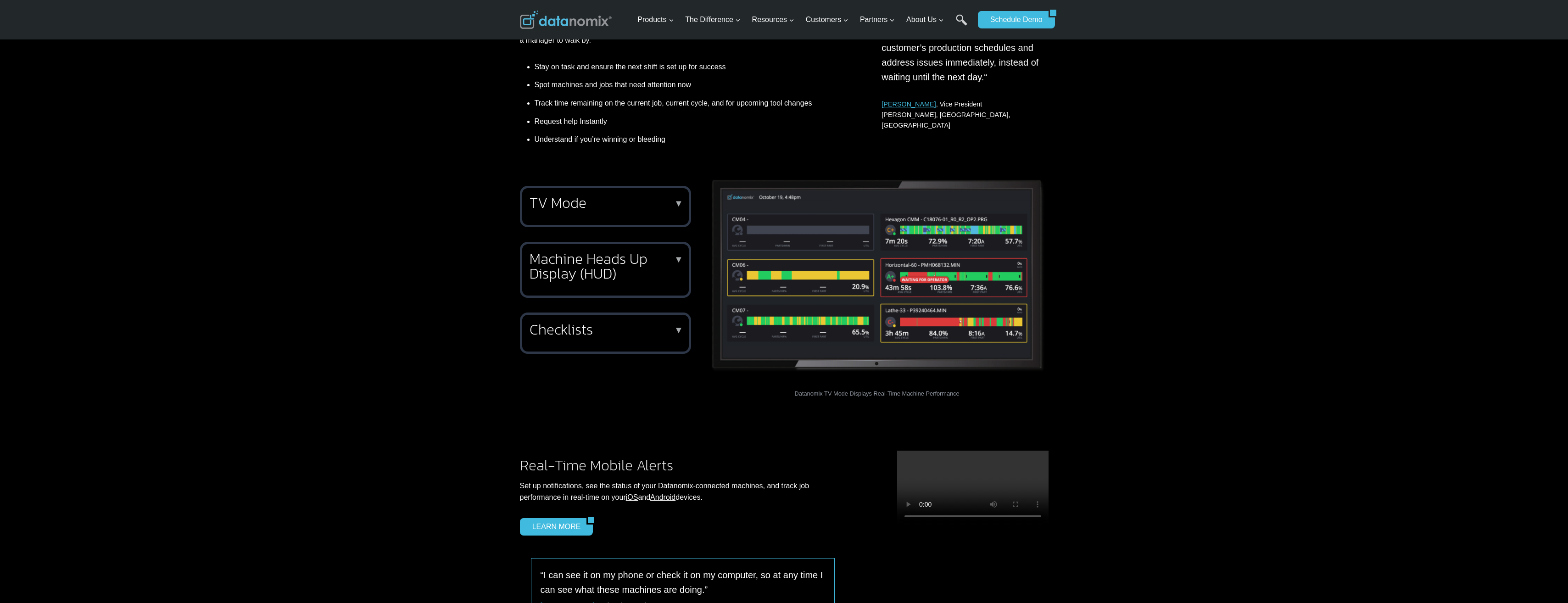
click at [673, 263] on h2 "Machine Heads Up Display (HUD)" at bounding box center [603, 266] width 148 height 29
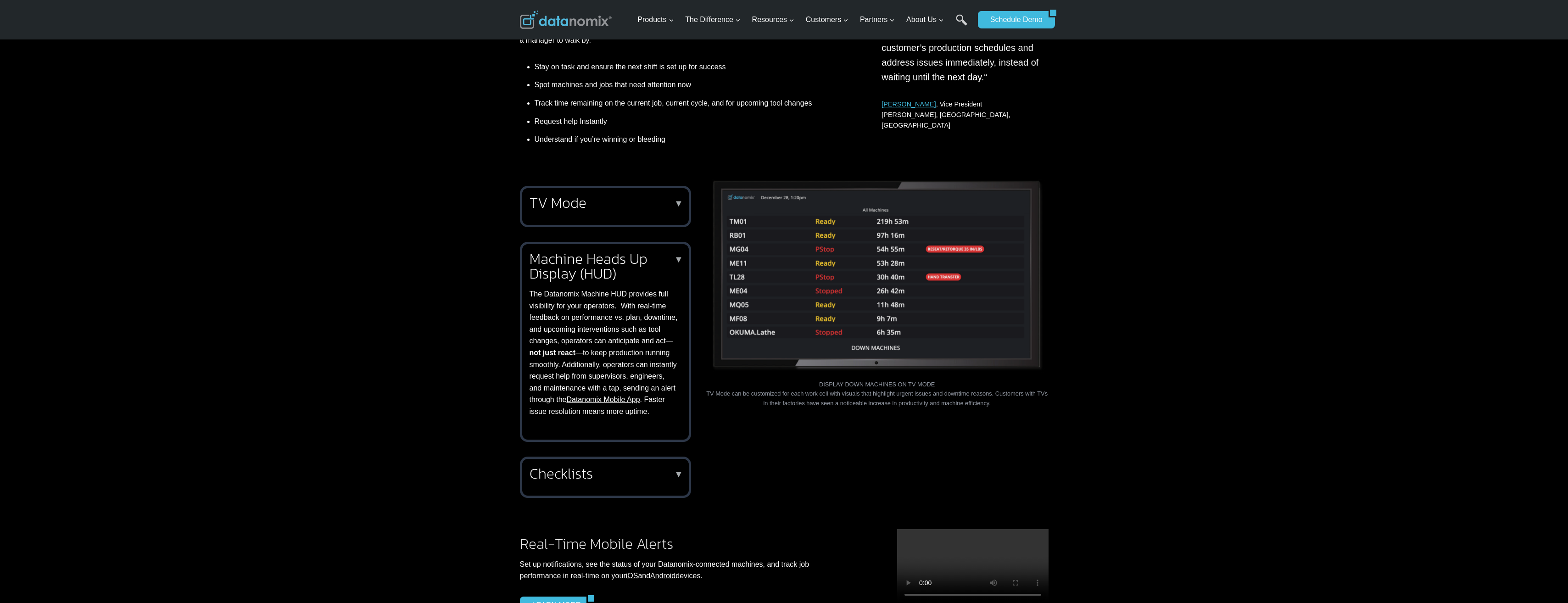
click at [673, 263] on h2 "Machine Heads Up Display (HUD)" at bounding box center [603, 266] width 148 height 29
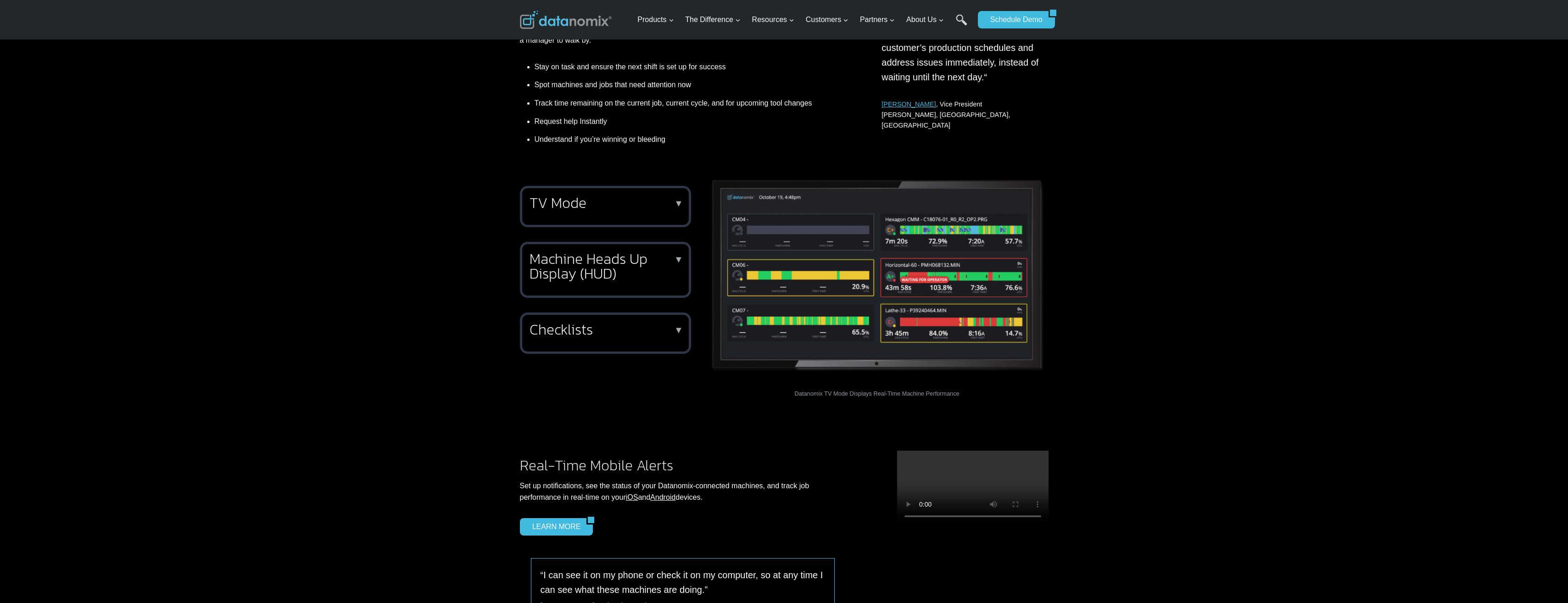
click at [673, 263] on h2 "Machine Heads Up Display (HUD)" at bounding box center [603, 266] width 148 height 29
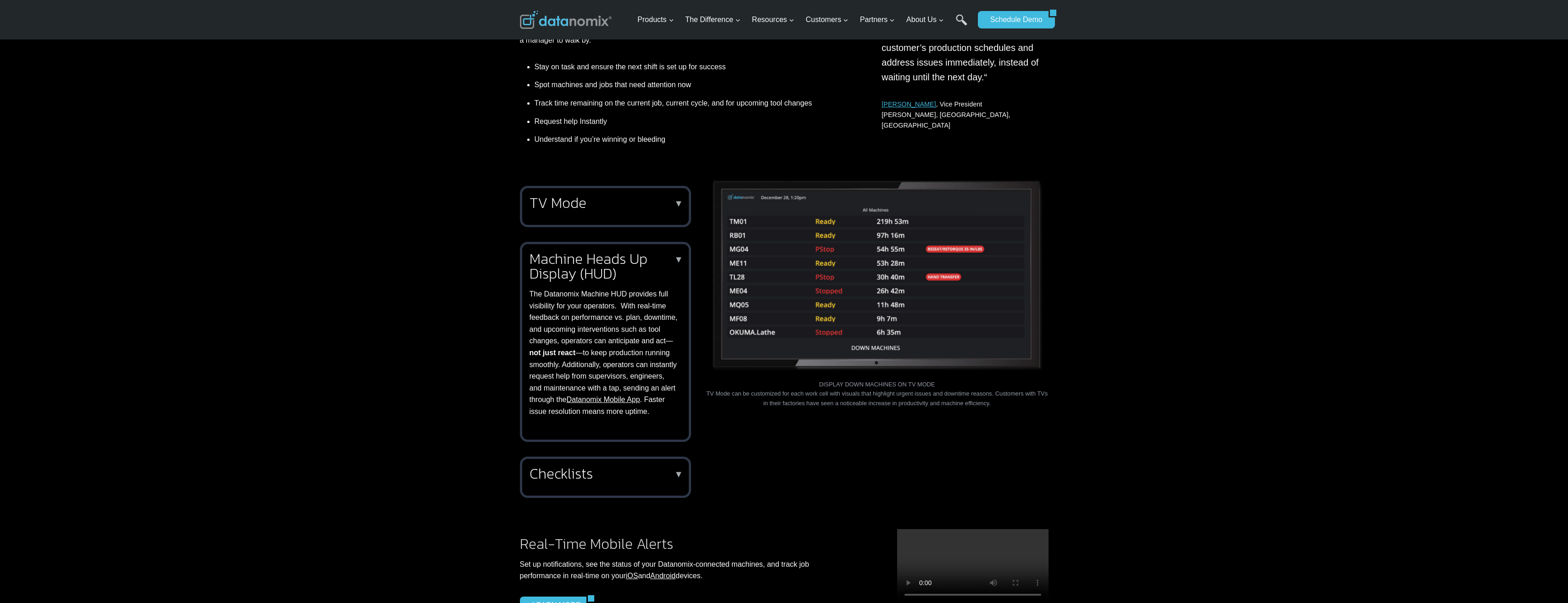
click at [673, 263] on h2 "Machine Heads Up Display (HUD)" at bounding box center [603, 266] width 148 height 29
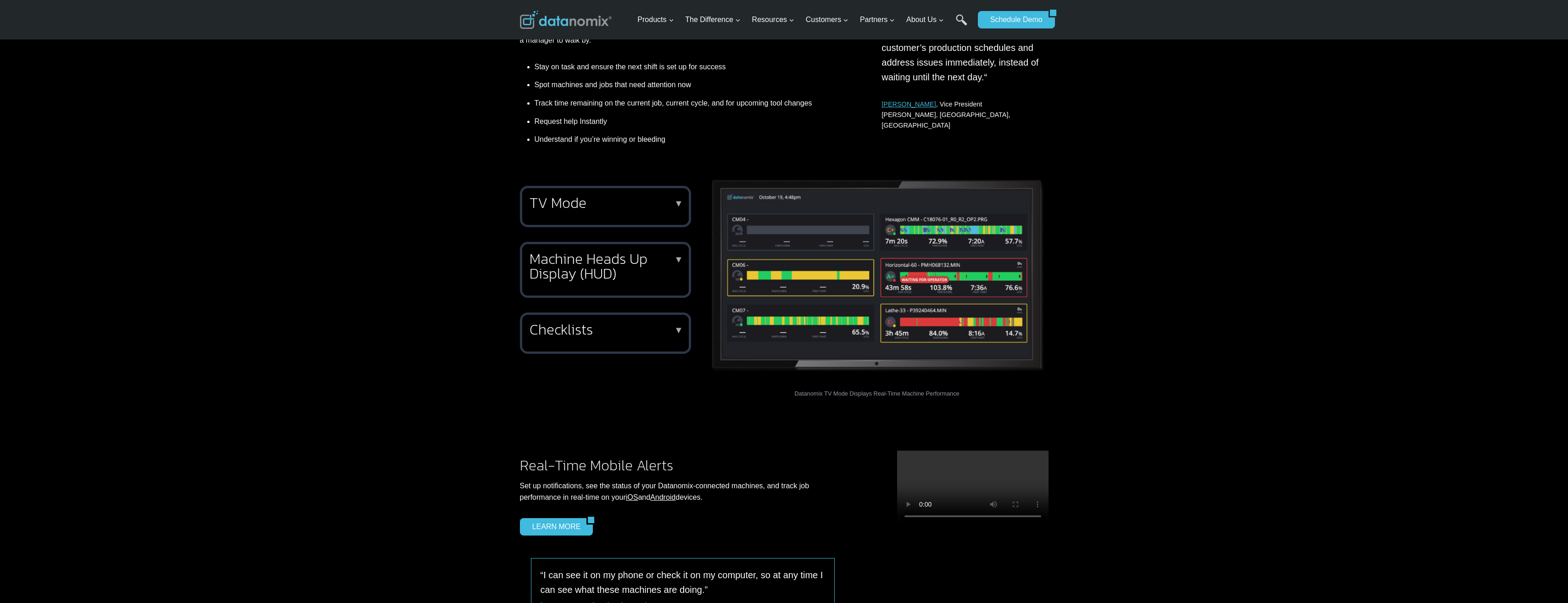
click at [676, 330] on p "▼" at bounding box center [678, 330] width 9 height 6
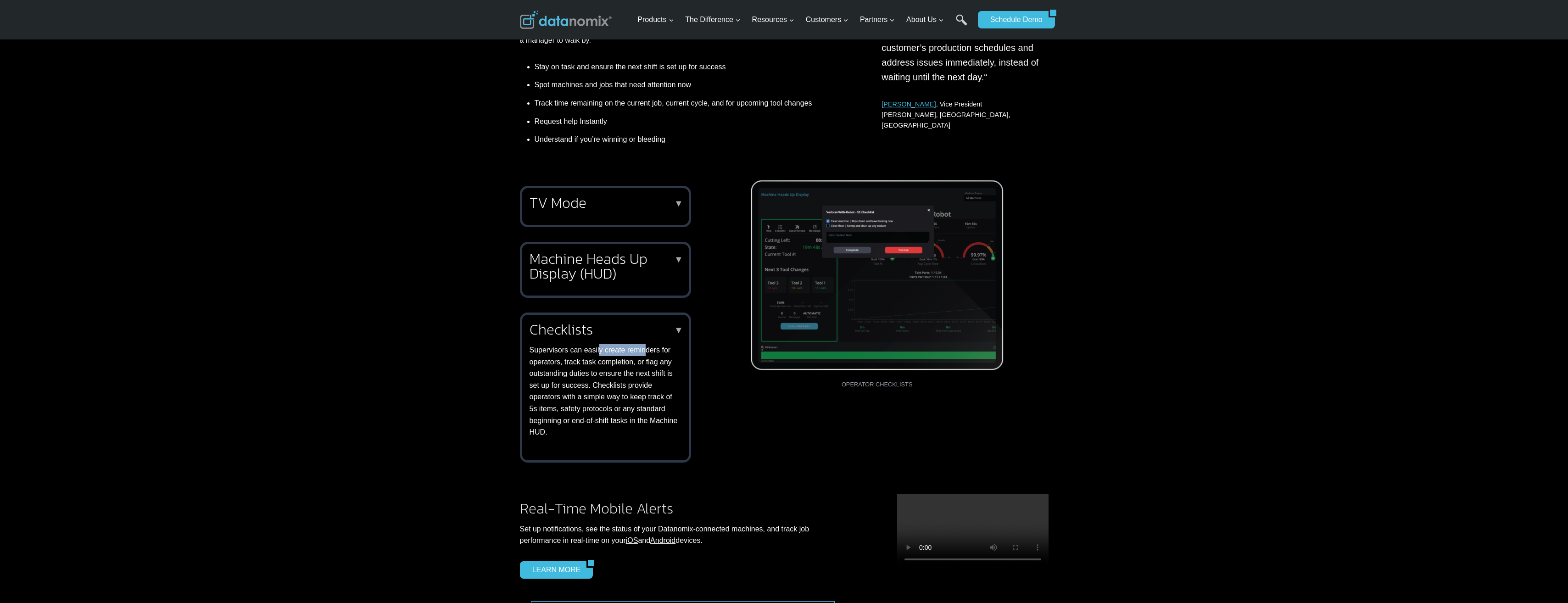
drag, startPoint x: 595, startPoint y: 354, endPoint x: 642, endPoint y: 354, distance: 47.0
click at [642, 354] on p "Supervisors can easily create reminders for operators, track task completion, o…" at bounding box center [603, 391] width 148 height 94
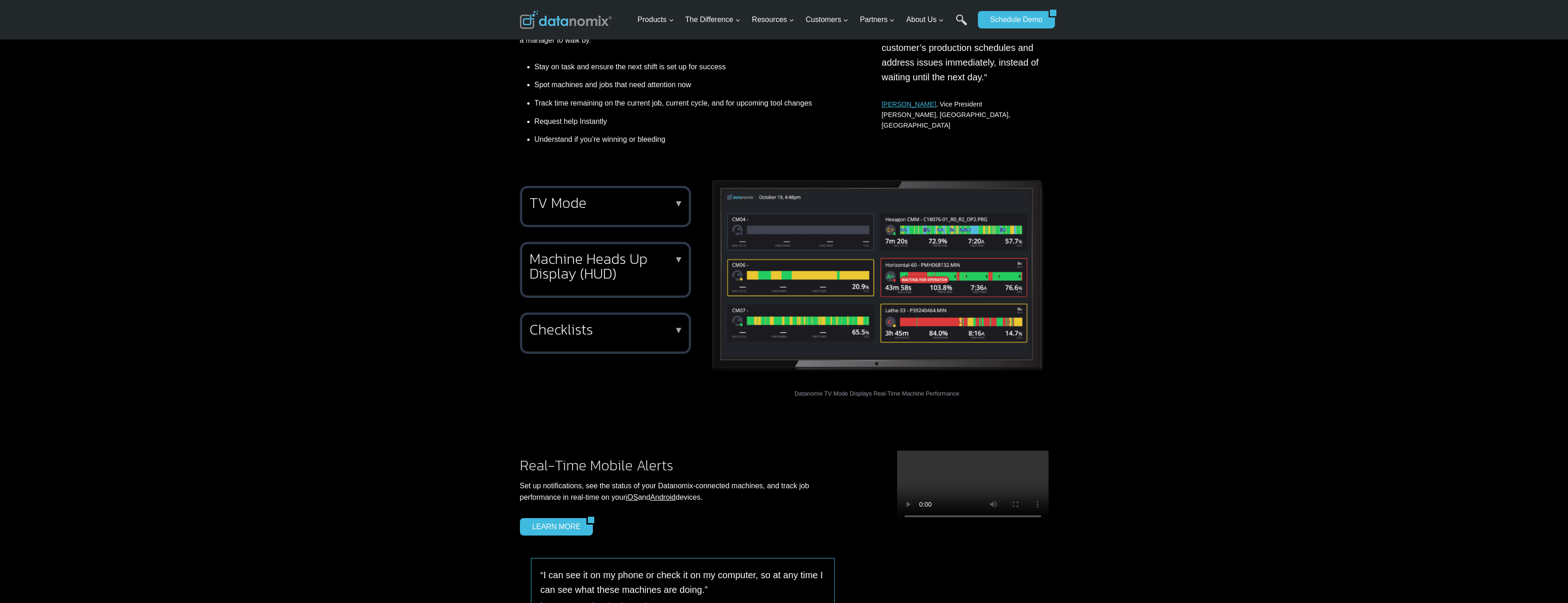
click at [670, 331] on h2 "Checklists" at bounding box center [603, 330] width 148 height 15
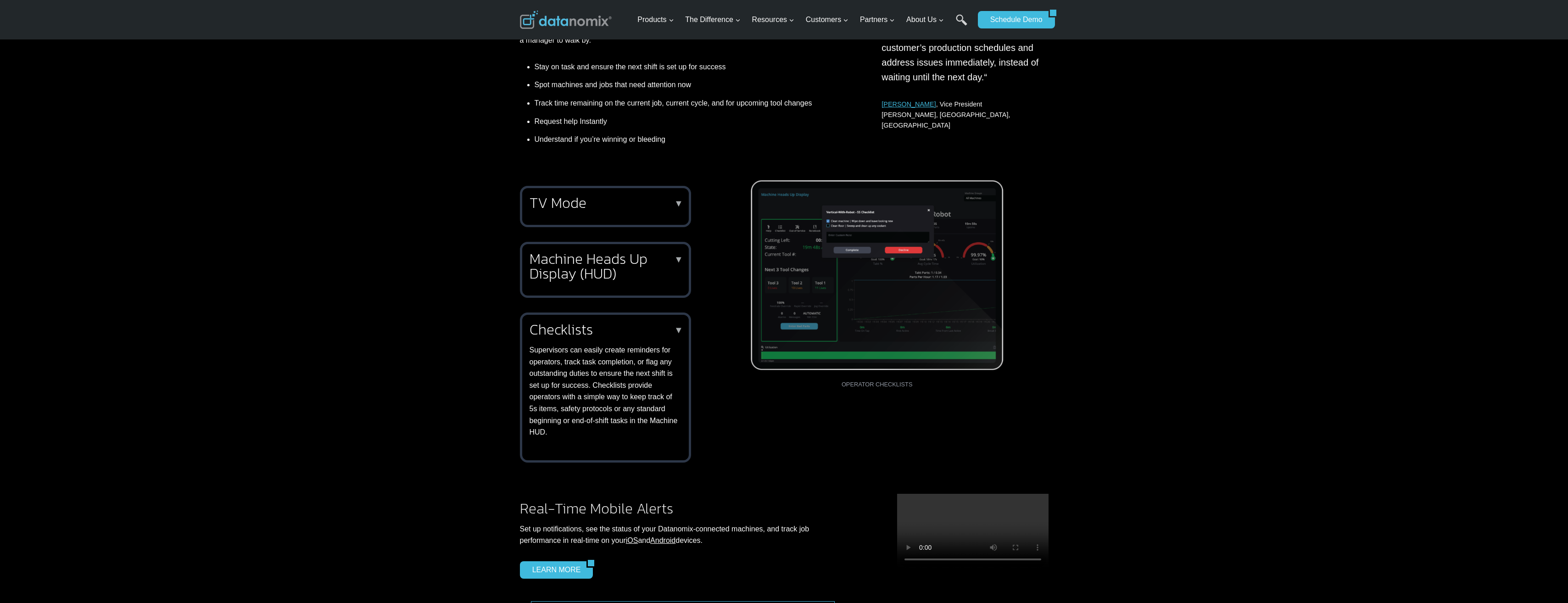
click at [678, 329] on p "▼" at bounding box center [678, 330] width 9 height 6
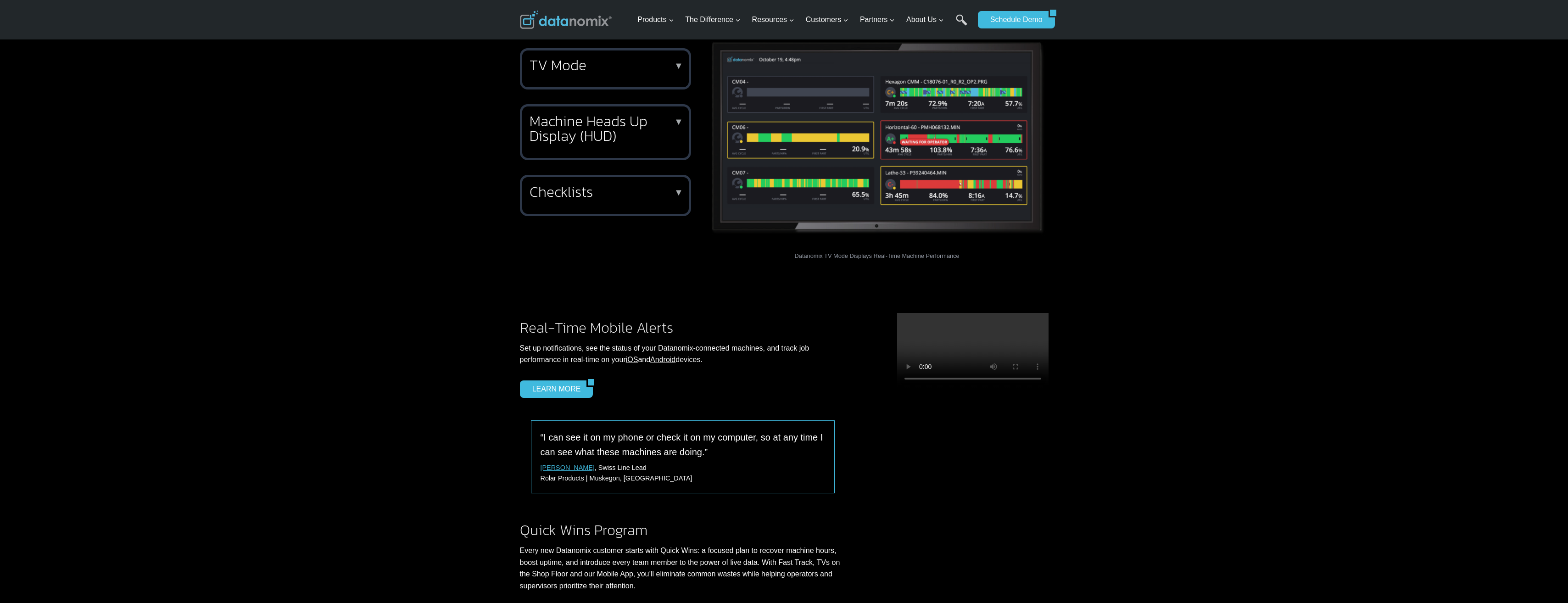
scroll to position [643, 0]
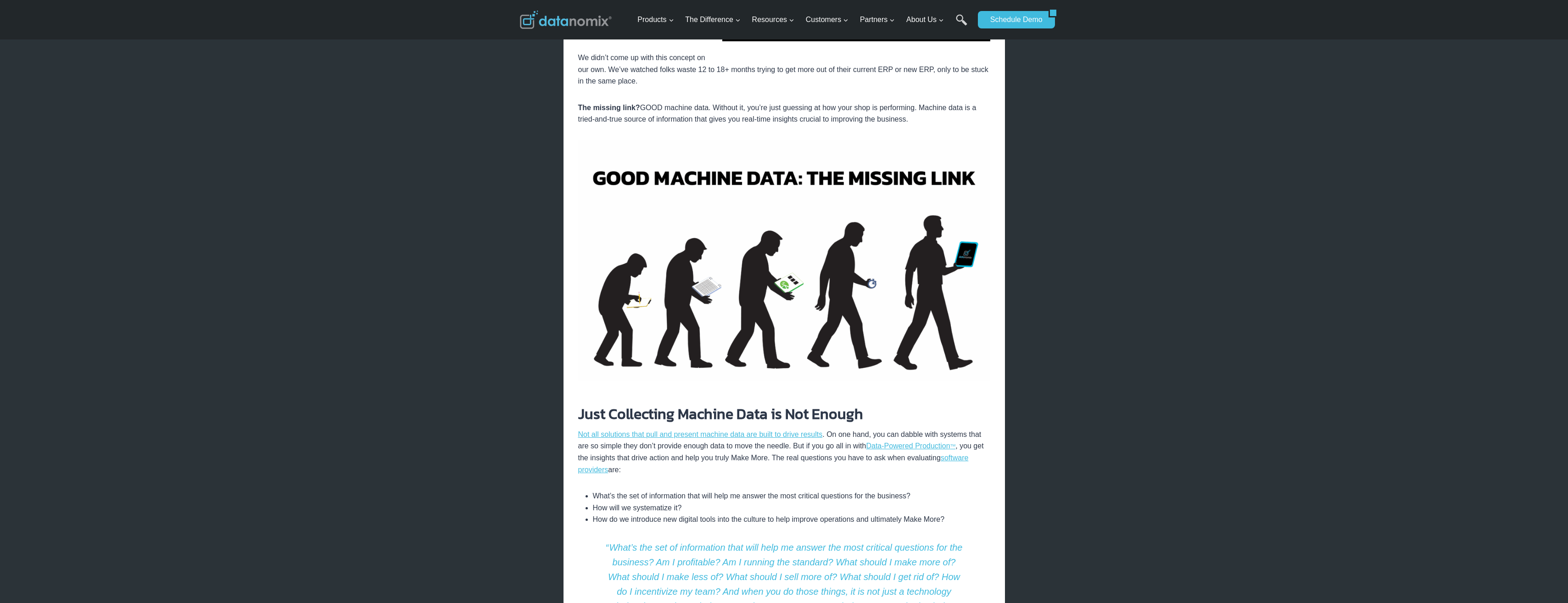
scroll to position [964, 0]
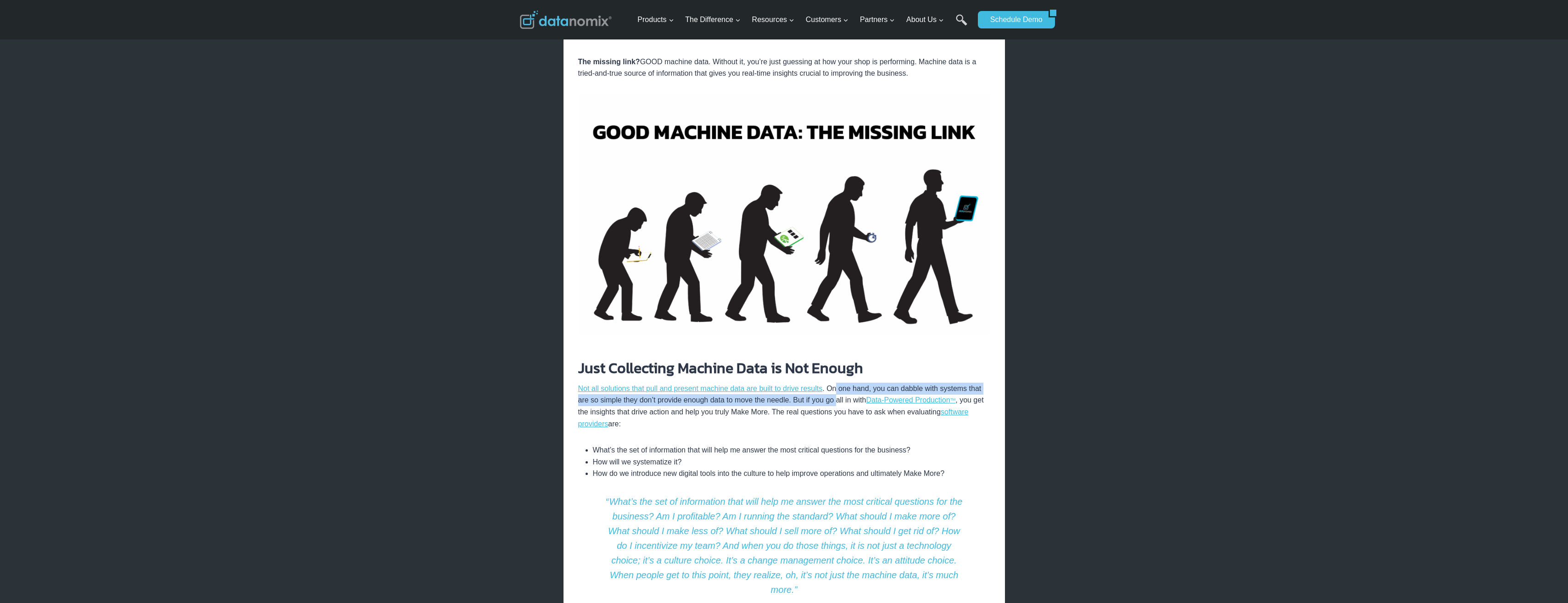
drag, startPoint x: 837, startPoint y: 365, endPoint x: 838, endPoint y: 378, distance: 13.0
click at [838, 383] on p "Not all solutions that pull and present machine data are built to drive results…" at bounding box center [784, 406] width 412 height 47
click at [835, 383] on p "Not all solutions that pull and present machine data are built to drive results…" at bounding box center [784, 406] width 412 height 47
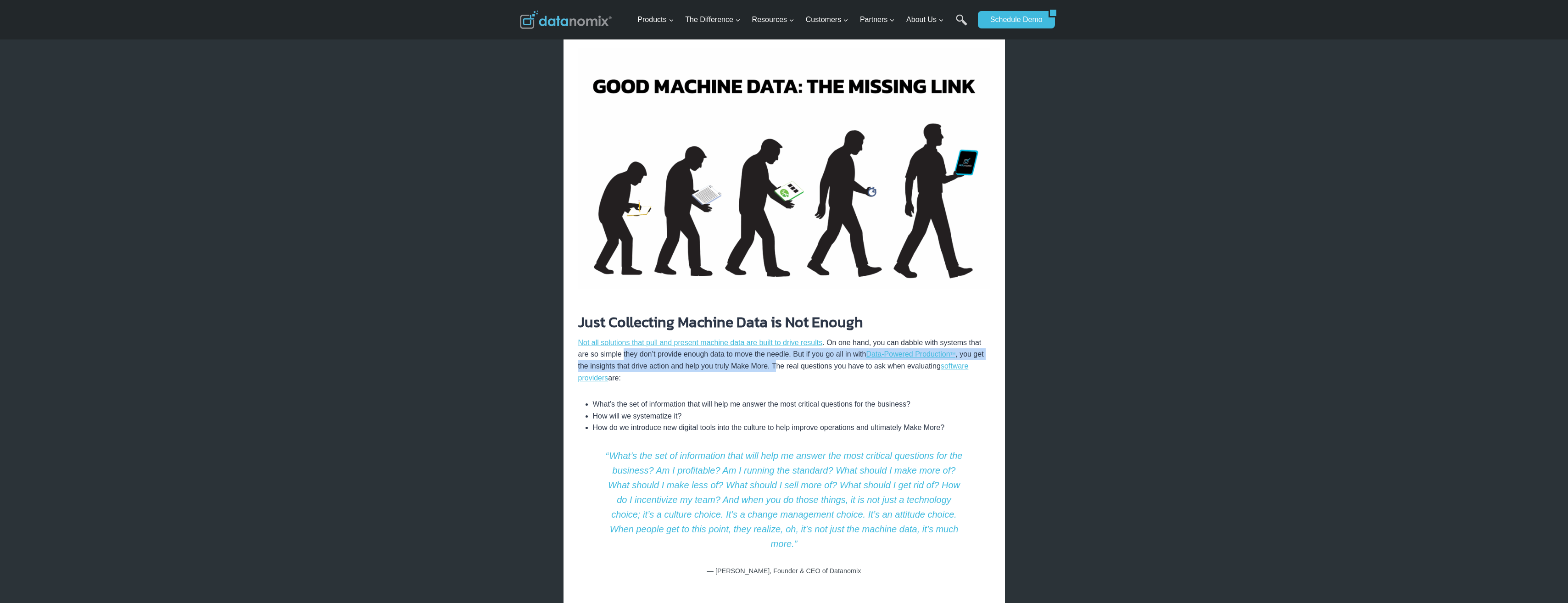
drag, startPoint x: 622, startPoint y: 333, endPoint x: 778, endPoint y: 342, distance: 156.3
click at [778, 342] on p "Not all solutions that pull and present machine data are built to drive results…" at bounding box center [784, 360] width 412 height 47
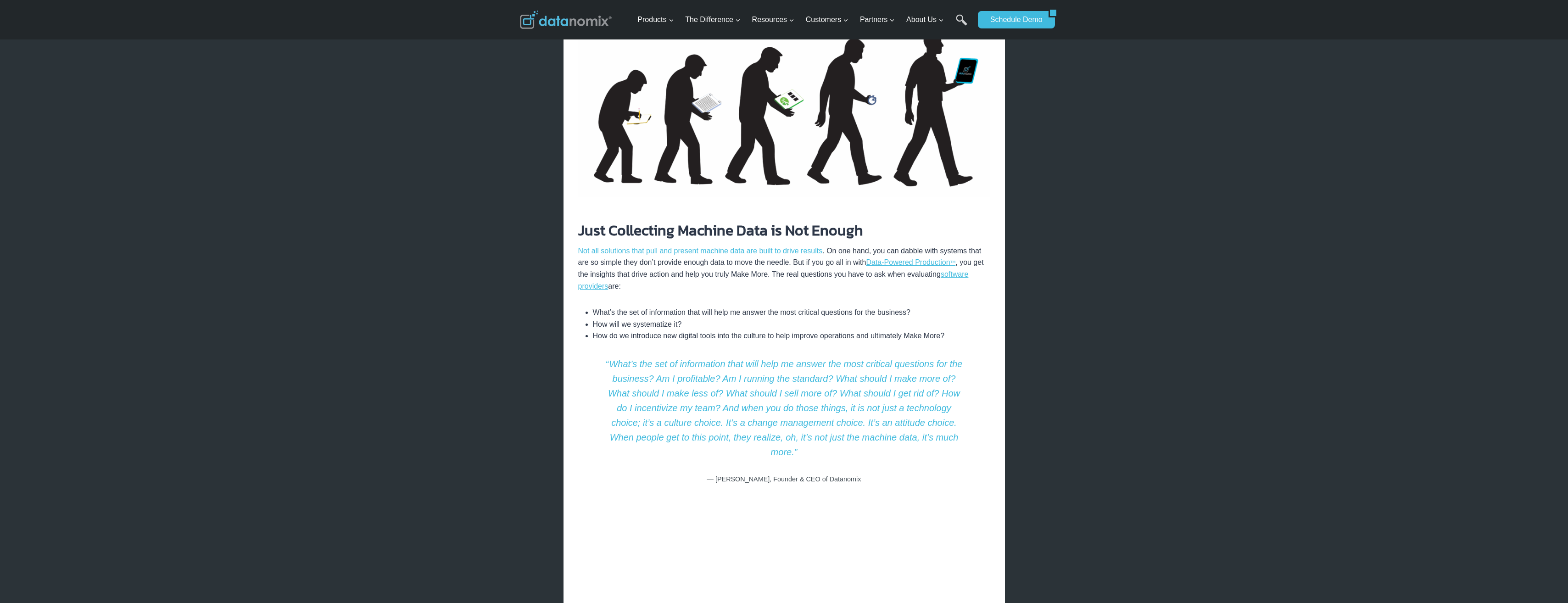
scroll to position [1148, 0]
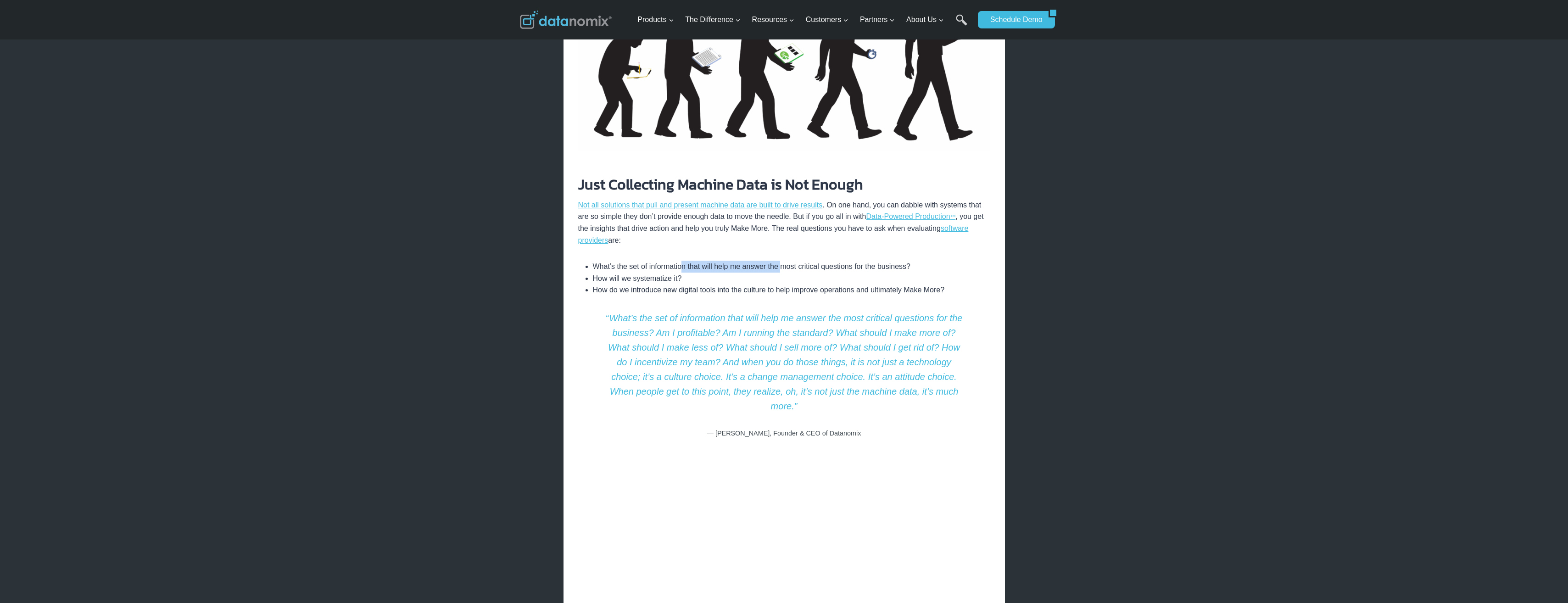
drag, startPoint x: 681, startPoint y: 243, endPoint x: 784, endPoint y: 244, distance: 103.0
click at [784, 261] on li "What’s the set of information that will help me answer the most critical questi…" at bounding box center [791, 266] width 397 height 12
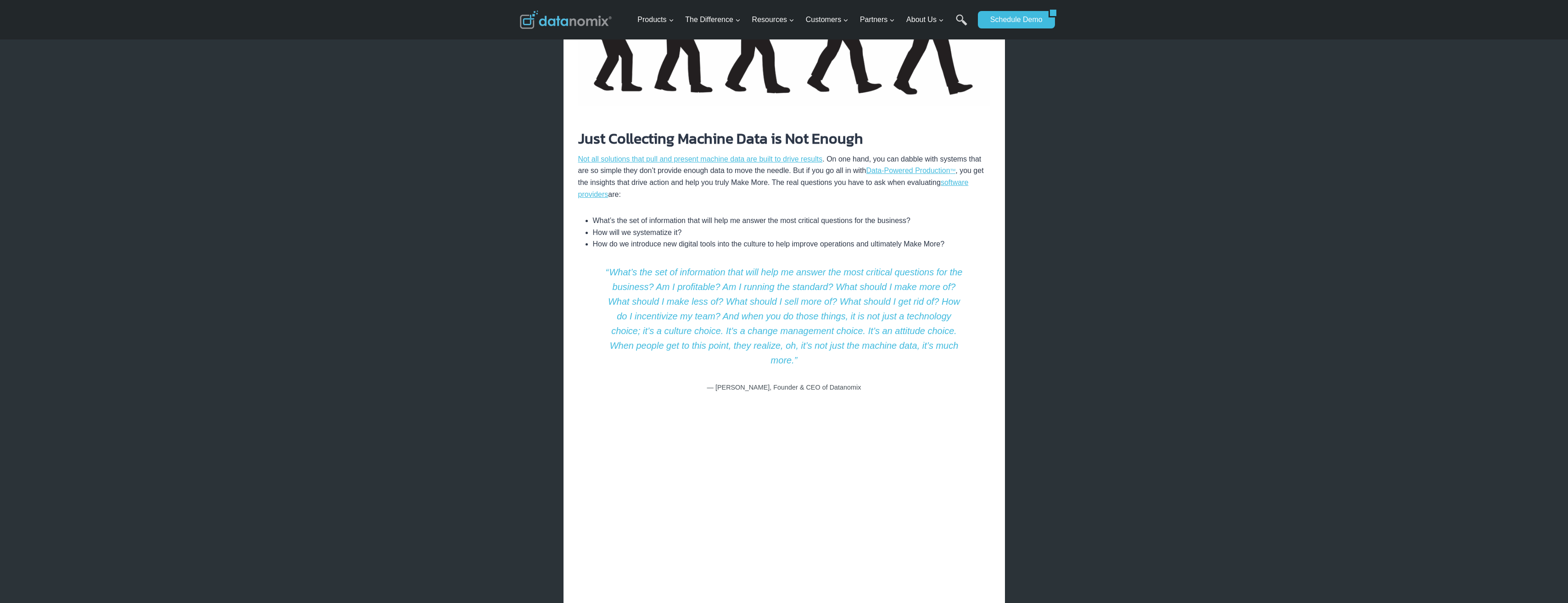
scroll to position [1239, 0]
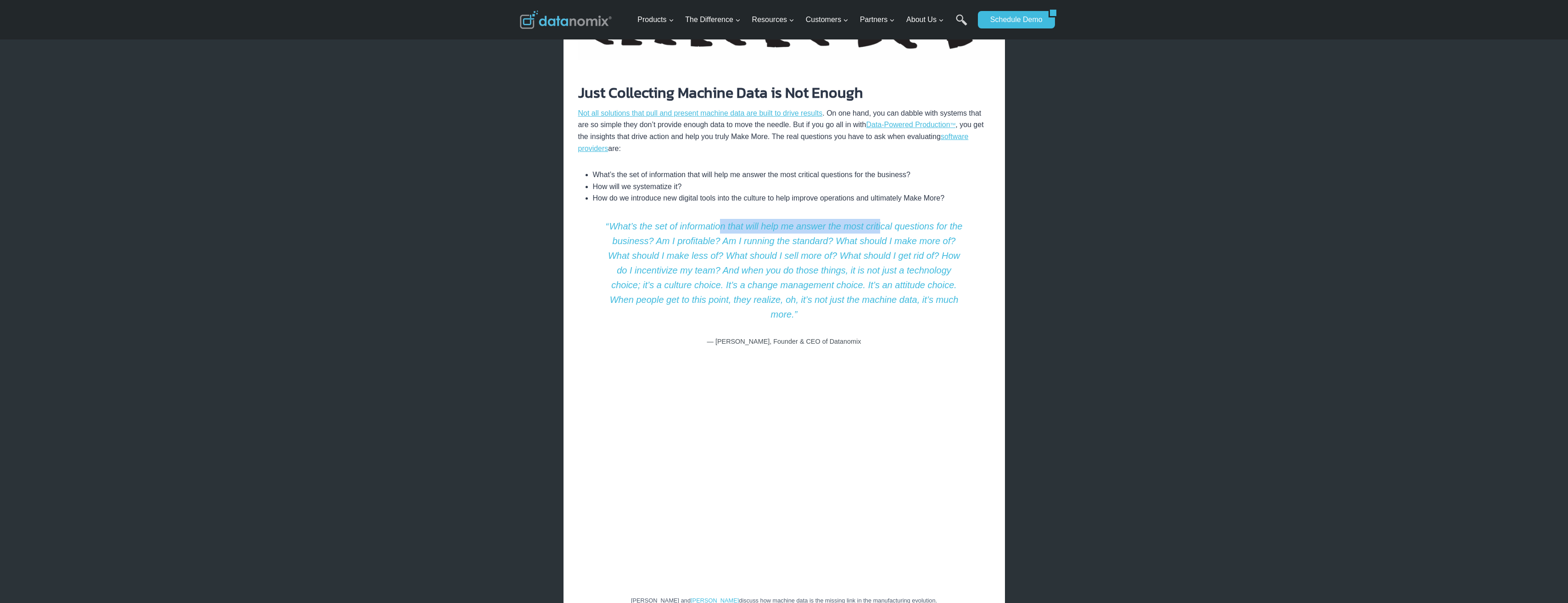
drag, startPoint x: 720, startPoint y: 203, endPoint x: 881, endPoint y: 209, distance: 161.1
click at [881, 219] on p "“ What’s the set of information that will help me answer the most critical ques…" at bounding box center [784, 271] width 412 height 103
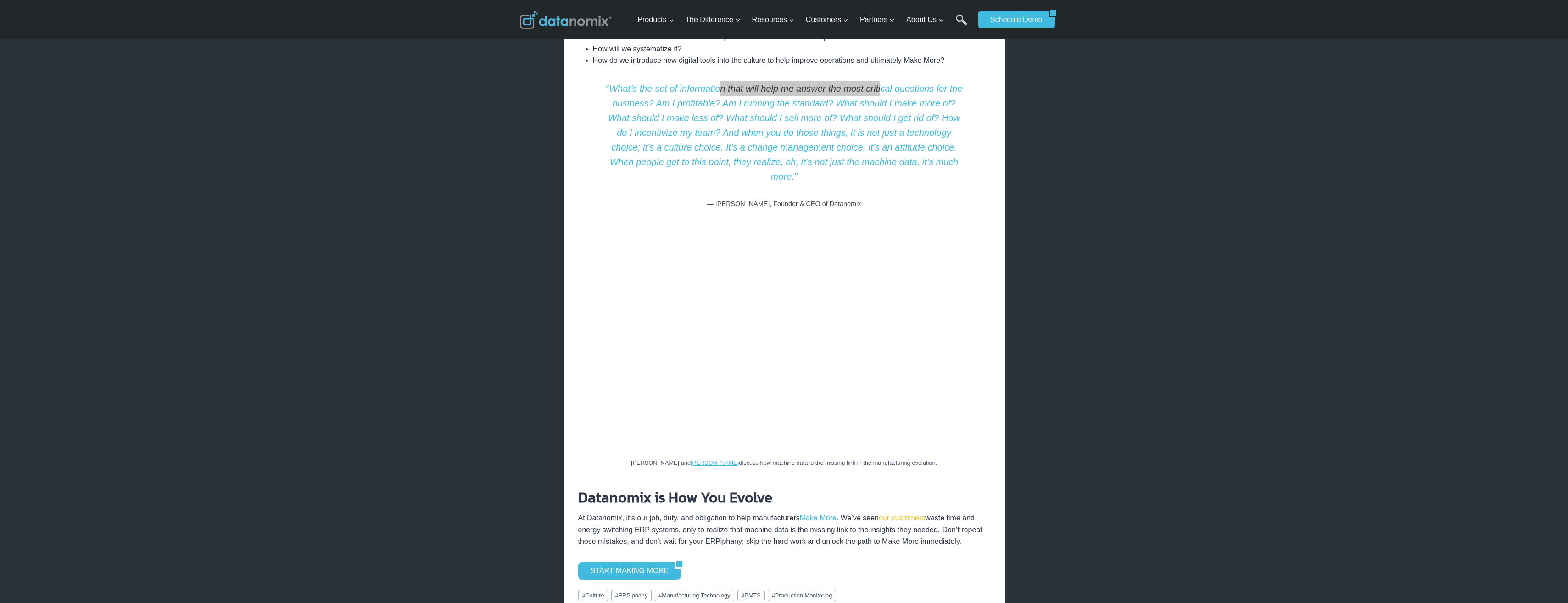
scroll to position [1423, 0]
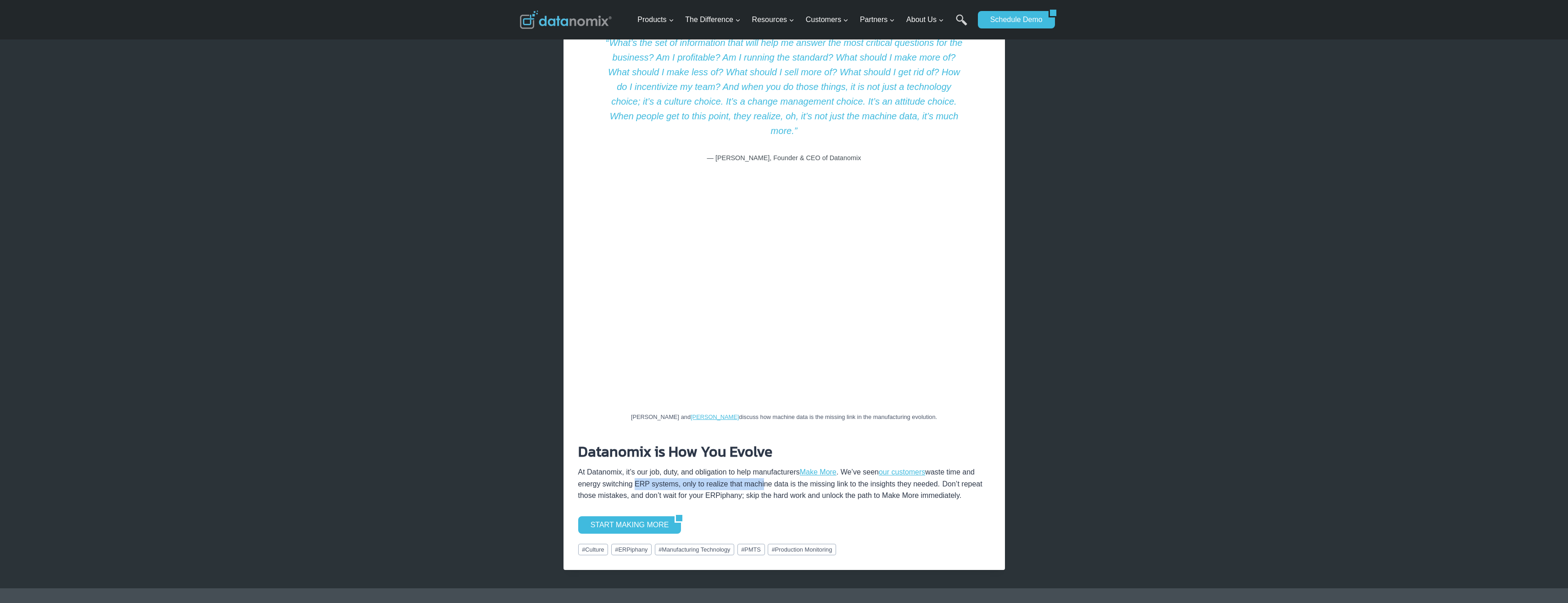
drag, startPoint x: 632, startPoint y: 449, endPoint x: 757, endPoint y: 451, distance: 125.0
click at [757, 466] on p "At Datanomix, it’s our job, duty, and obligation to help manufacturers Make Mor…" at bounding box center [784, 484] width 412 height 35
click at [760, 466] on p "At Datanomix, it’s our job, duty, and obligation to help manufacturers Make Mor…" at bounding box center [784, 484] width 412 height 35
drag, startPoint x: 710, startPoint y: 449, endPoint x: 787, endPoint y: 449, distance: 77.0
click at [787, 466] on p "At Datanomix, it’s our job, duty, and obligation to help manufacturers Make Mor…" at bounding box center [784, 484] width 412 height 35
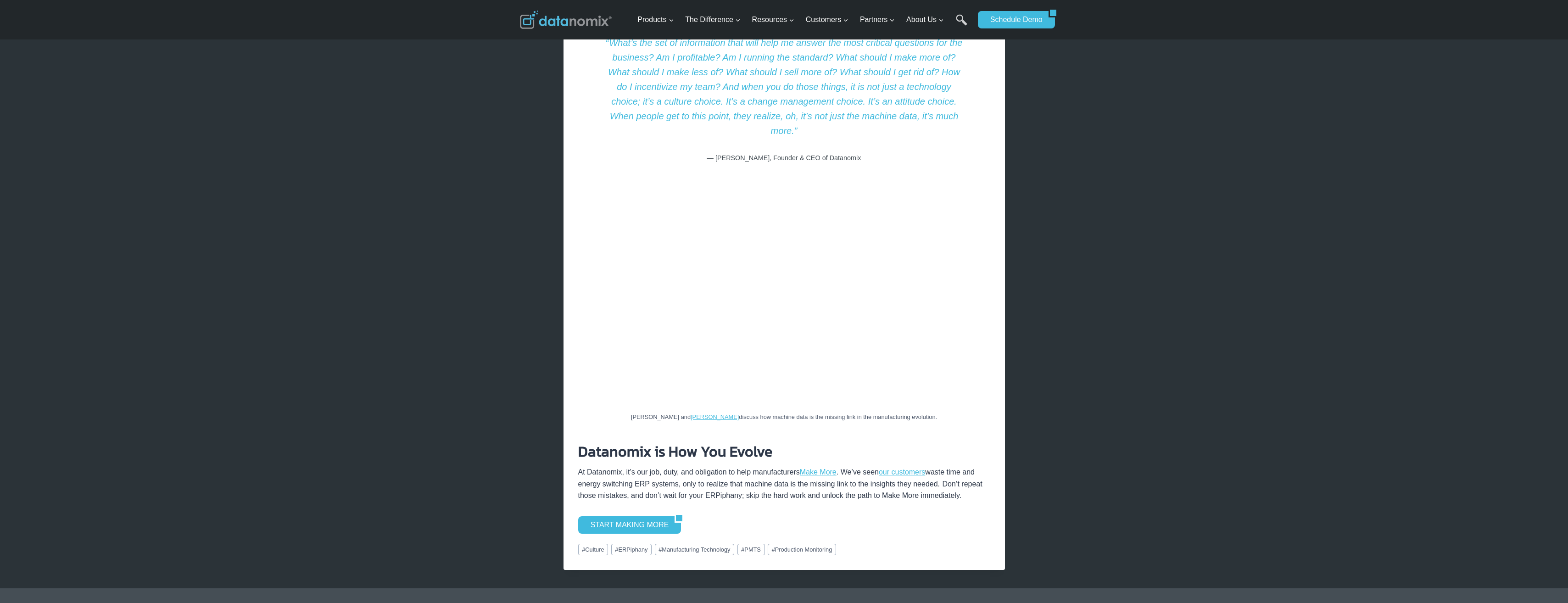
drag, startPoint x: 787, startPoint y: 449, endPoint x: 808, endPoint y: 447, distance: 21.1
click at [808, 466] on p "At Datanomix, it’s our job, duty, and obligation to help manufacturers Make Mor…" at bounding box center [784, 484] width 412 height 35
drag, startPoint x: 588, startPoint y: 458, endPoint x: 716, endPoint y: 454, distance: 128.1
click at [716, 466] on p "At Datanomix, it’s our job, duty, and obligation to help manufacturers Make Mor…" at bounding box center [784, 484] width 412 height 35
click at [719, 466] on p "At Datanomix, it’s our job, duty, and obligation to help manufacturers Make Mor…" at bounding box center [784, 484] width 412 height 35
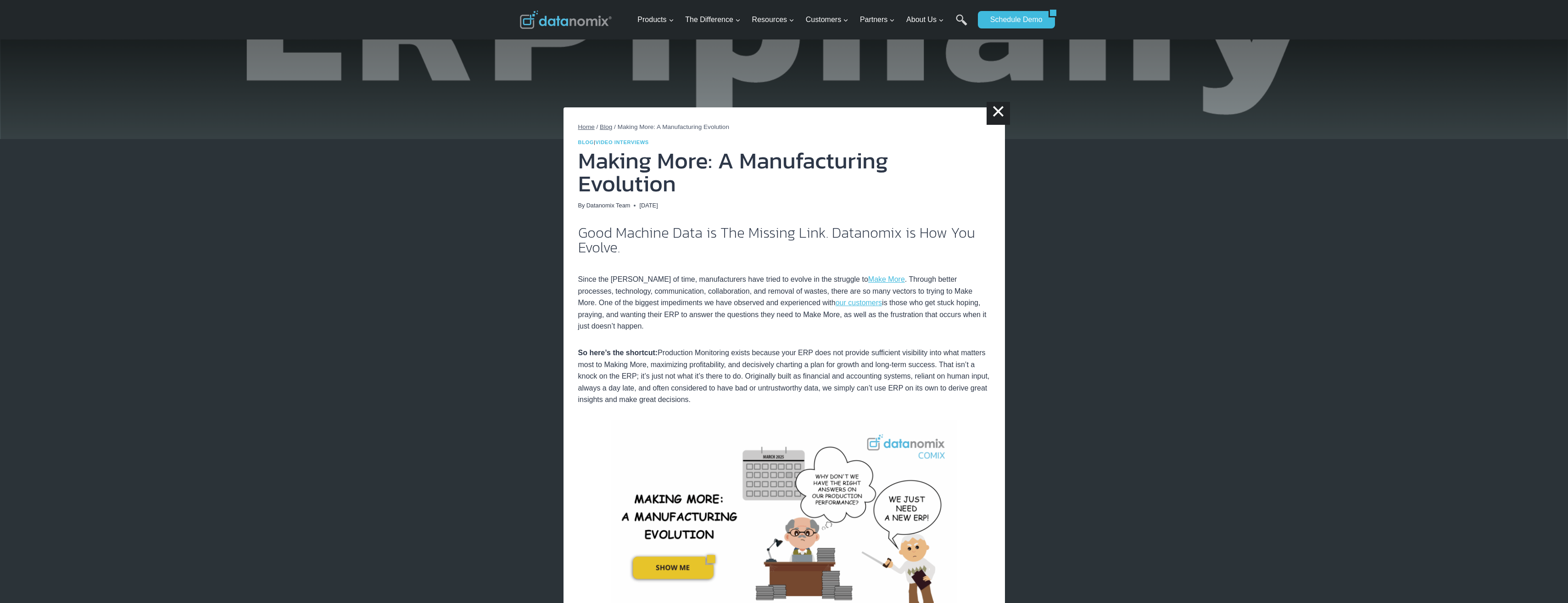
scroll to position [0, 0]
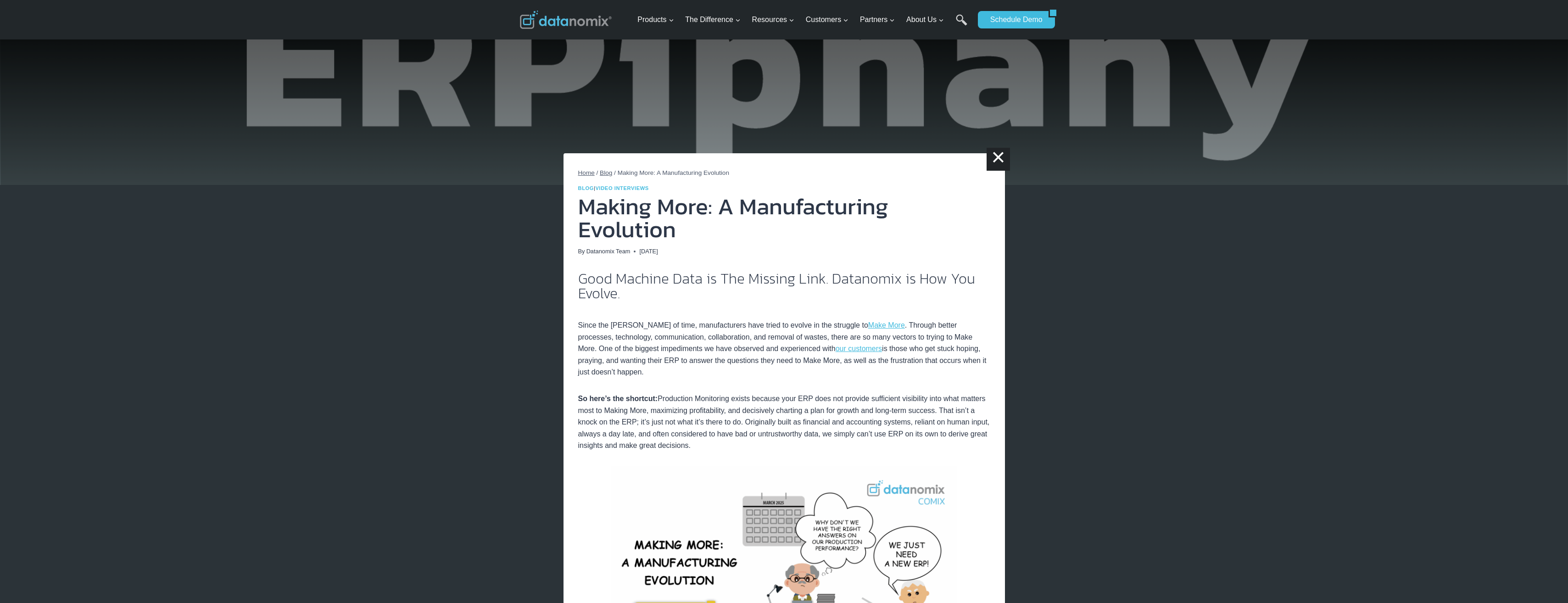
drag, startPoint x: 741, startPoint y: 209, endPoint x: 925, endPoint y: 206, distance: 184.0
click at [925, 206] on h1 "Making More: A Manufacturing Evolution" at bounding box center [784, 218] width 412 height 46
